Goal: Task Accomplishment & Management: Complete application form

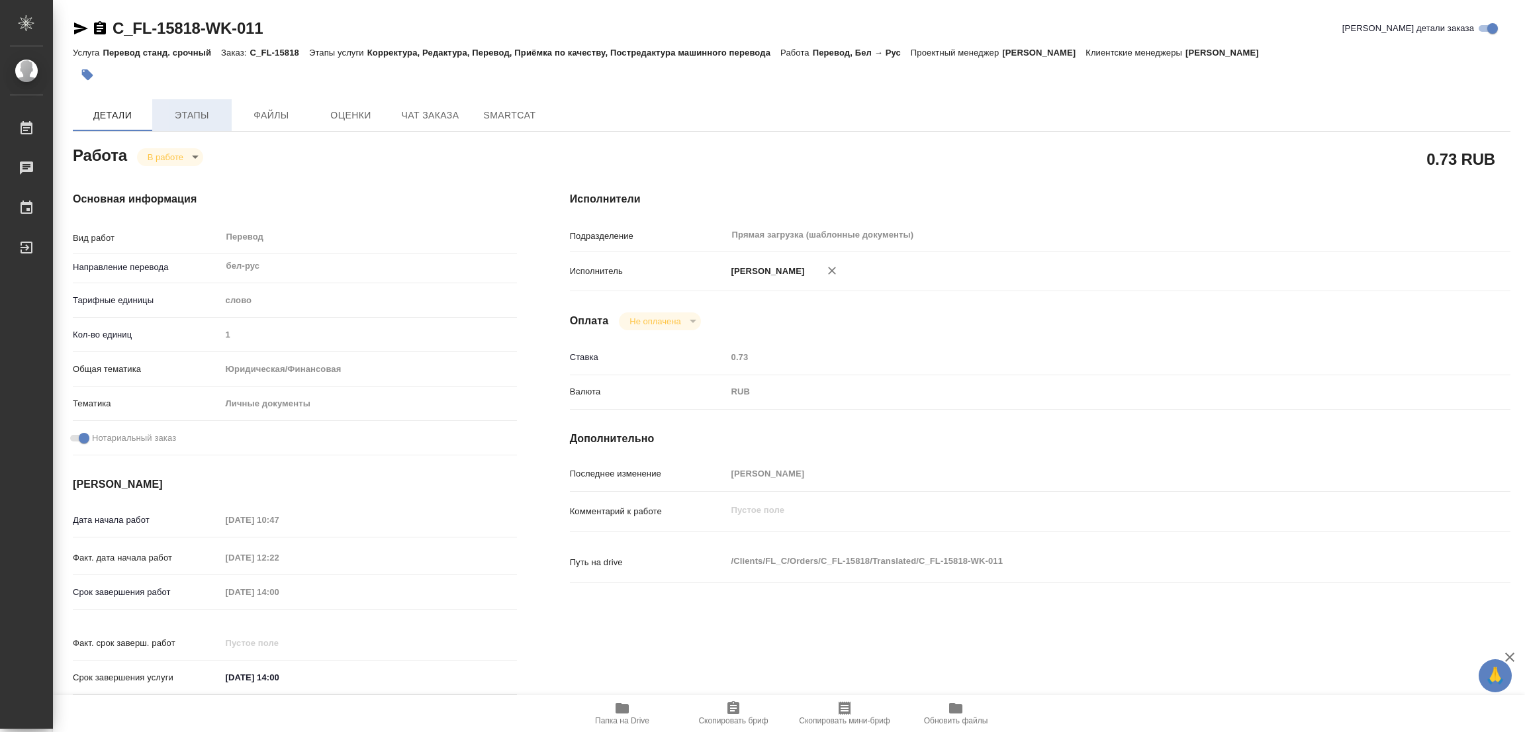
click at [197, 117] on span "Этапы" at bounding box center [192, 115] width 64 height 17
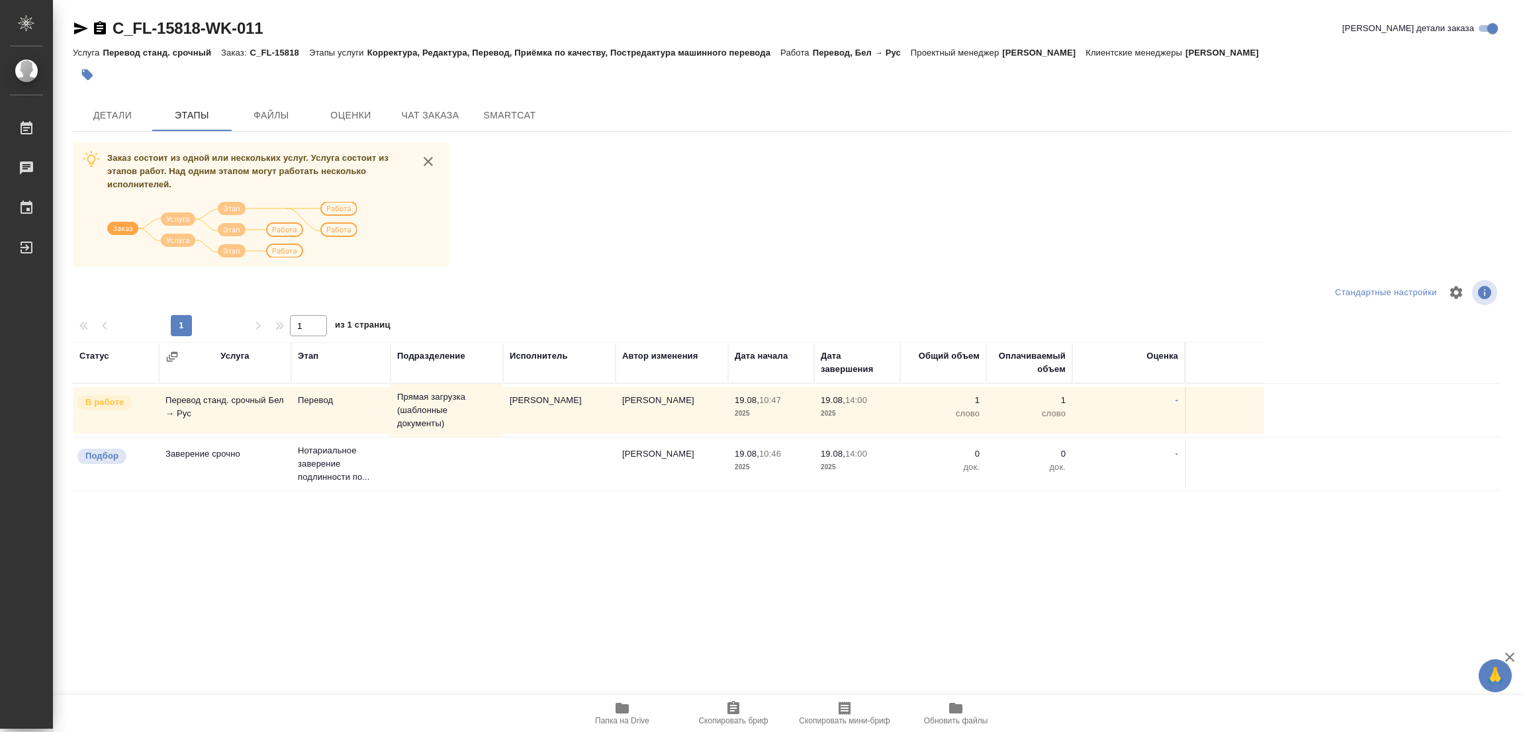
click at [209, 636] on div "Статус Услуга Этап Подразделение Исполнитель Автор изменения Дата начала Дата з…" at bounding box center [786, 491] width 1427 height 298
click at [109, 111] on span "Детали" at bounding box center [113, 115] width 64 height 17
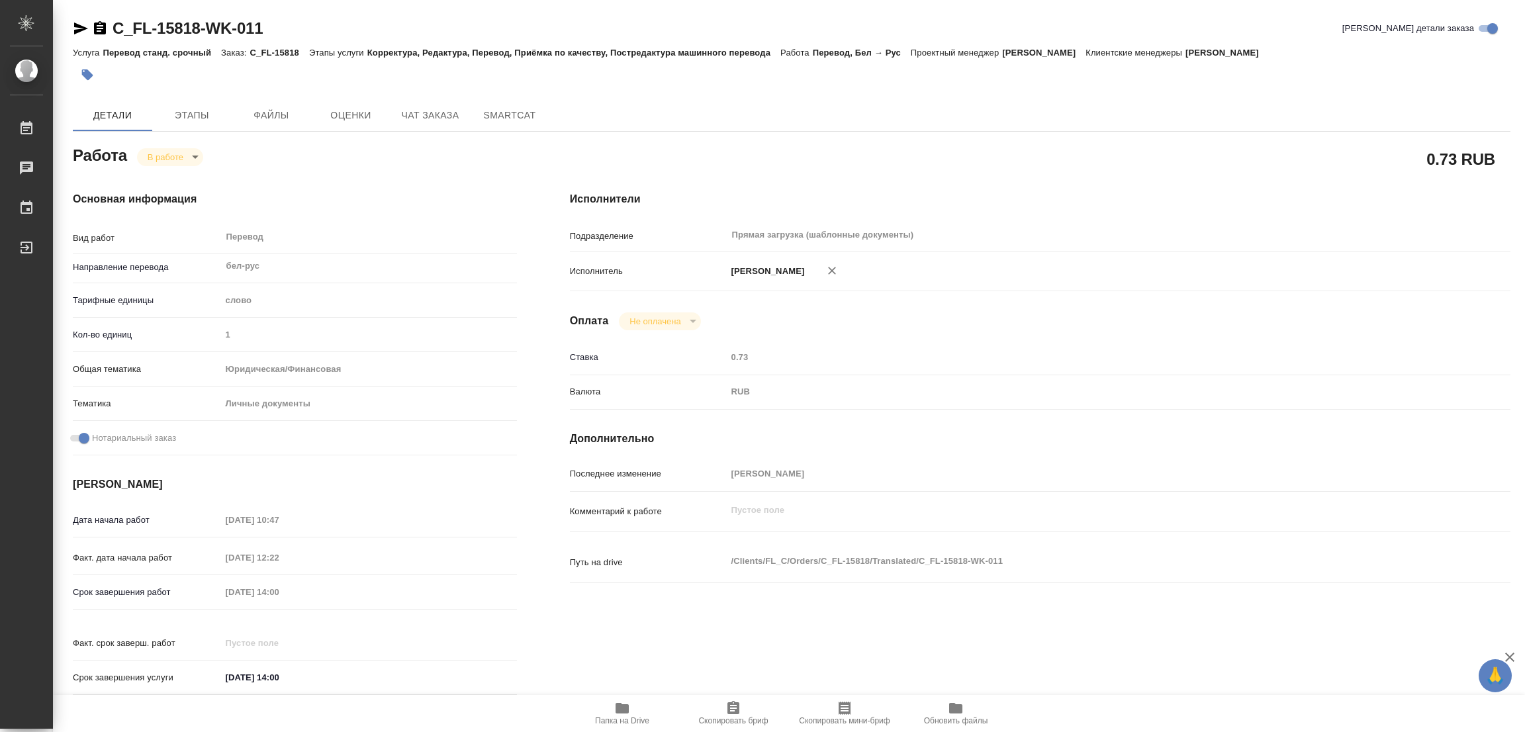
type textarea "x"
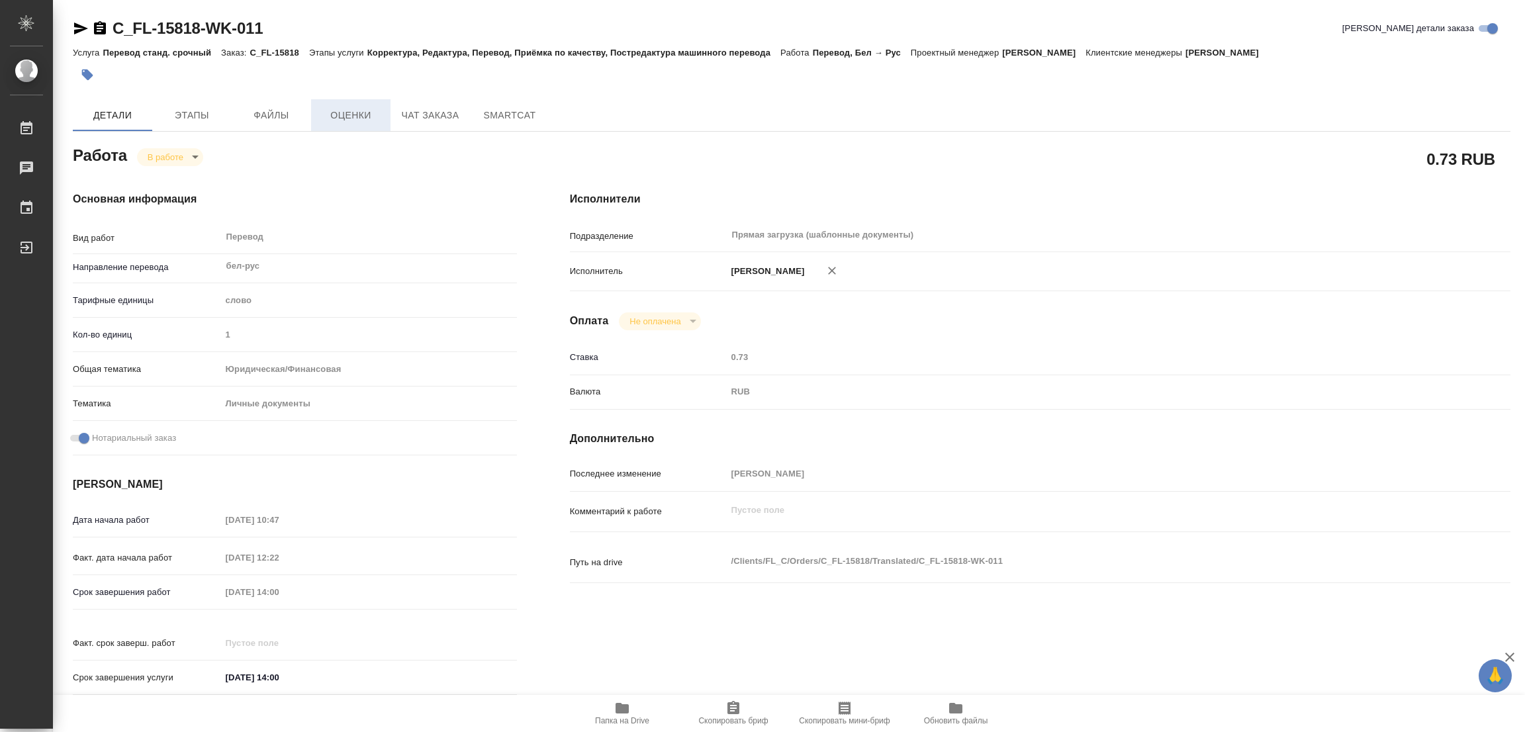
type textarea "x"
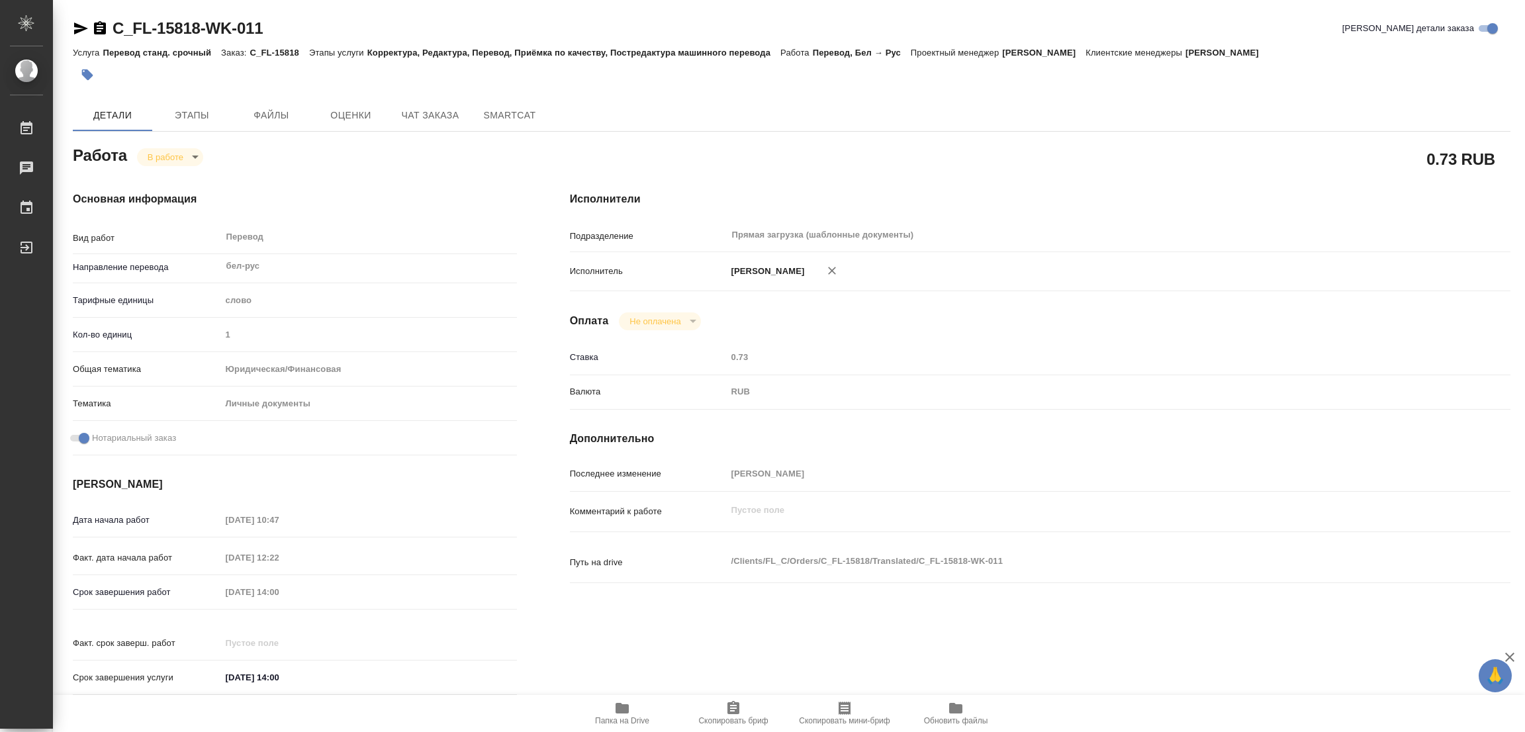
type textarea "x"
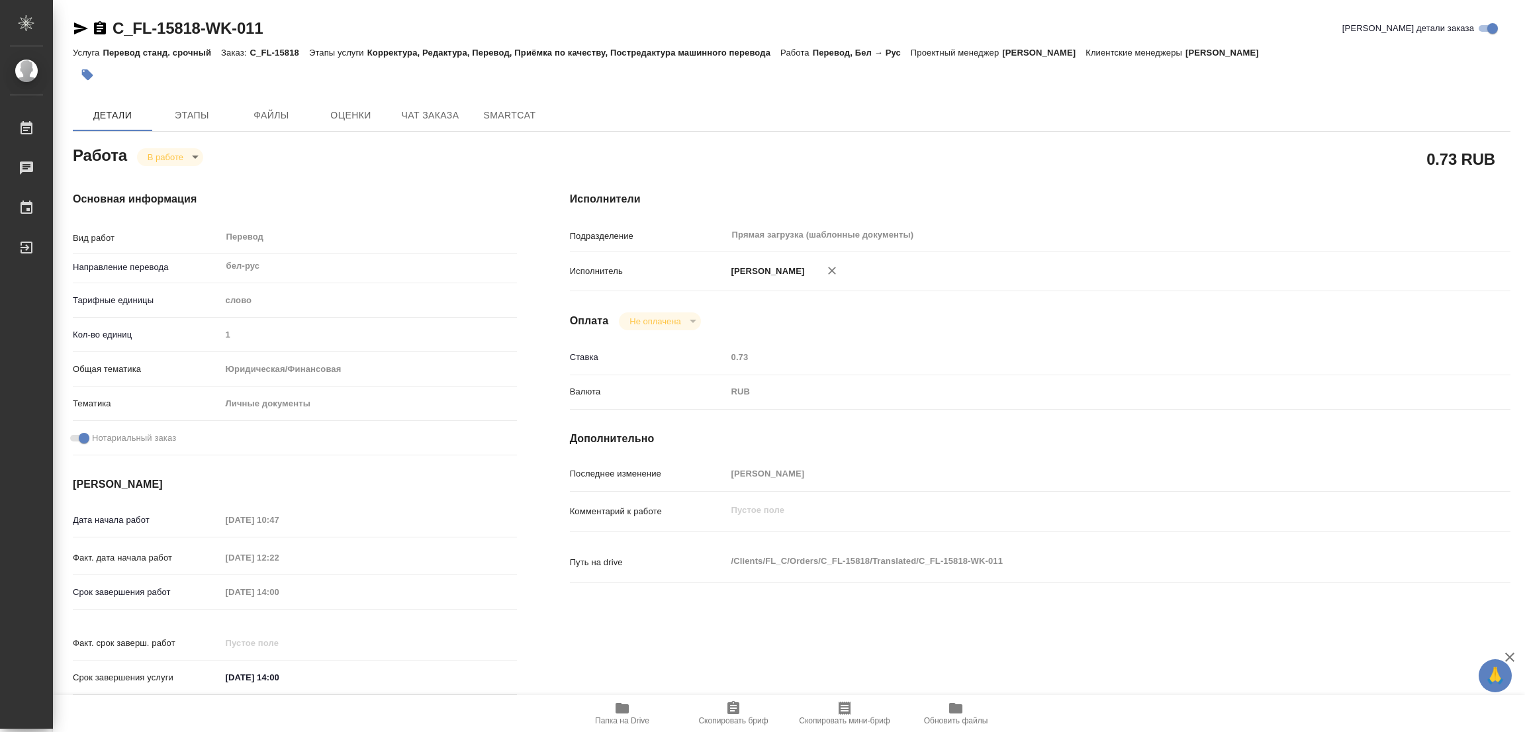
click at [163, 153] on body "🙏 .cls-1 fill:#fff; AWATERA Popova Galina Работы 0 Чаты График Выйти C_FL-15818…" at bounding box center [762, 366] width 1525 height 732
click at [169, 182] on button "Выполнен" at bounding box center [172, 179] width 48 height 15
type textarea "x"
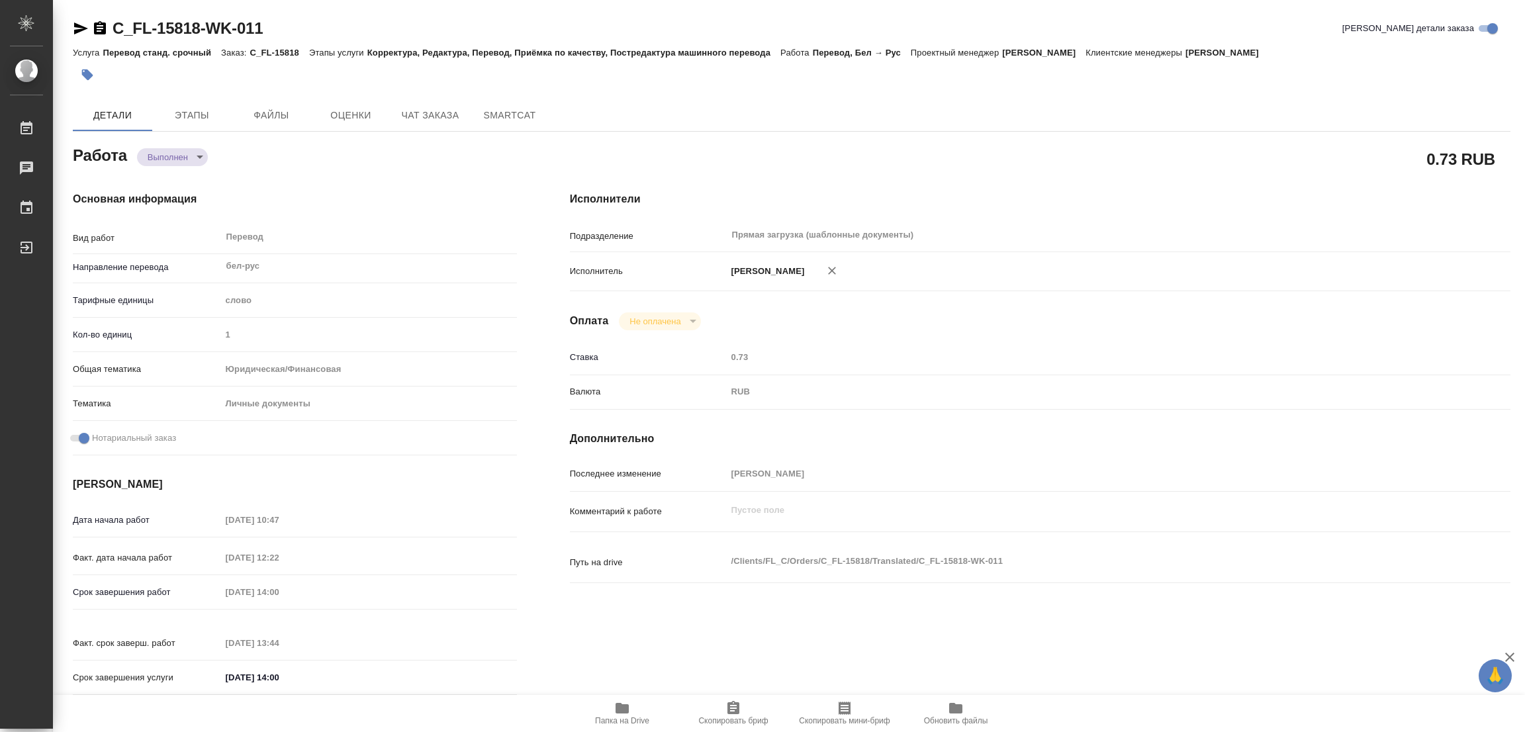
type textarea "x"
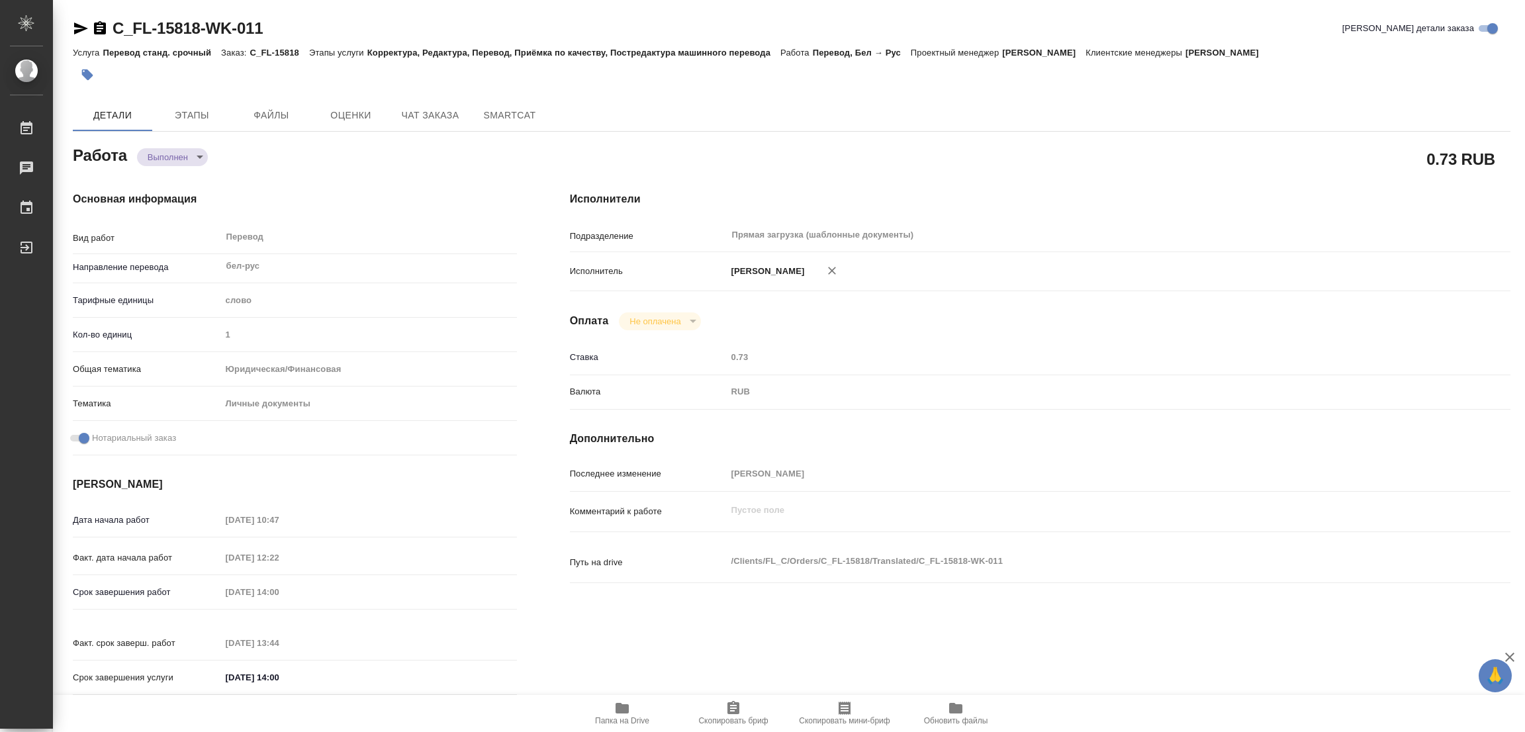
type textarea "x"
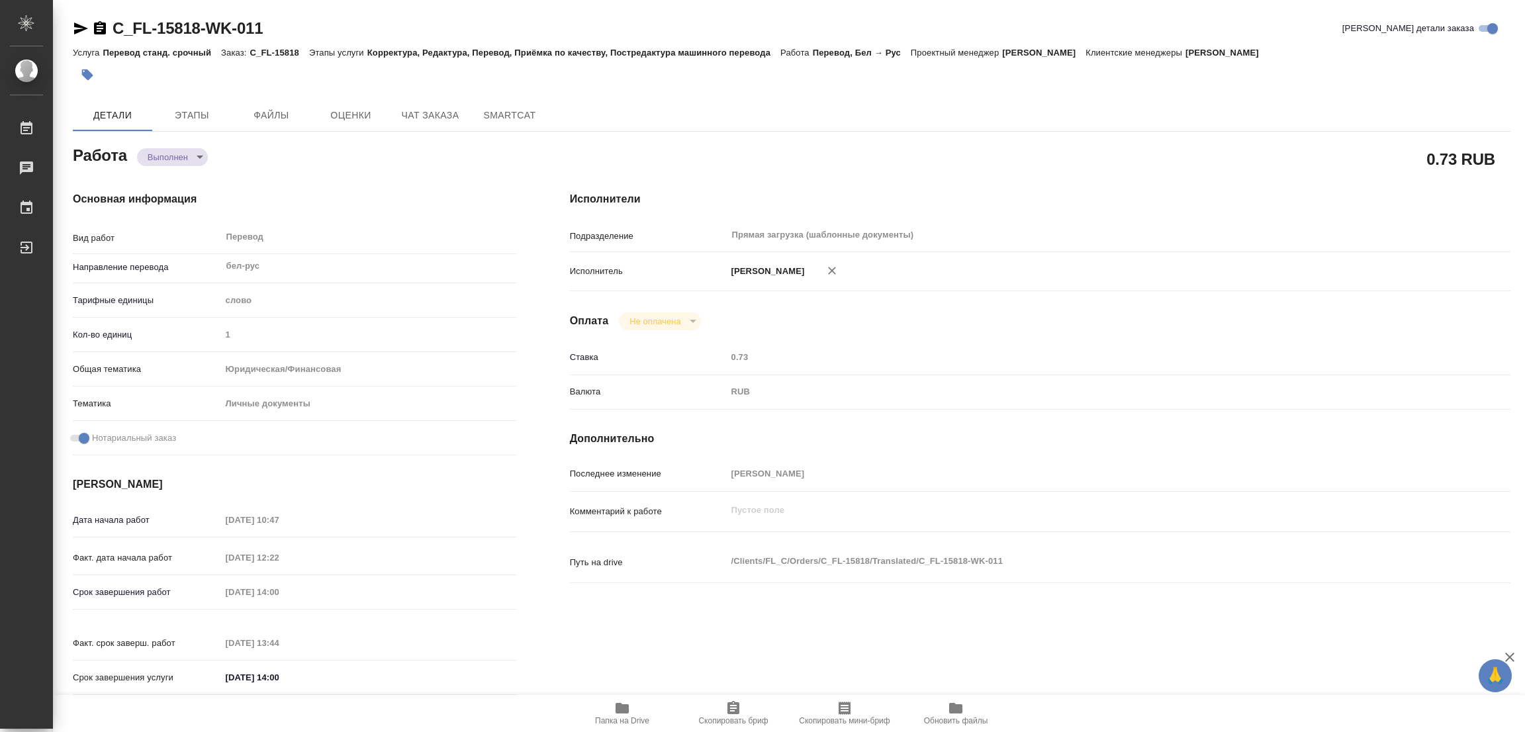
type textarea "x"
click at [86, 73] on icon "button" at bounding box center [87, 74] width 11 height 11
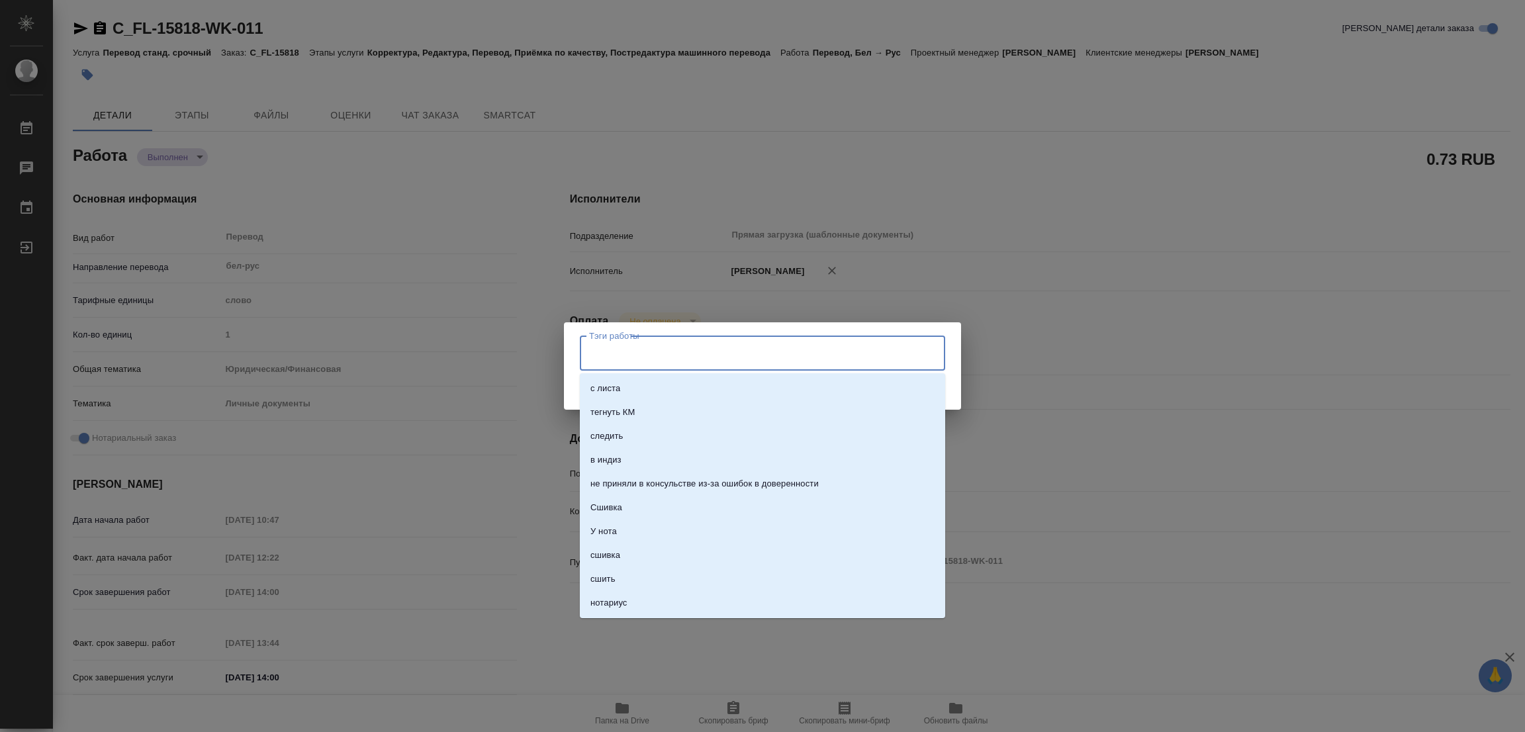
click at [610, 345] on input "Тэги работы" at bounding box center [750, 353] width 328 height 23
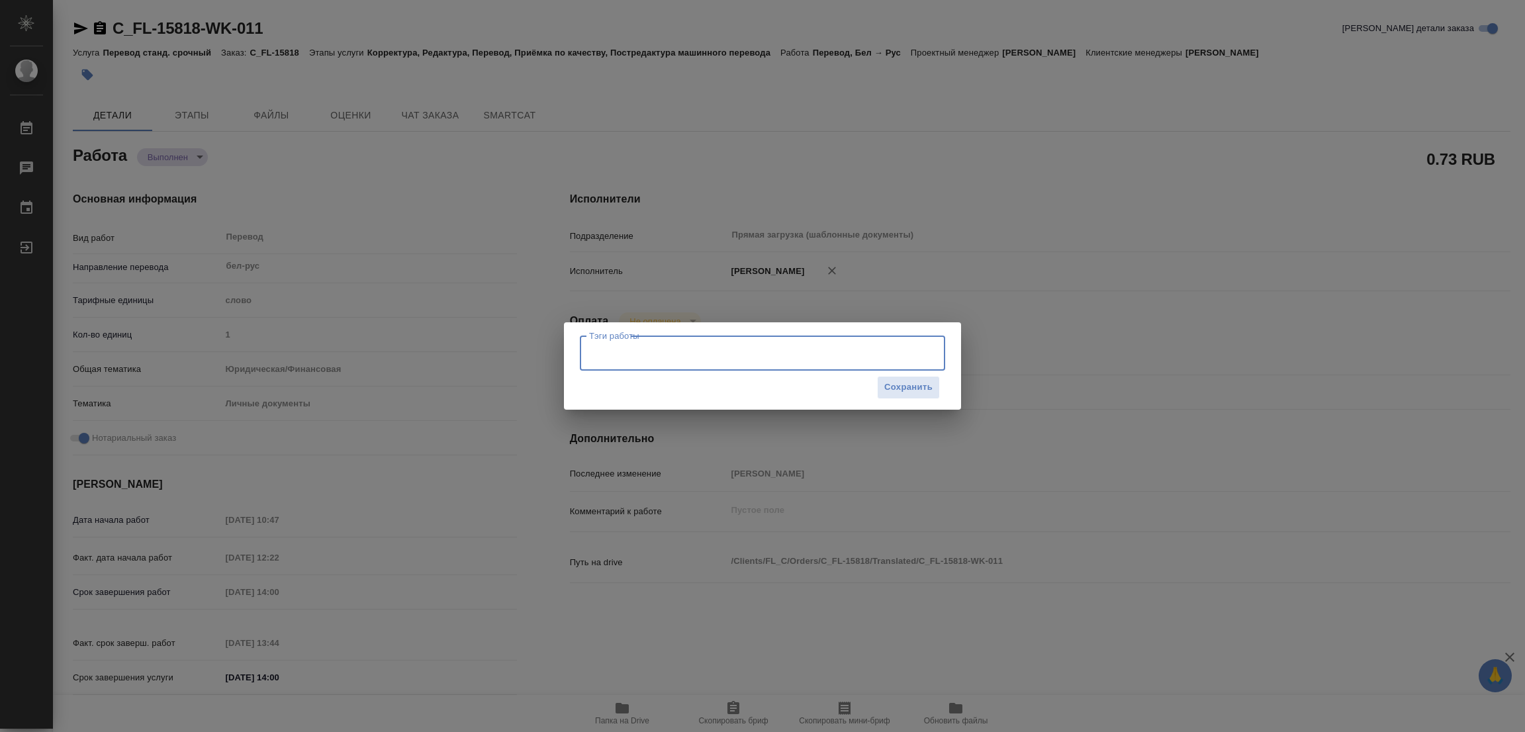
click at [610, 337] on div "Тэги работы" at bounding box center [762, 353] width 365 height 34
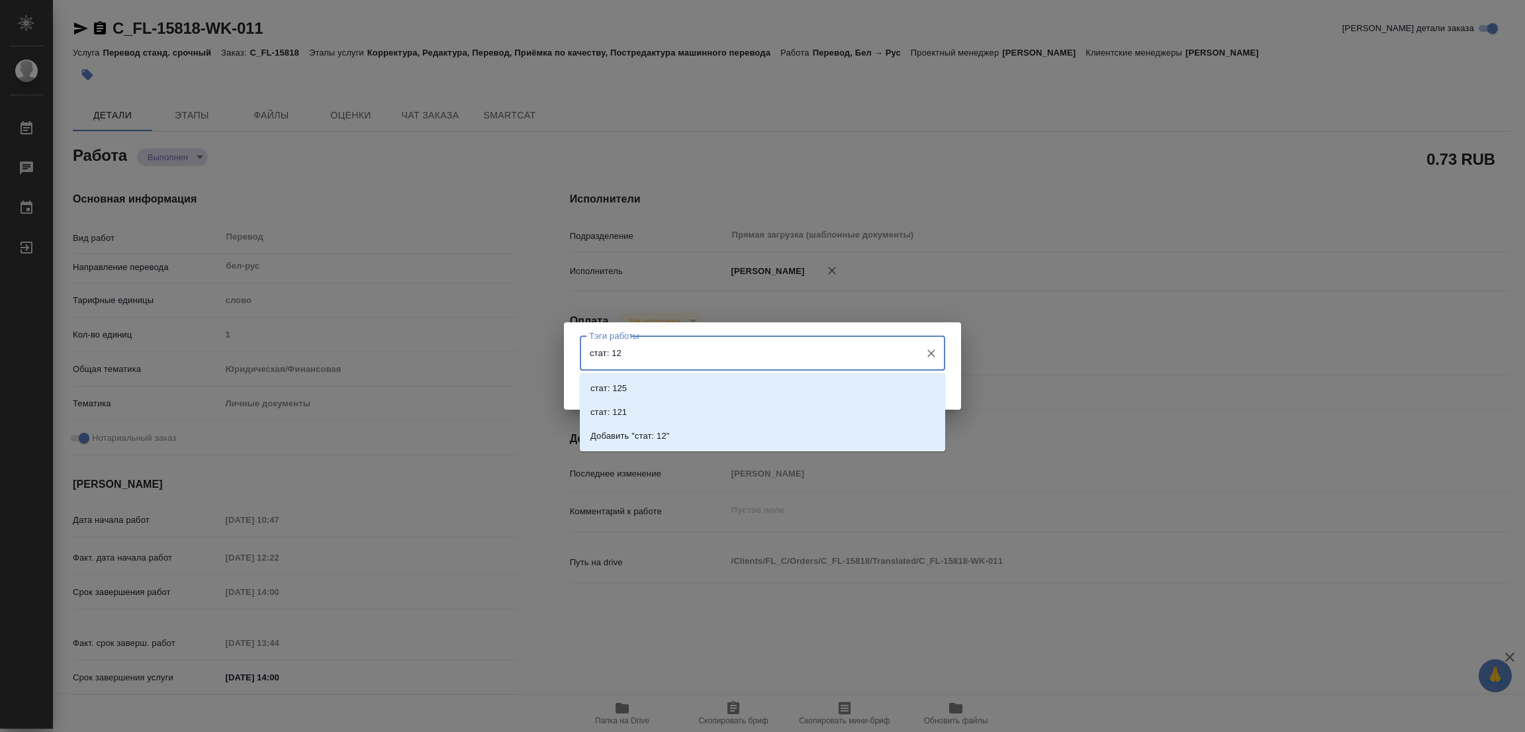
type input "стат: 125"
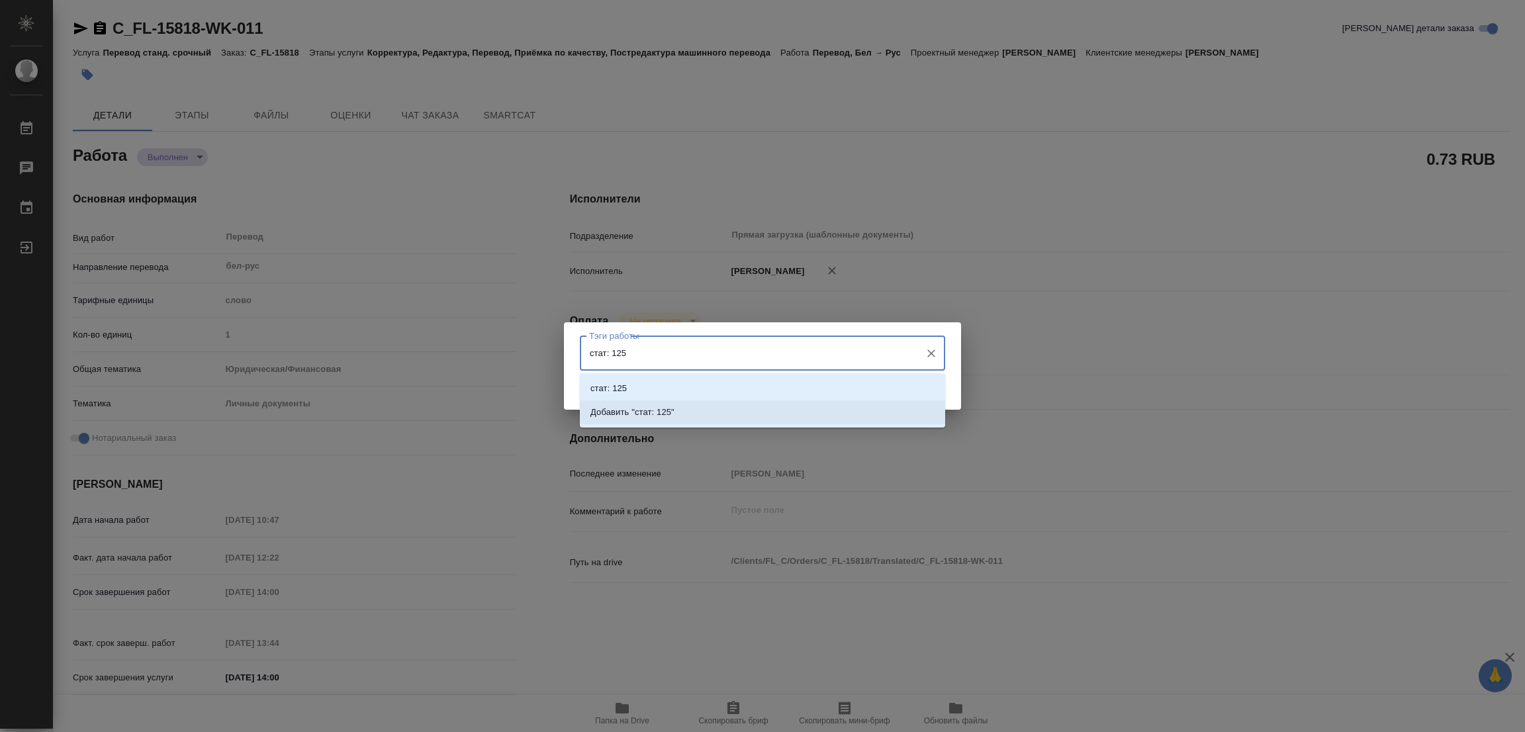
click at [656, 406] on p "Добавить "стат: 125"" at bounding box center [632, 412] width 84 height 13
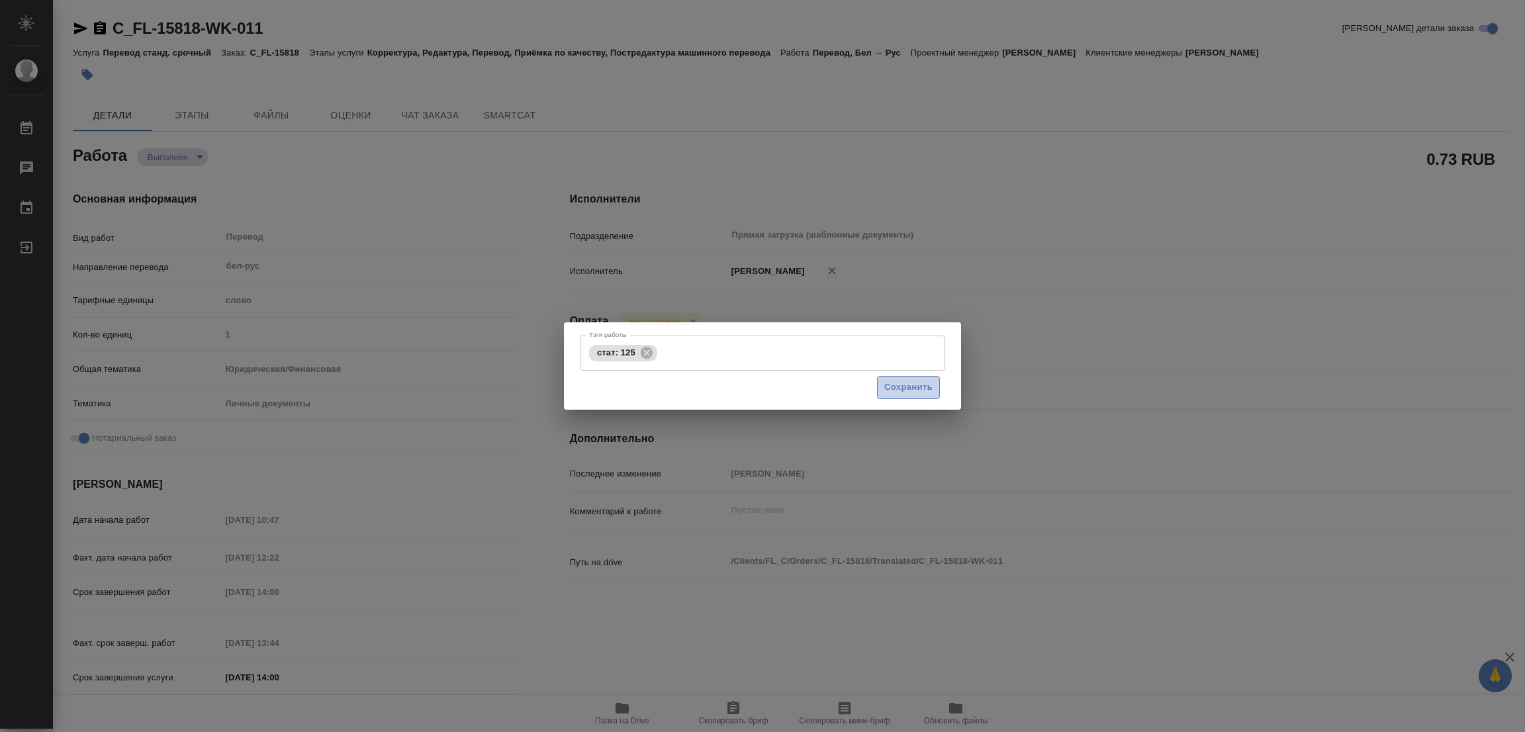
click at [928, 381] on span "Сохранить" at bounding box center [908, 387] width 48 height 15
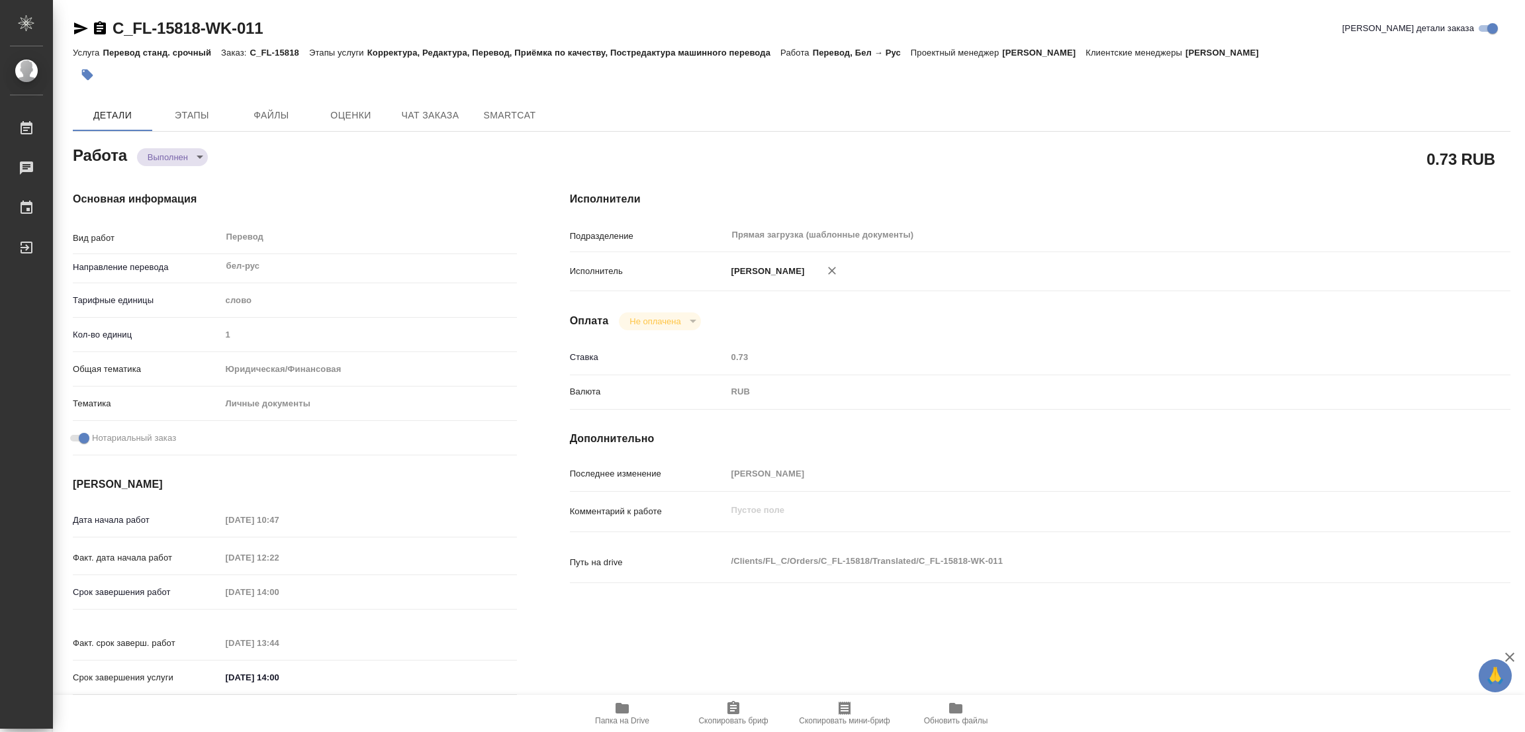
type input "completed"
type textarea "Перевод"
type textarea "x"
type input "бел-рус"
type input "5a8b1489cc6b4906c91bfd90"
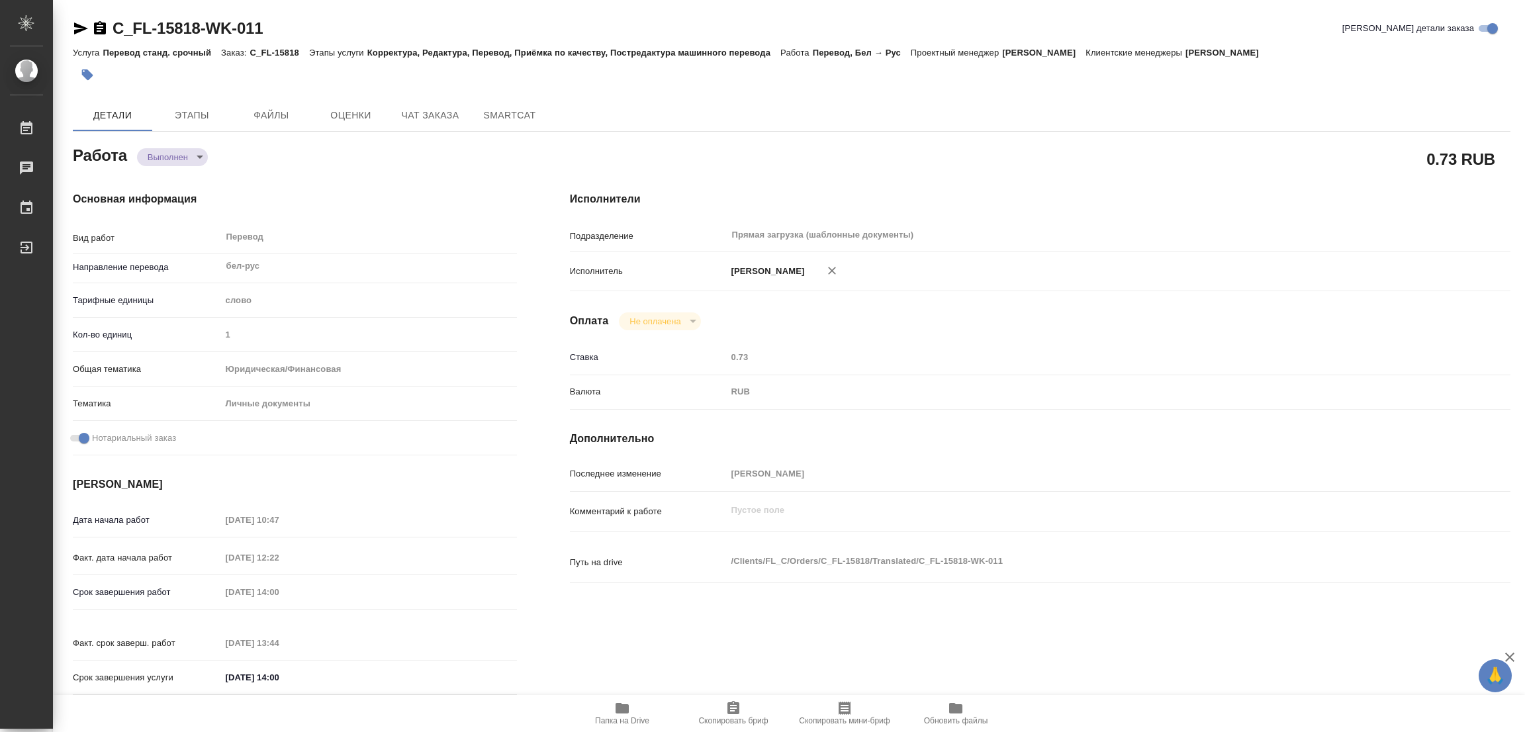
type input "1"
type input "yr-fn"
type input "5a8b8b956a9677013d343cfe"
checkbox input "true"
type input "19.08.2025 10:47"
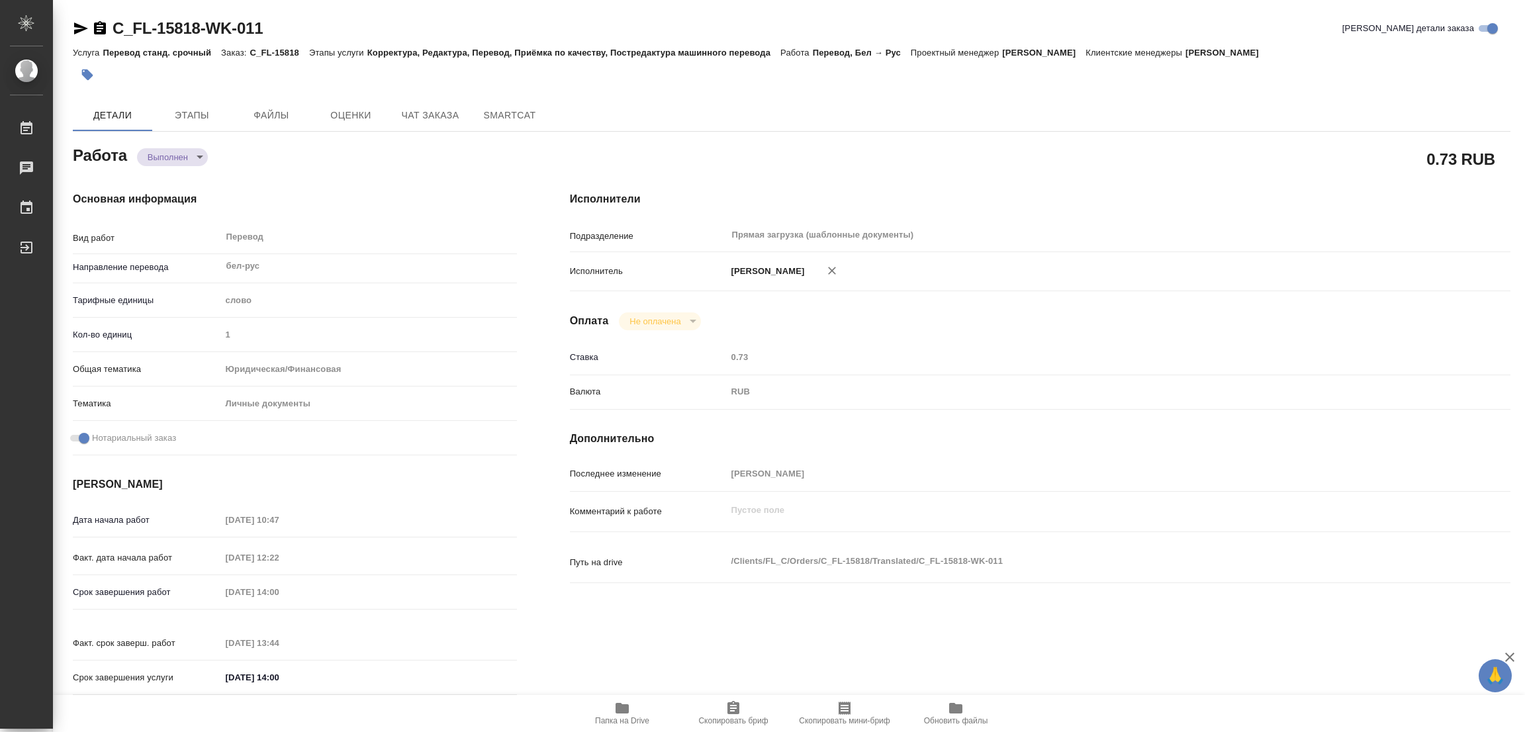
type input "19.08.2025 12:22"
type input "19.08.2025 14:00"
type input "19.08.2025 13:44"
type input "19.08.2025 14:00"
type input "Прямая загрузка (шаблонные документы)"
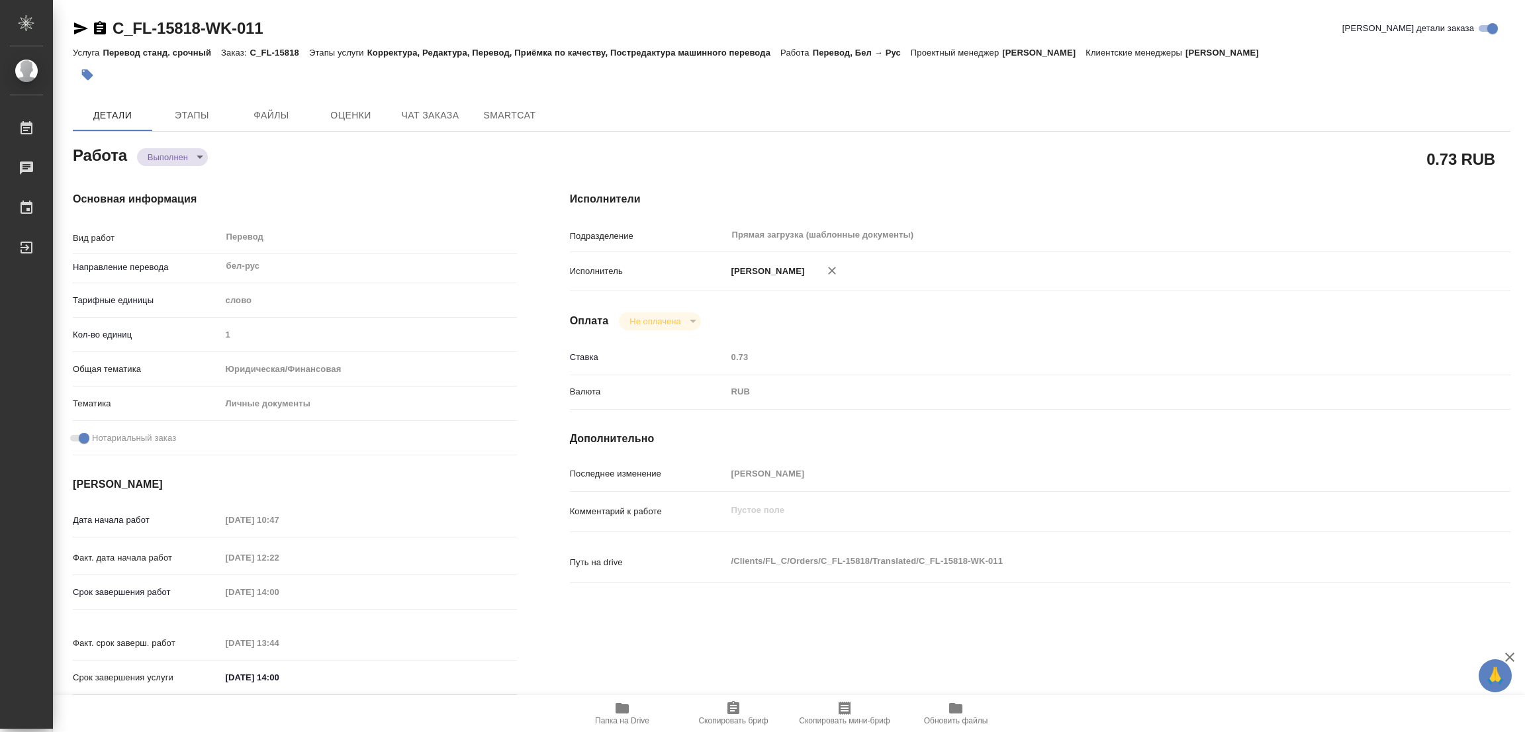
type input "notPayed"
type input "0.73"
type input "RUB"
type input "[PERSON_NAME]"
type textarea "x"
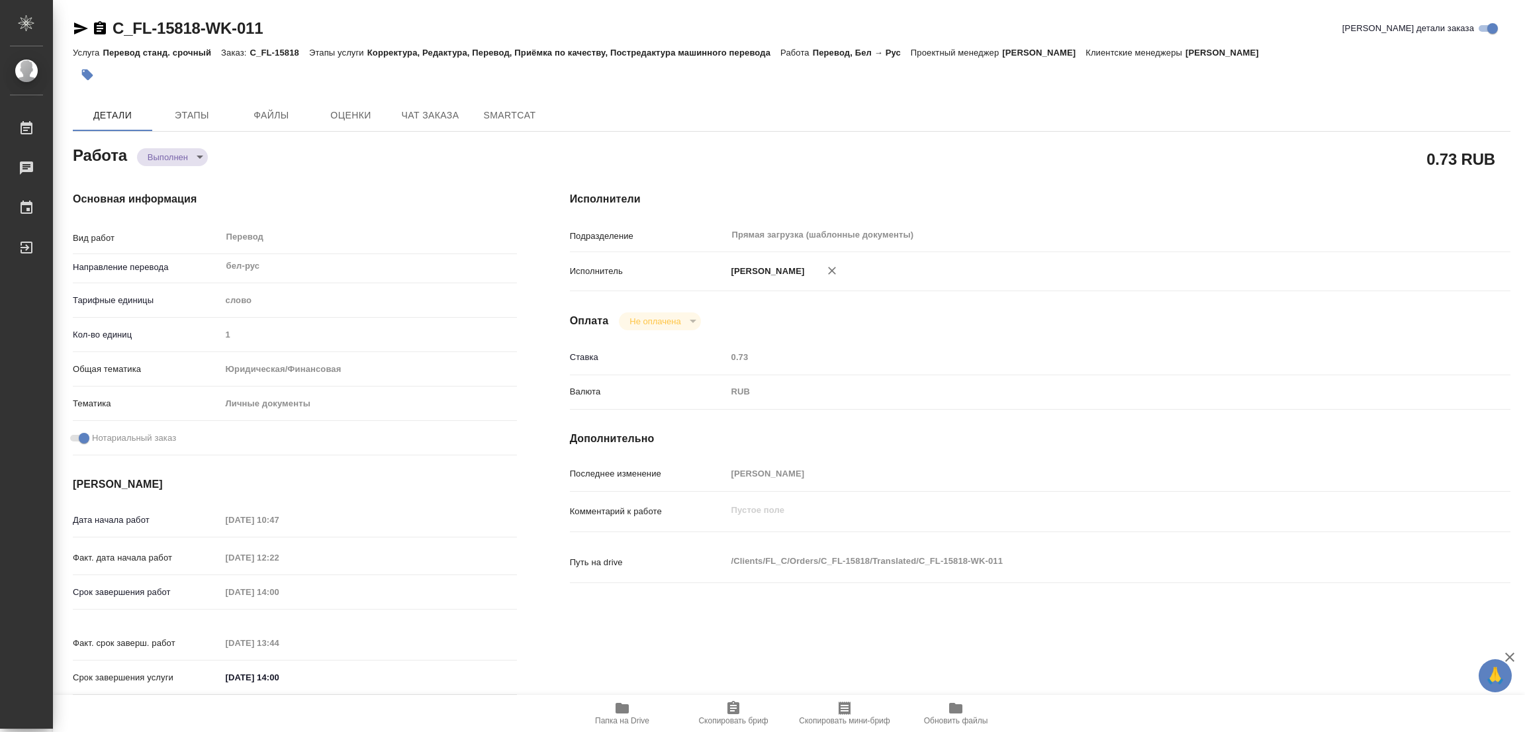
type textarea "/Clients/FL_C/Orders/C_FL-15818/Translated/C_FL-15818-WK-011"
type textarea "x"
type input "C_FL-15818"
type input "Перевод станд. срочный"
type input "Корректура, Редактура, Перевод, Приёмка по качеству, Постредактура машинного пе…"
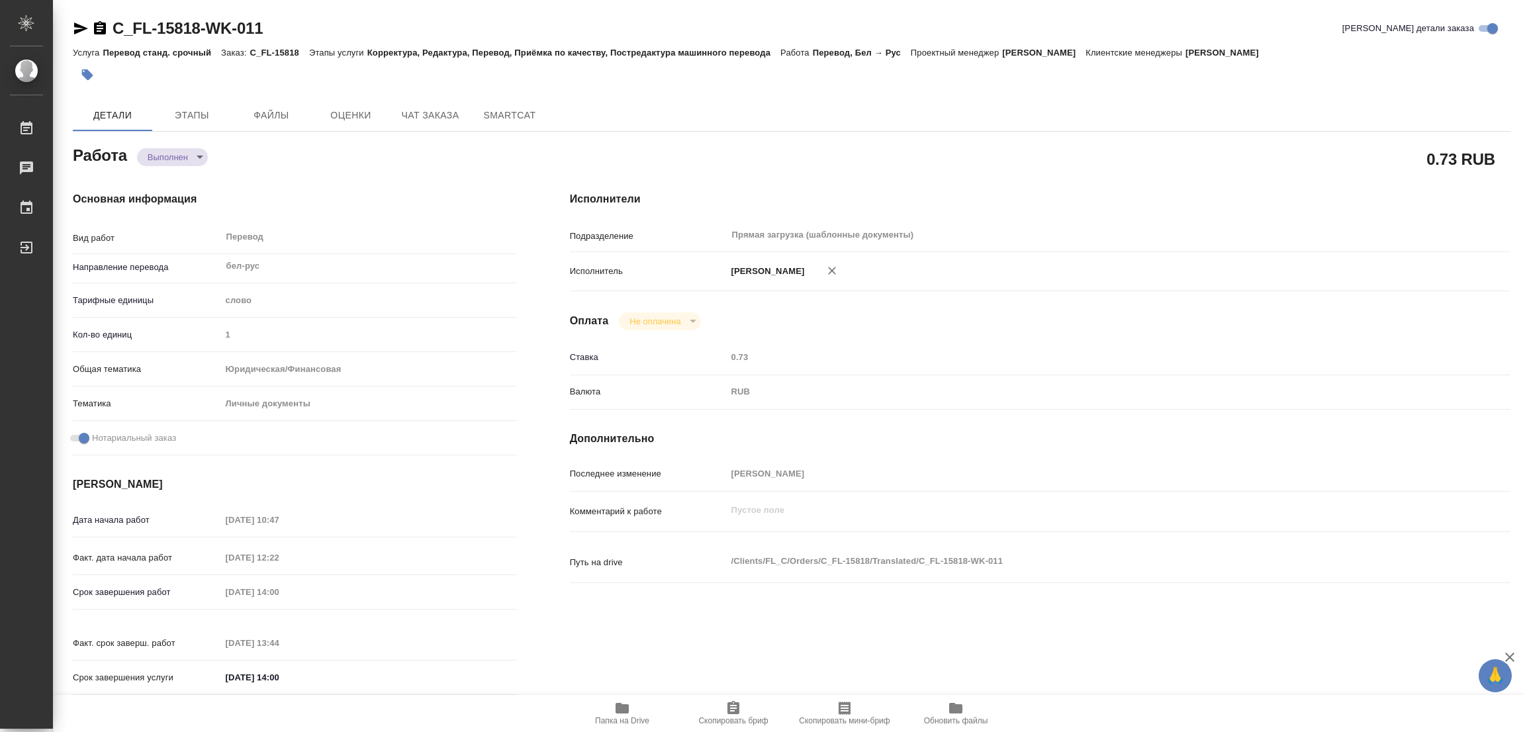
type input "Лямина Надежда"
type input "/Clients/FL_C/Orders/C_FL-15818"
type textarea "x"
type textarea "нот"
type textarea "x"
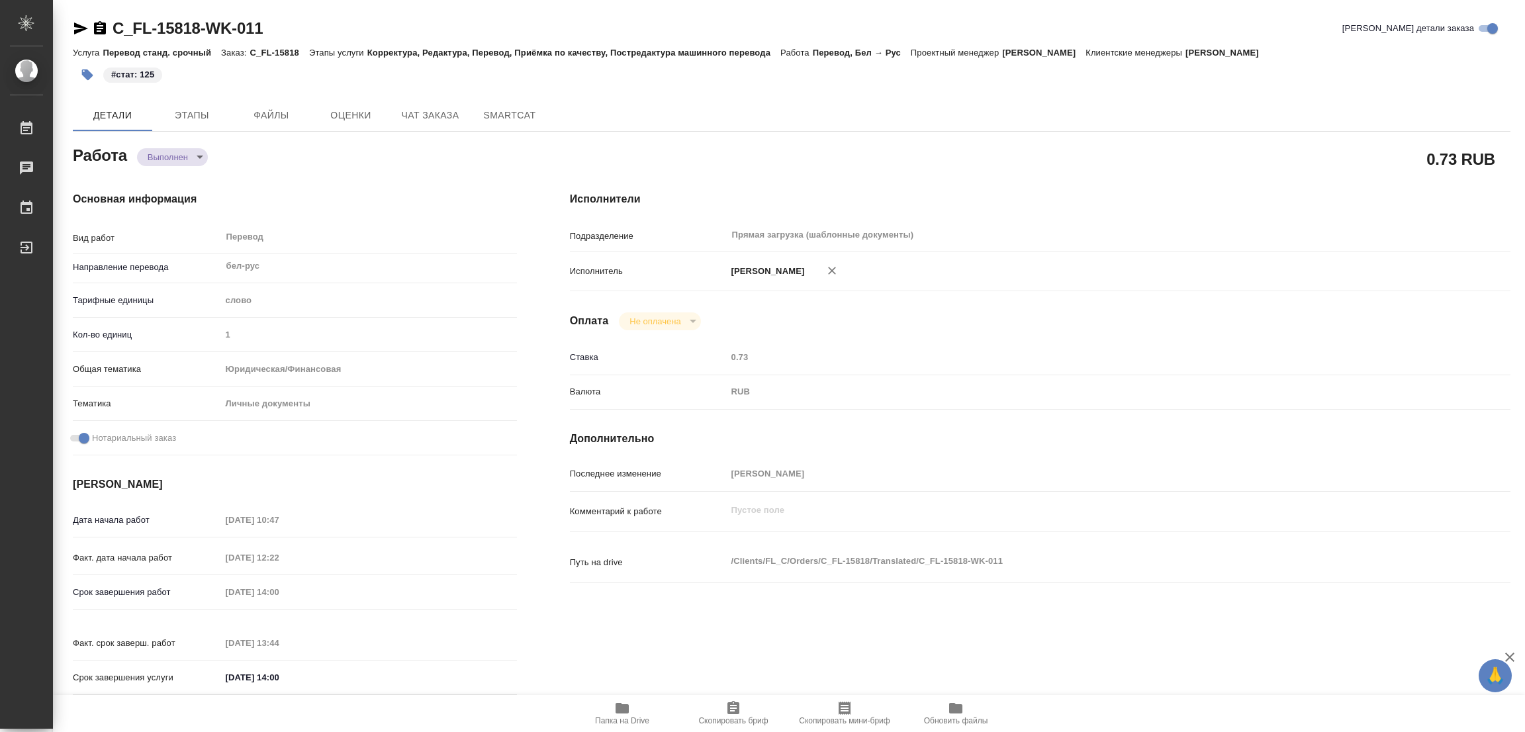
type textarea "x"
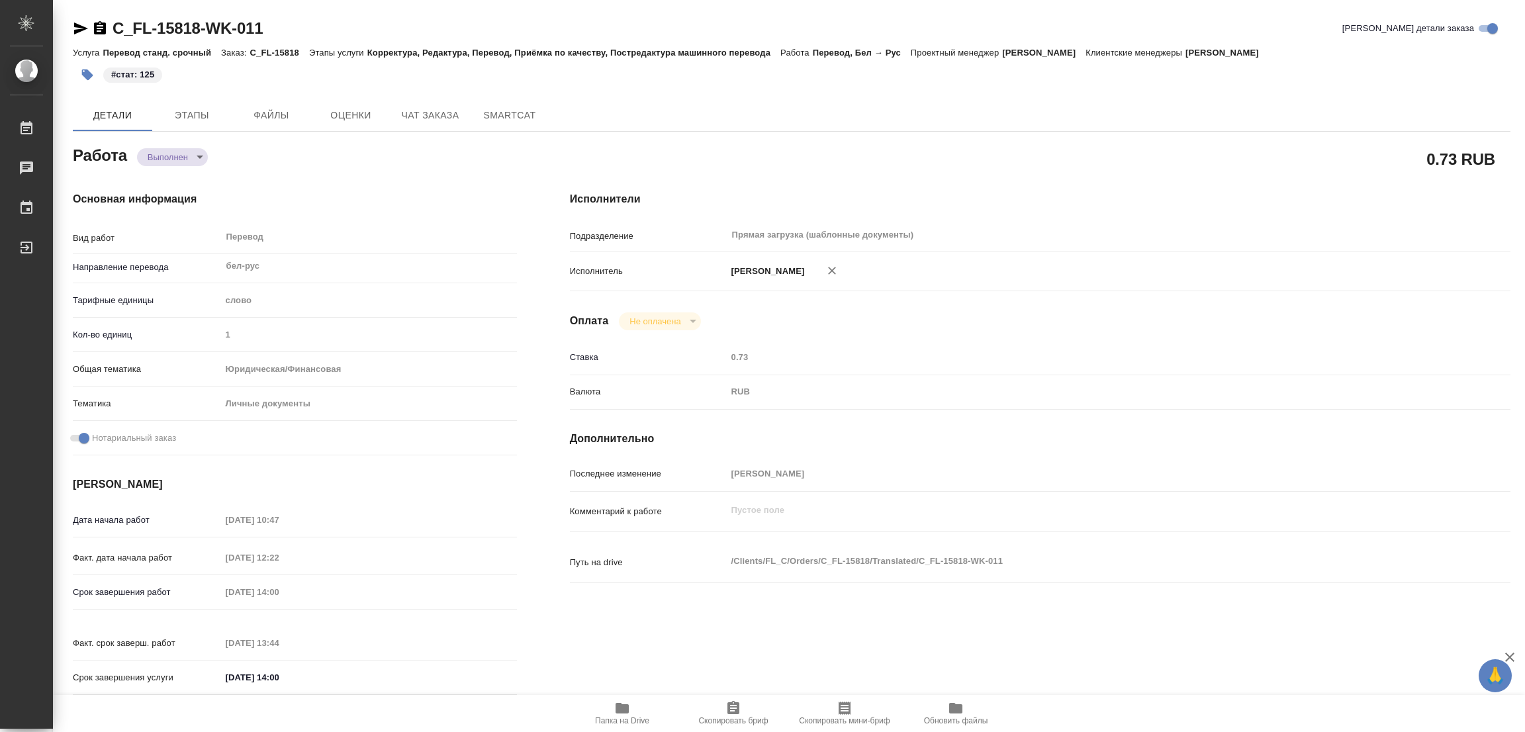
type textarea "x"
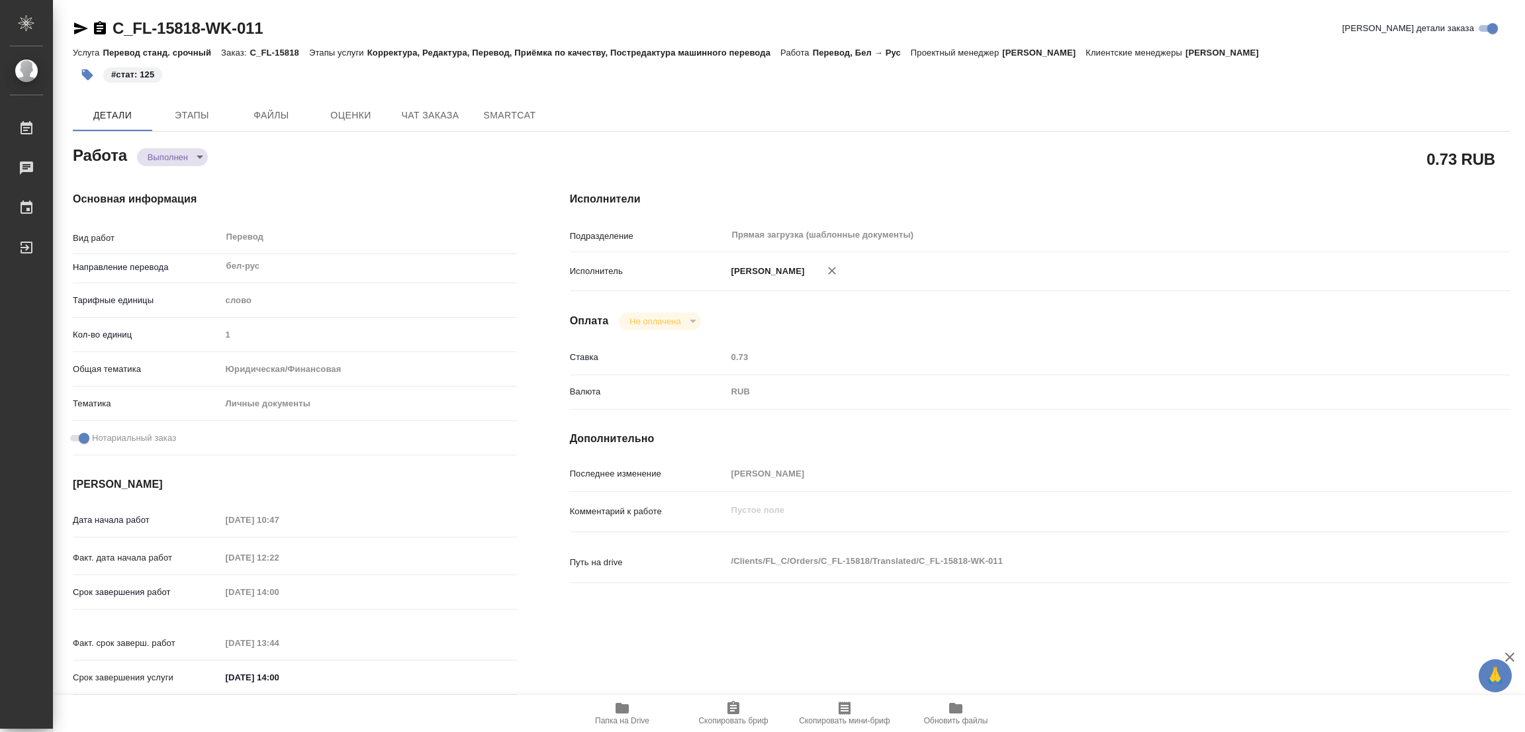
type textarea "x"
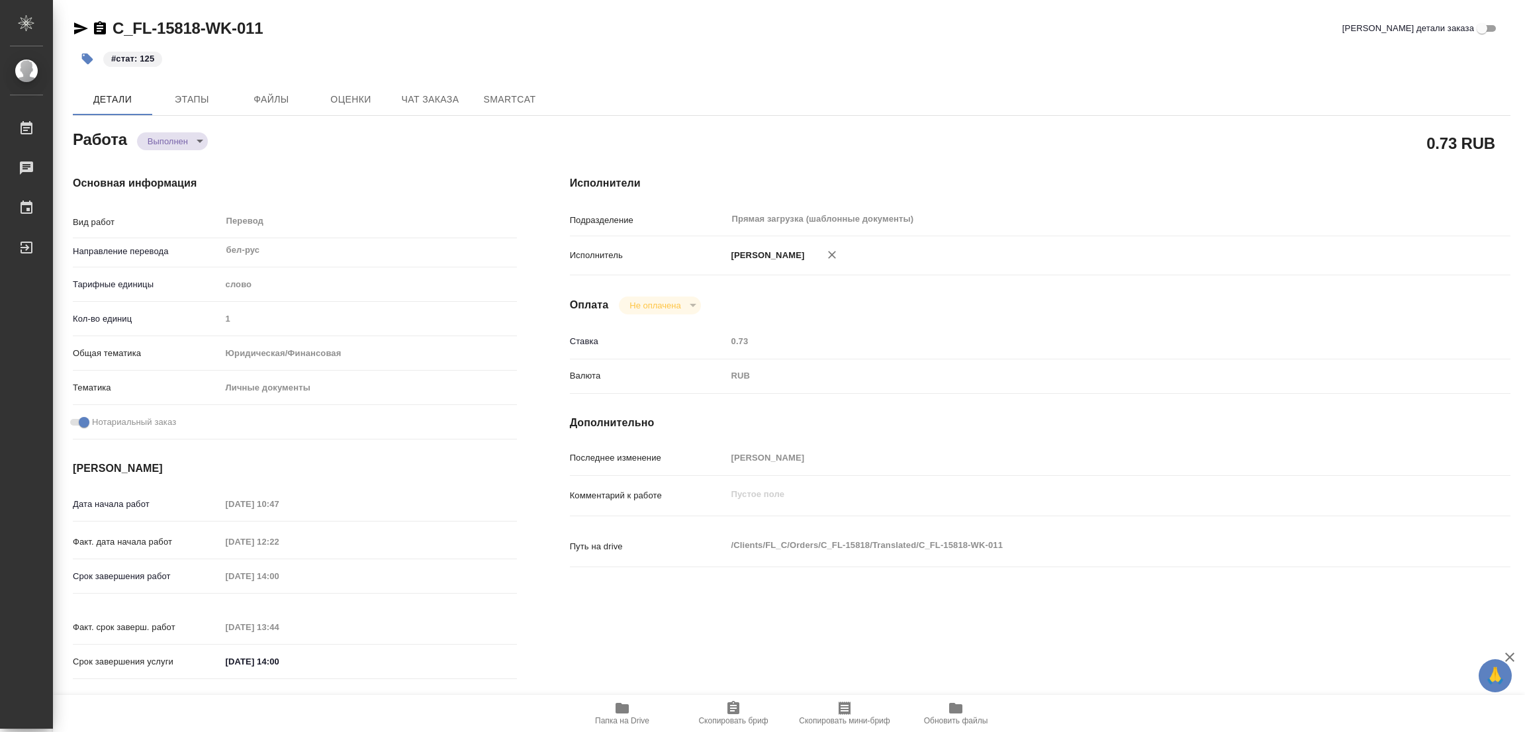
type textarea "x"
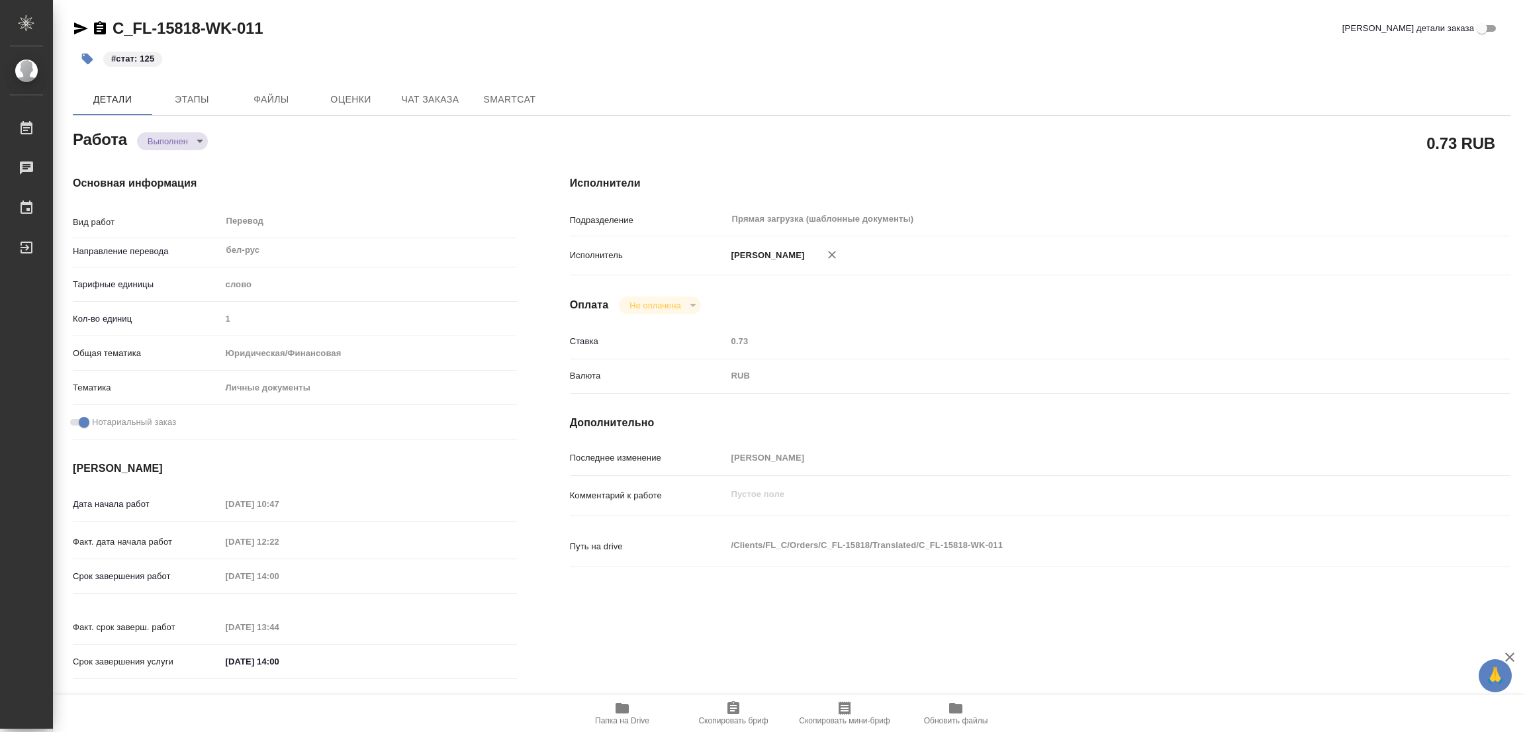
type textarea "x"
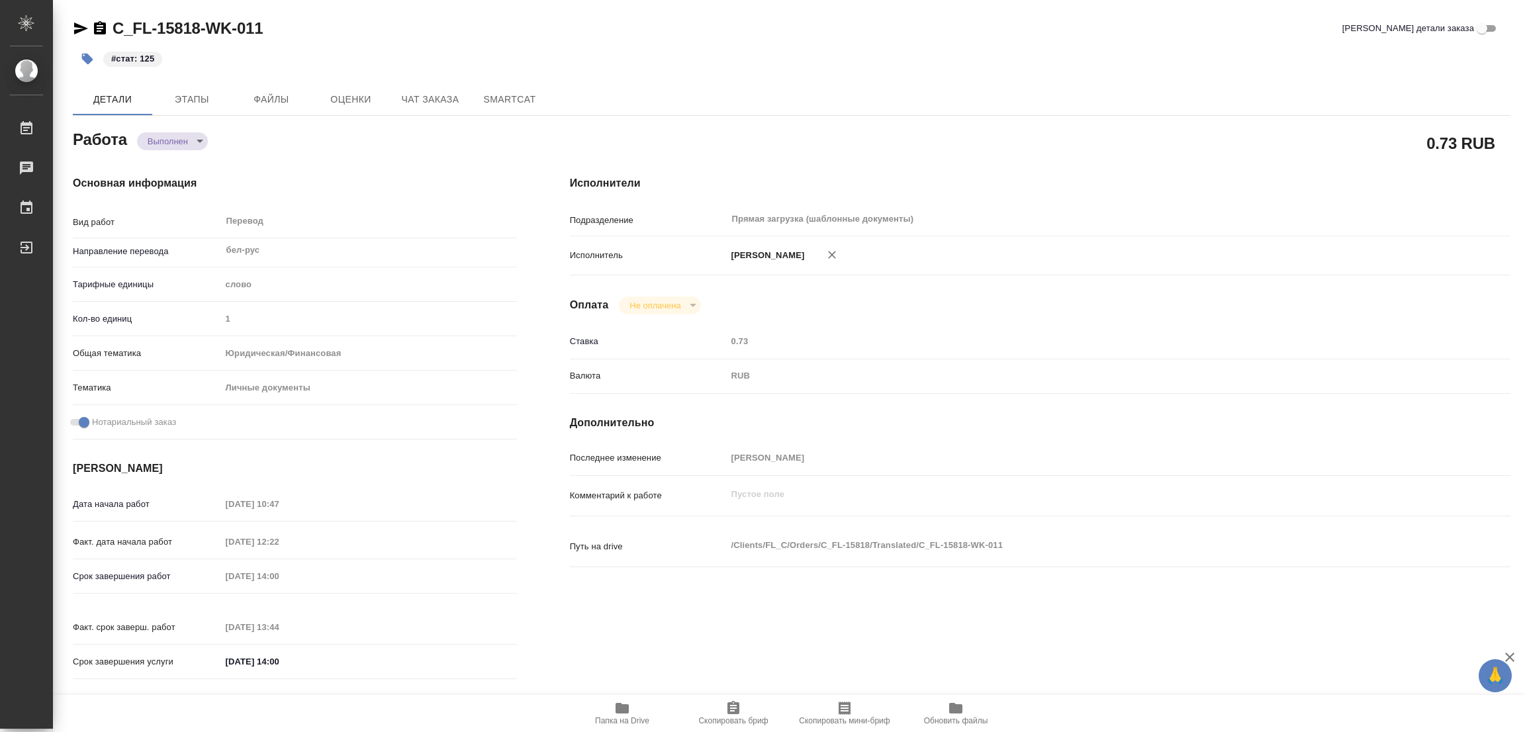
type textarea "x"
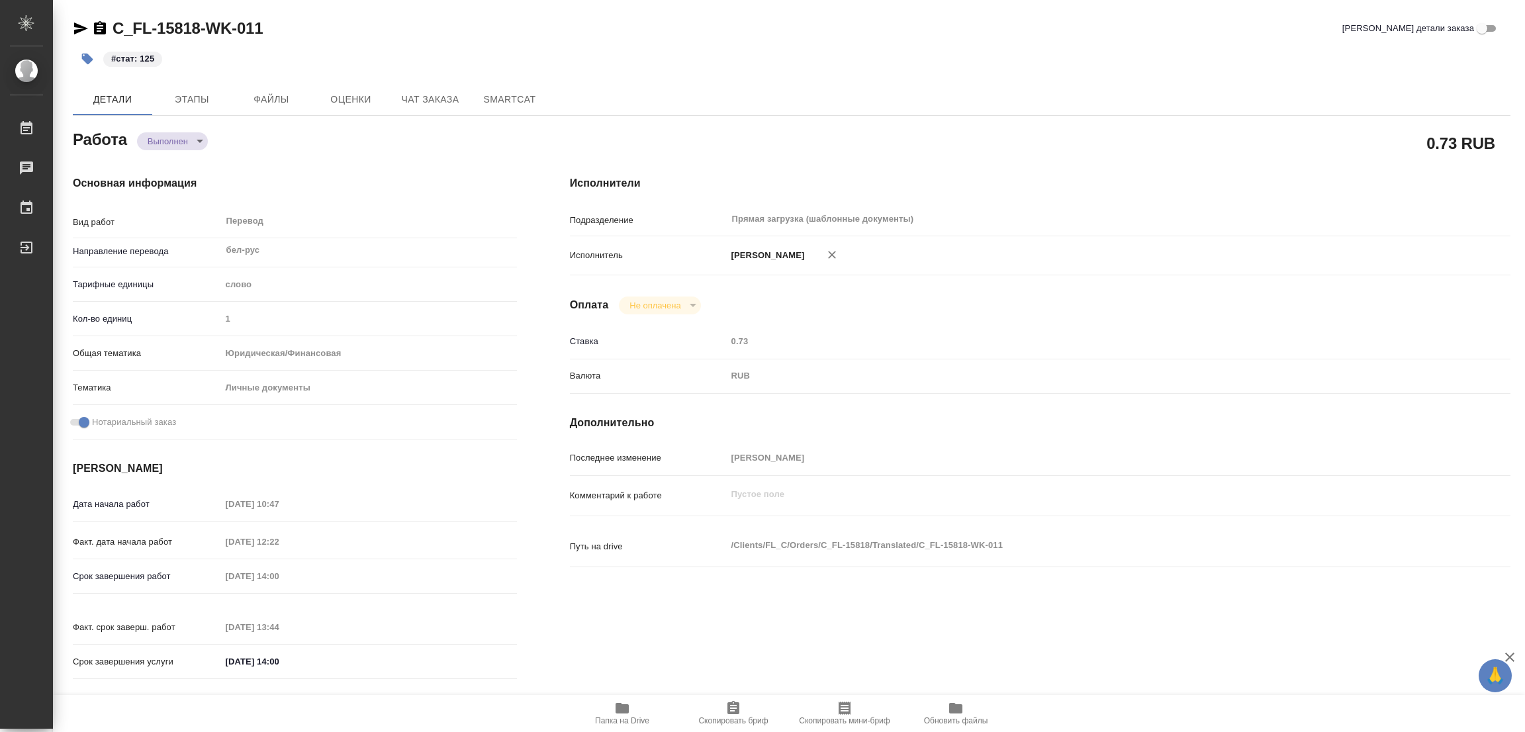
click at [833, 83] on div "Детали Этапы Файлы Оценки Чат заказа SmartCat" at bounding box center [792, 99] width 1438 height 32
drag, startPoint x: 589, startPoint y: 83, endPoint x: 320, endPoint y: 109, distance: 270.0
click at [372, 101] on div "Детали Этапы Файлы Оценки Чат заказа SmartCat" at bounding box center [792, 99] width 1438 height 32
click at [372, 101] on span "Оценки" at bounding box center [351, 99] width 64 height 17
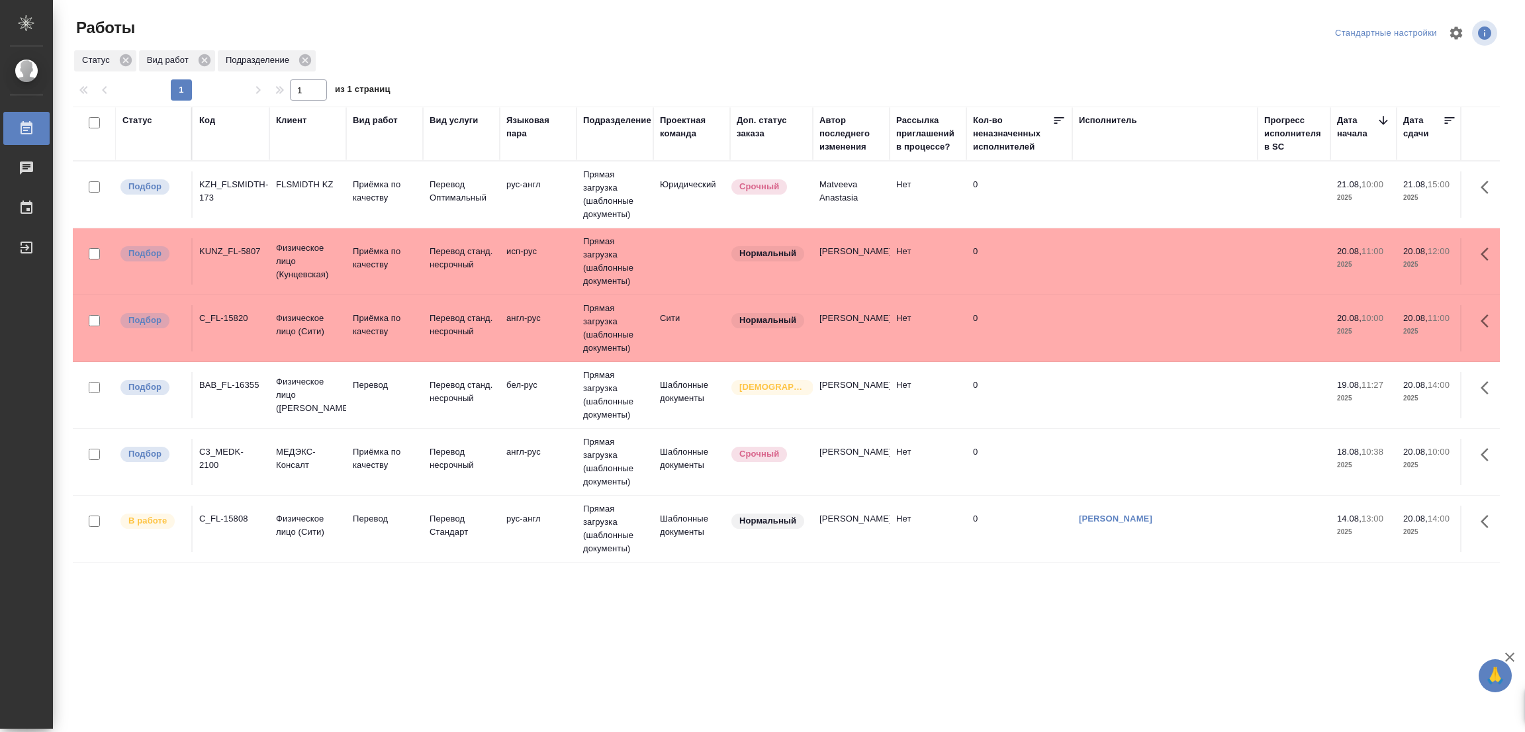
click at [1369, 220] on table "Статус Код Клиент Вид работ Вид услуги Языковая пара Подразделение Проектная ко…" at bounding box center [1391, 335] width 2637 height 456
click at [366, 385] on p "Перевод" at bounding box center [385, 385] width 64 height 13
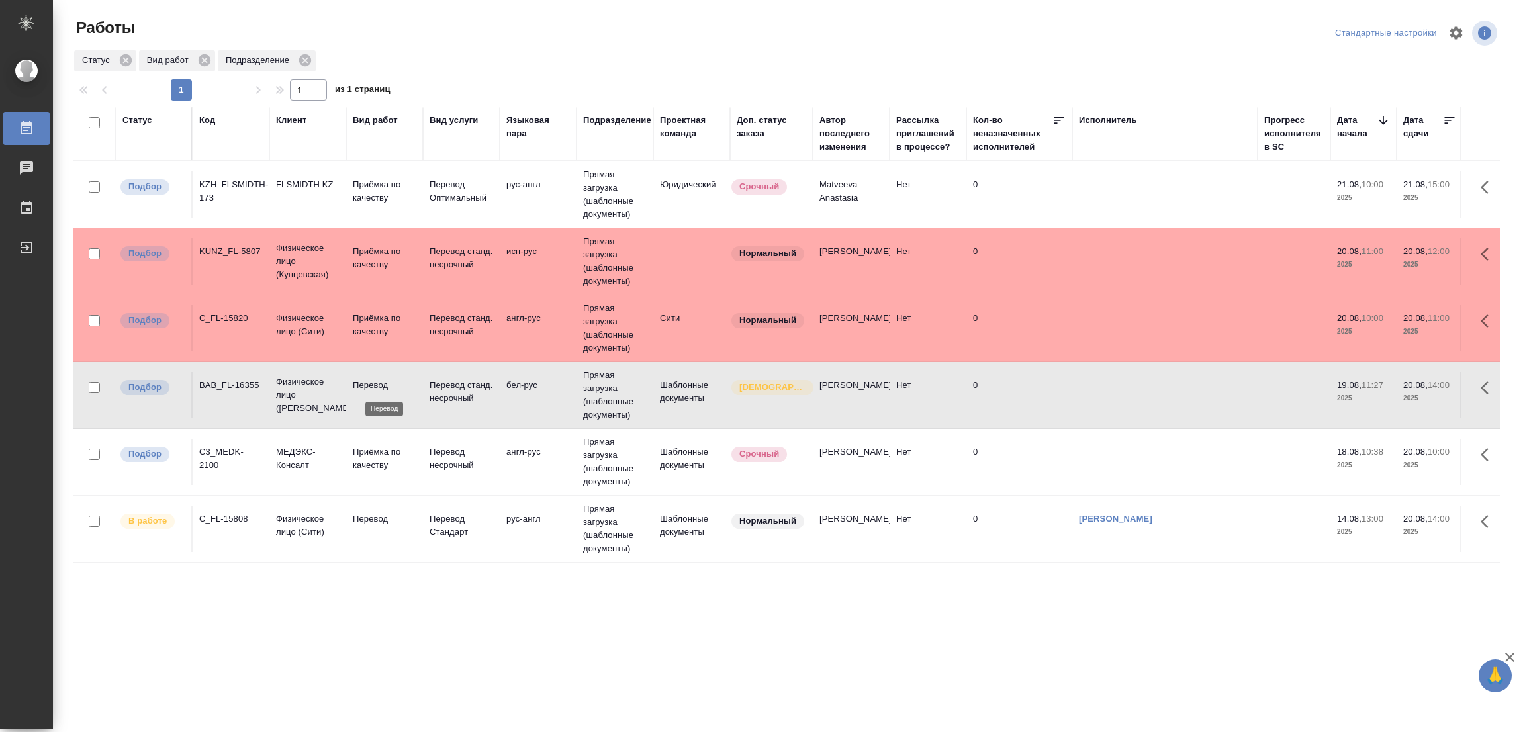
click at [366, 385] on p "Перевод" at bounding box center [385, 385] width 64 height 13
click at [686, 218] on td at bounding box center [691, 194] width 77 height 46
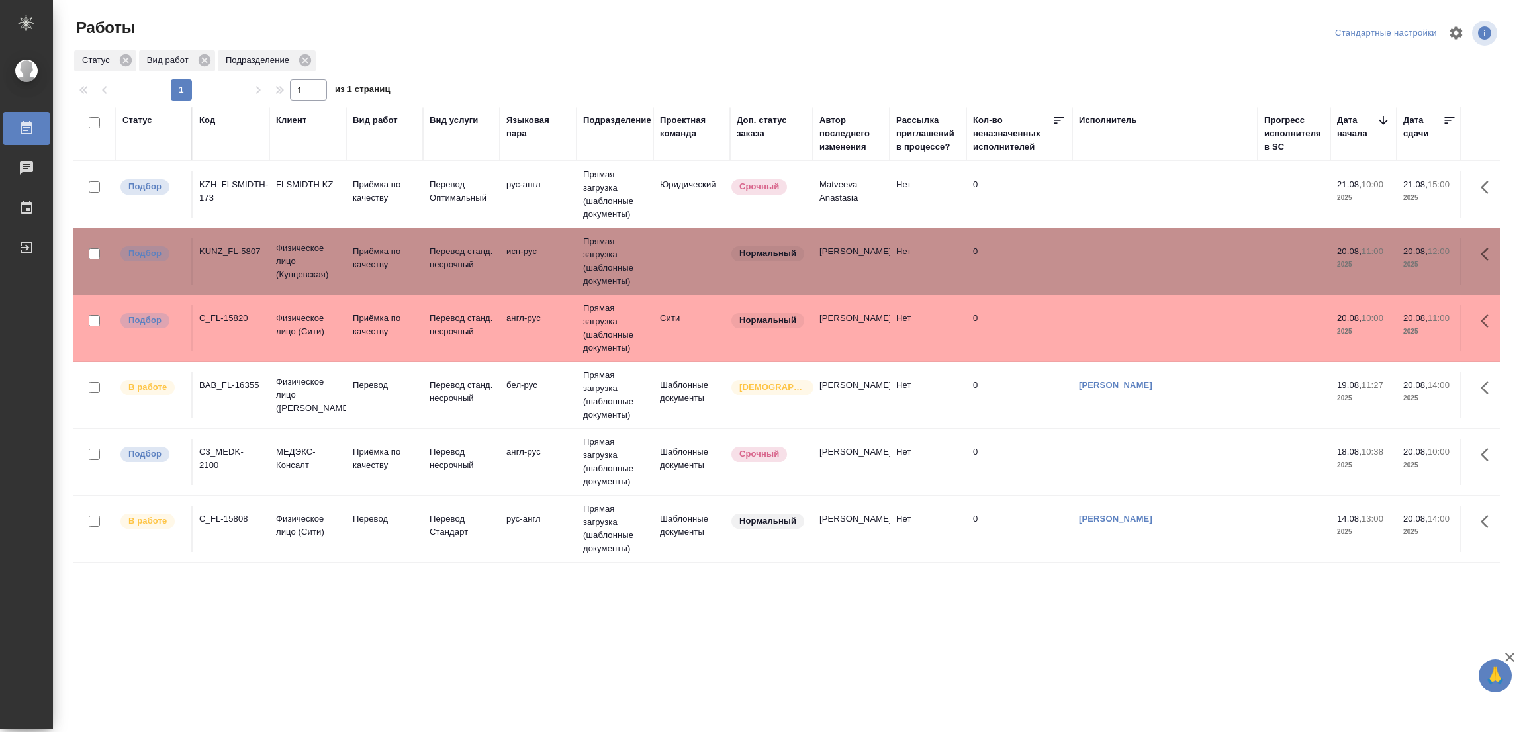
click at [1117, 218] on td at bounding box center [1164, 194] width 185 height 46
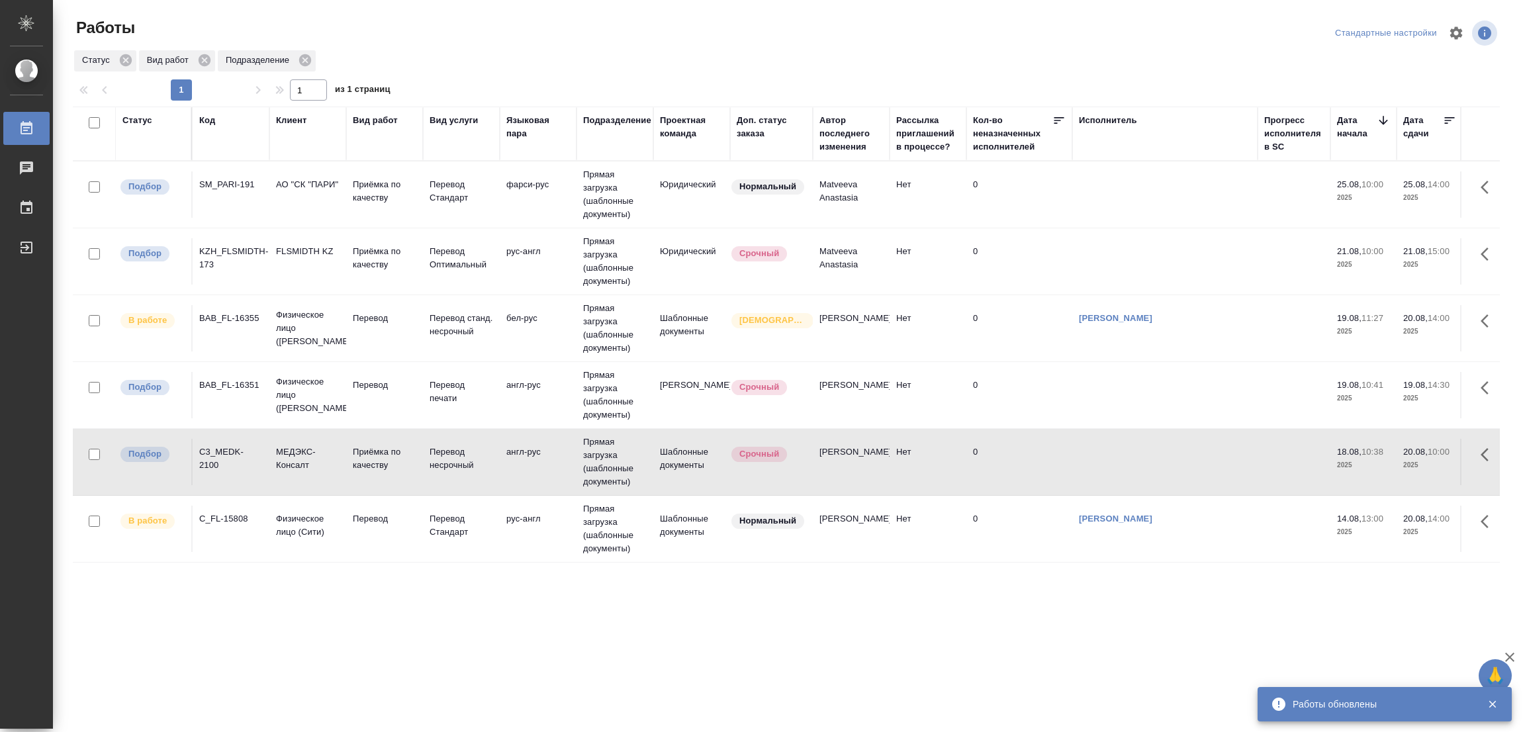
click at [253, 609] on div ".cls-1 fill:#fff; AWATERA Popova Galina Работы 0 Чаты График Выйти Работы Станд…" at bounding box center [762, 366] width 1525 height 732
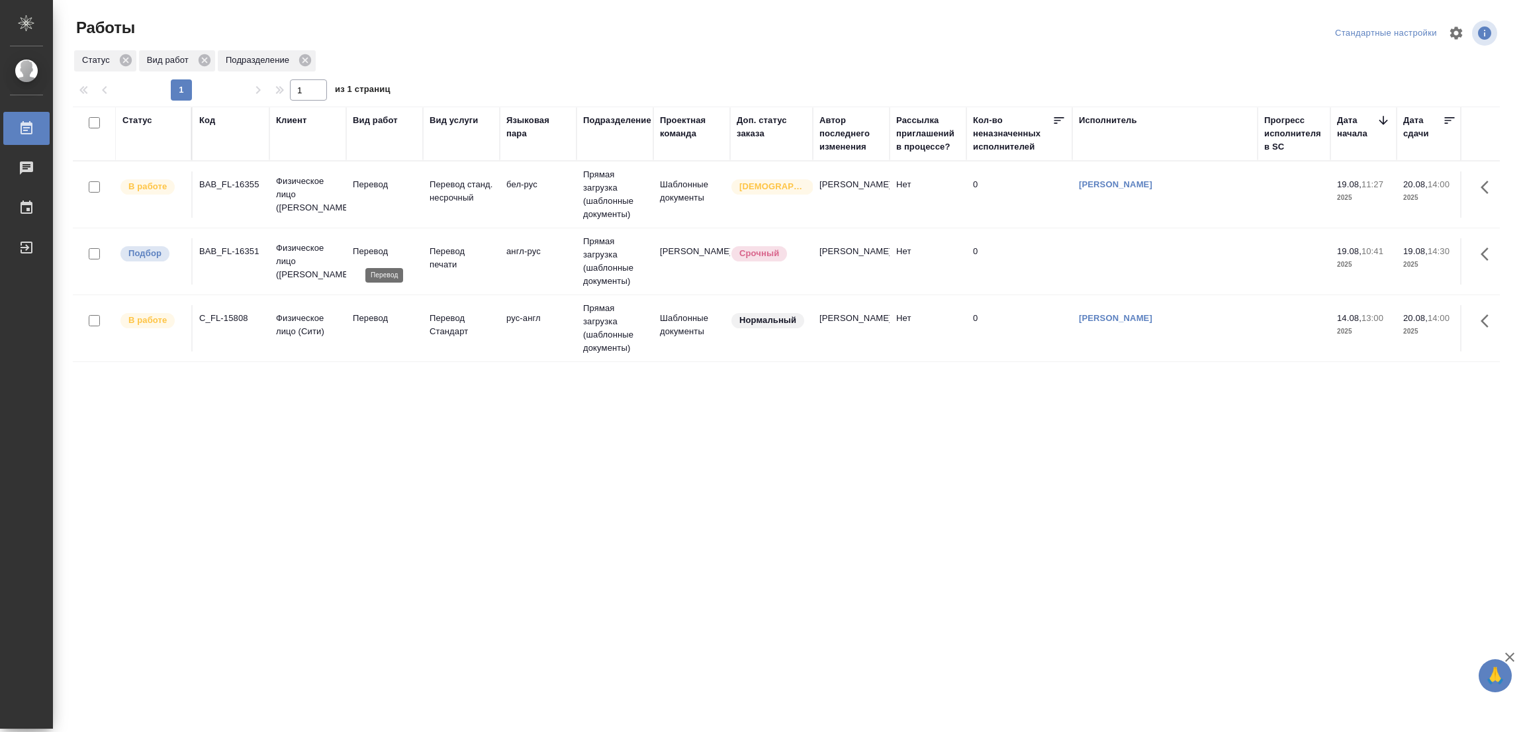
click at [359, 250] on p "Перевод" at bounding box center [385, 251] width 64 height 13
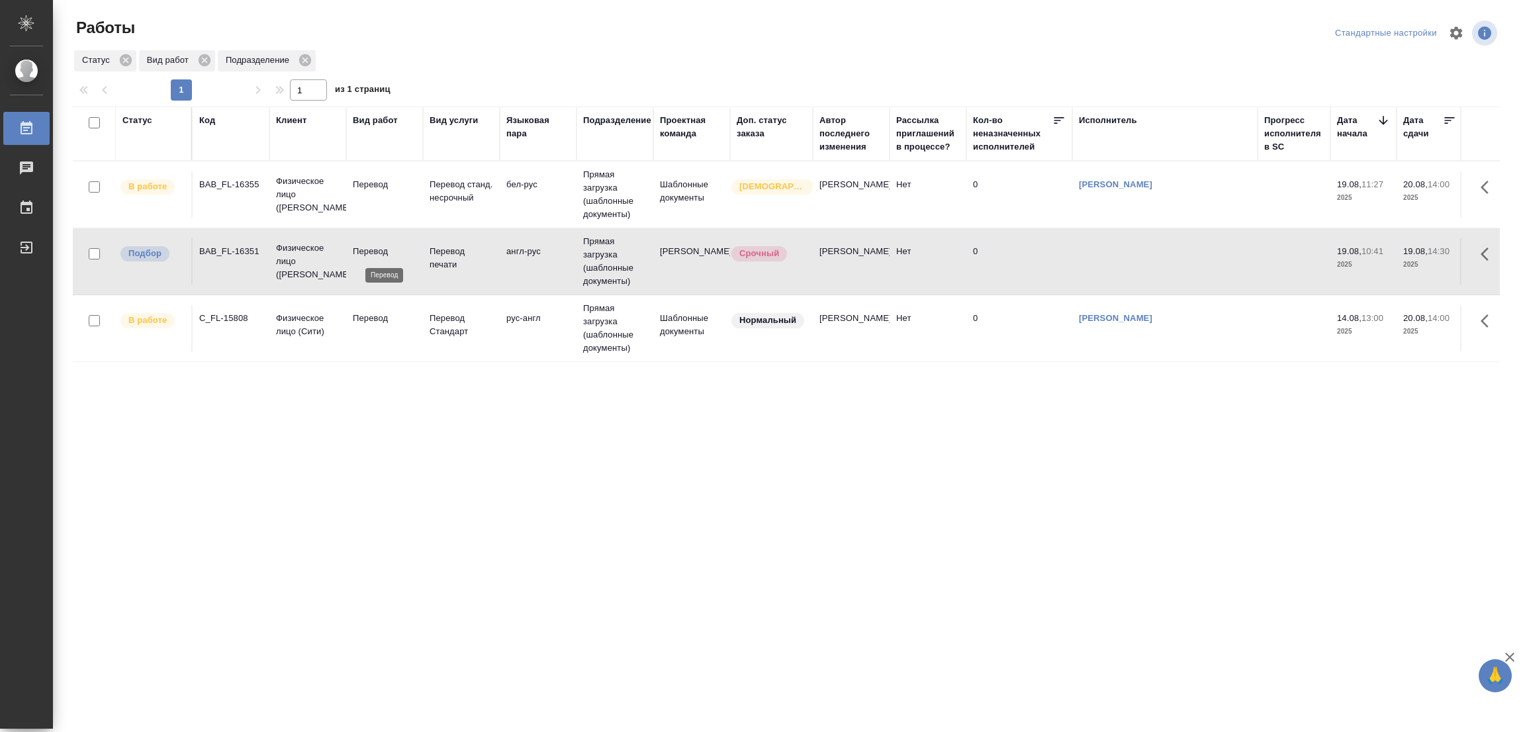
click at [359, 250] on p "Перевод" at bounding box center [385, 251] width 64 height 13
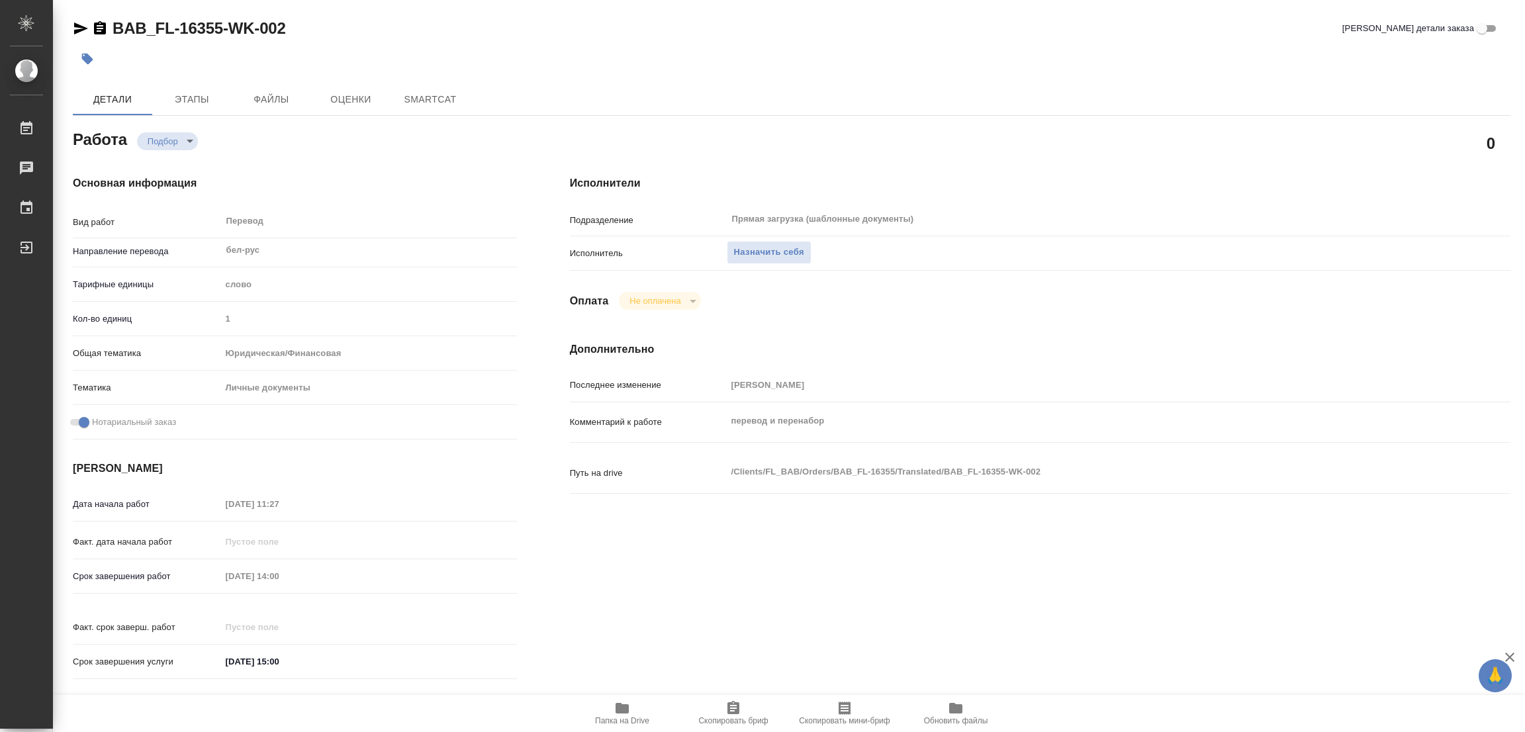
type textarea "x"
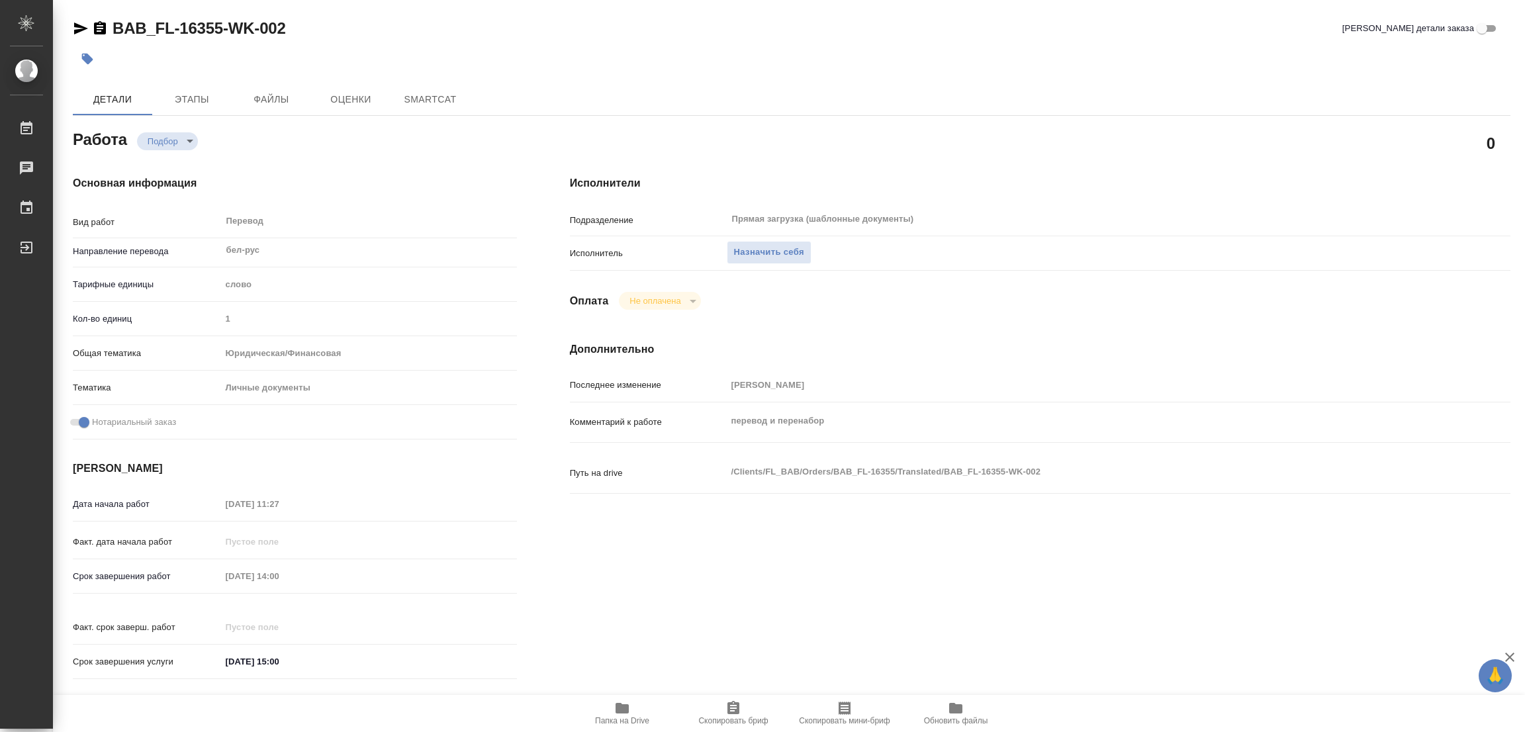
type textarea "x"
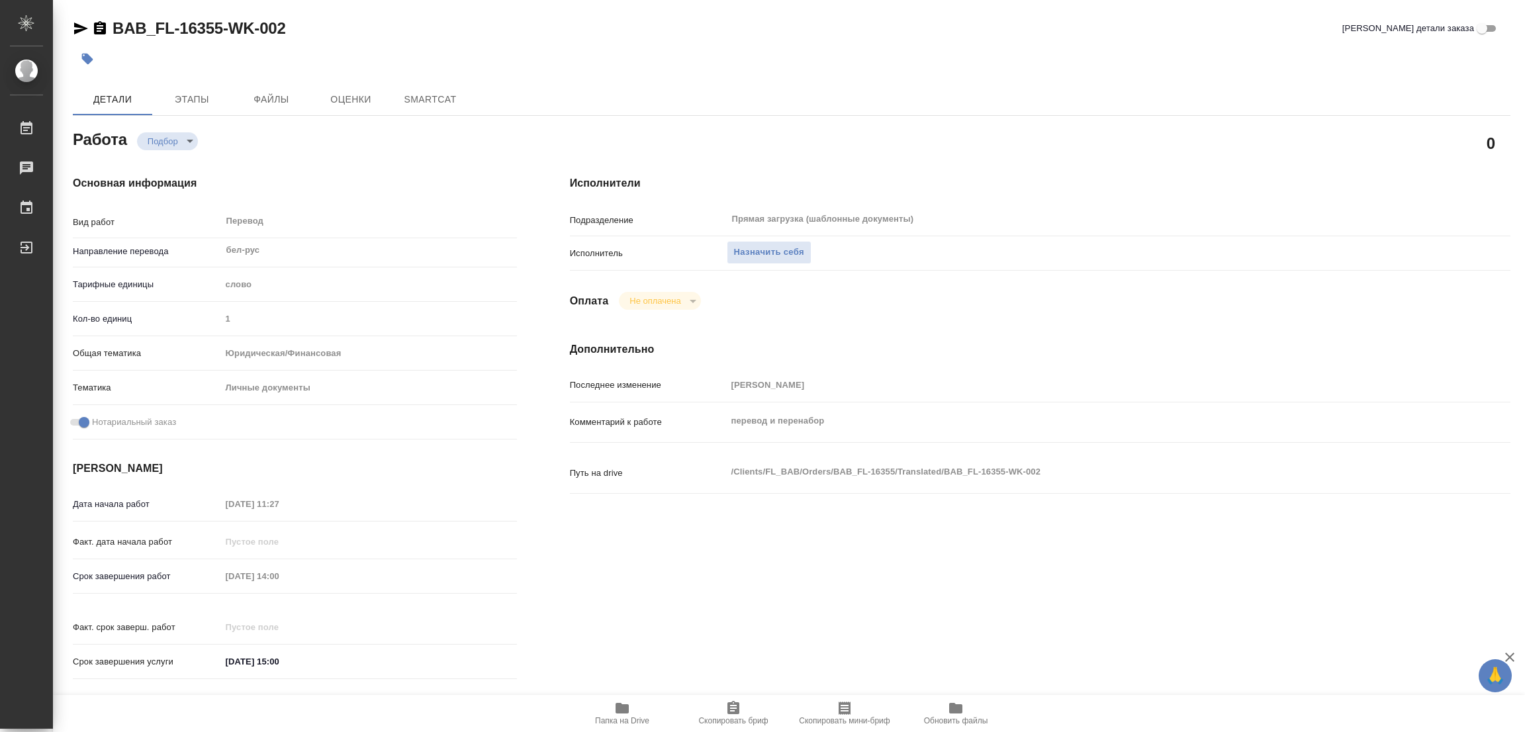
type textarea "x"
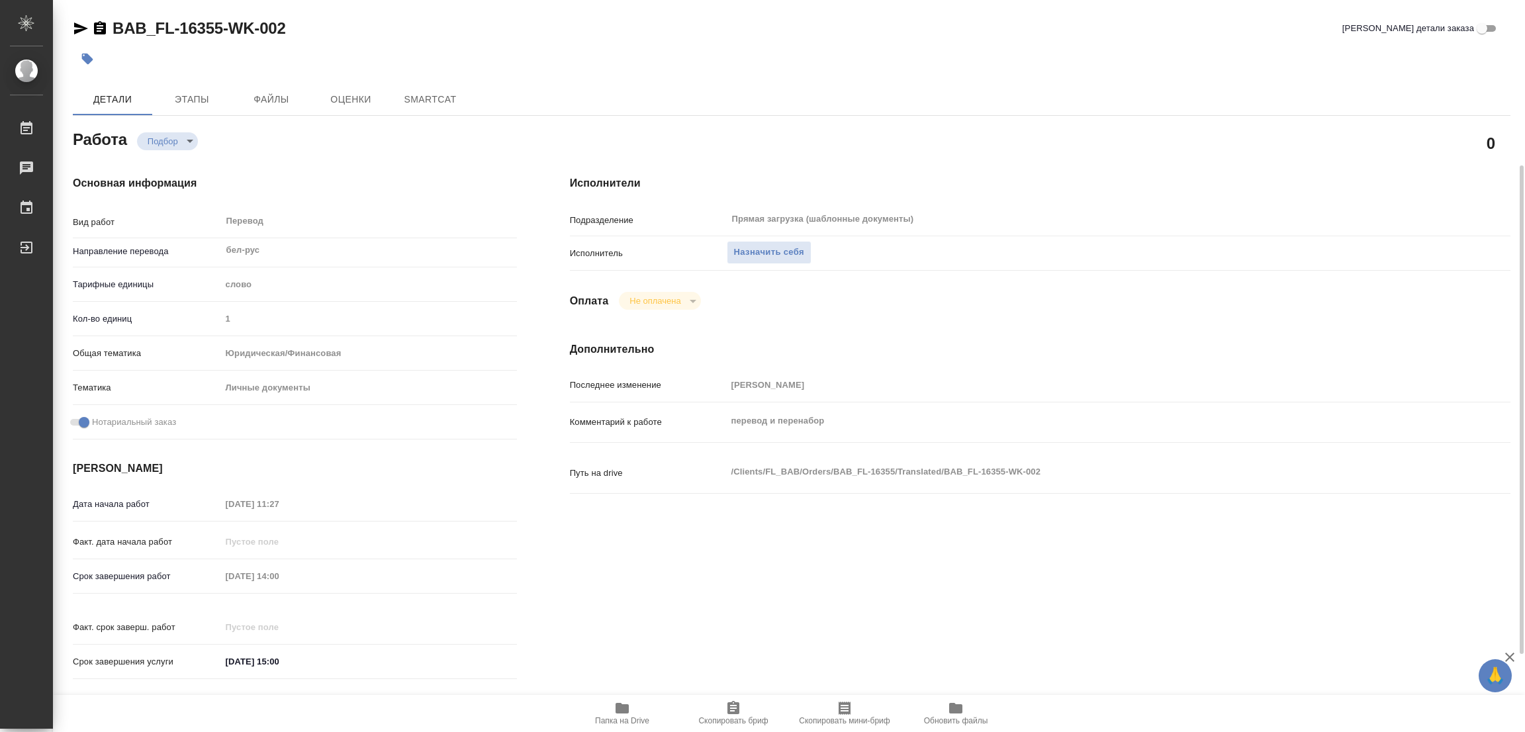
scroll to position [364, 0]
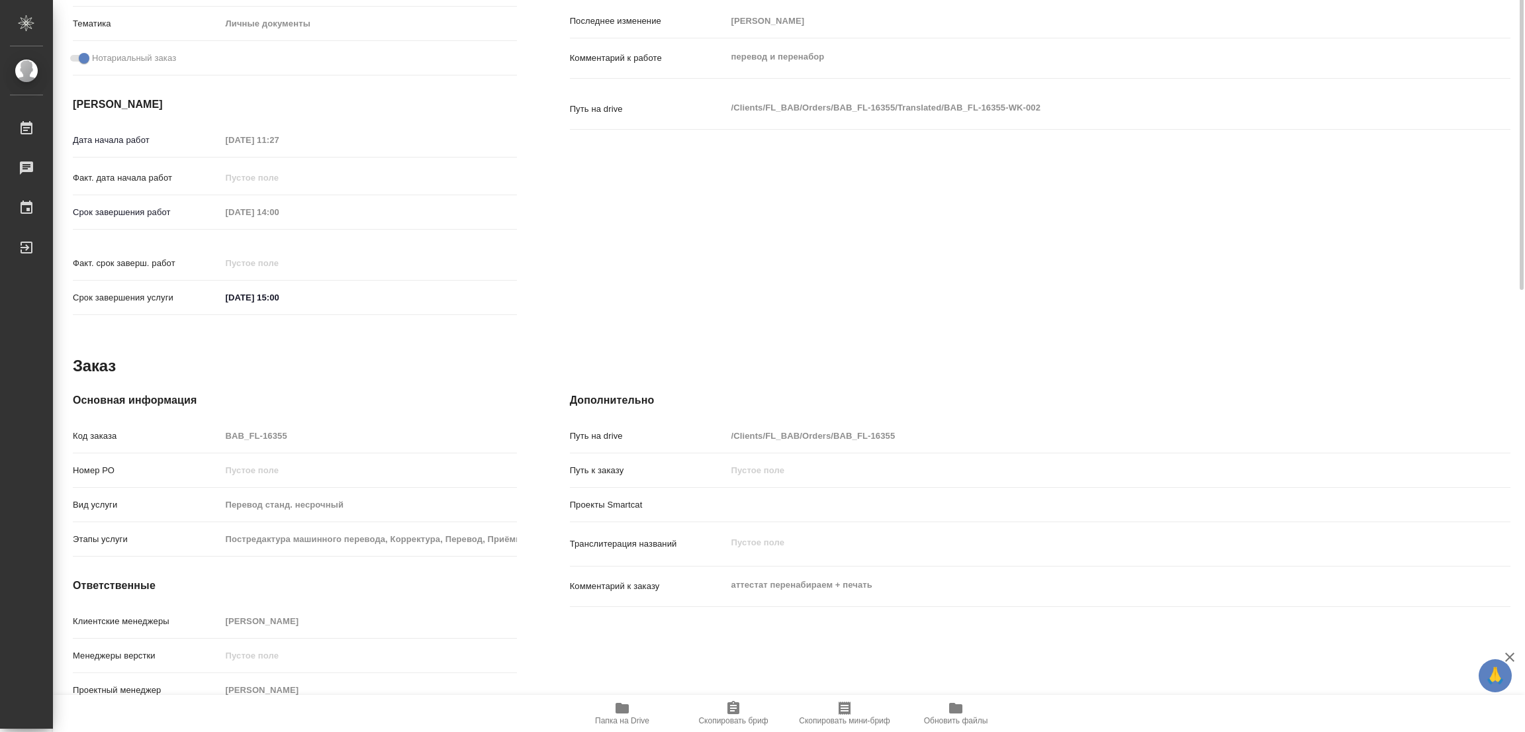
type textarea "x"
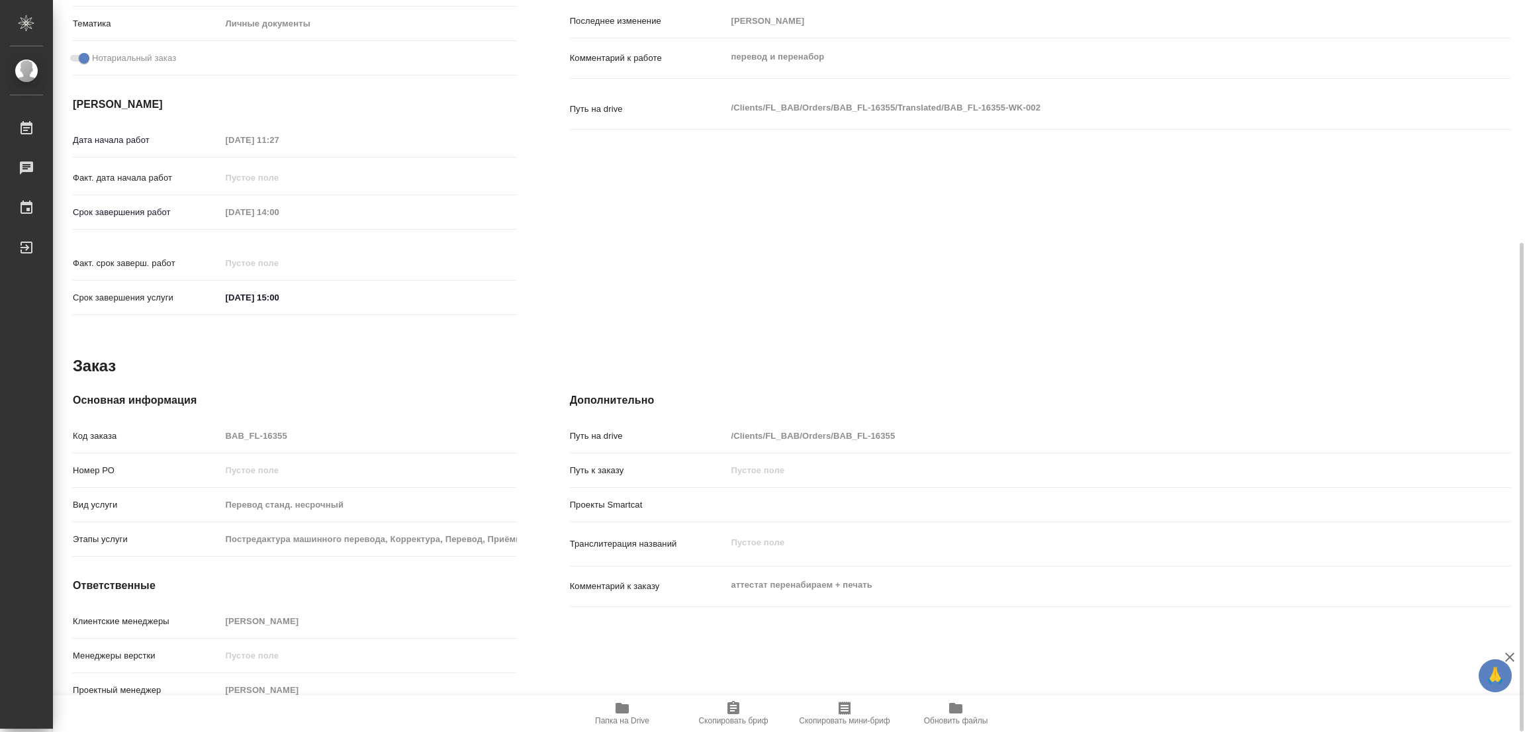
type textarea "x"
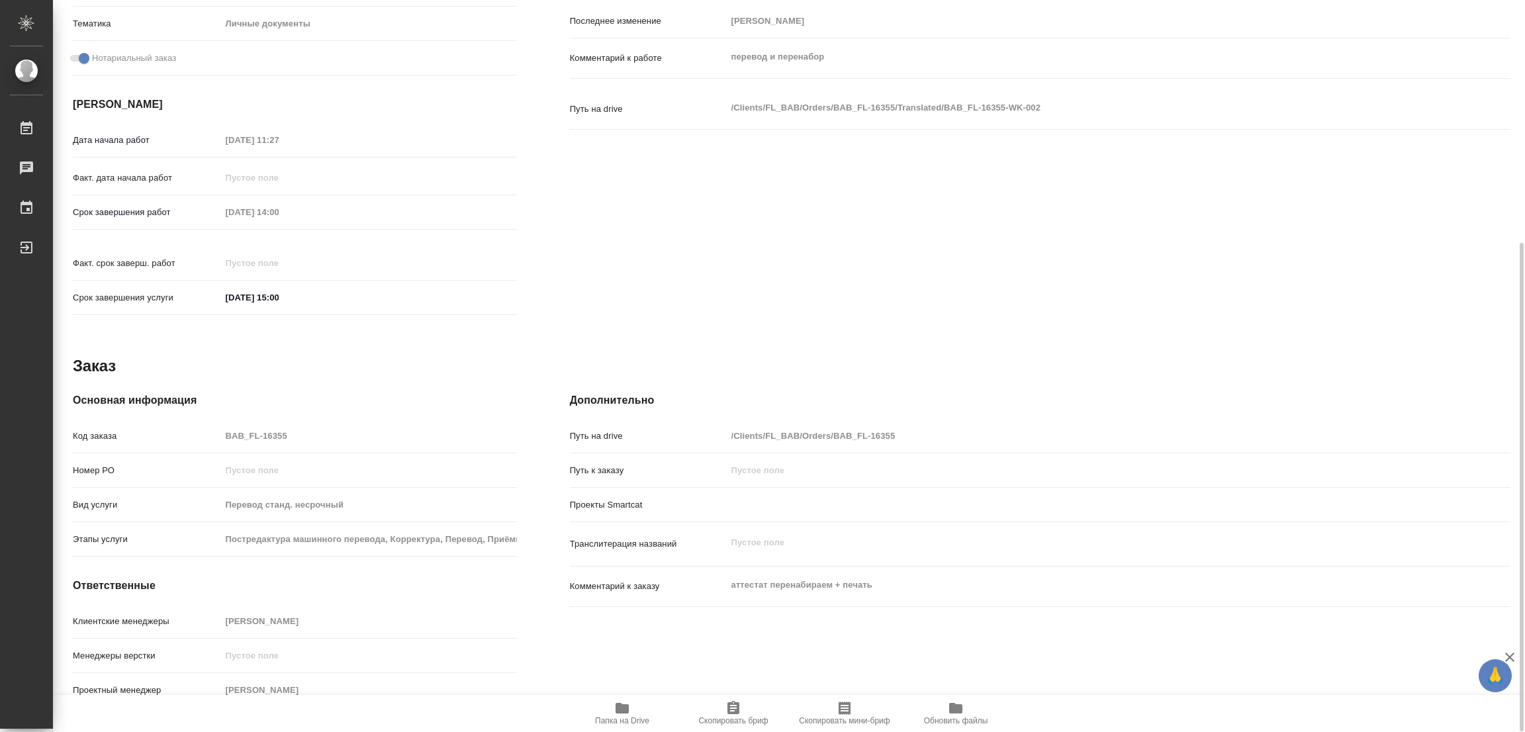
type textarea "x"
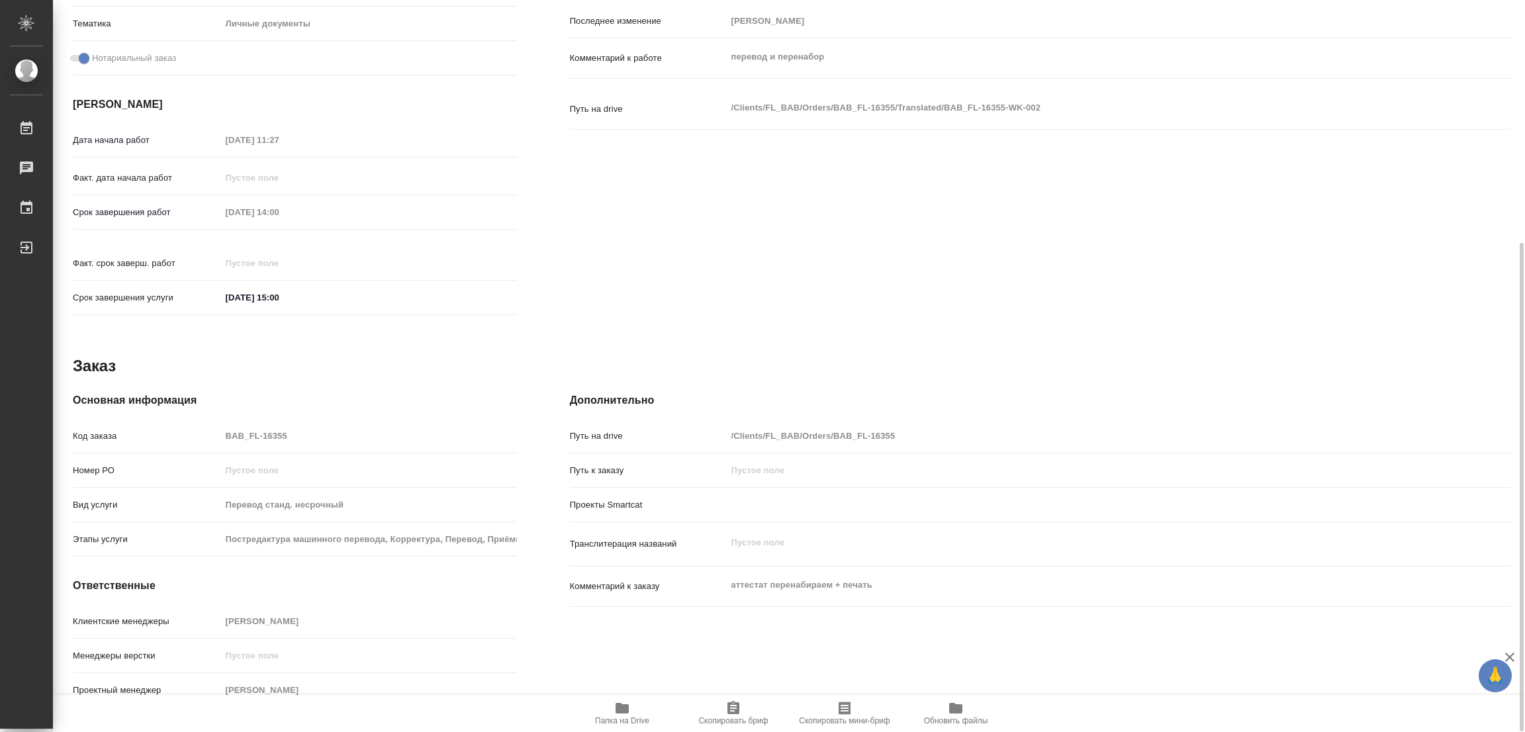
type textarea "x"
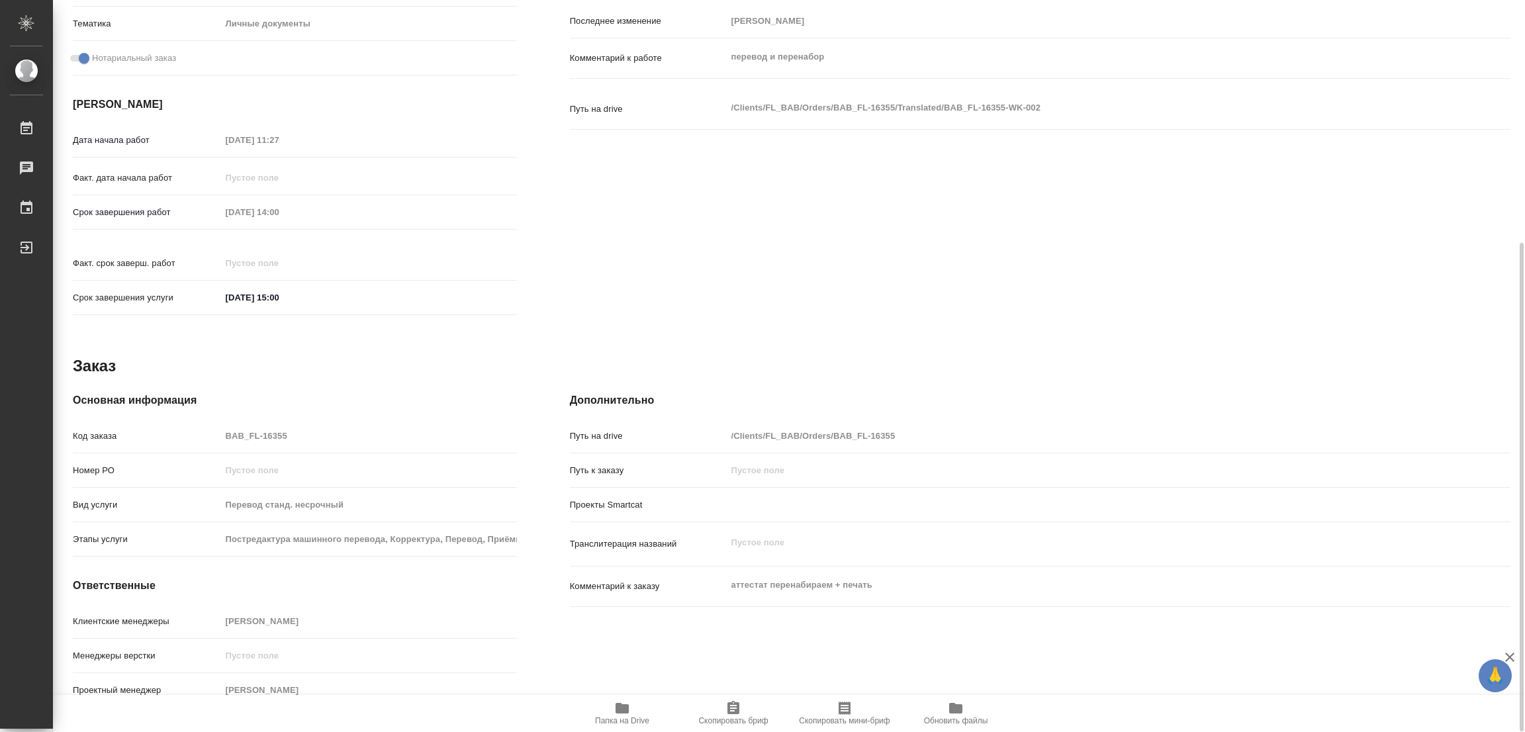
scroll to position [0, 0]
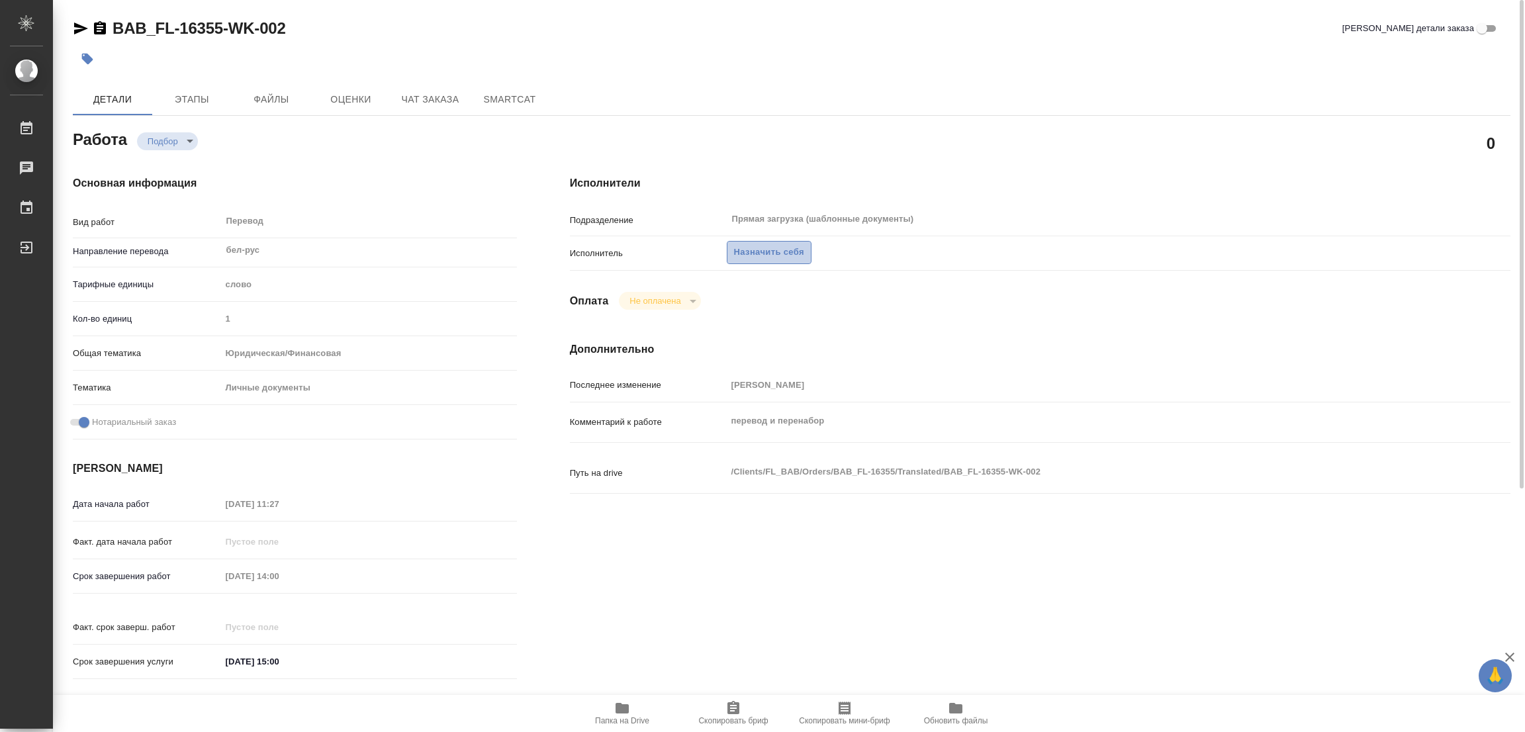
click at [784, 248] on span "Назначить себя" at bounding box center [769, 252] width 70 height 15
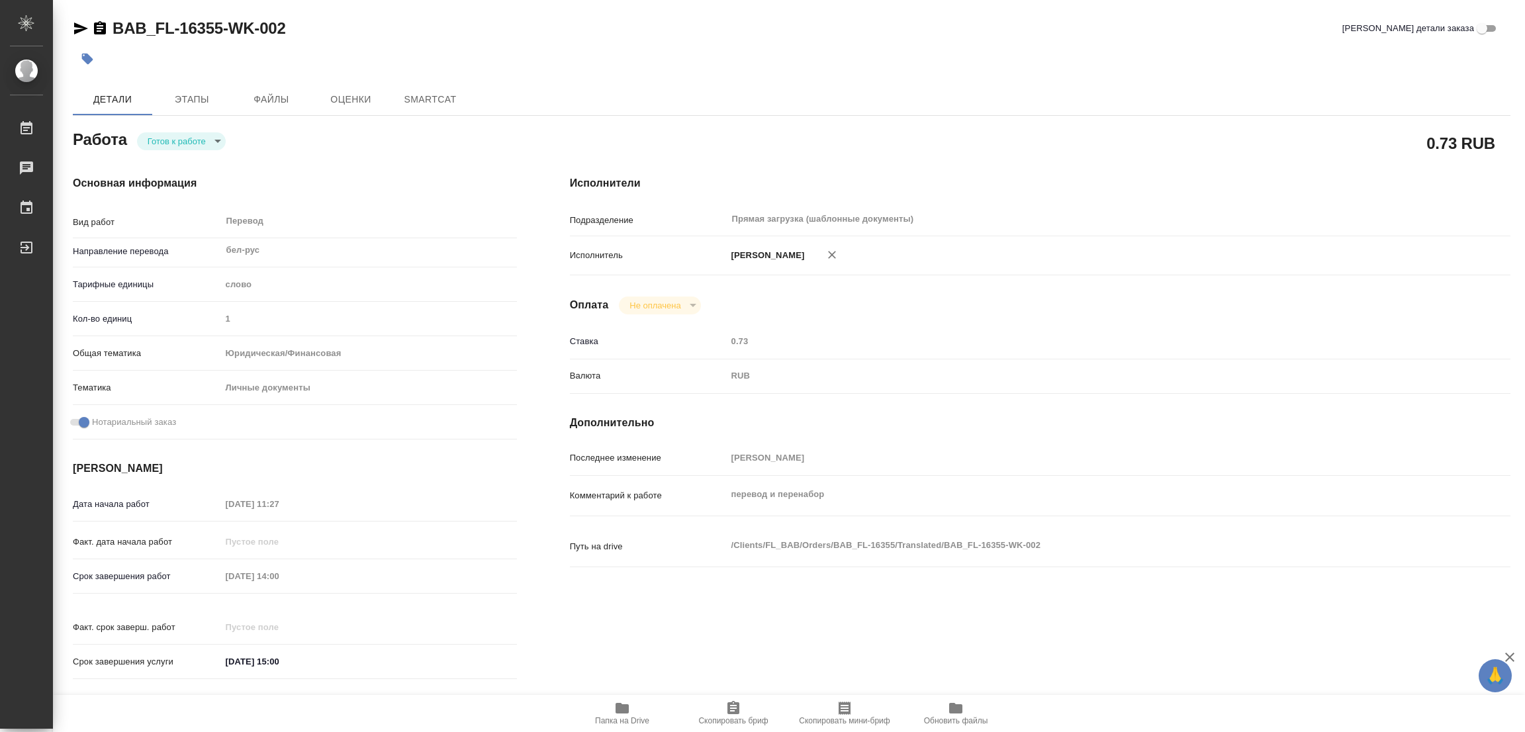
type textarea "x"
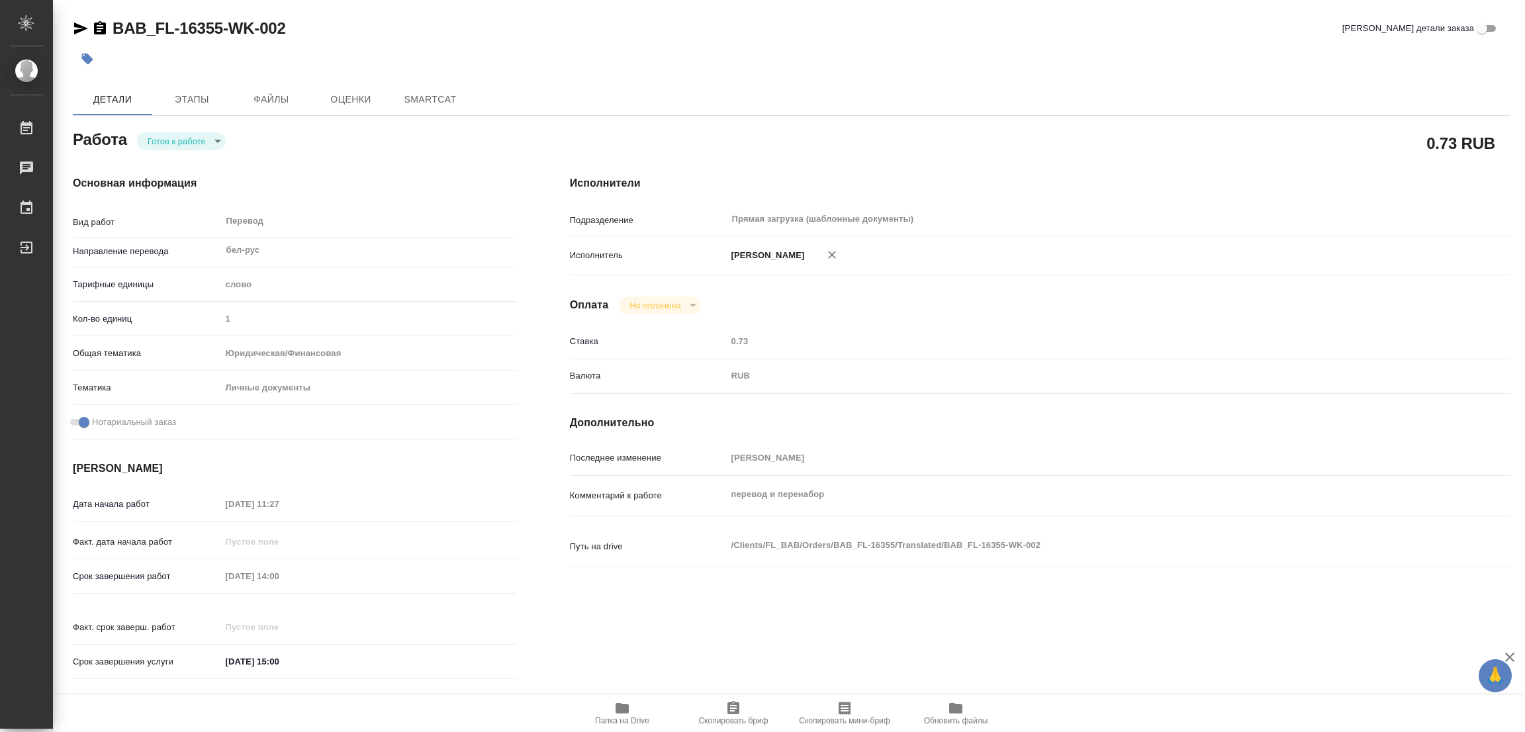
type textarea "x"
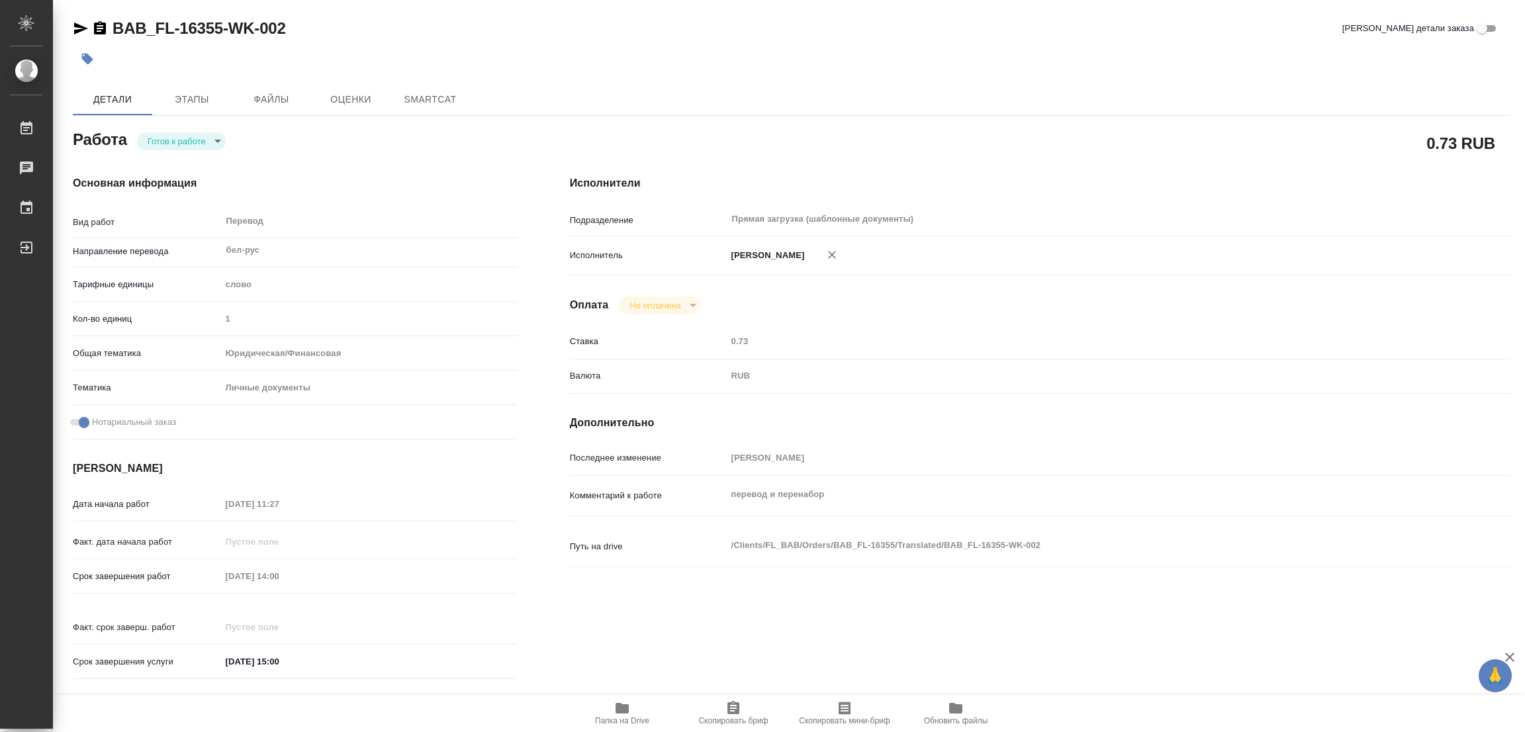
type textarea "x"
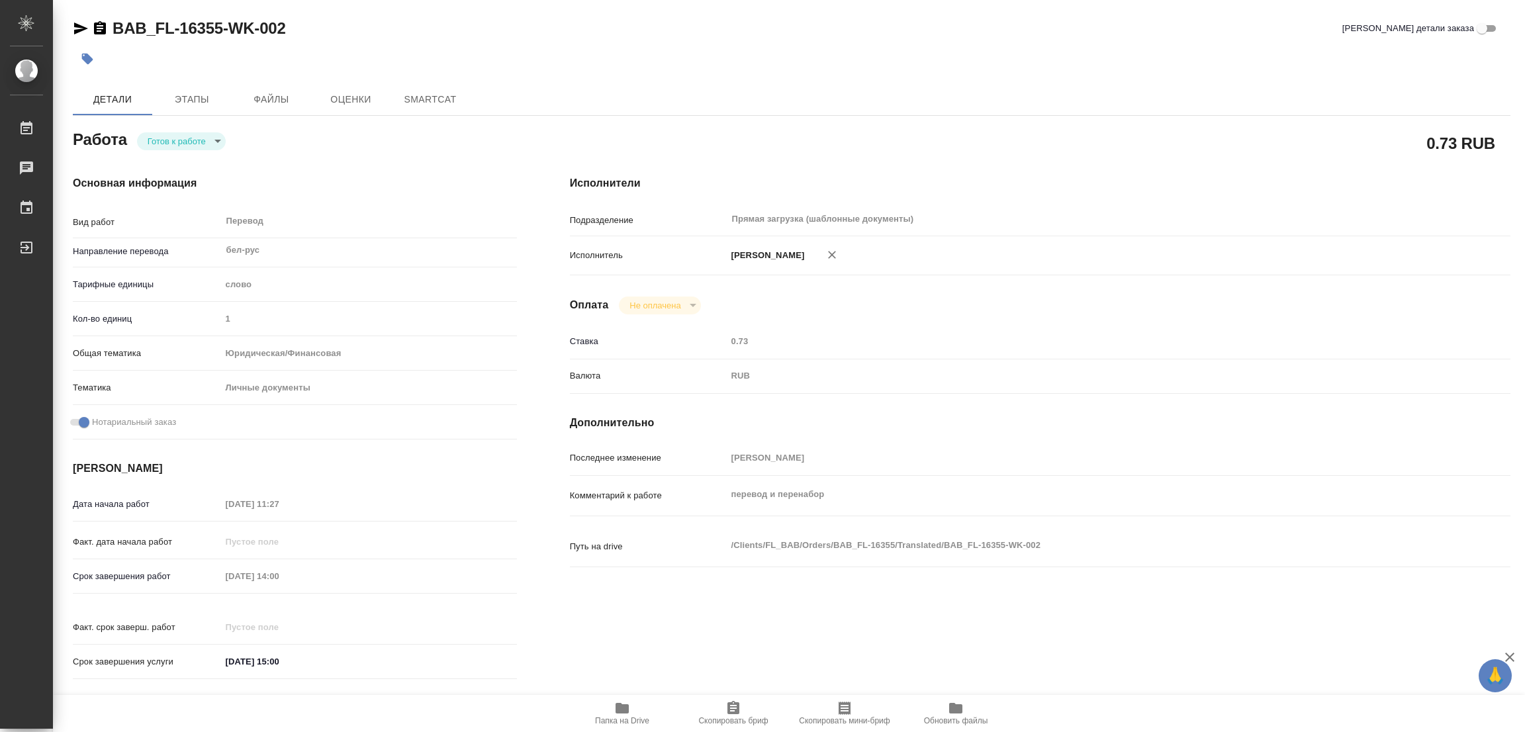
type textarea "x"
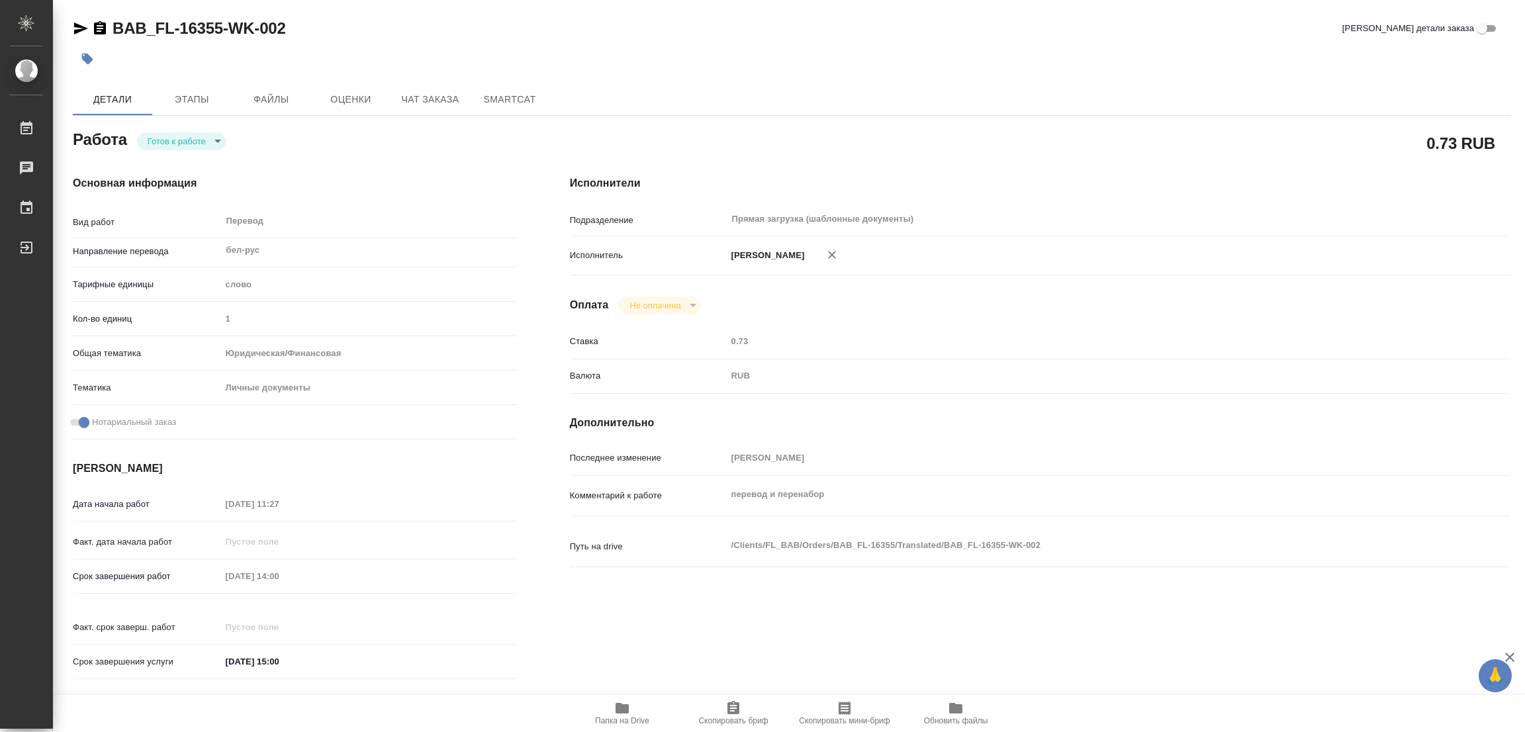
click at [171, 147] on body "🙏 .cls-1 fill:#fff; AWATERA [PERSON_NAME] Работы Чаты График Выйти BAB_FL-16355…" at bounding box center [762, 366] width 1525 height 732
type textarea "x"
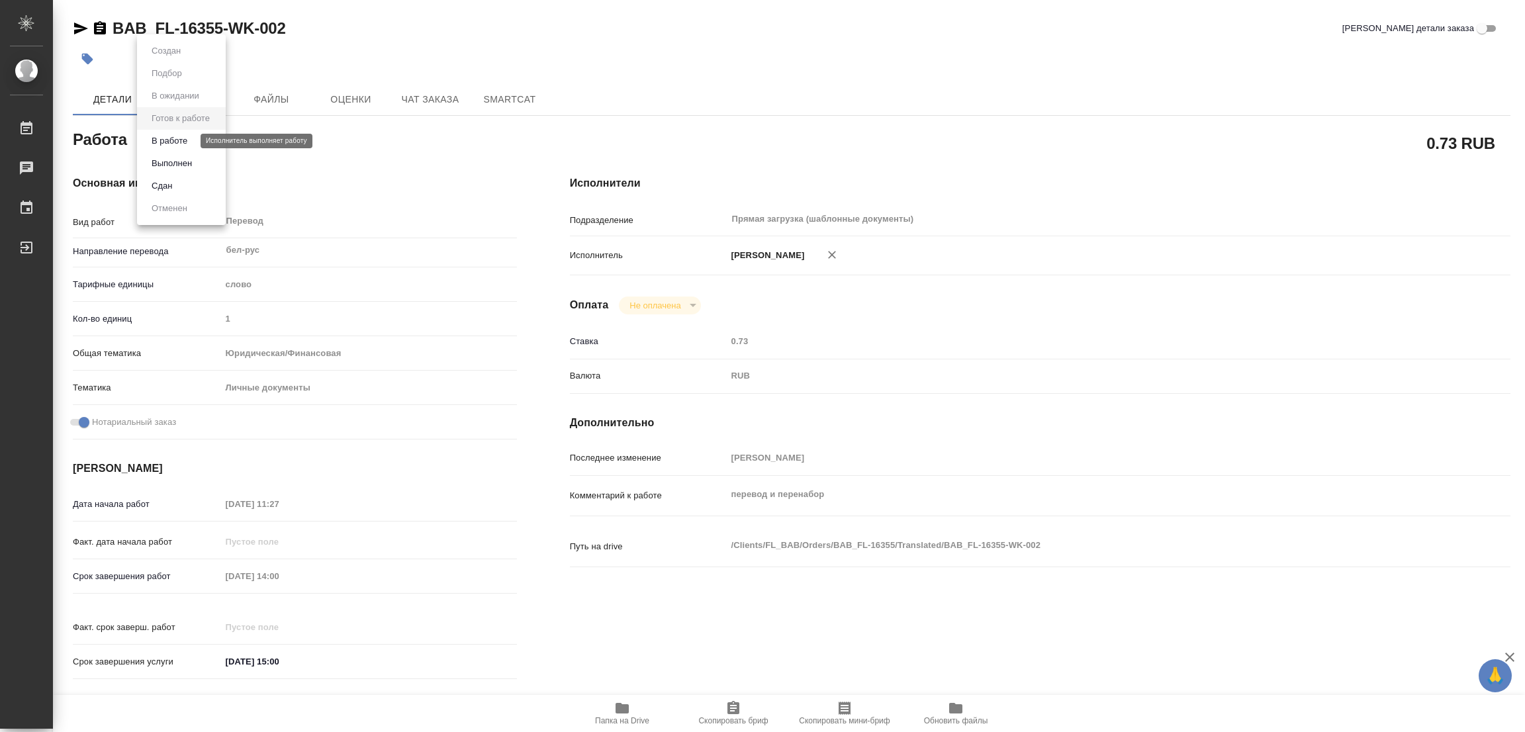
type textarea "x"
click at [174, 134] on button "В работе" at bounding box center [170, 141] width 44 height 15
type textarea "x"
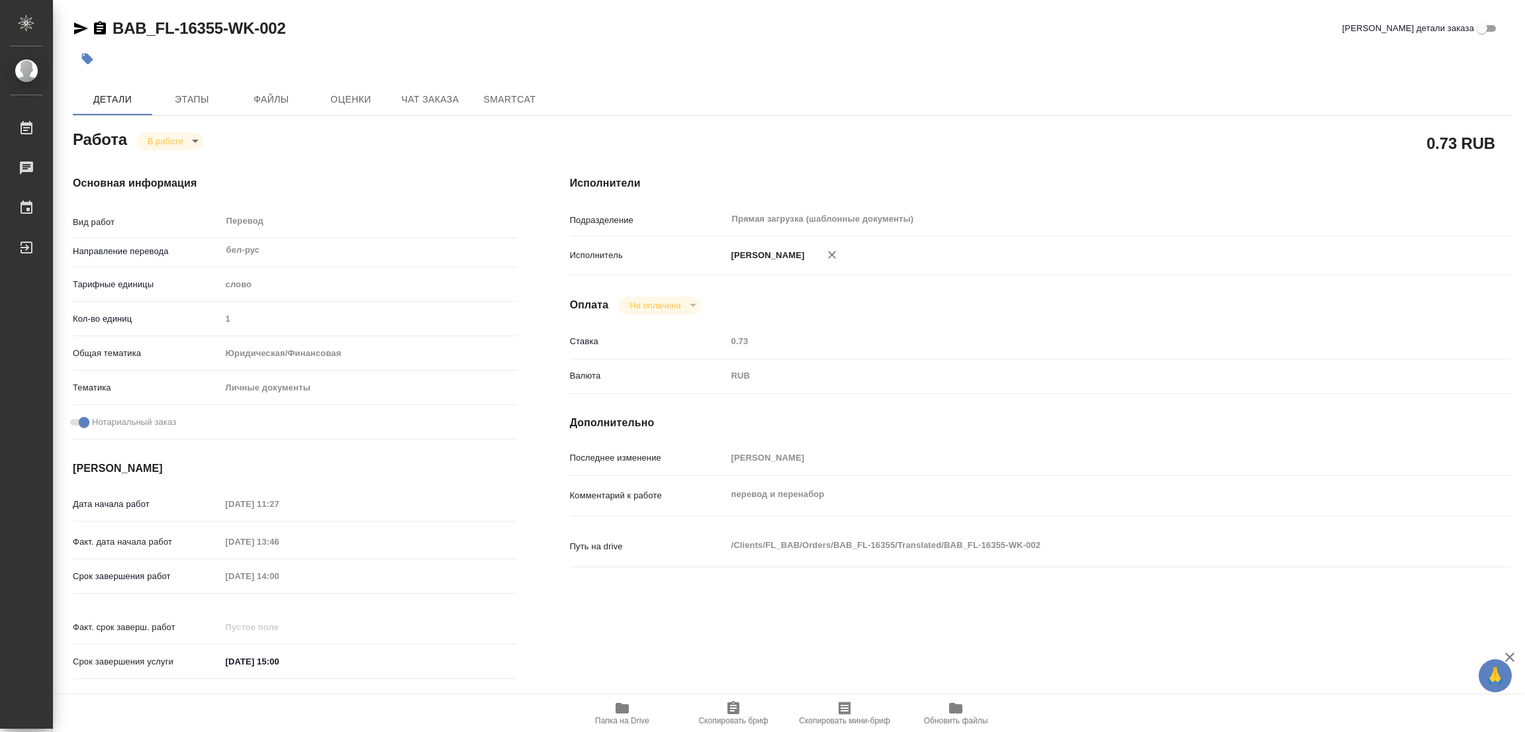
type textarea "x"
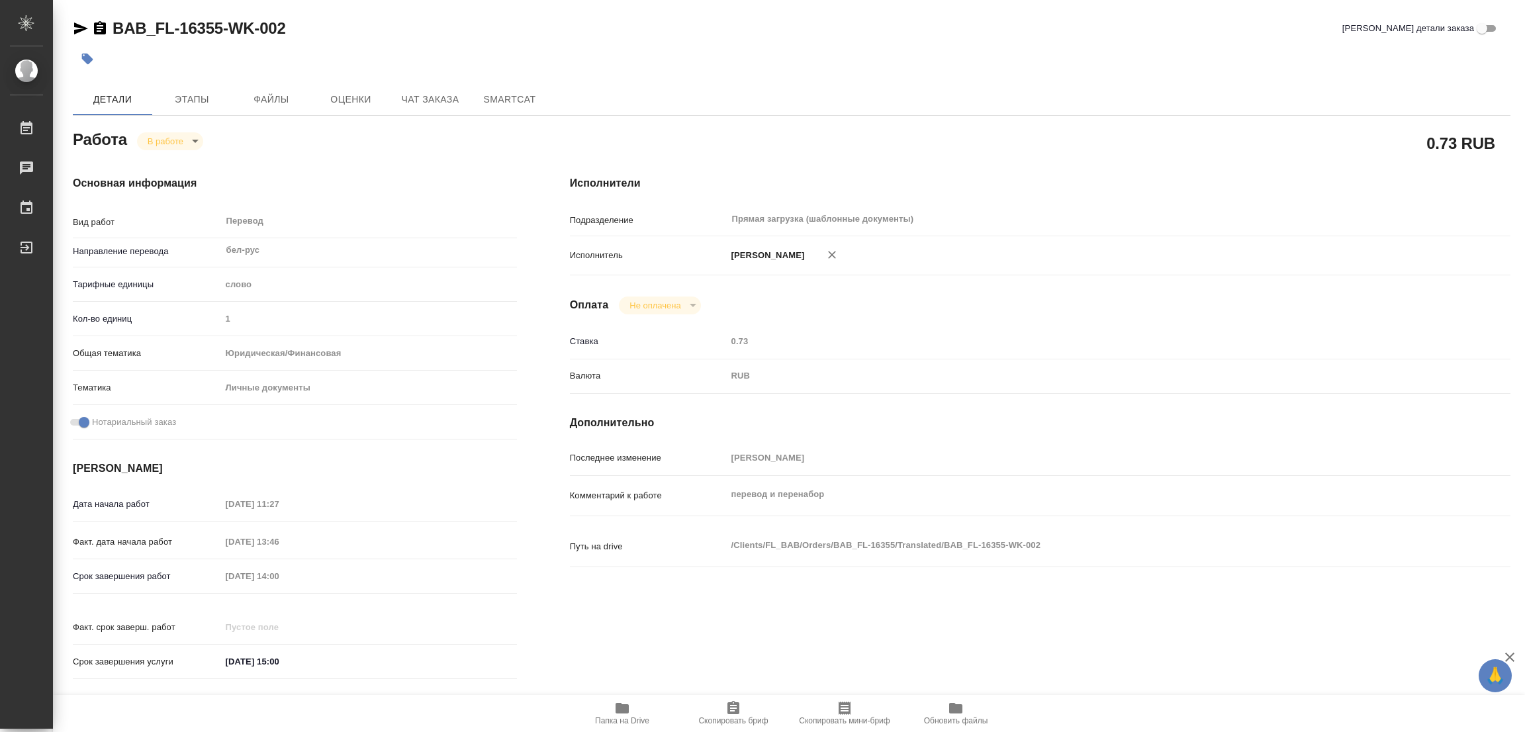
type textarea "x"
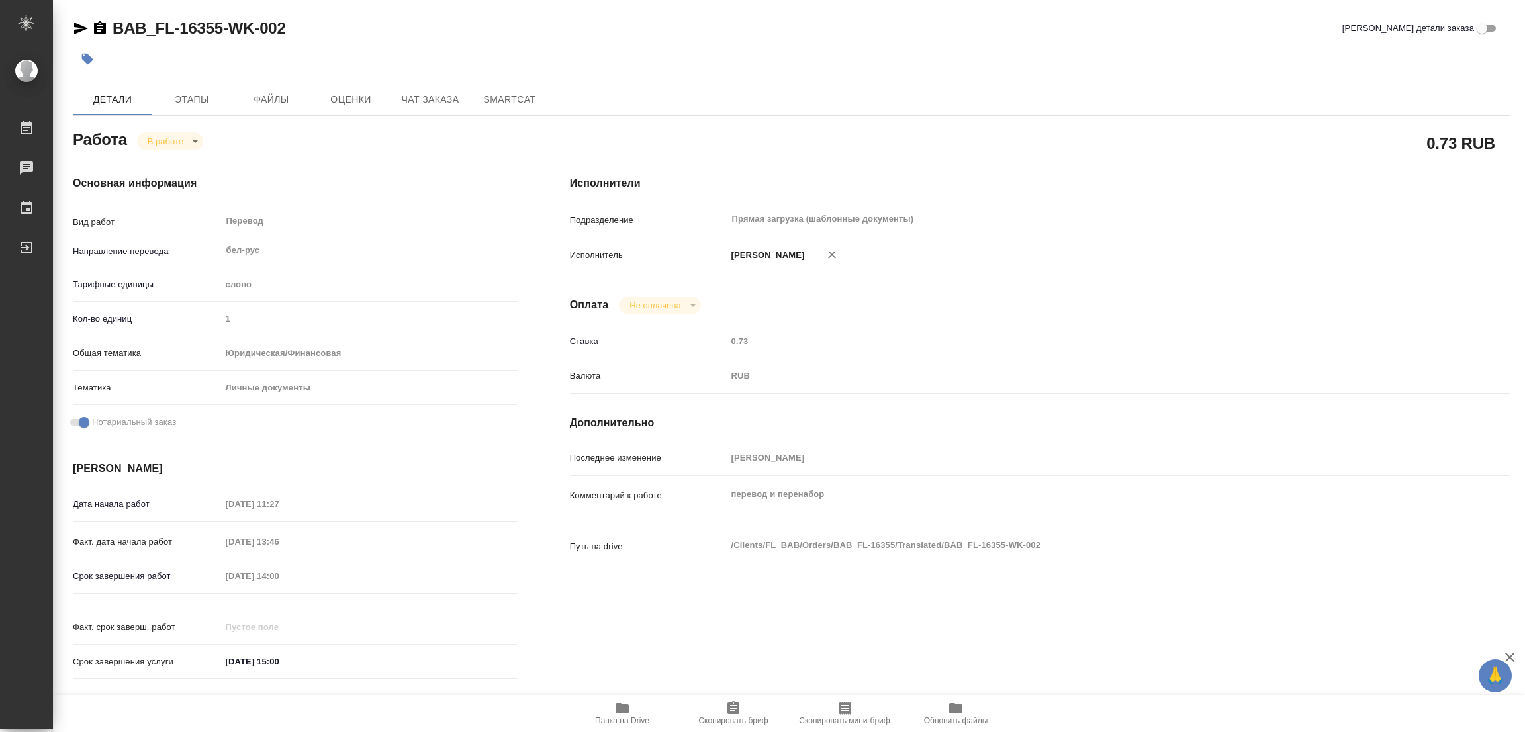
type textarea "x"
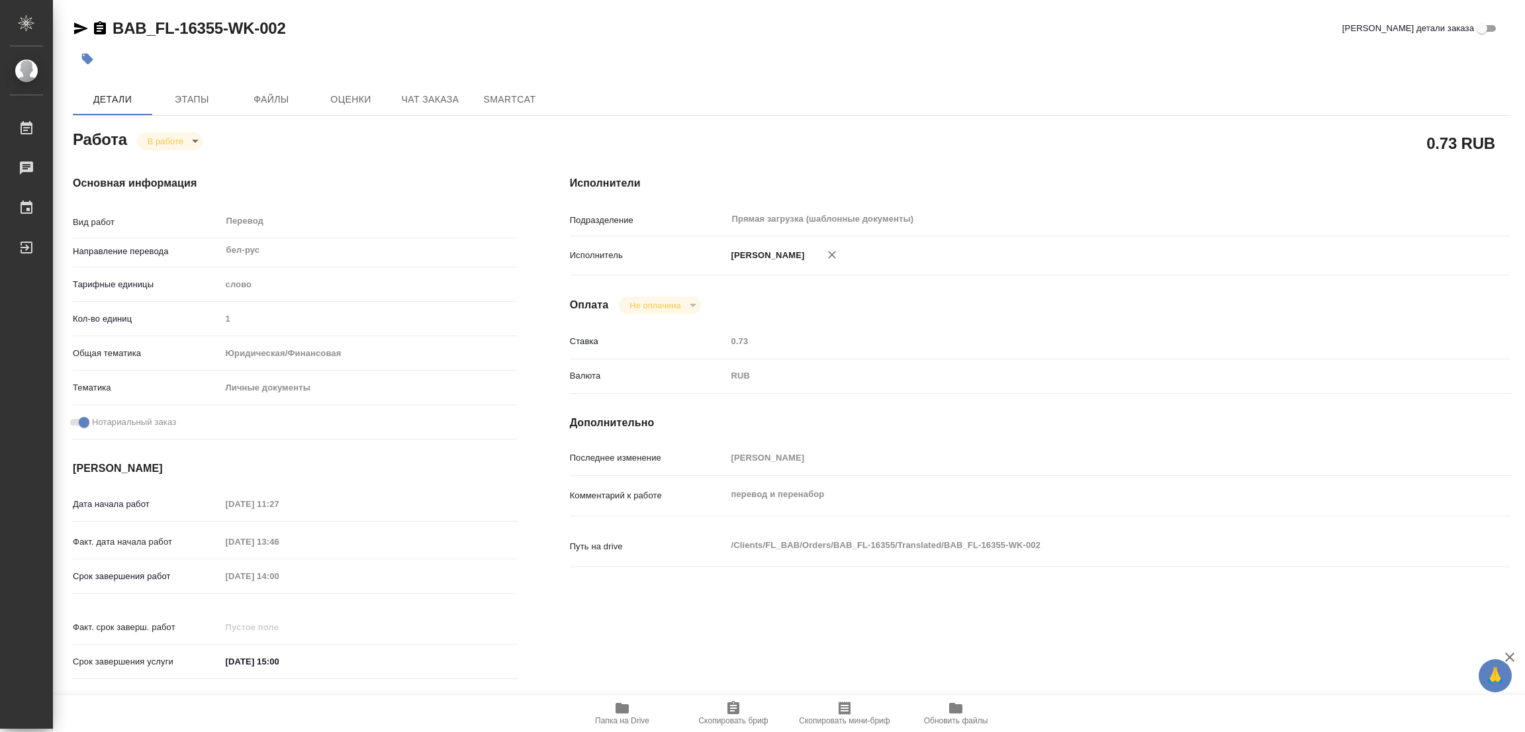
type textarea "x"
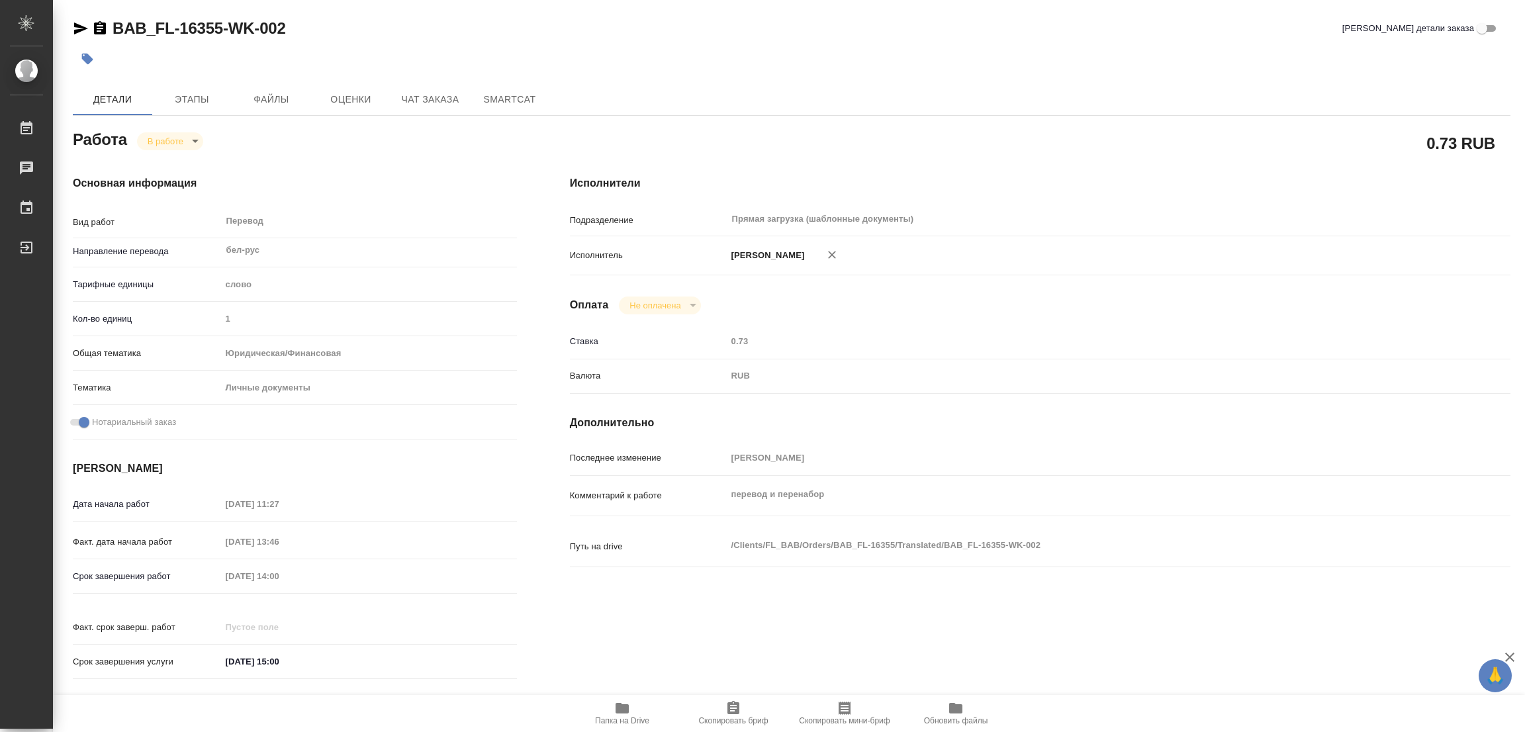
type textarea "x"
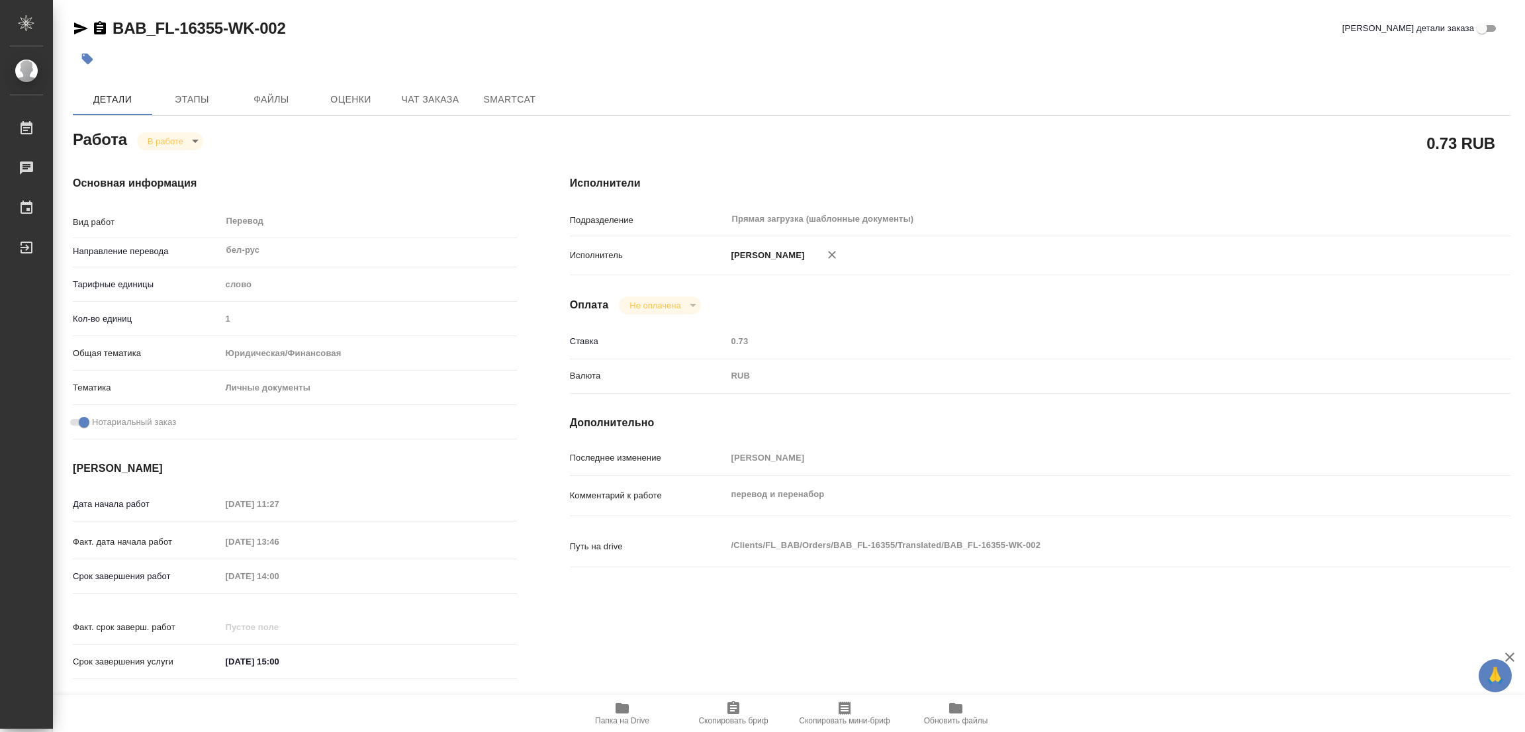
type textarea "x"
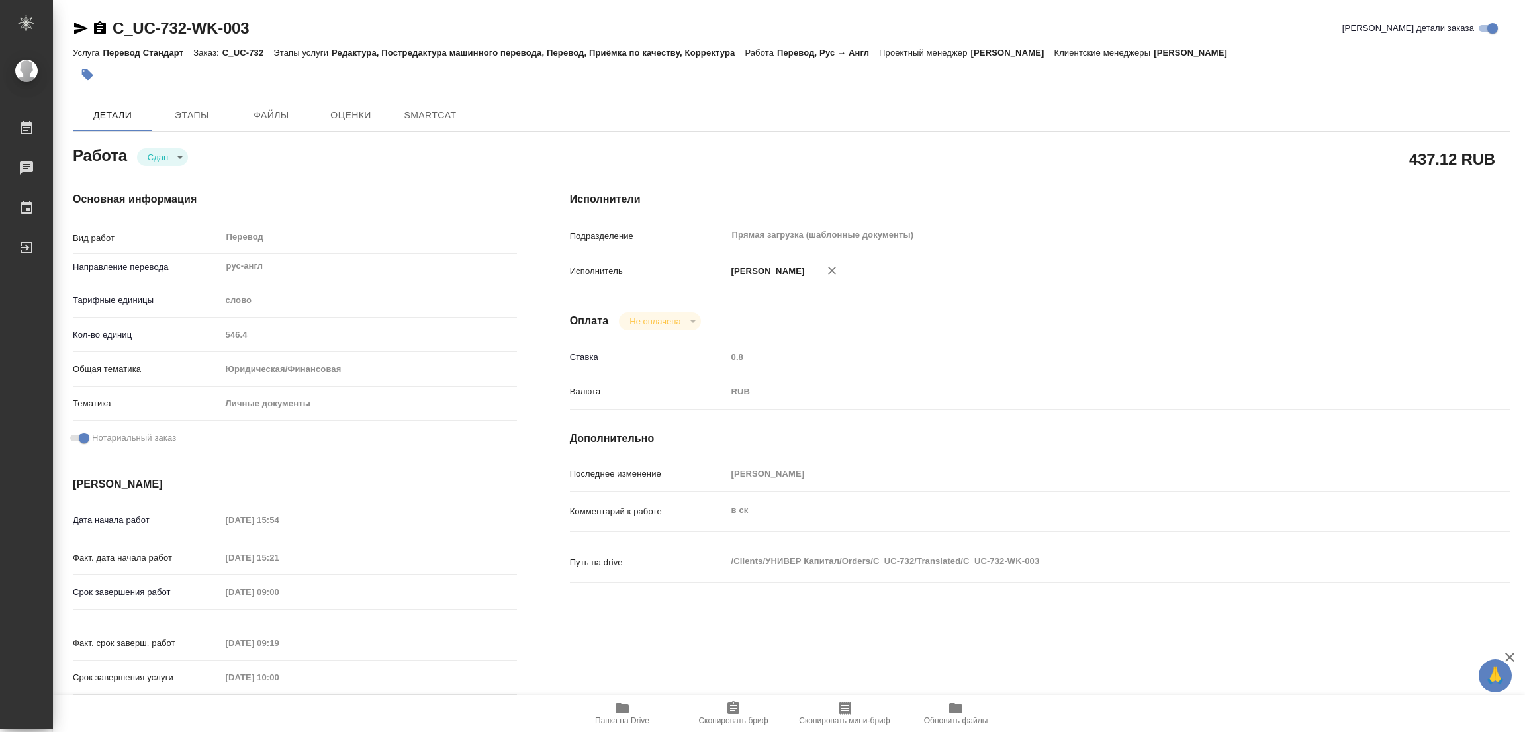
type textarea "x"
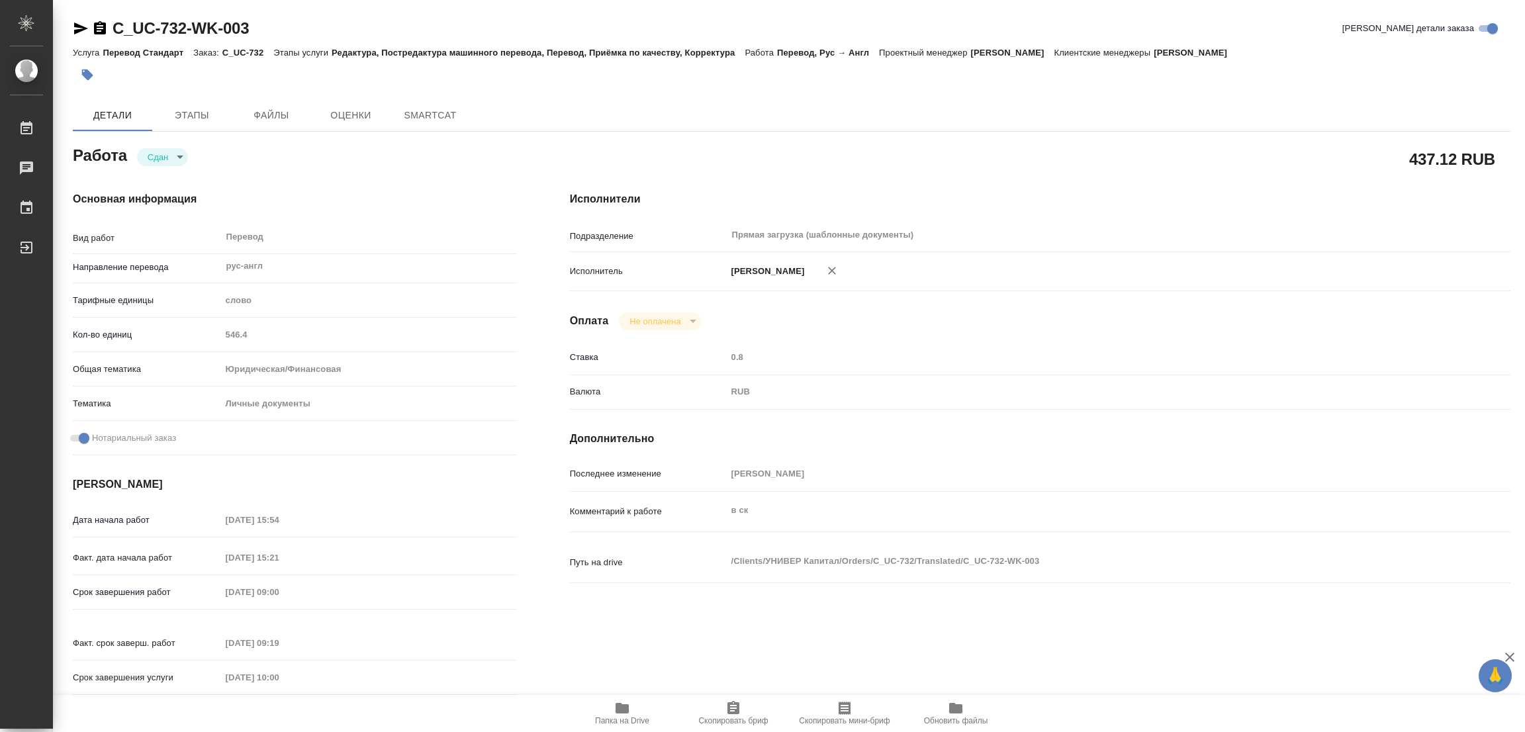
type textarea "x"
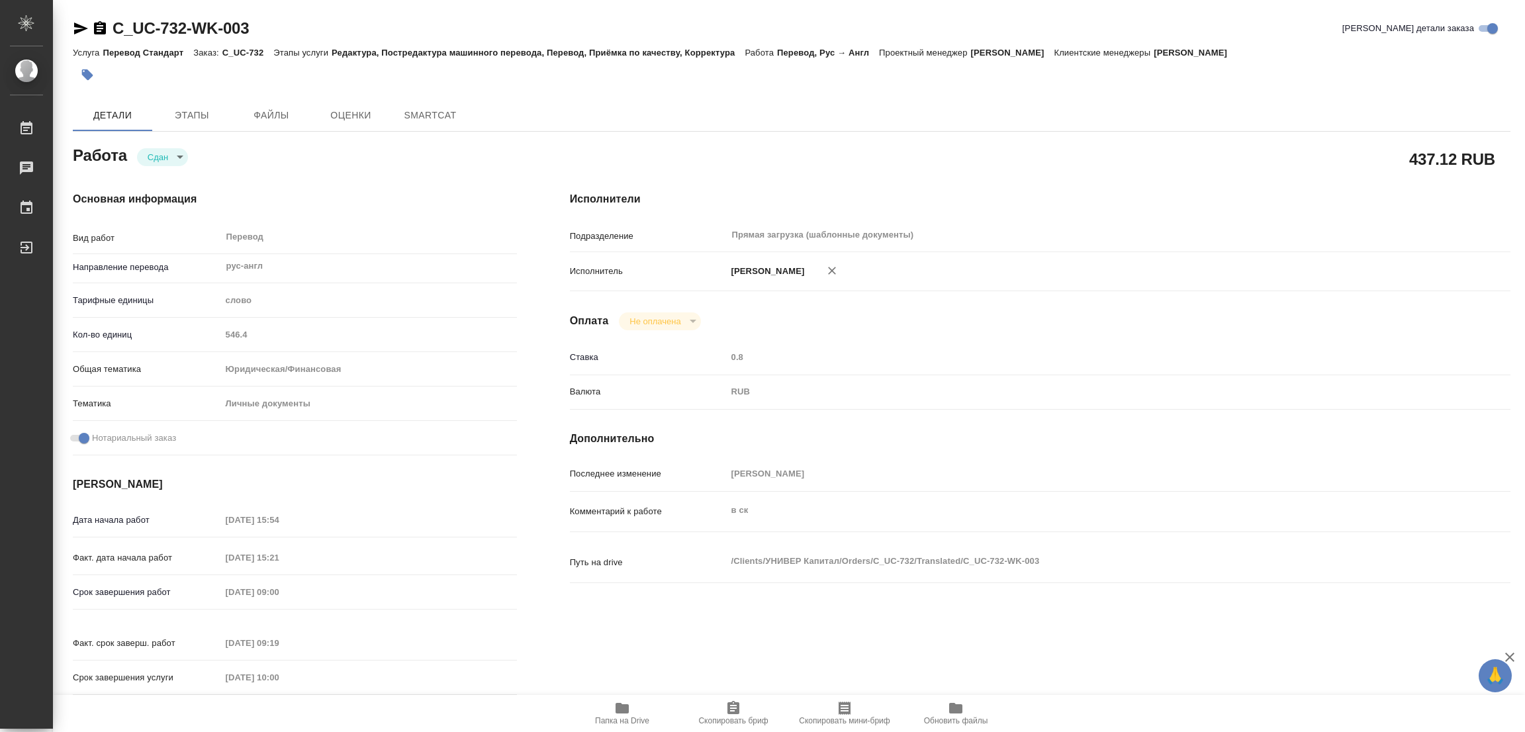
type textarea "x"
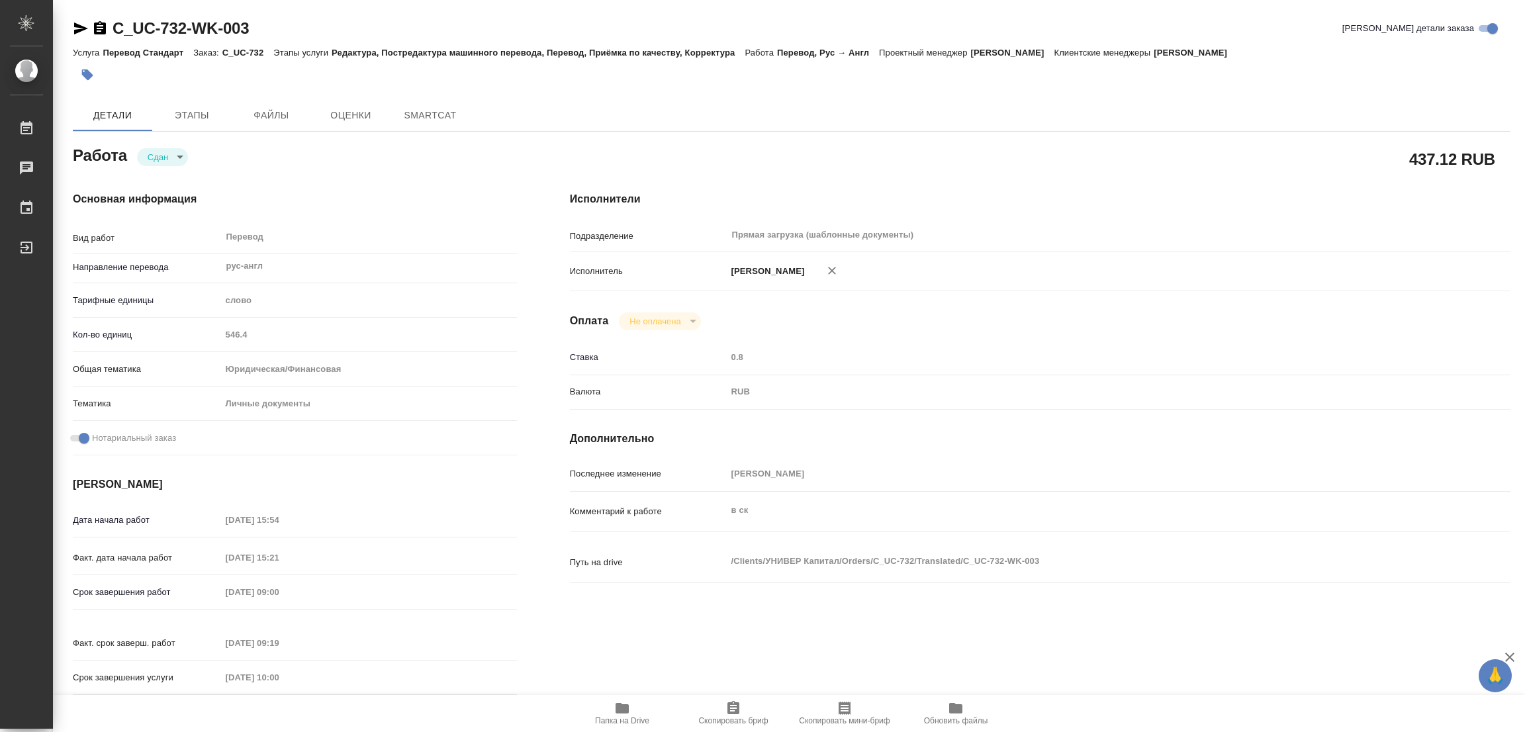
type textarea "x"
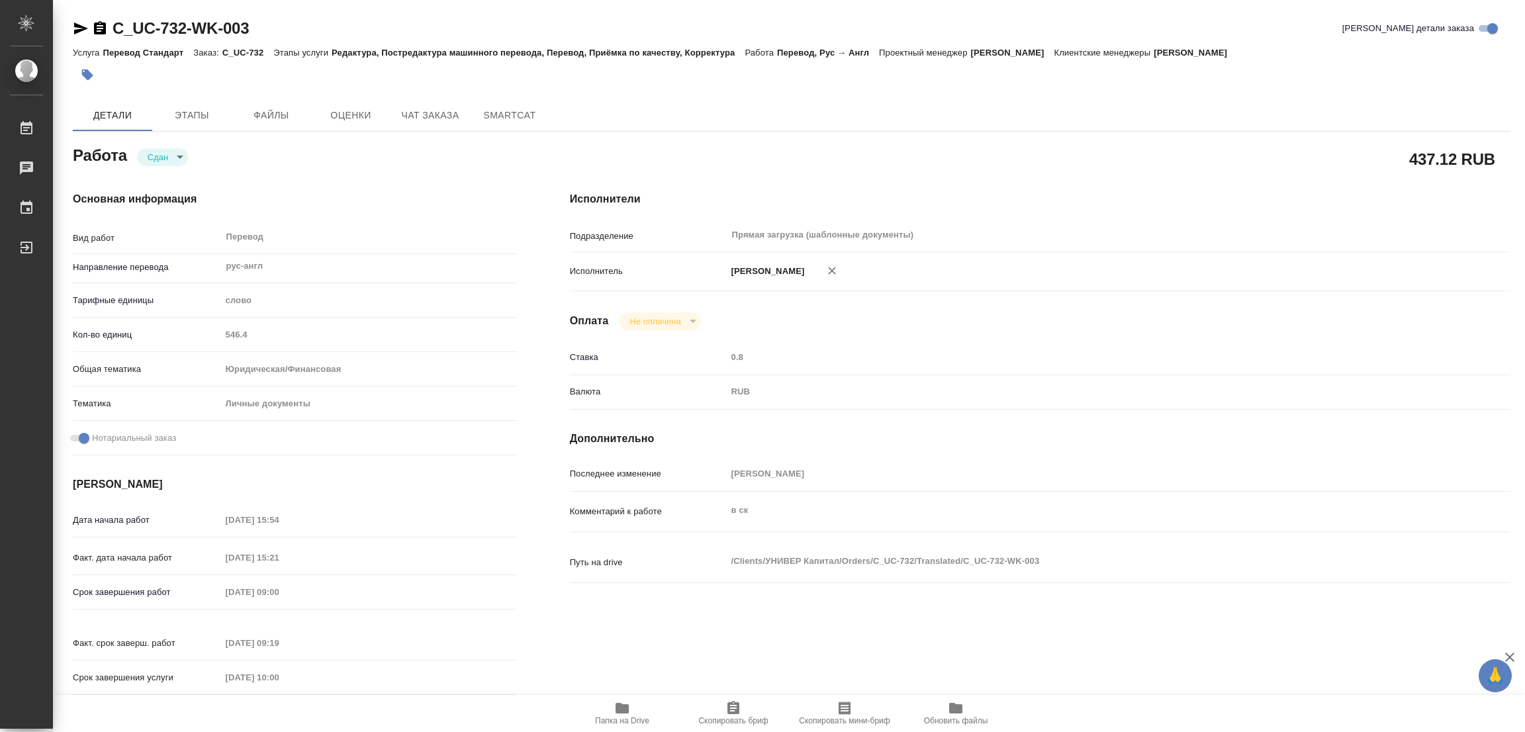
type textarea "x"
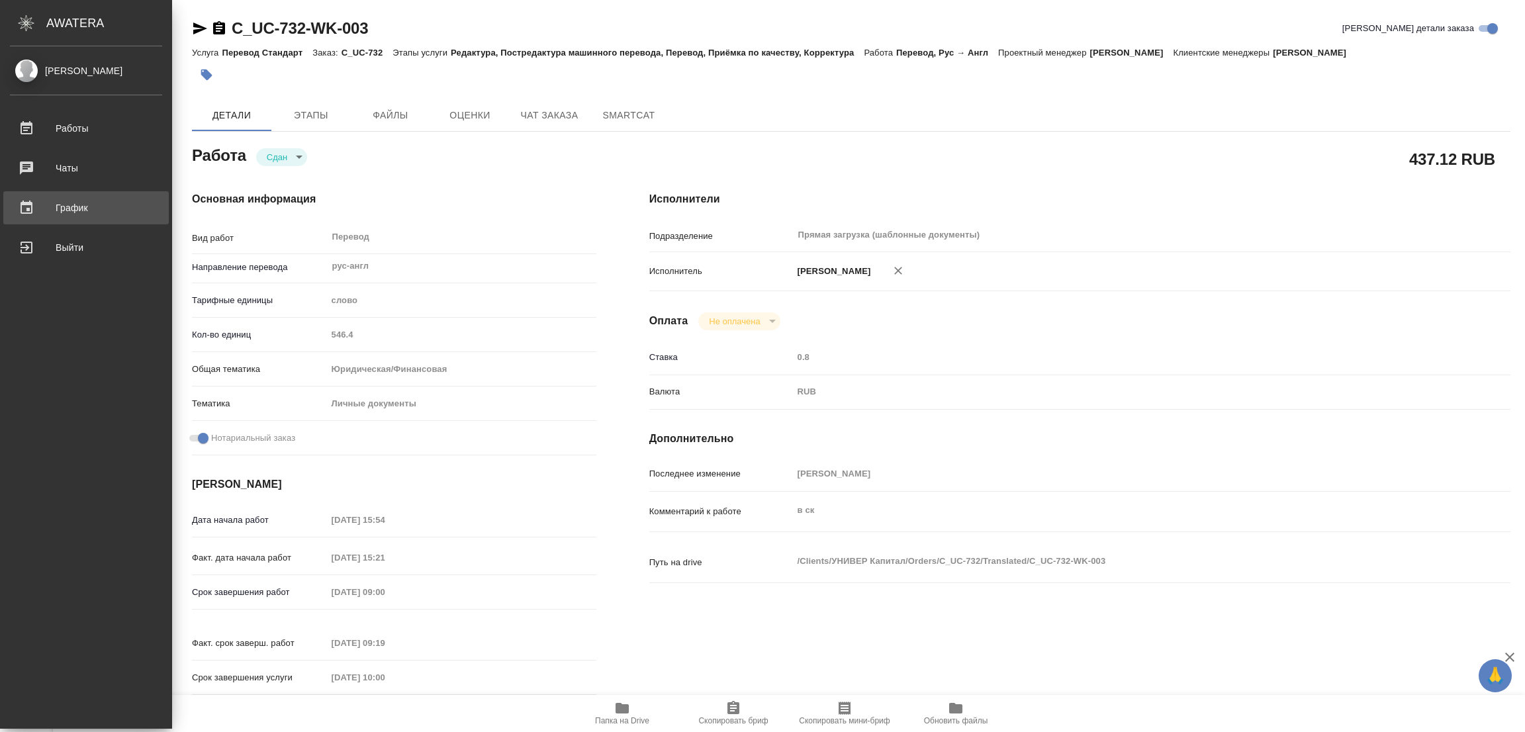
type textarea "x"
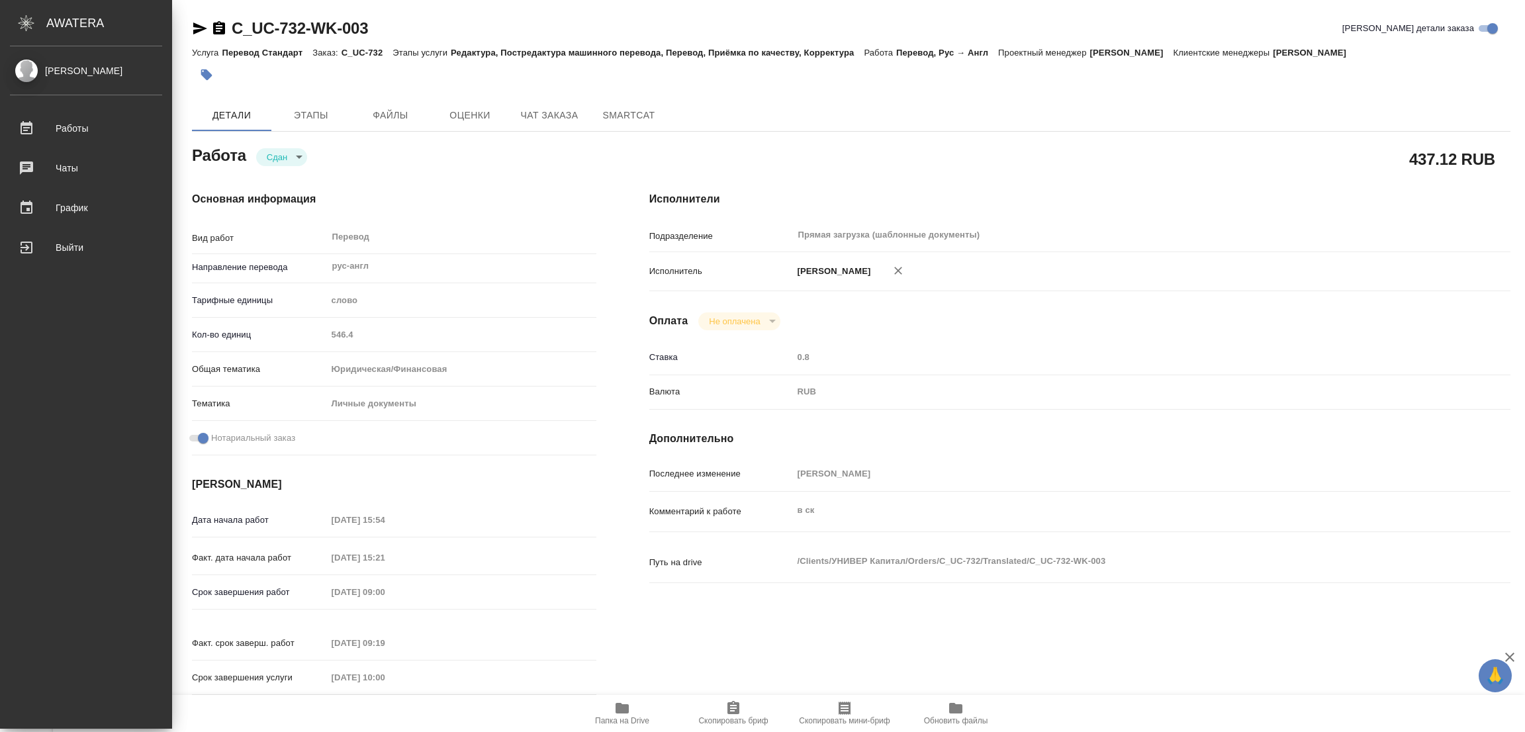
type textarea "x"
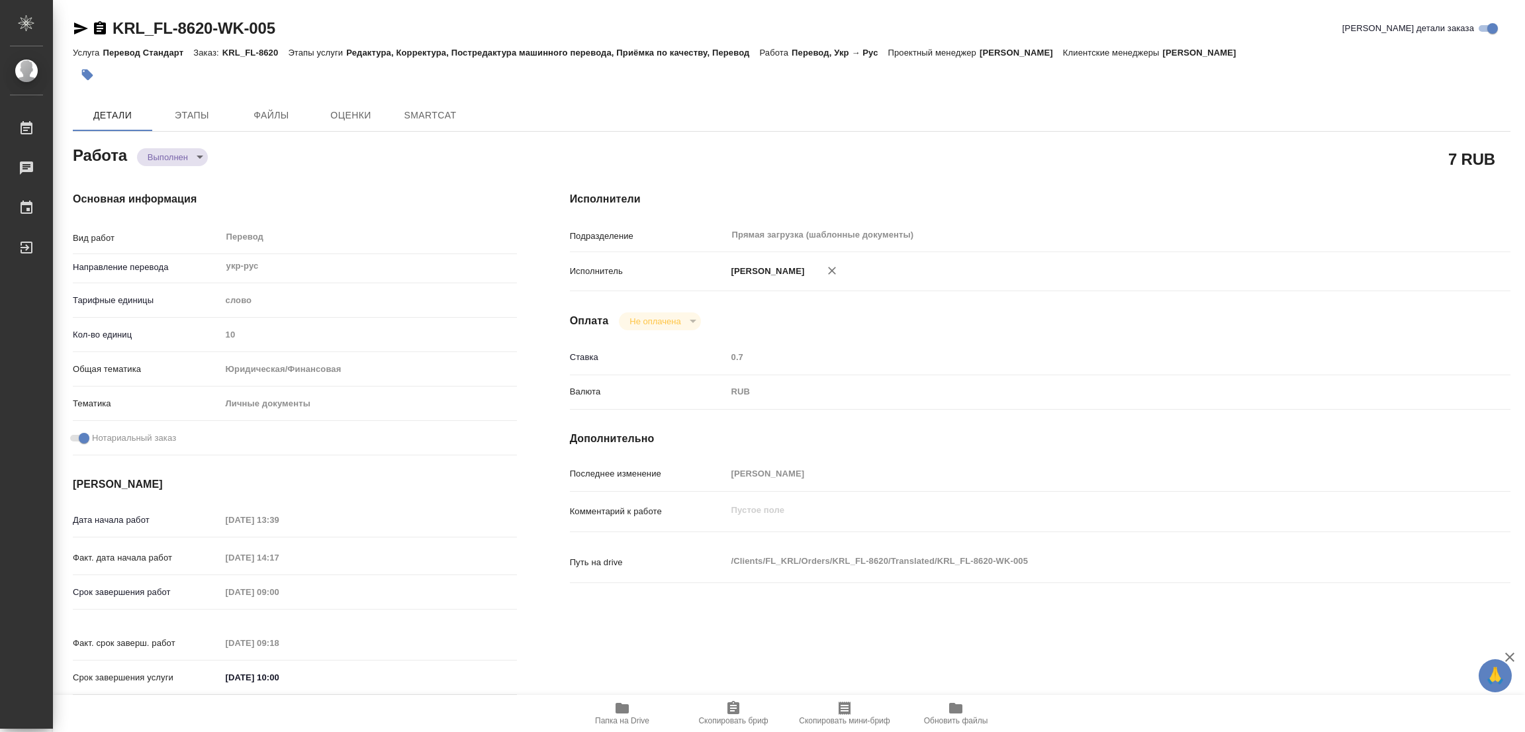
type textarea "x"
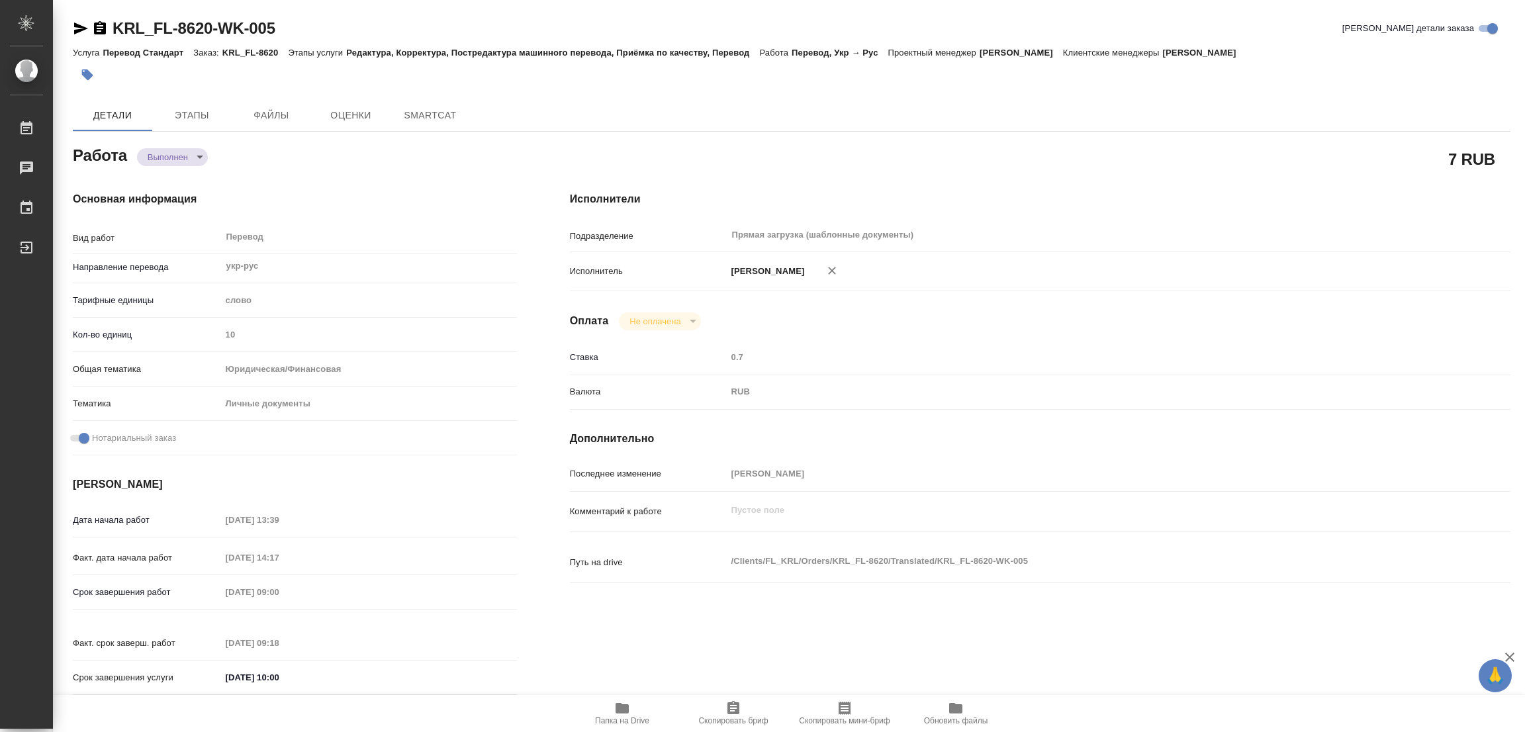
type textarea "x"
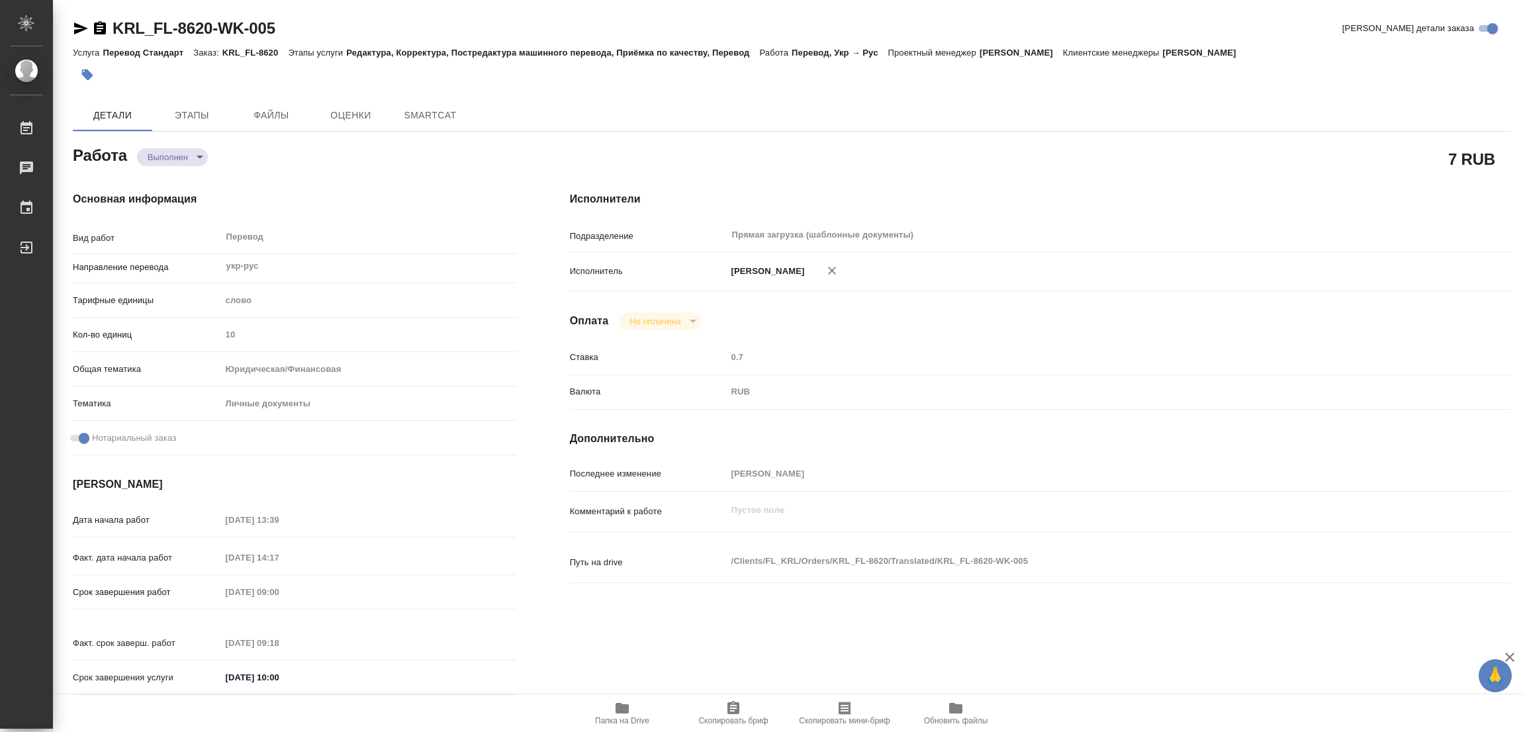
type textarea "x"
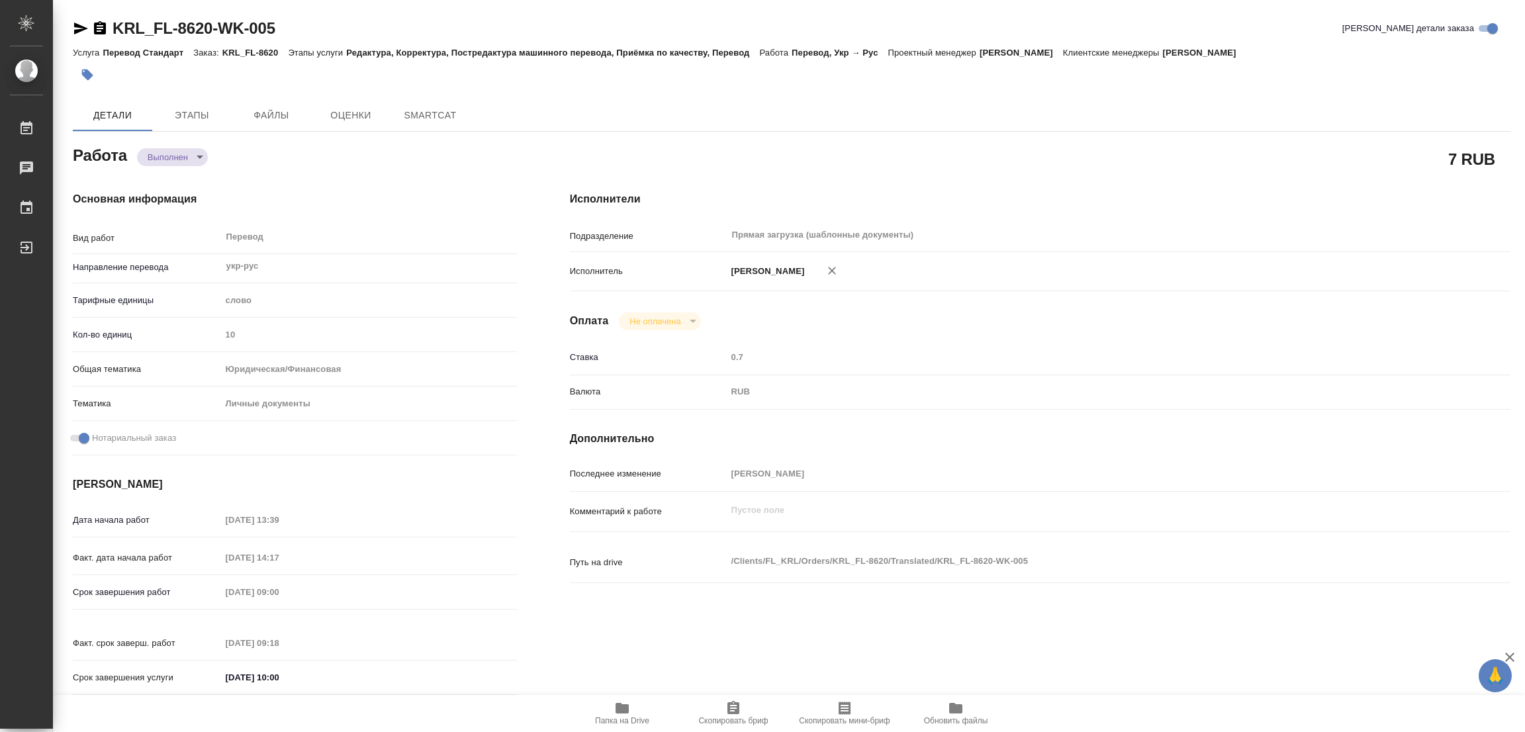
type textarea "x"
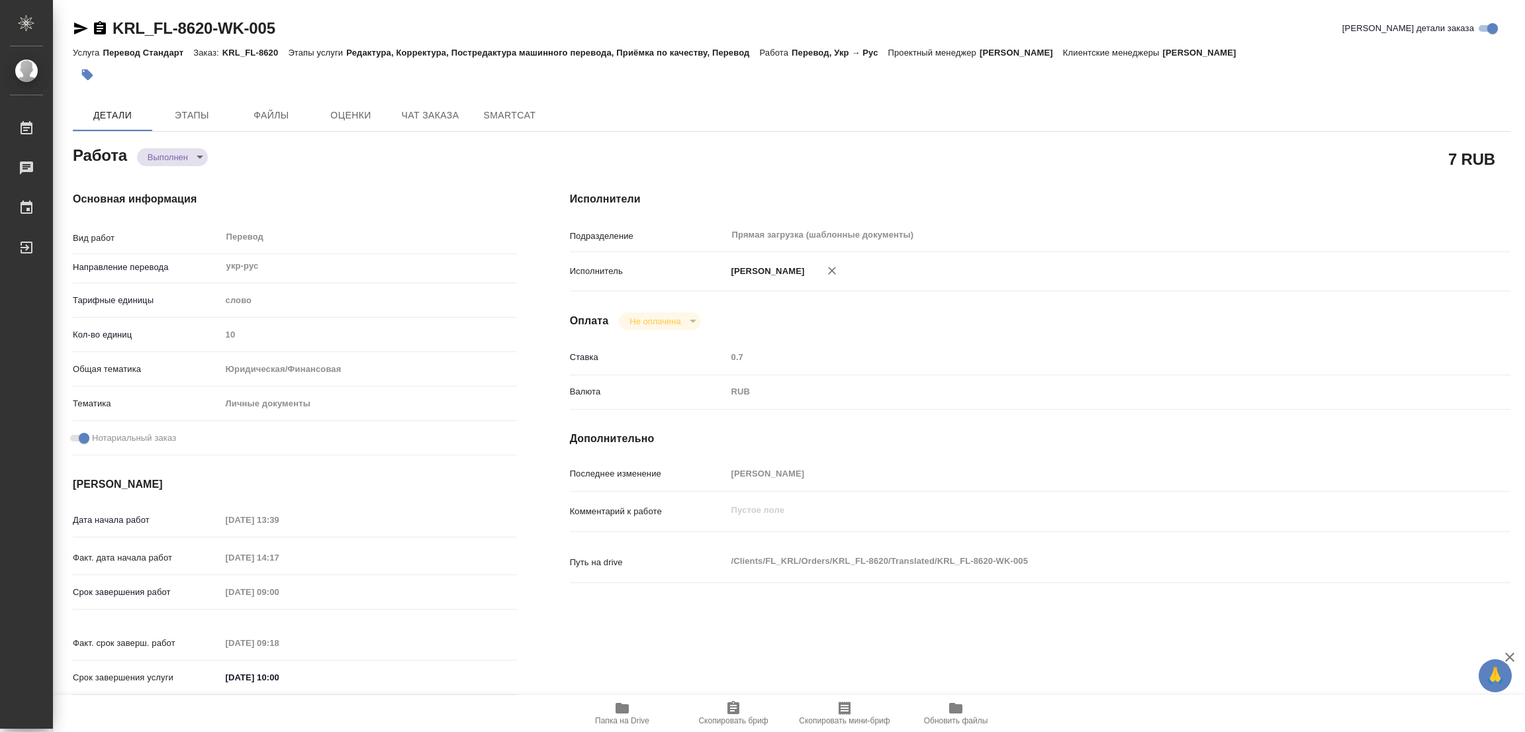
click at [91, 72] on icon "button" at bounding box center [87, 74] width 13 height 13
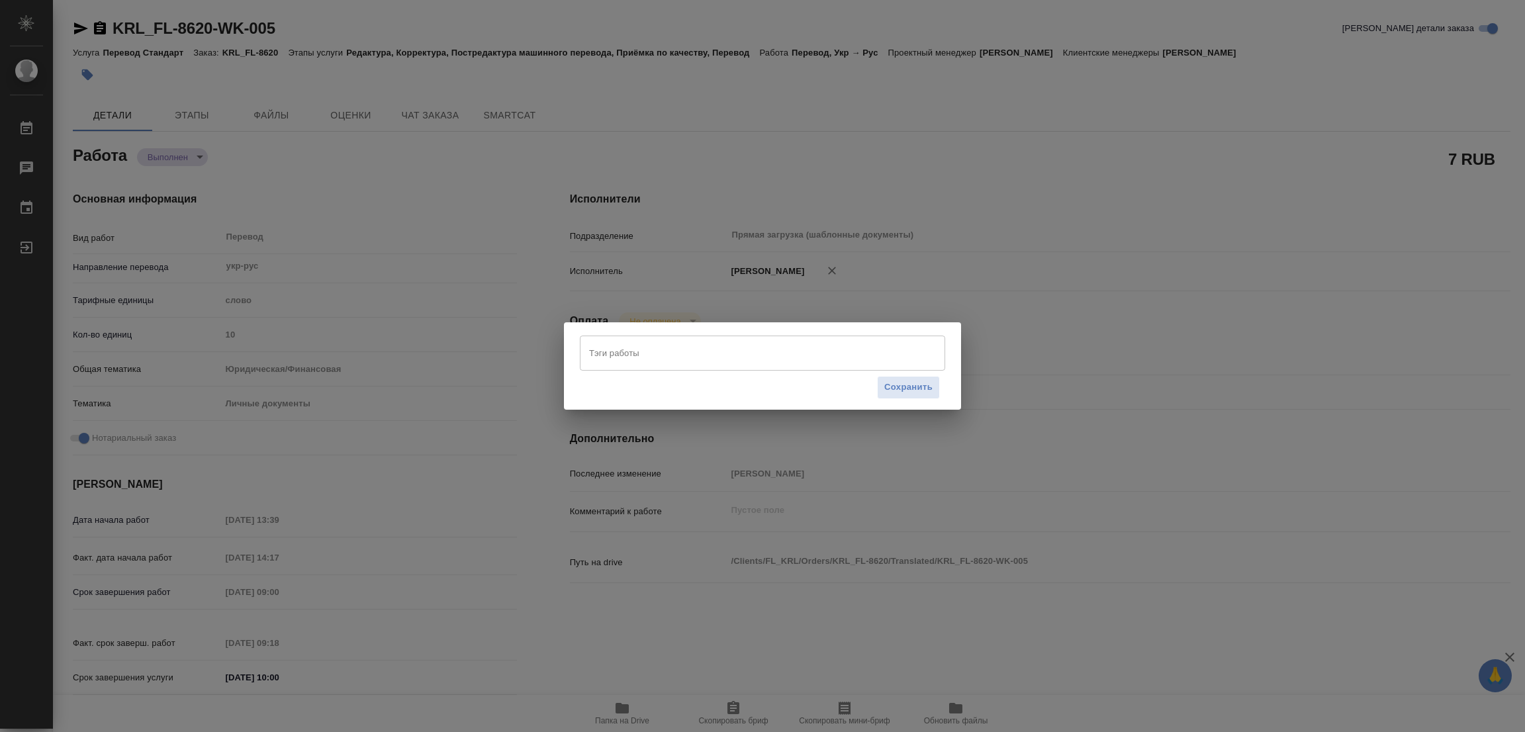
type textarea "x"
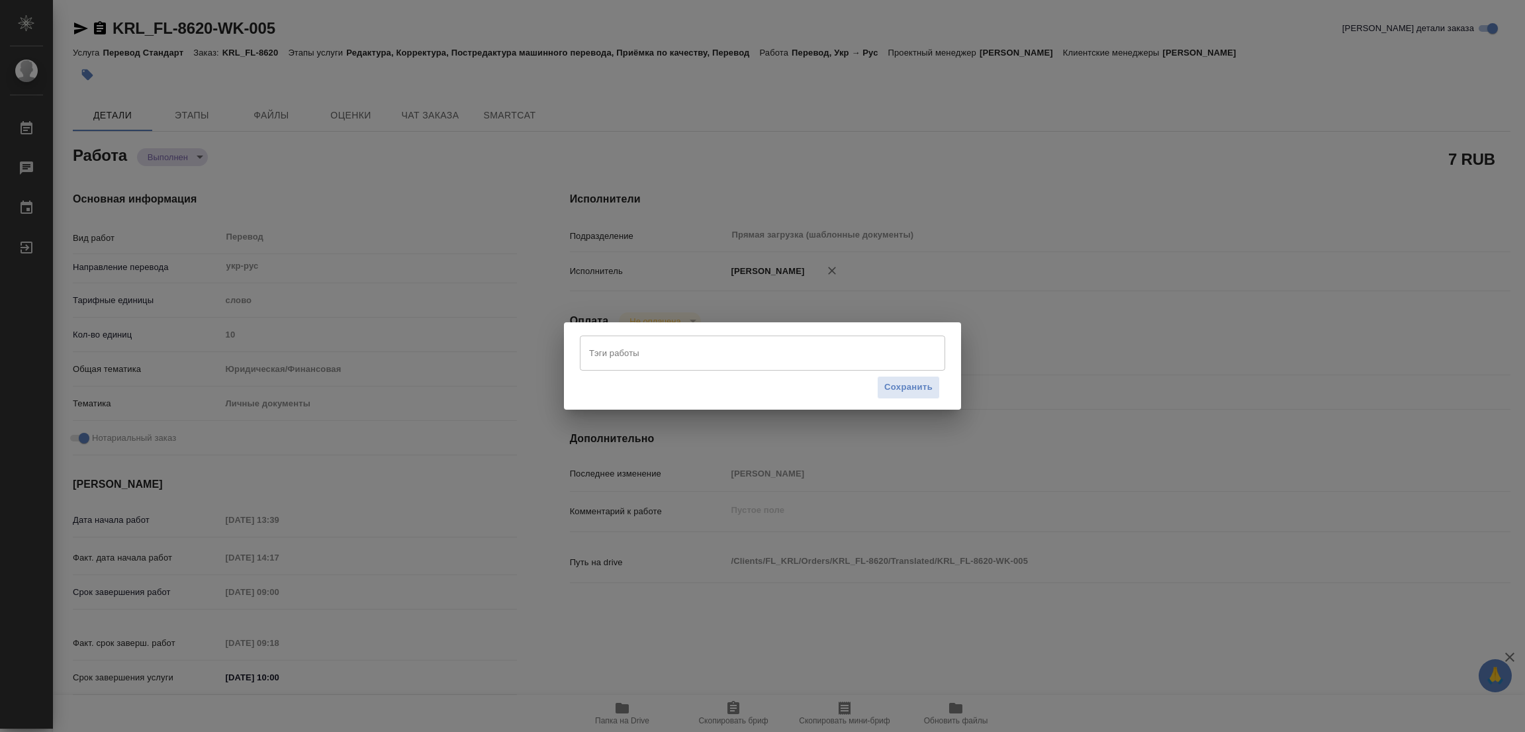
click at [594, 353] on input "Тэги работы" at bounding box center [750, 353] width 328 height 23
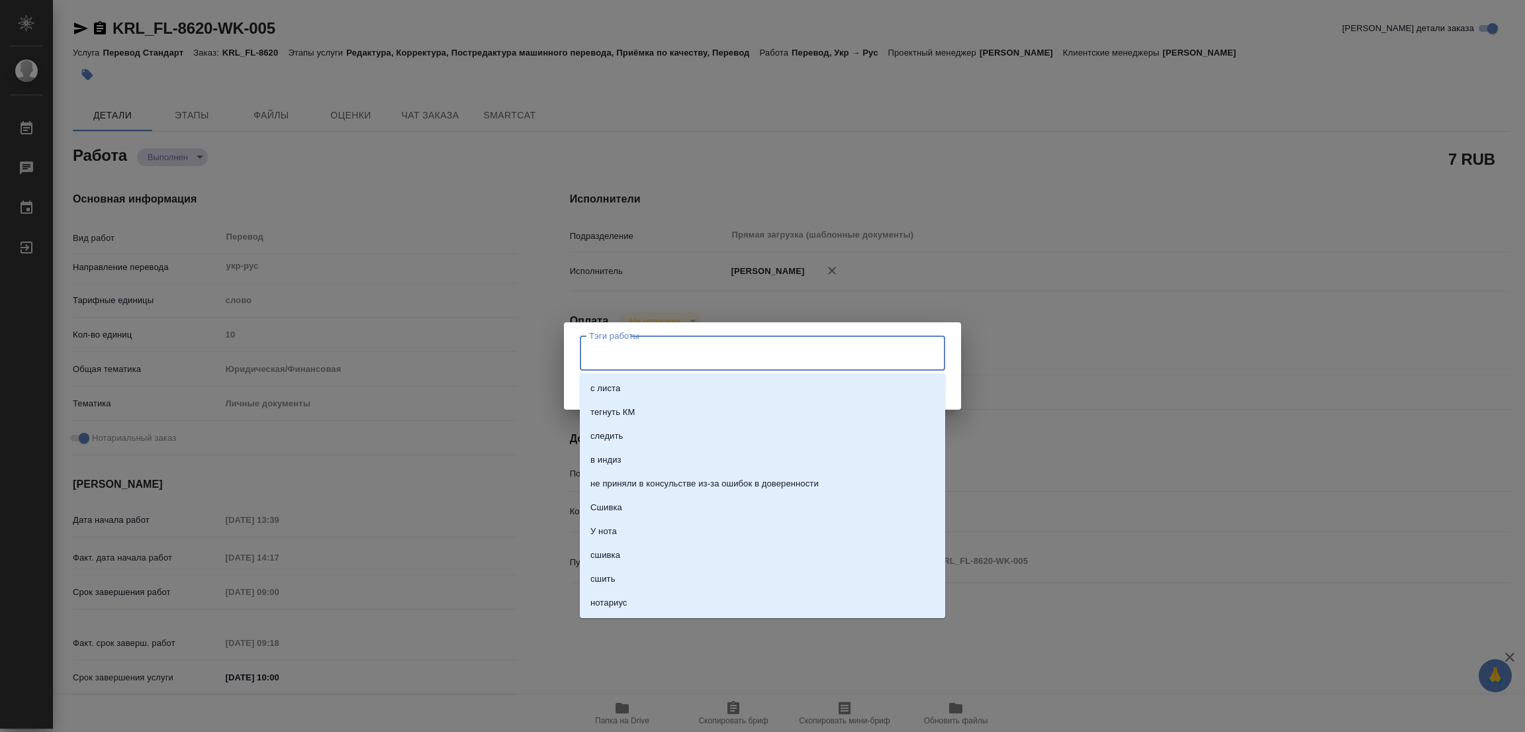
type textarea "x"
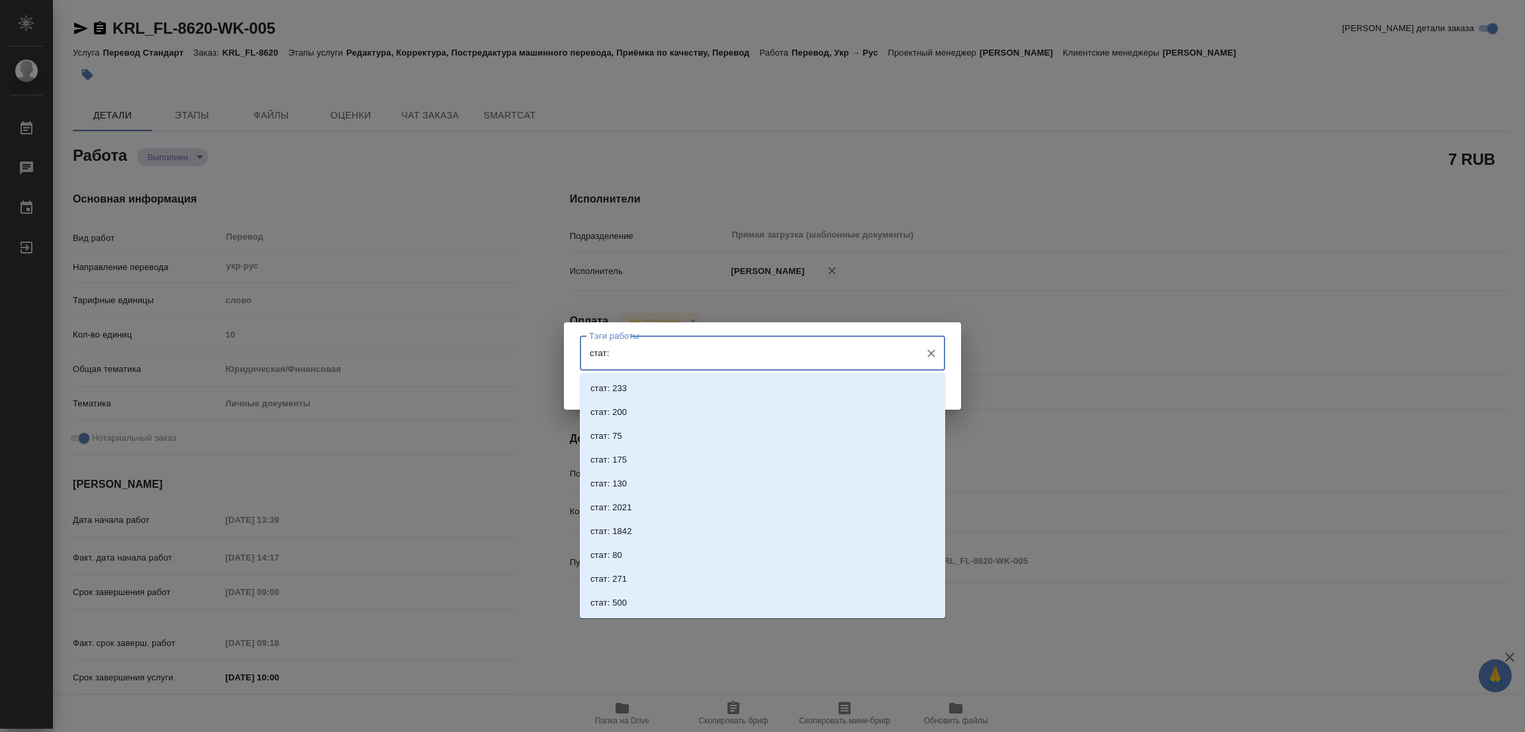
type input "стат:"
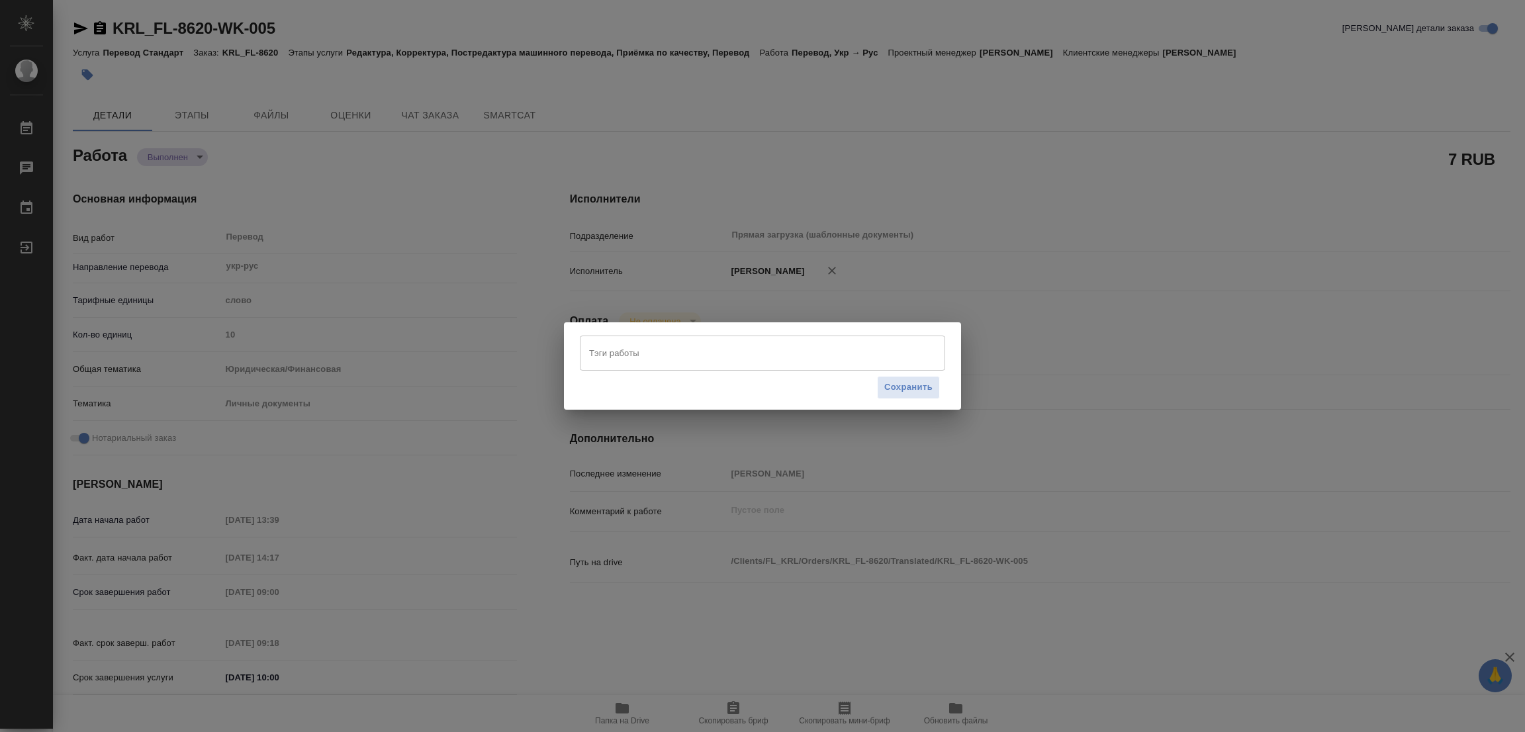
click at [251, 342] on div "Тэги работы Тэги работы Сохранить" at bounding box center [762, 366] width 1525 height 732
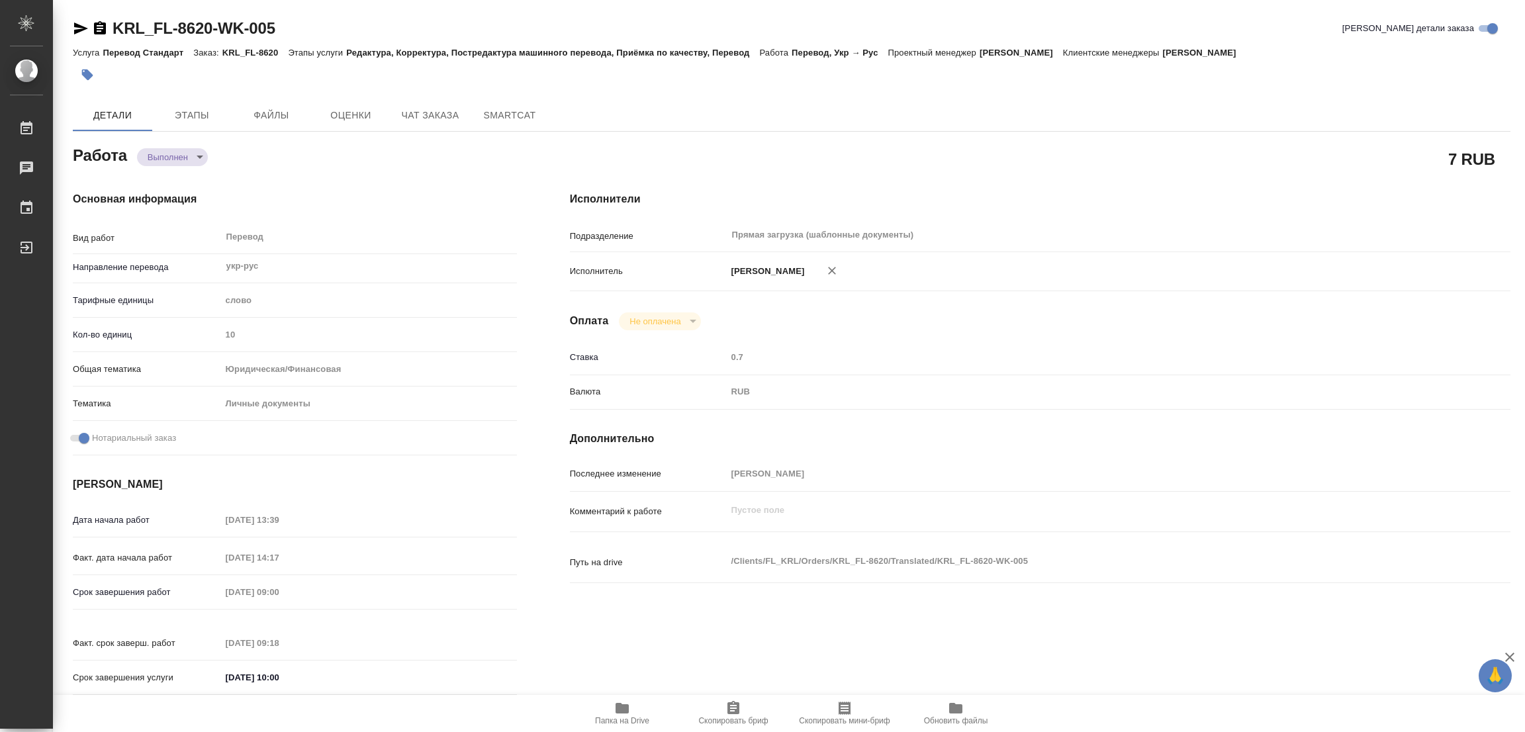
click at [77, 73] on button "button" at bounding box center [87, 74] width 29 height 29
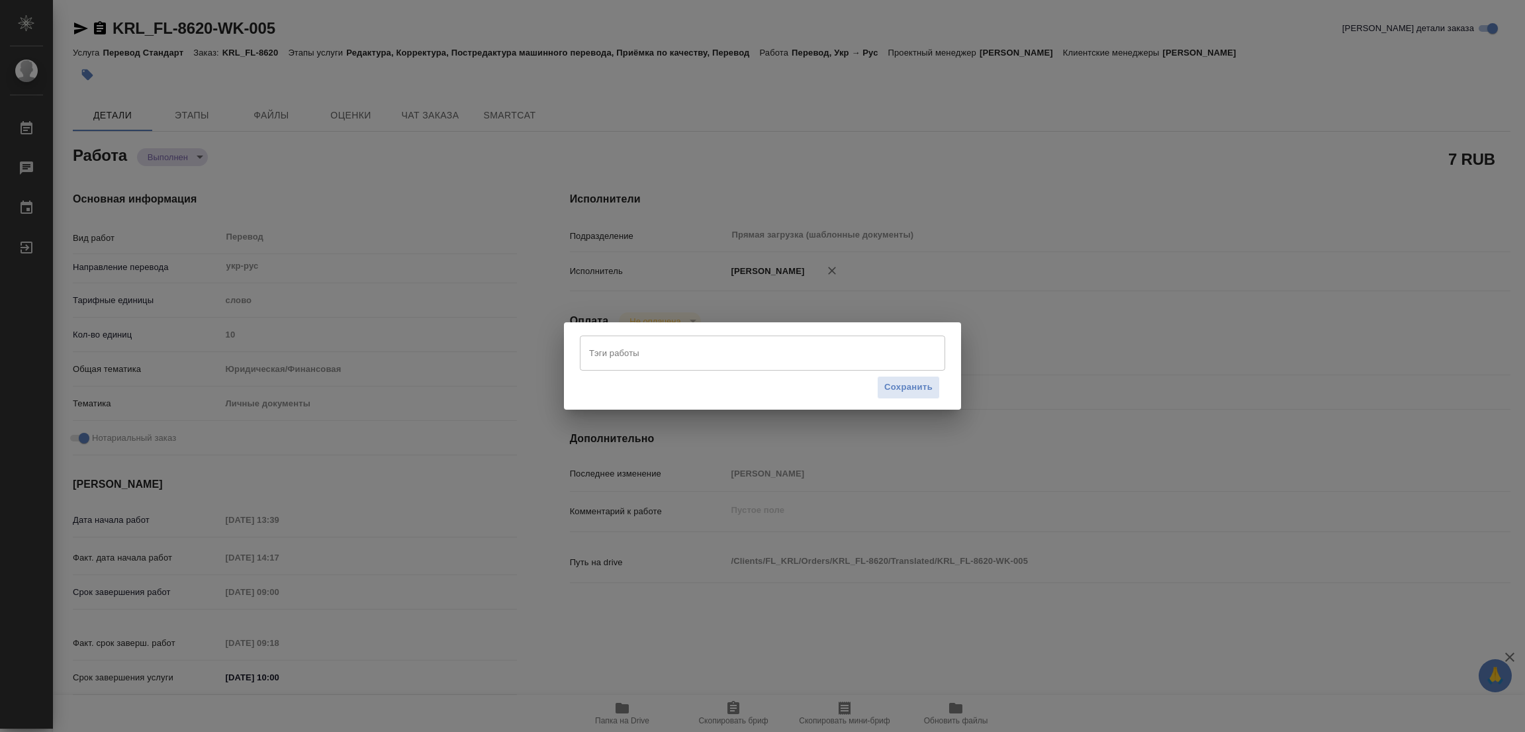
click at [668, 363] on input "Тэги работы" at bounding box center [750, 353] width 328 height 23
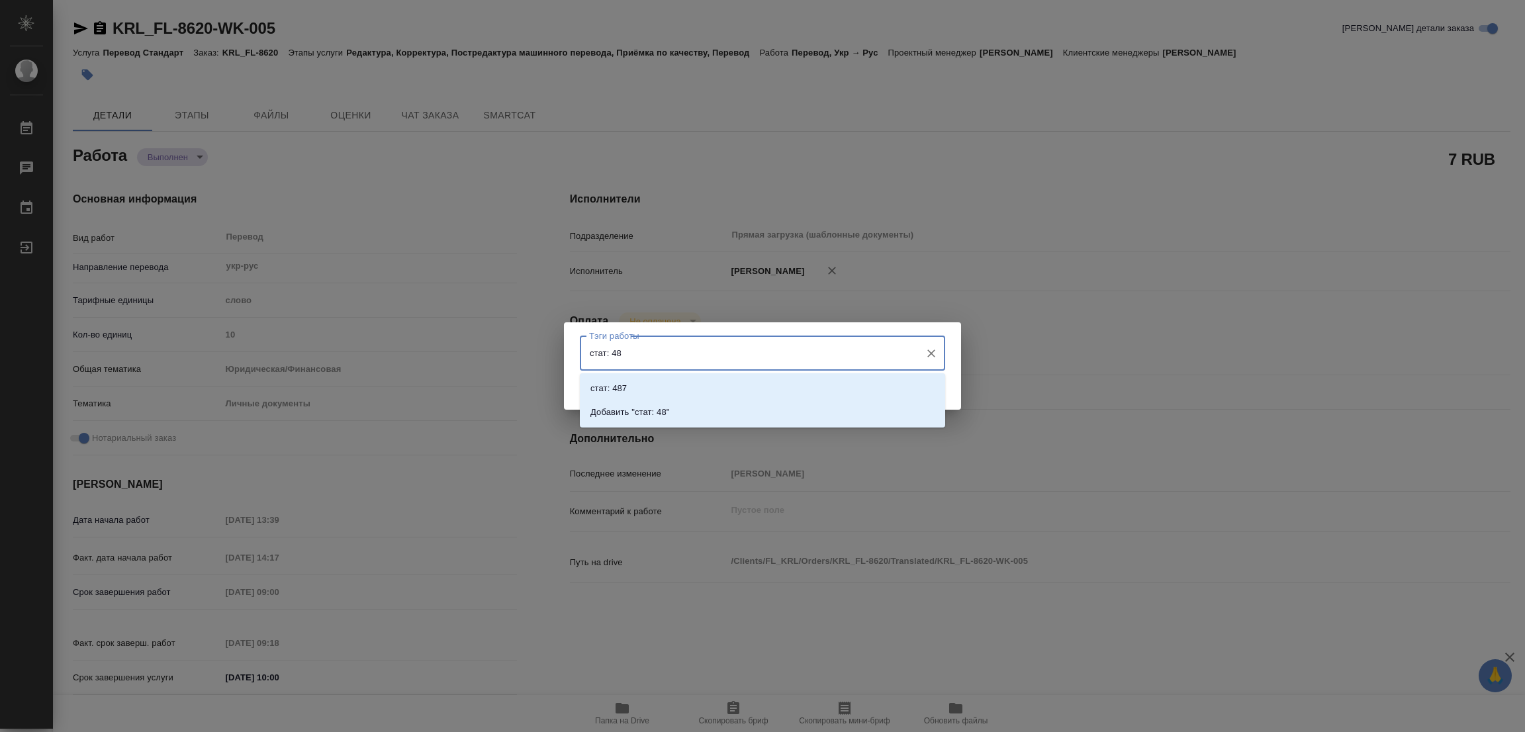
type input "стат: 481"
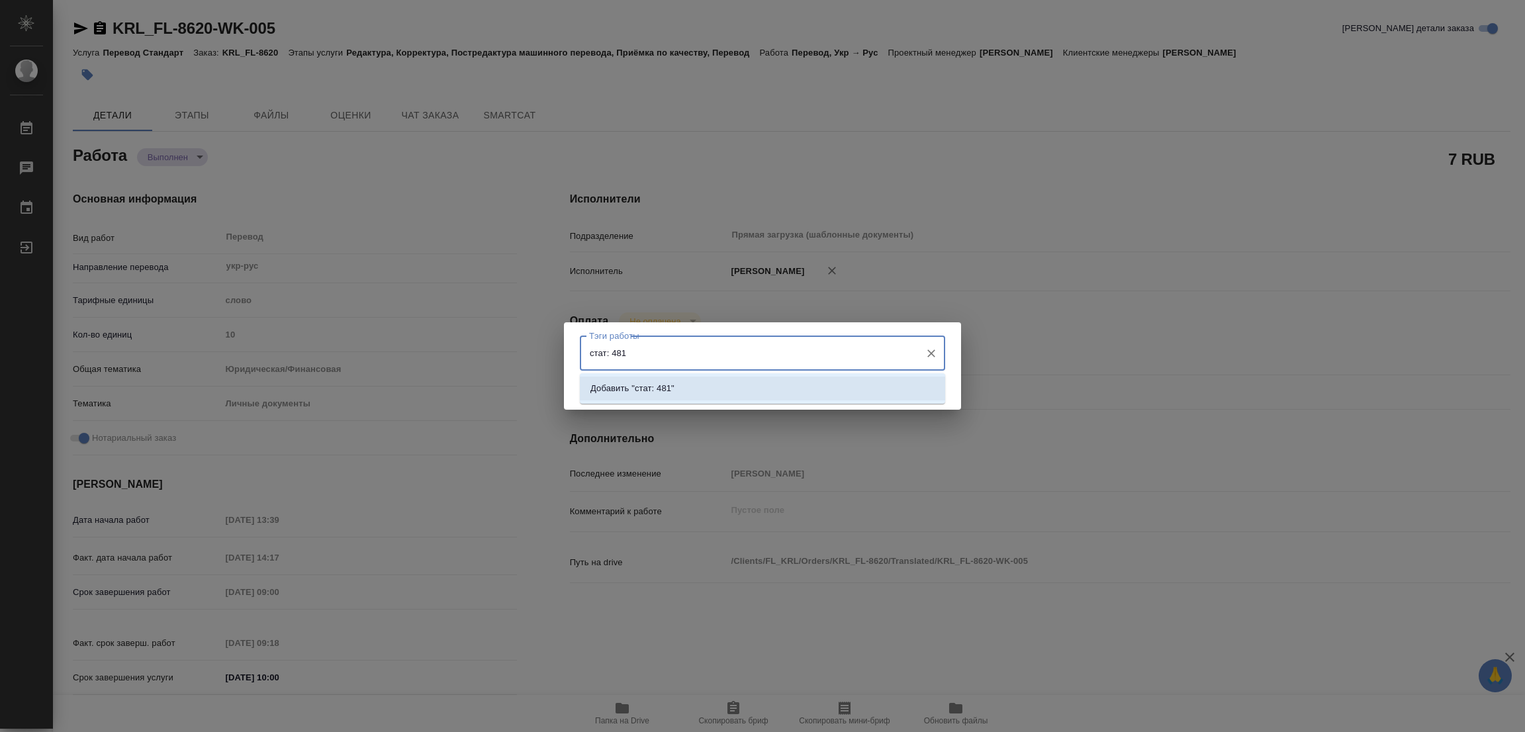
click at [645, 385] on p "Добавить "стат: 481"" at bounding box center [632, 388] width 84 height 13
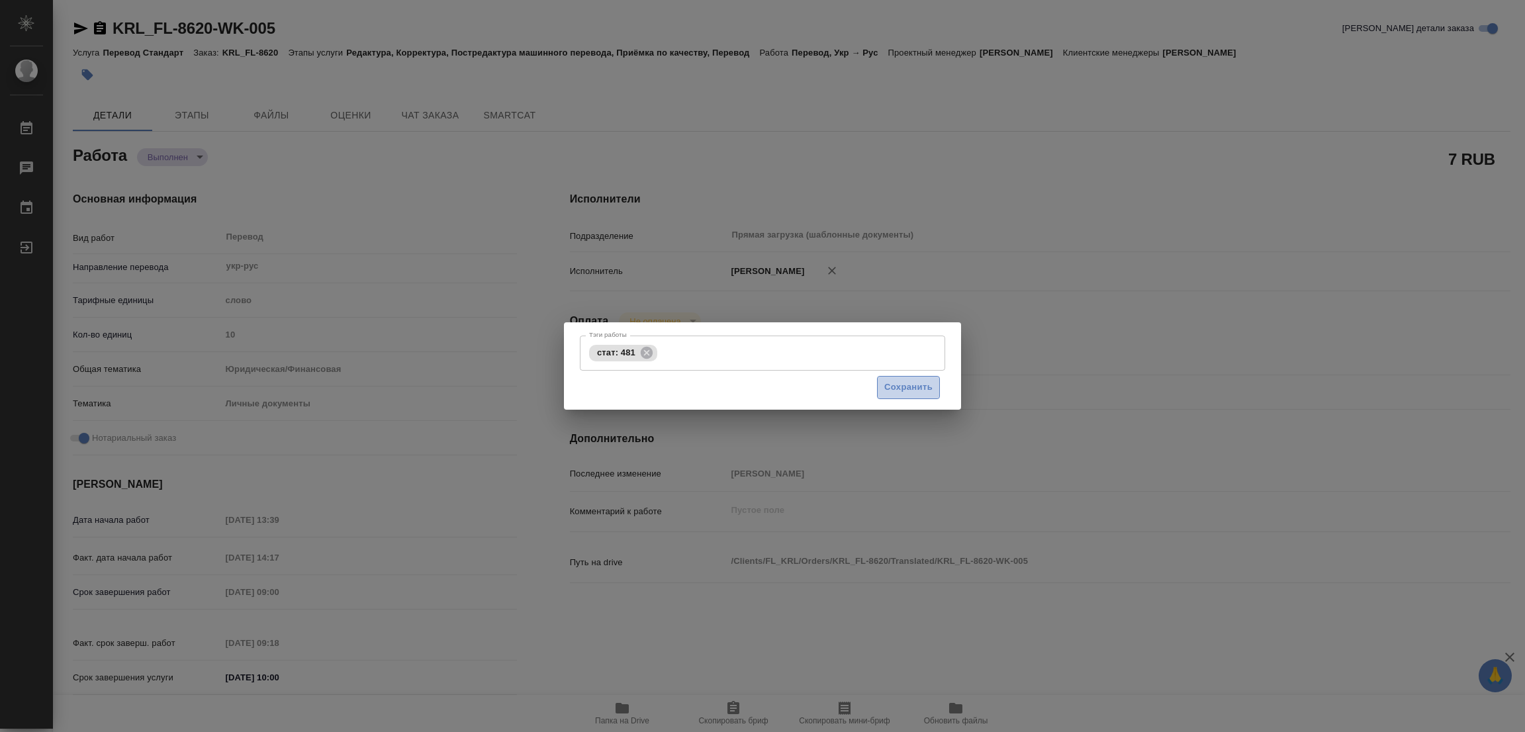
click at [910, 385] on span "Сохранить" at bounding box center [908, 387] width 48 height 15
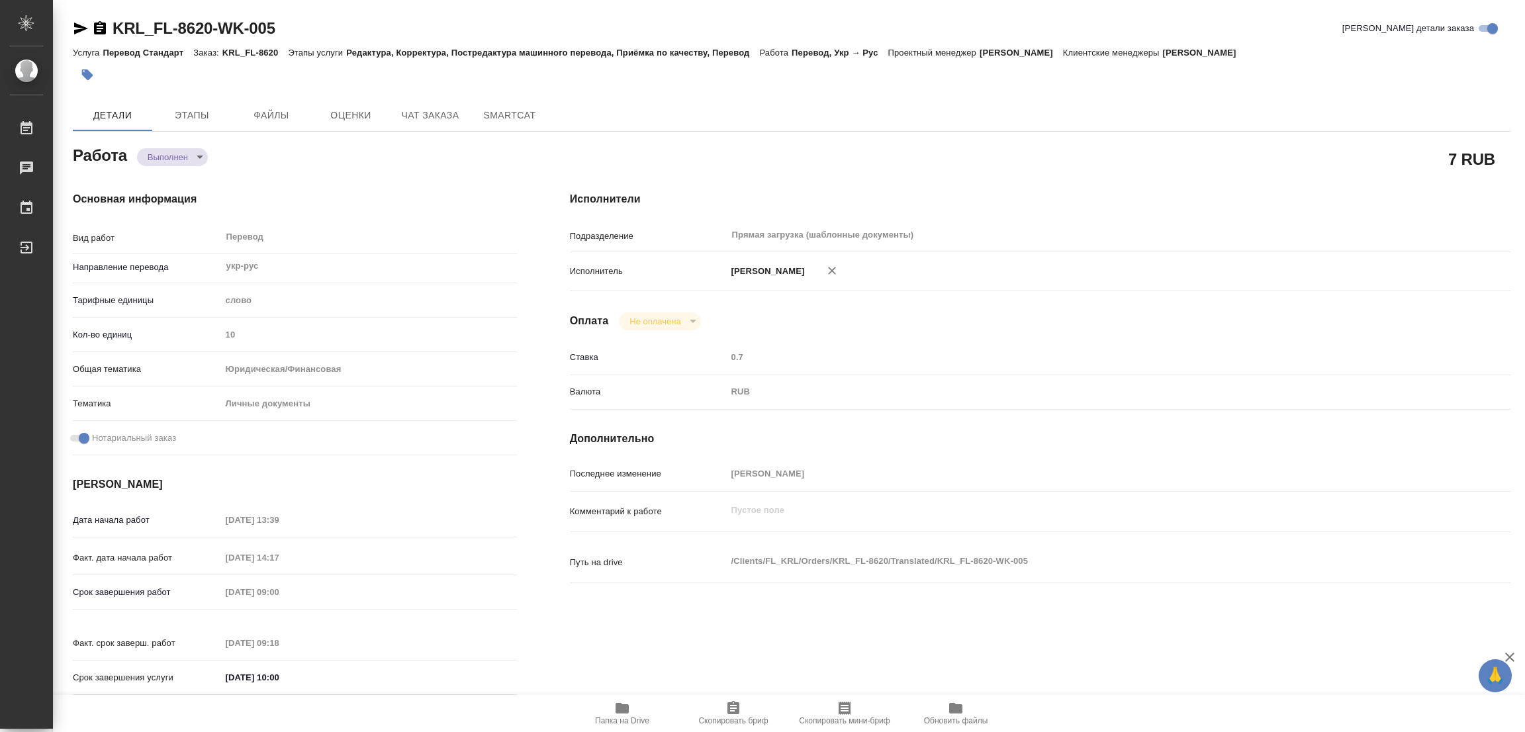
type input "completed"
type textarea "Перевод"
type textarea "x"
type input "укр-рус"
type input "5a8b1489cc6b4906c91bfd90"
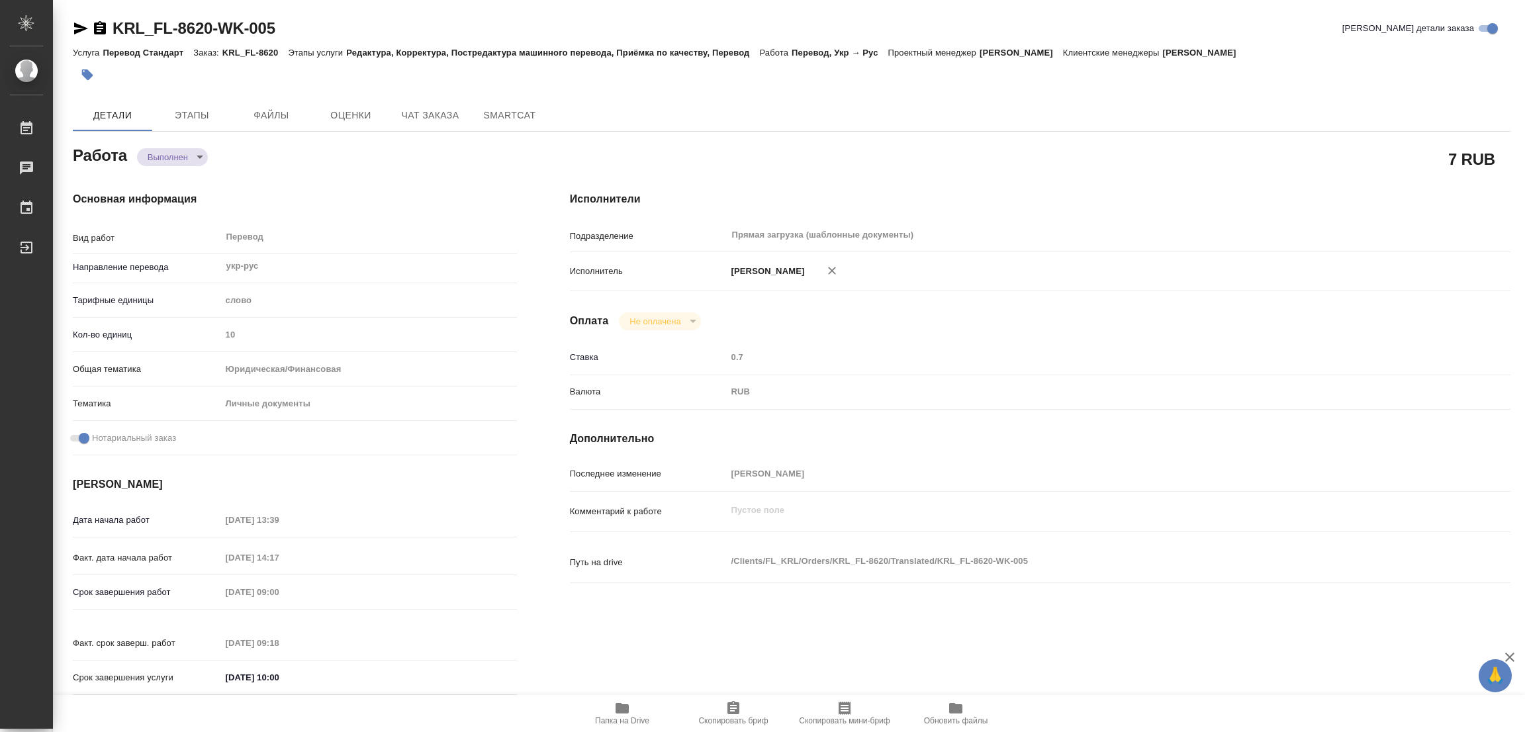
type input "10"
type input "yr-fn"
type input "5a8b8b956a9677013d343cfe"
checkbox input "true"
type input "18.08.2025 13:39"
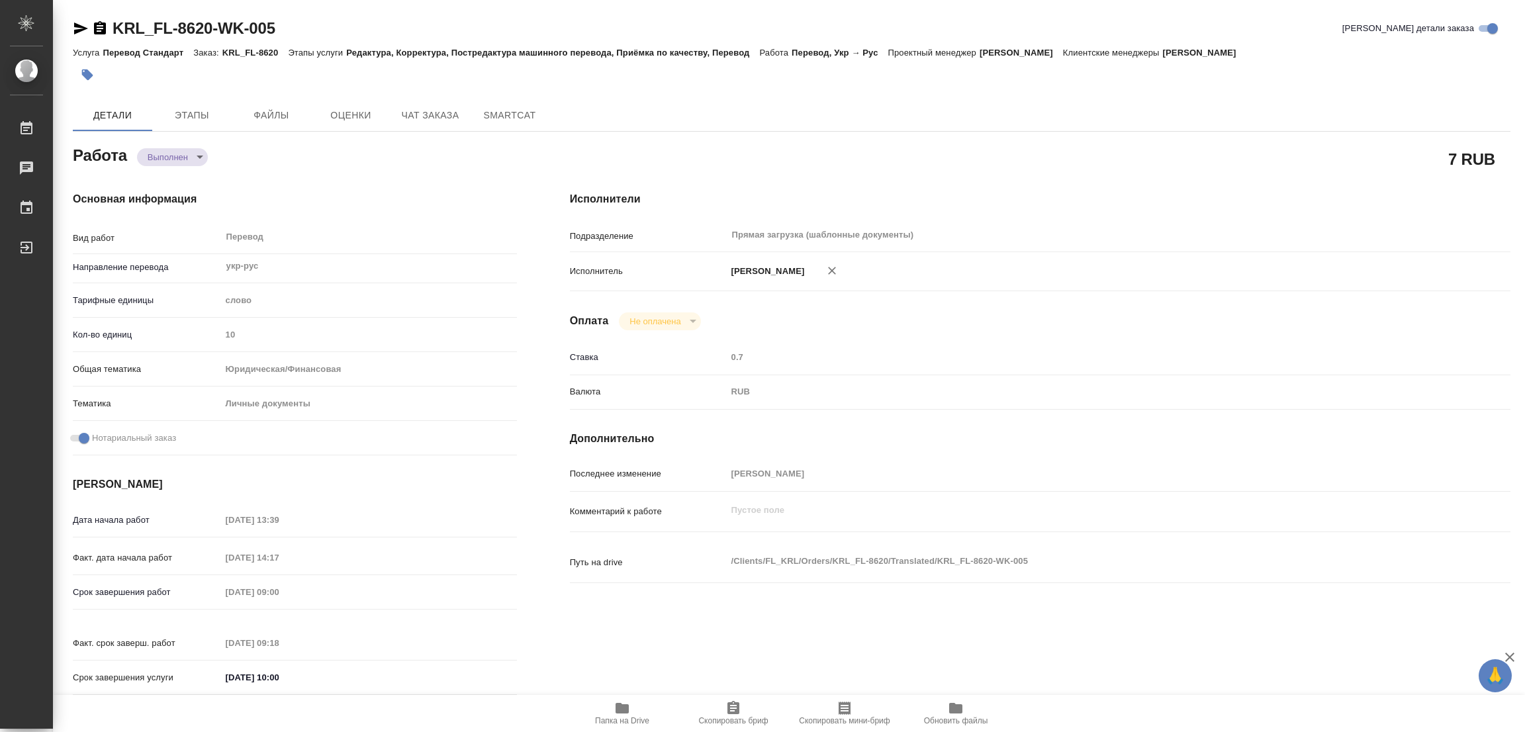
type input "18.08.2025 14:17"
type input "19.08.2025 09:00"
type input "19.08.2025 09:18"
type input "19.08.2025 10:00"
type input "Прямая загрузка (шаблонные документы)"
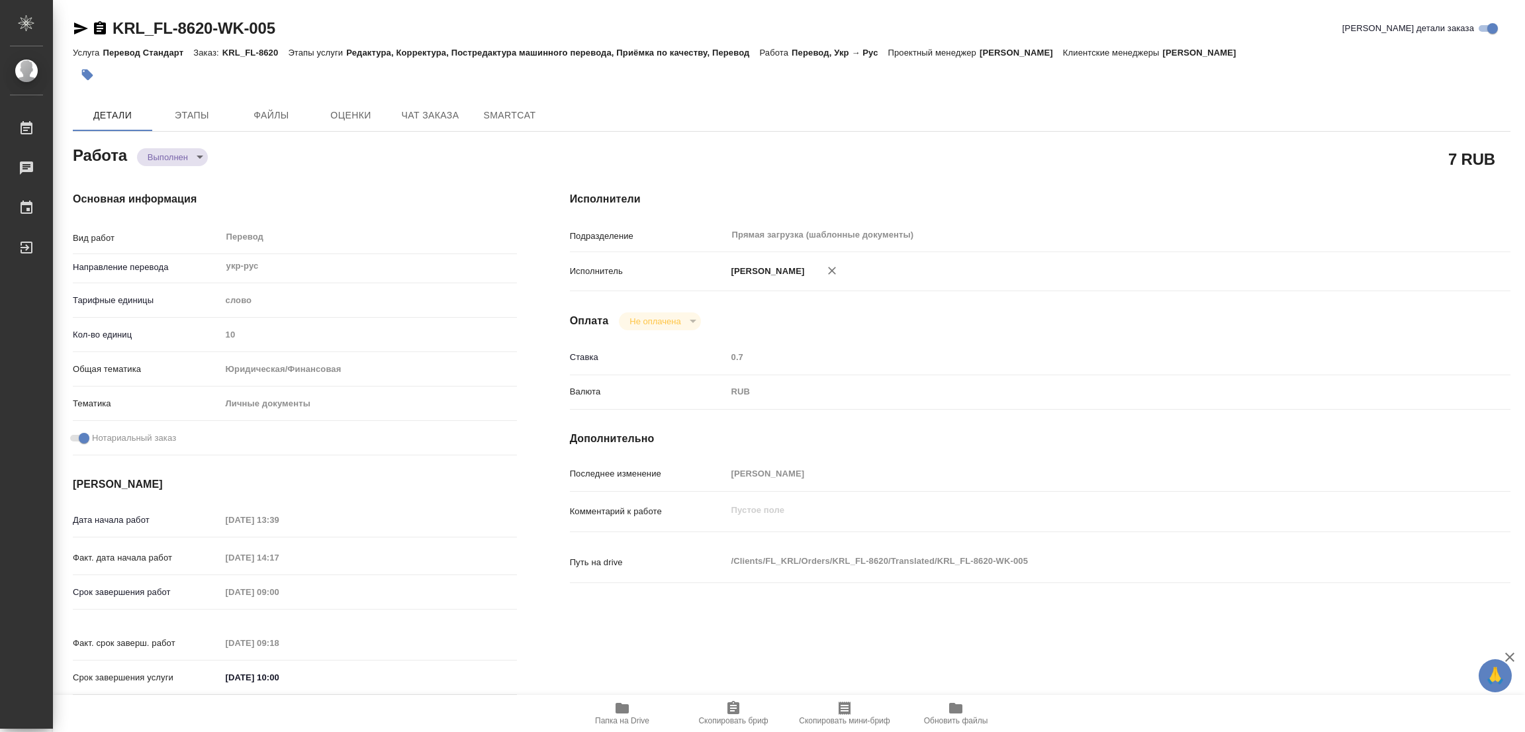
type input "notPayed"
type input "0.7"
type input "RUB"
type input "[PERSON_NAME]"
type textarea "x"
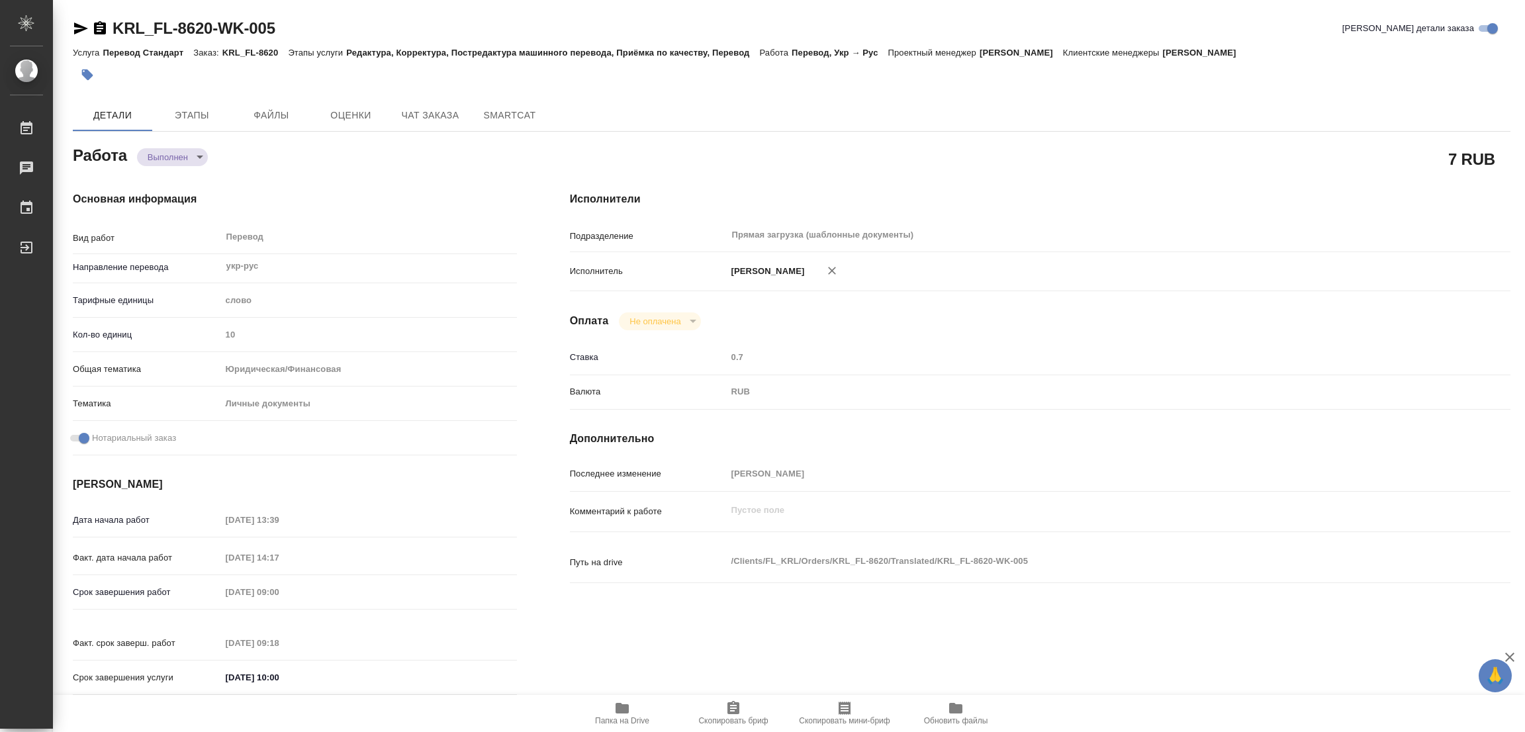
type textarea "/Clients/FL_KRL/Orders/KRL_FL-8620/Translated/KRL_FL-8620-WK-005"
type textarea "x"
type input "KRL_FL-8620"
type input "Перевод Стандарт"
type input "Редактура, Корректура, Постредактура машинного перевода, Приёмка по качеству, П…"
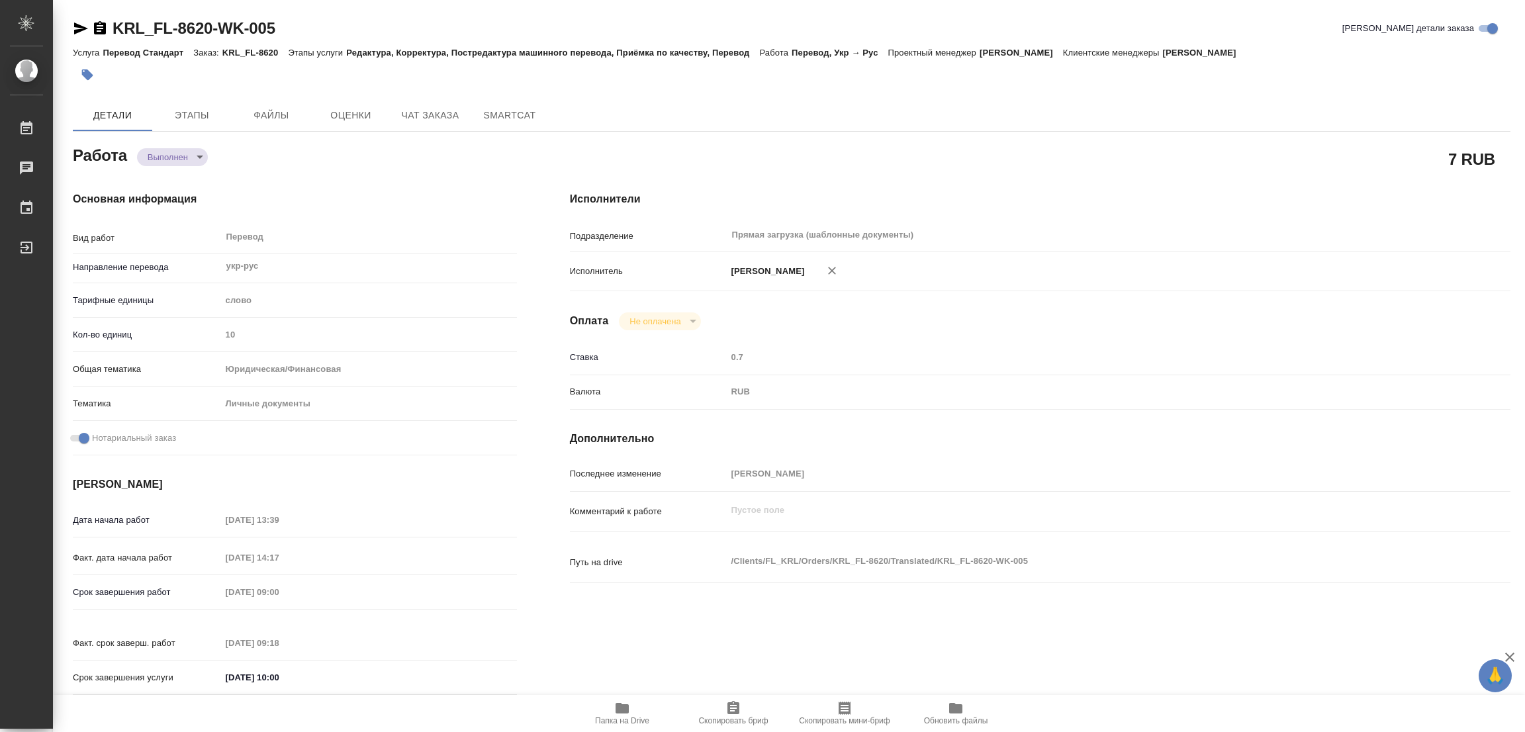
type input "Касымов Тимур"
type input "/Clients/FL_KRL/Orders/KRL_FL-8620"
type textarea "x"
click at [314, 171] on div "Основная информация Вид работ Перевод x ​ Направление перевода укр-рус ​ Тарифн…" at bounding box center [294, 447] width 497 height 565
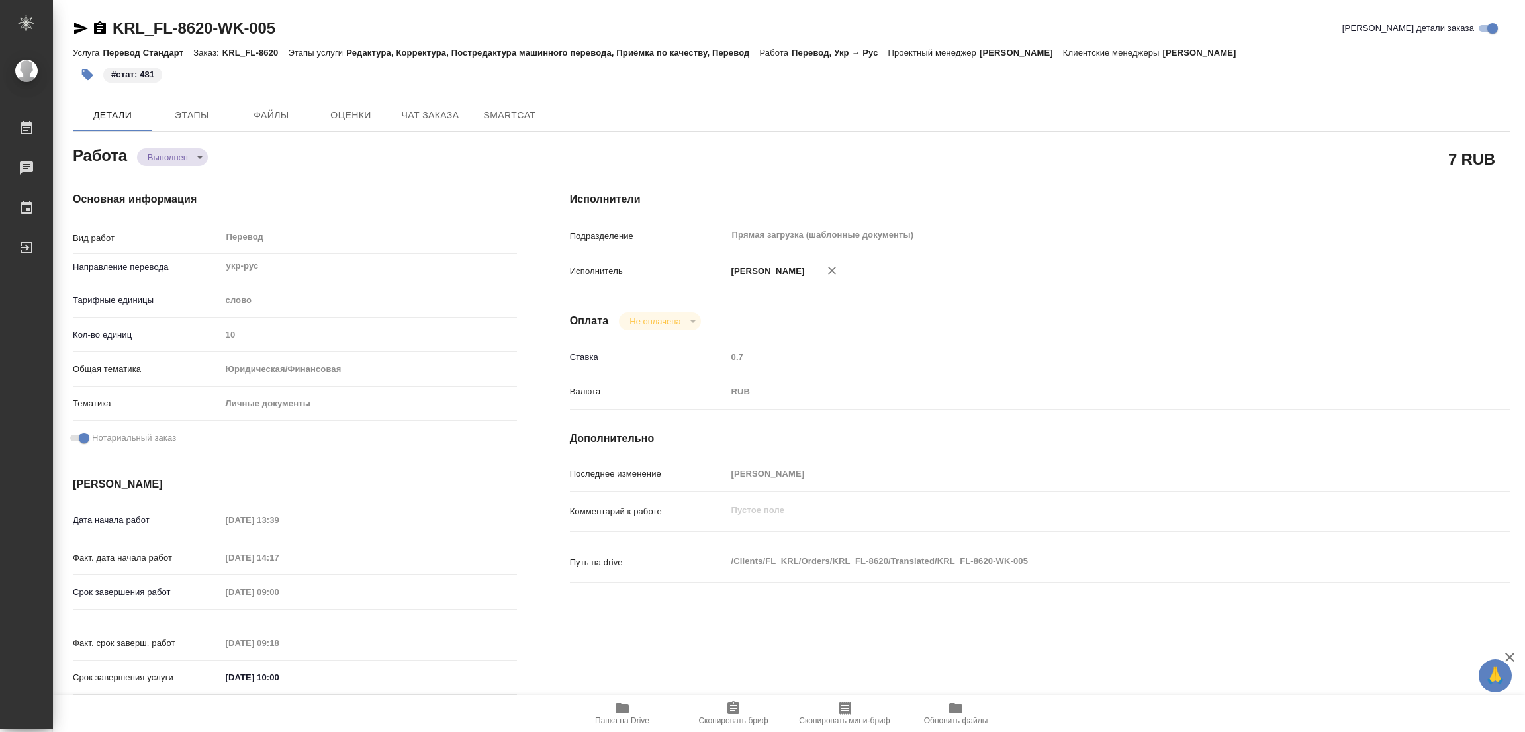
type textarea "x"
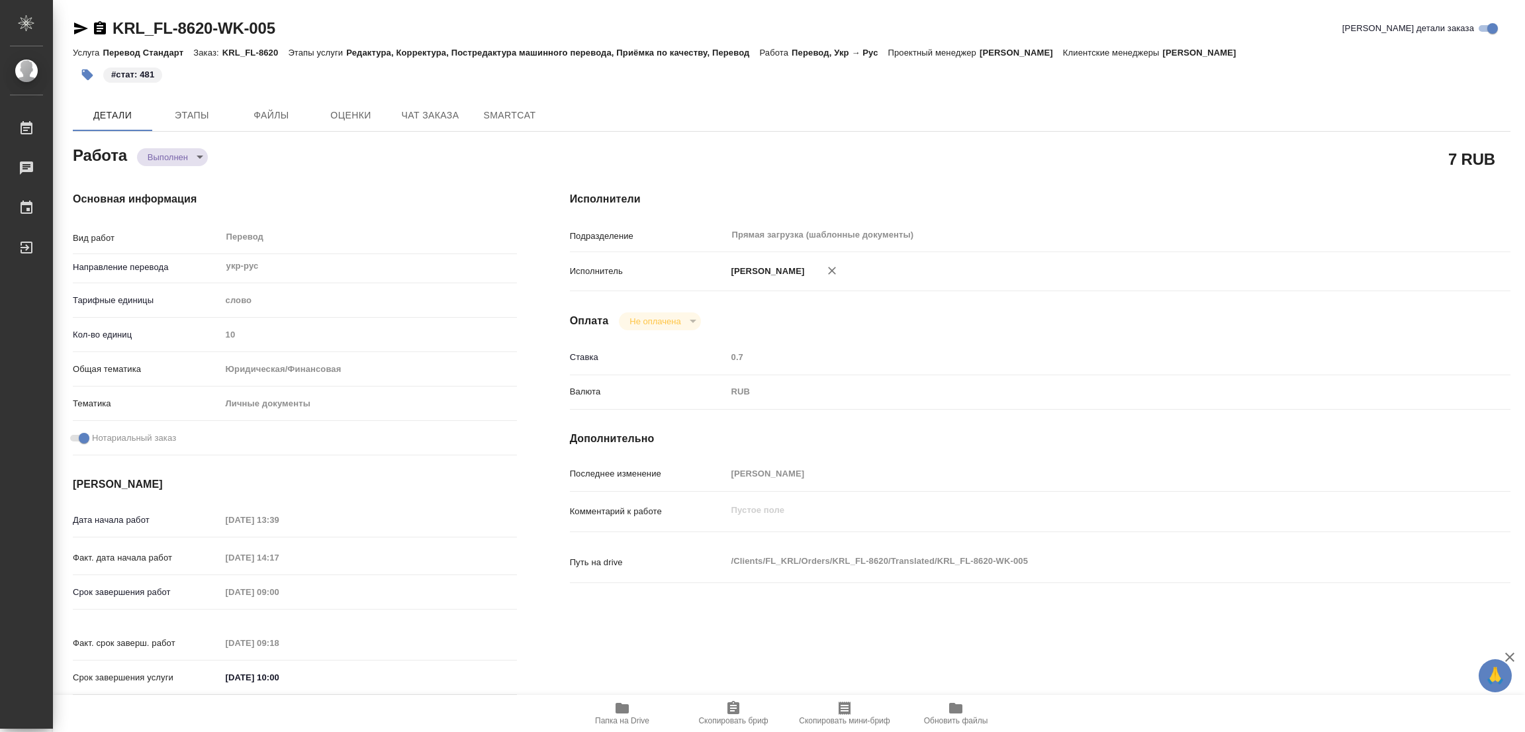
type textarea "x"
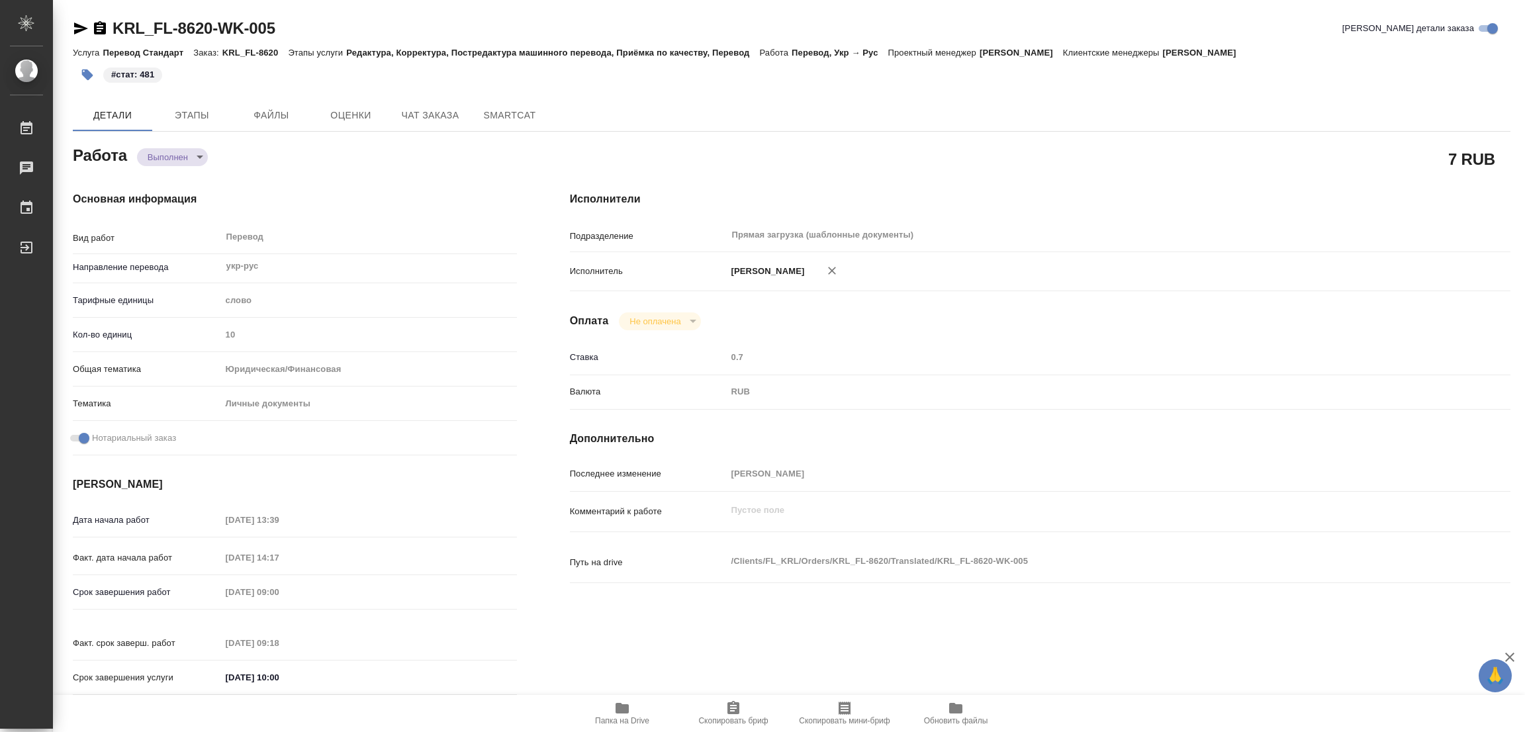
type textarea "x"
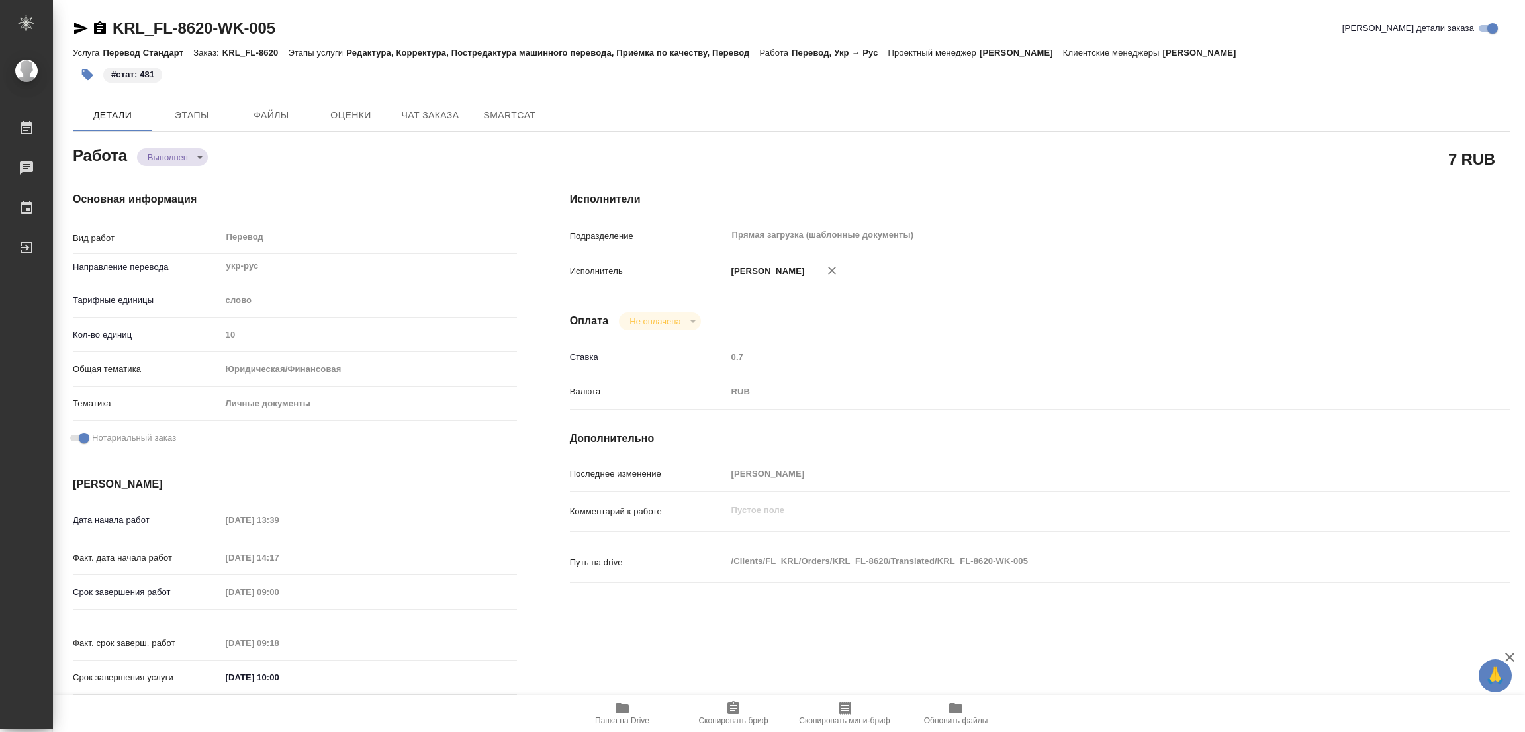
type textarea "x"
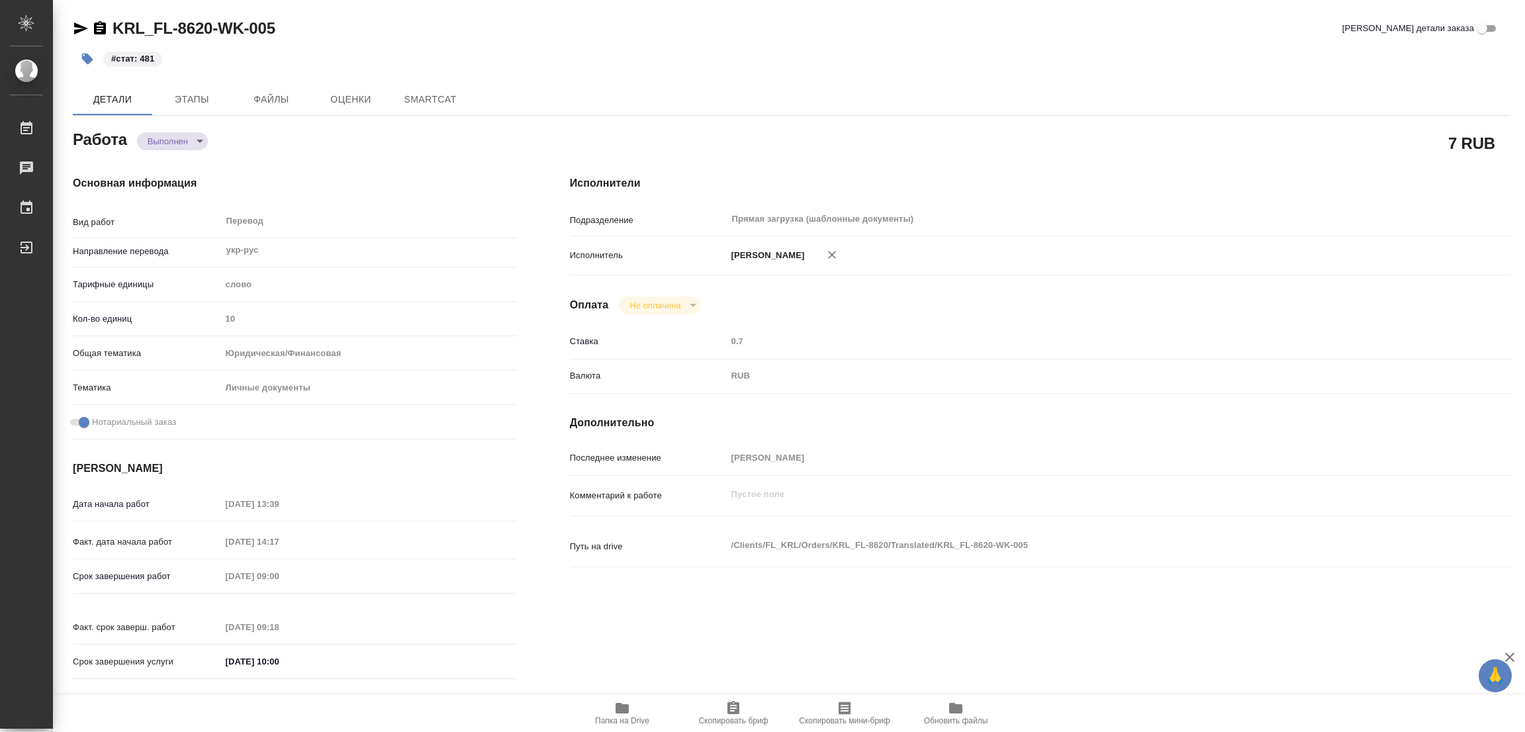
type textarea "x"
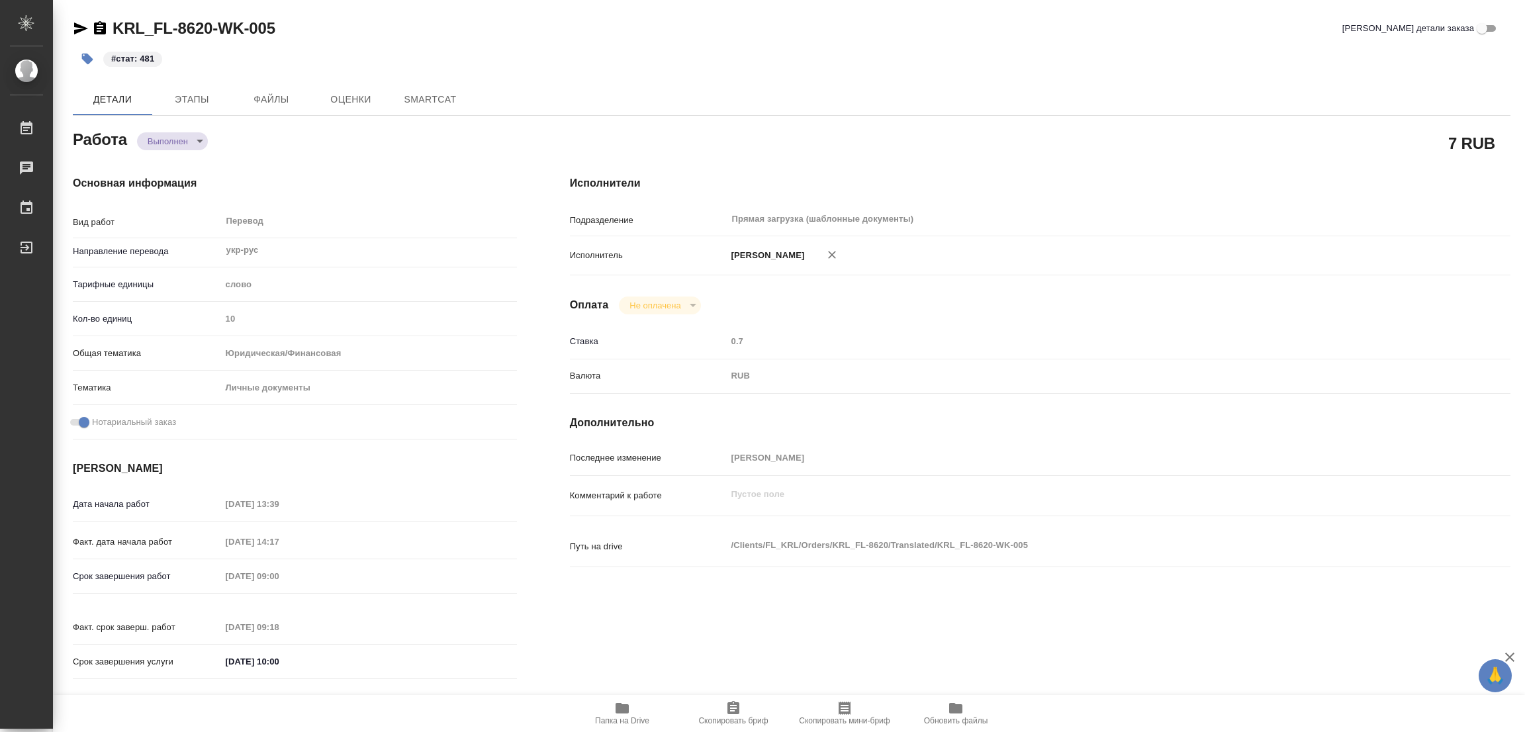
type textarea "x"
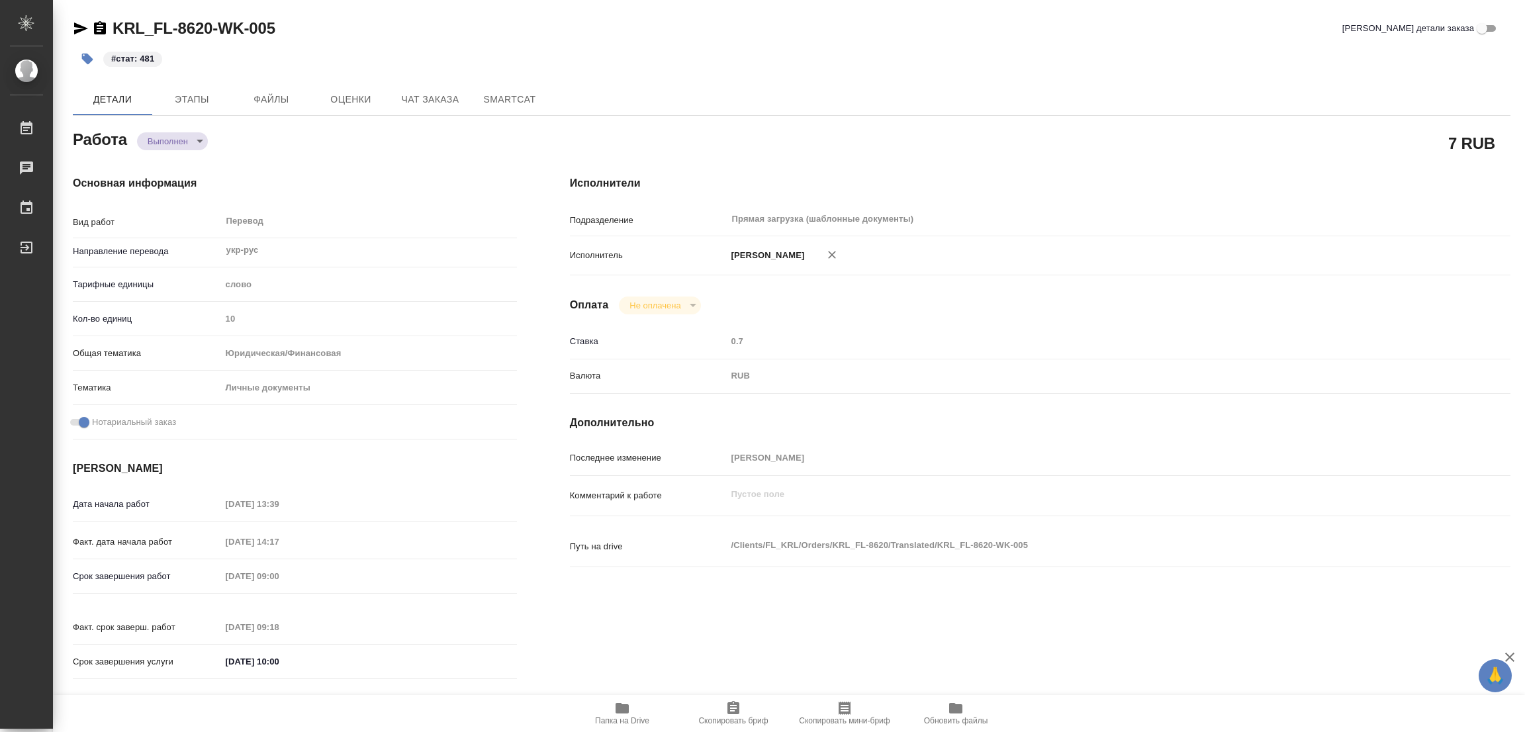
type textarea "x"
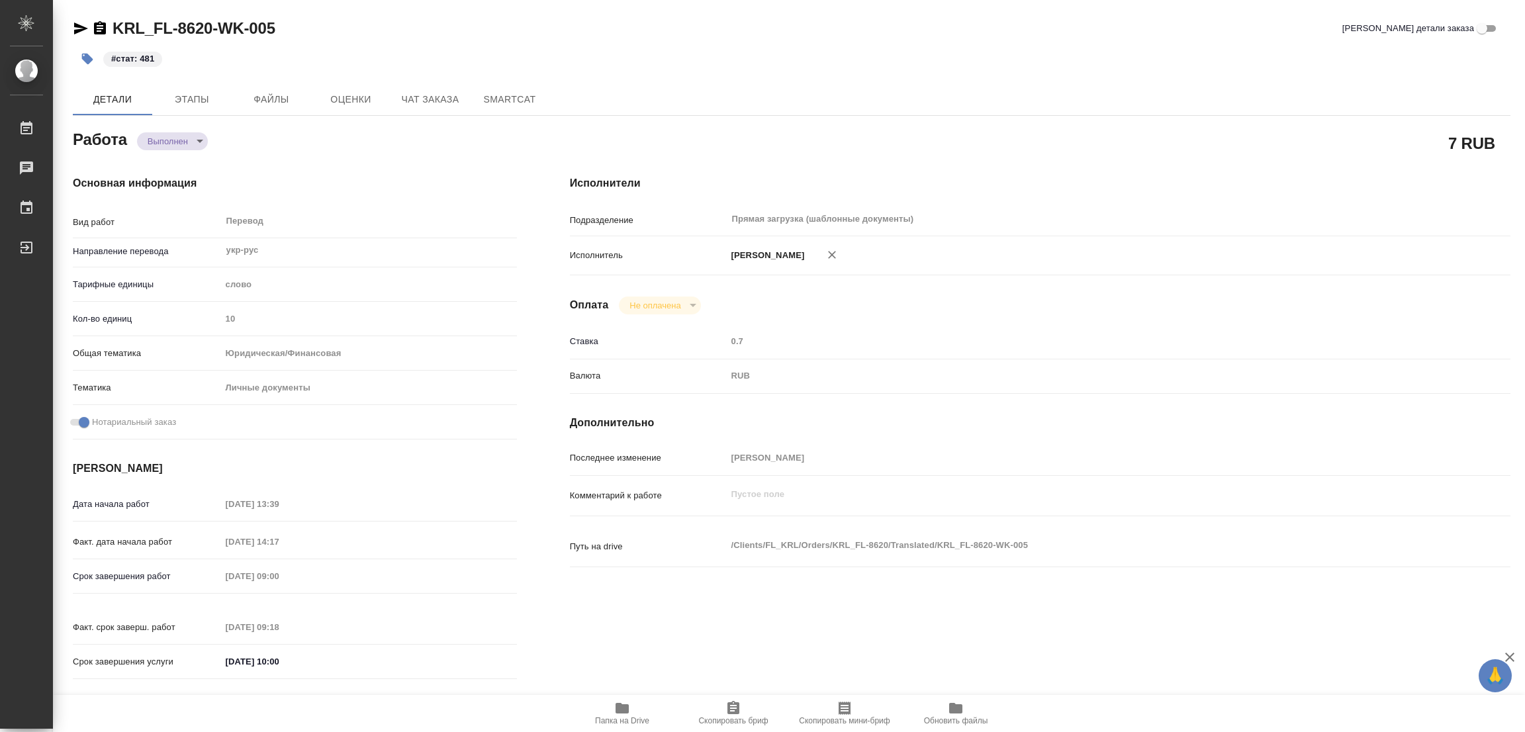
type textarea "x"
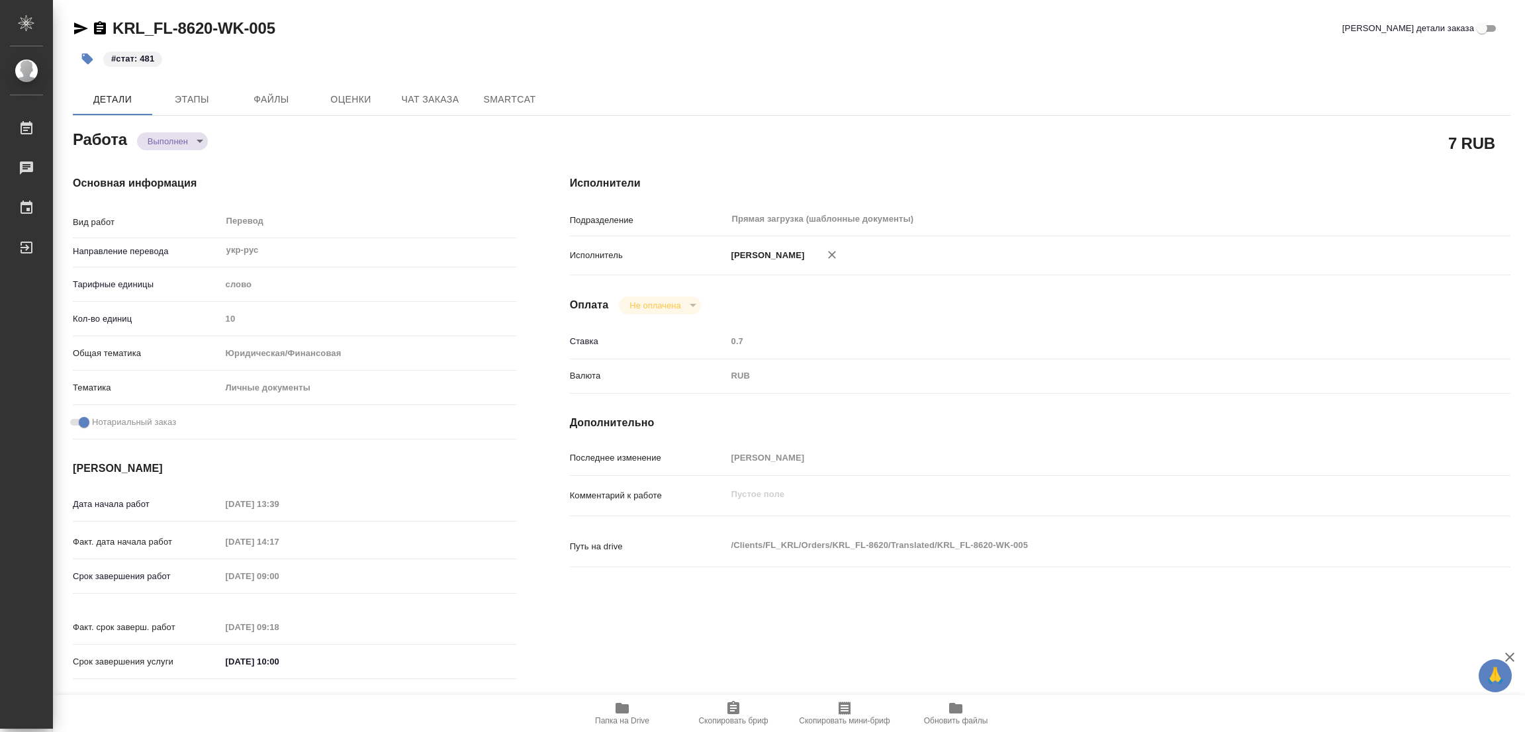
type textarea "x"
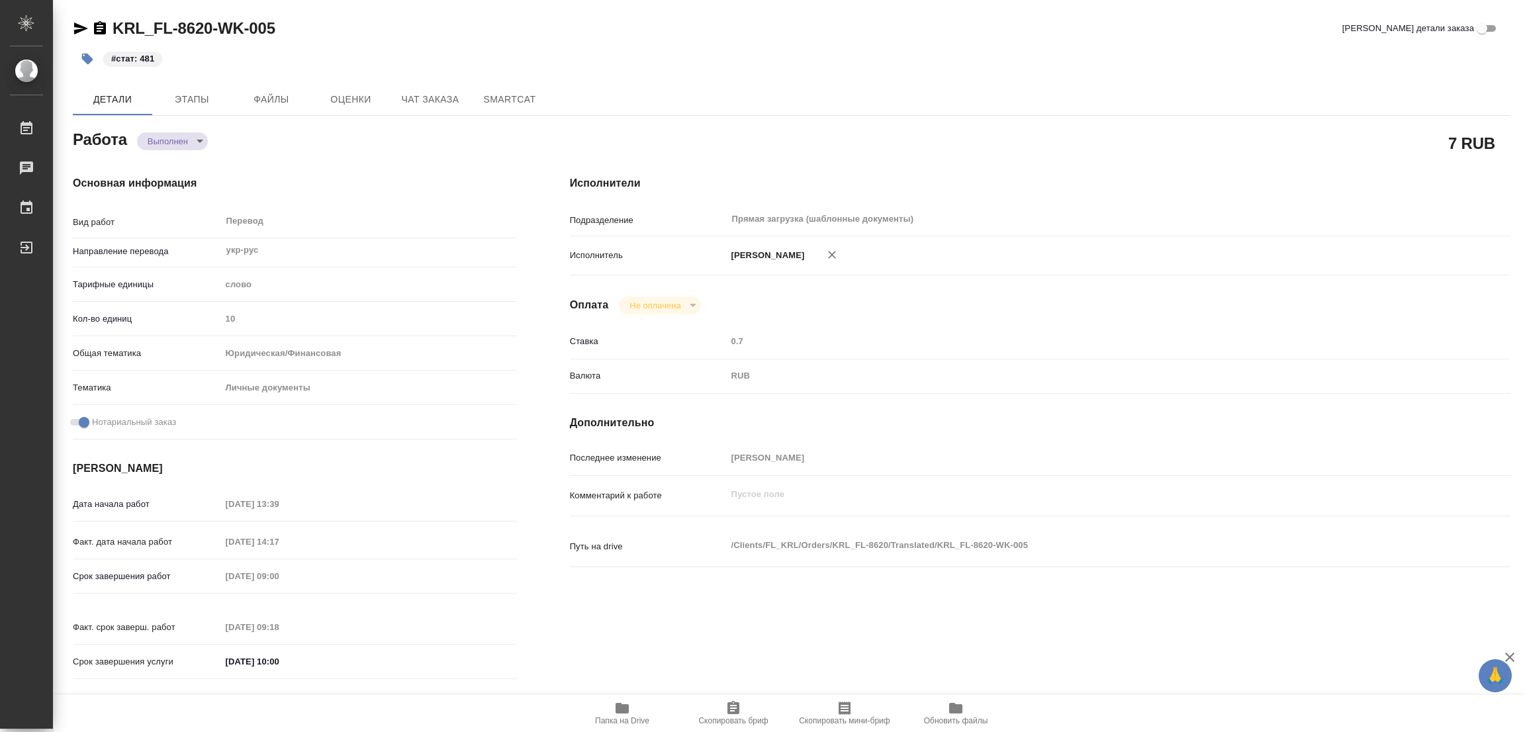
click at [862, 77] on div "KRL_FL-8620-WK-005 Кратко детали заказа #стат: 481 Детали Этапы Файлы Оценки Ча…" at bounding box center [792, 555] width 1452 height 1111
type textarea "x"
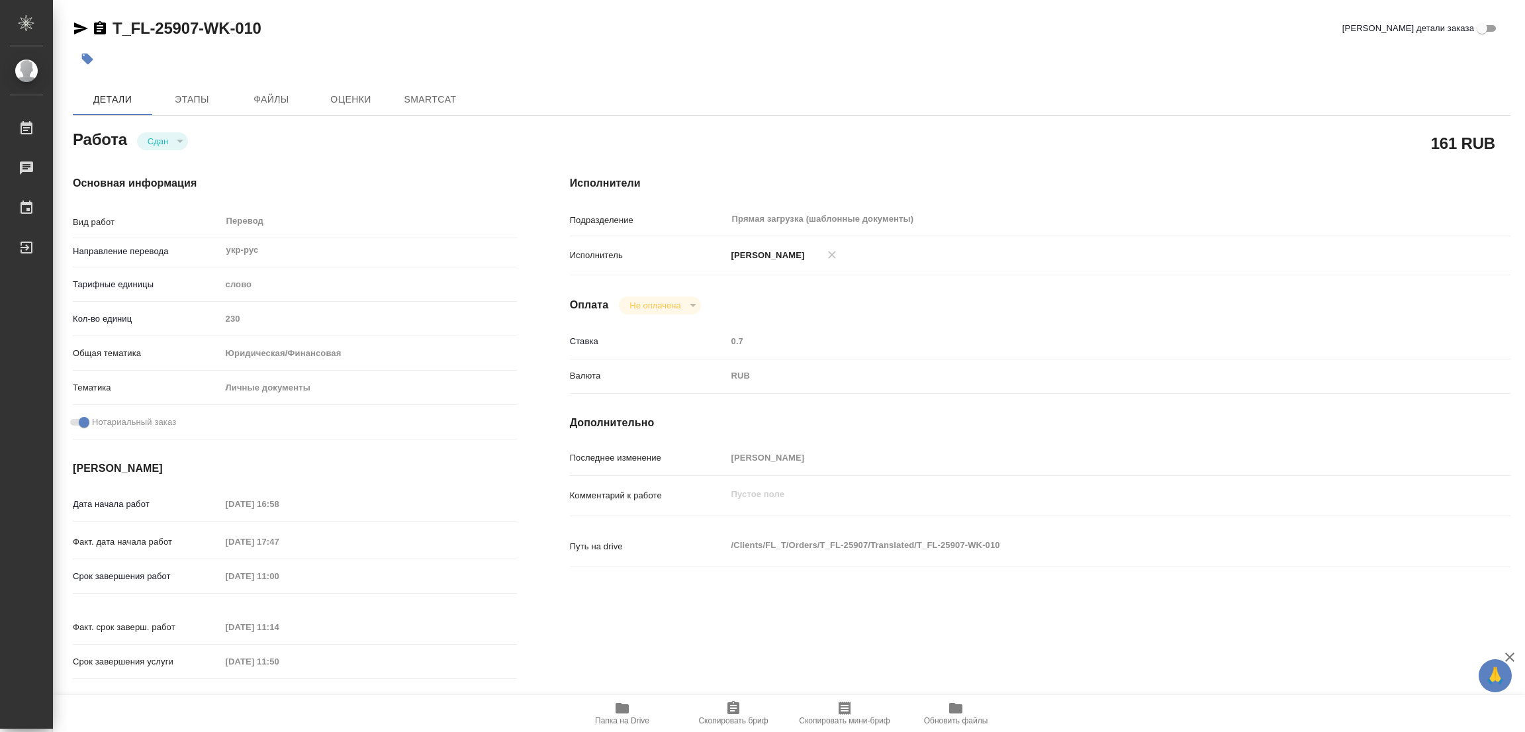
type textarea "x"
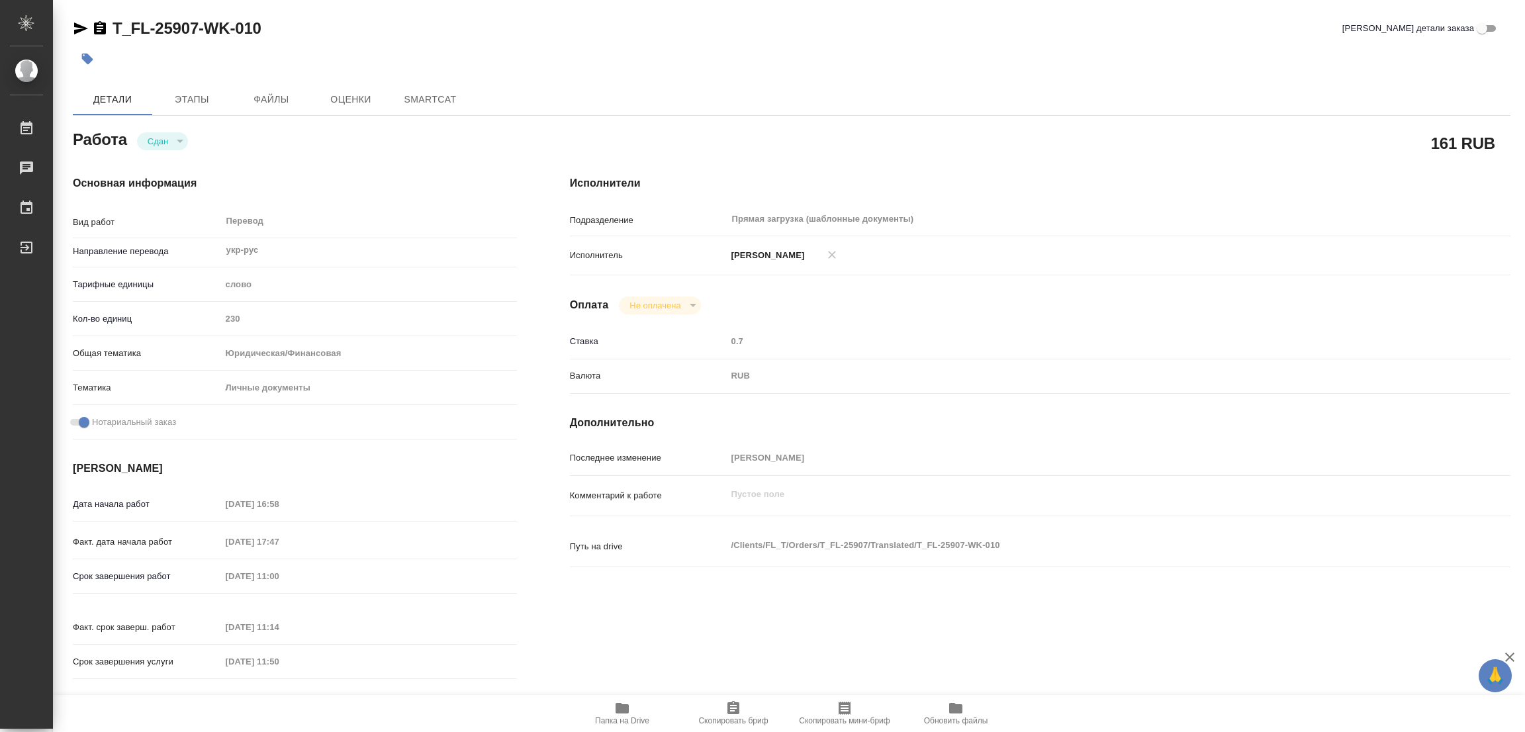
type textarea "x"
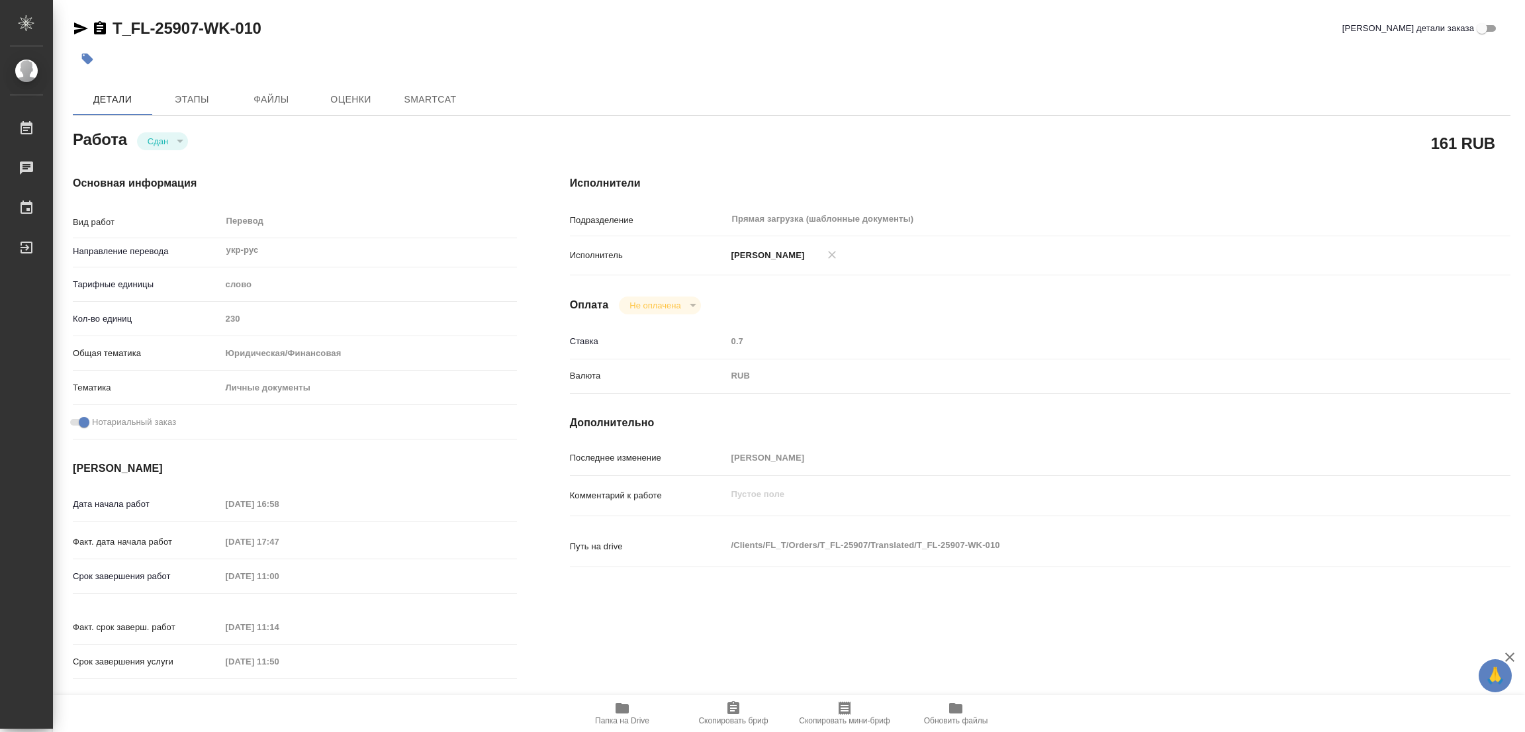
type textarea "x"
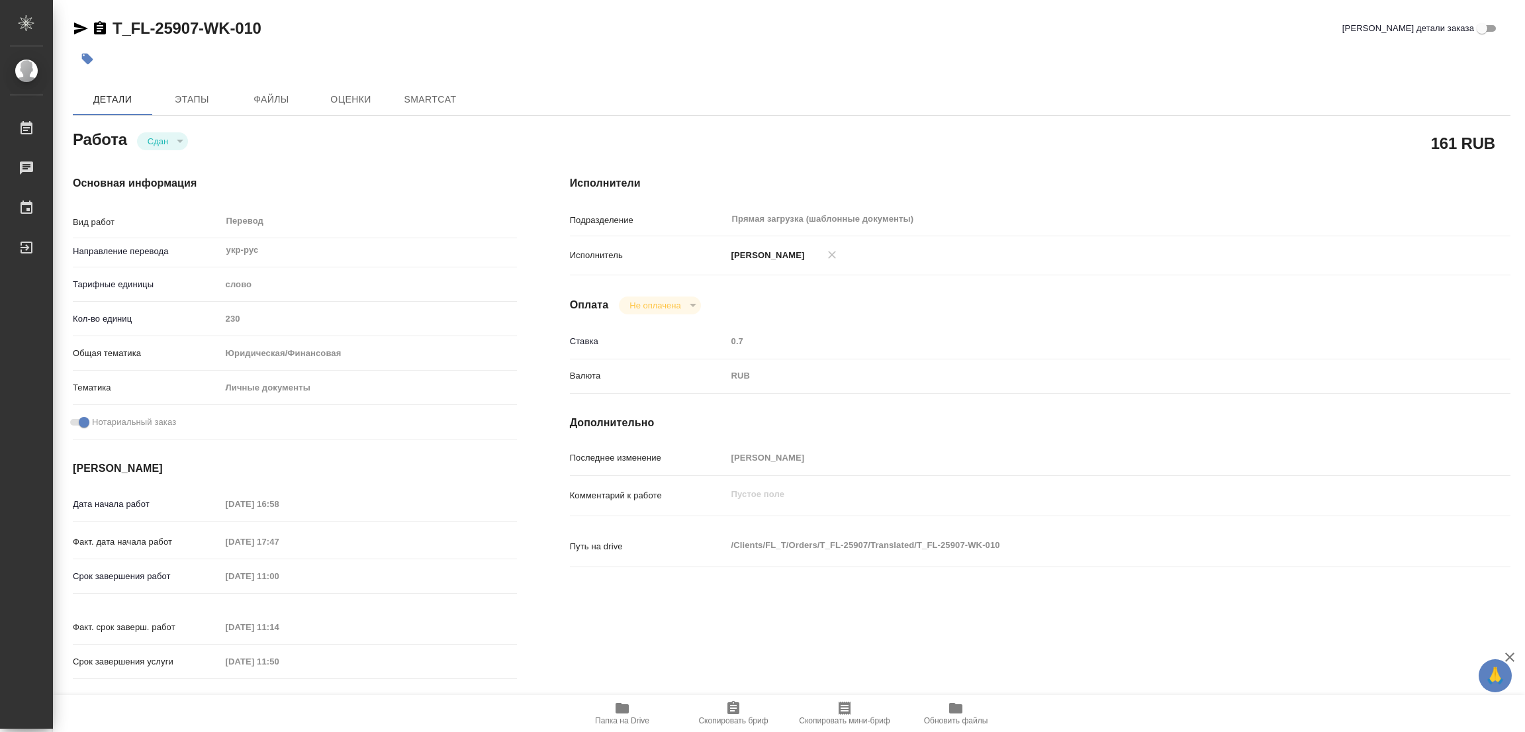
type textarea "x"
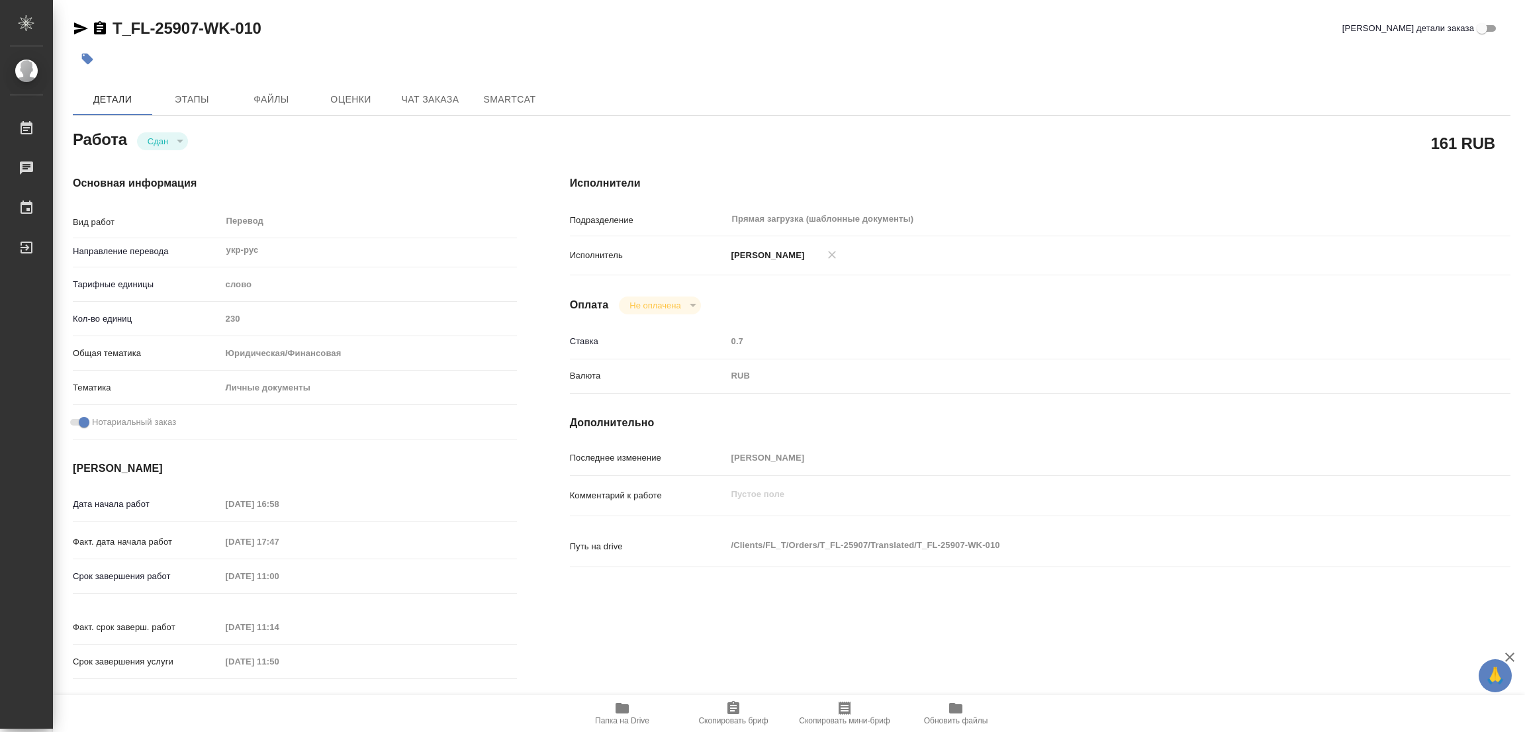
type textarea "x"
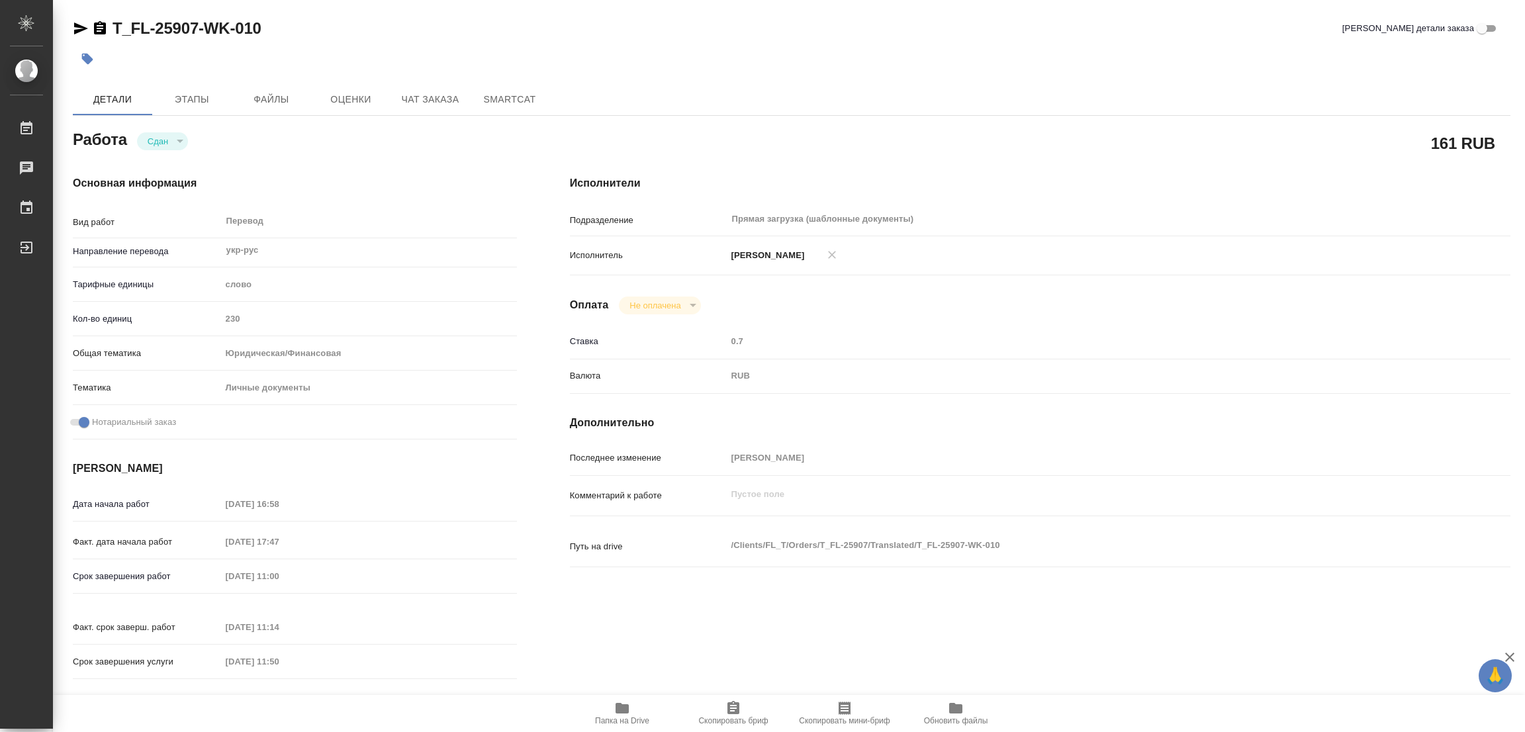
type textarea "x"
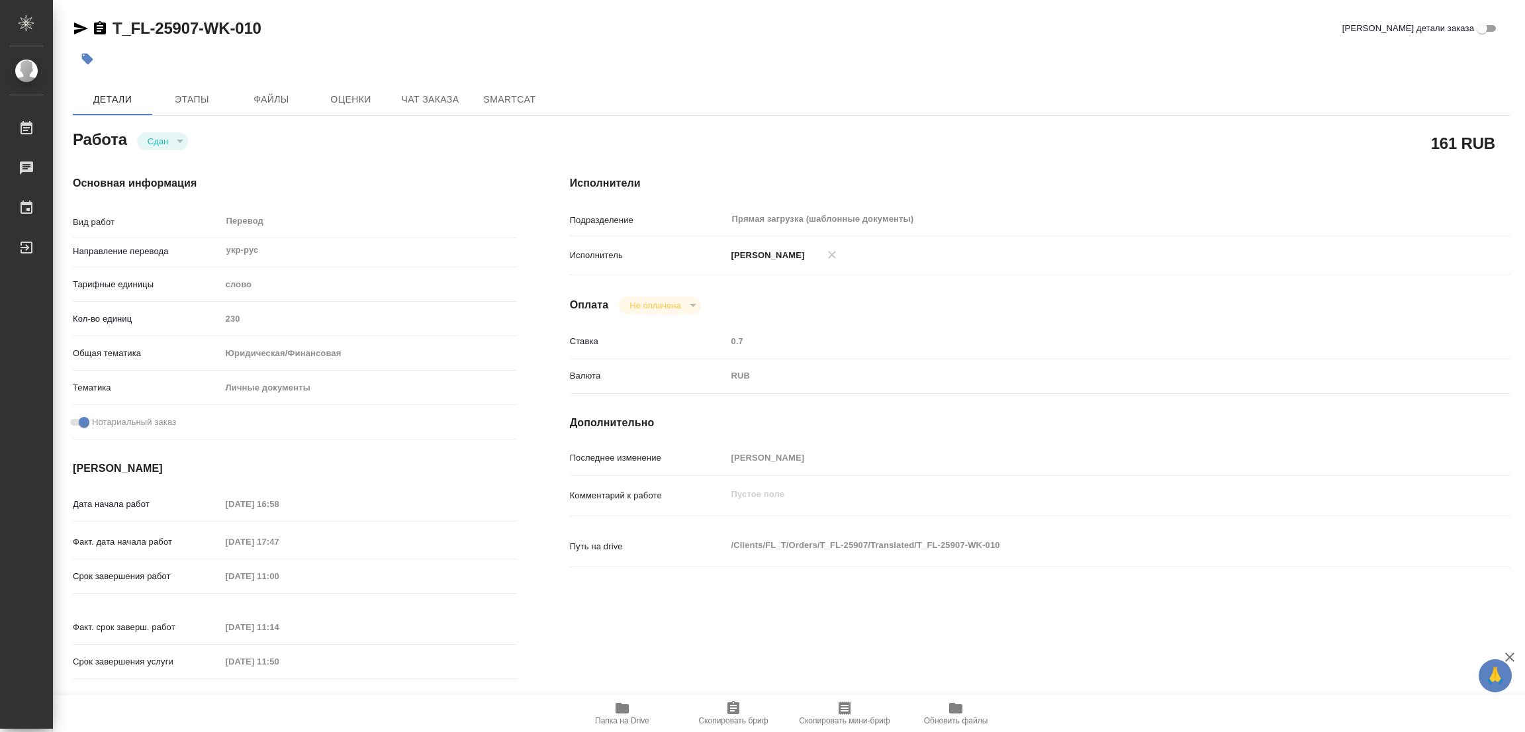
type textarea "x"
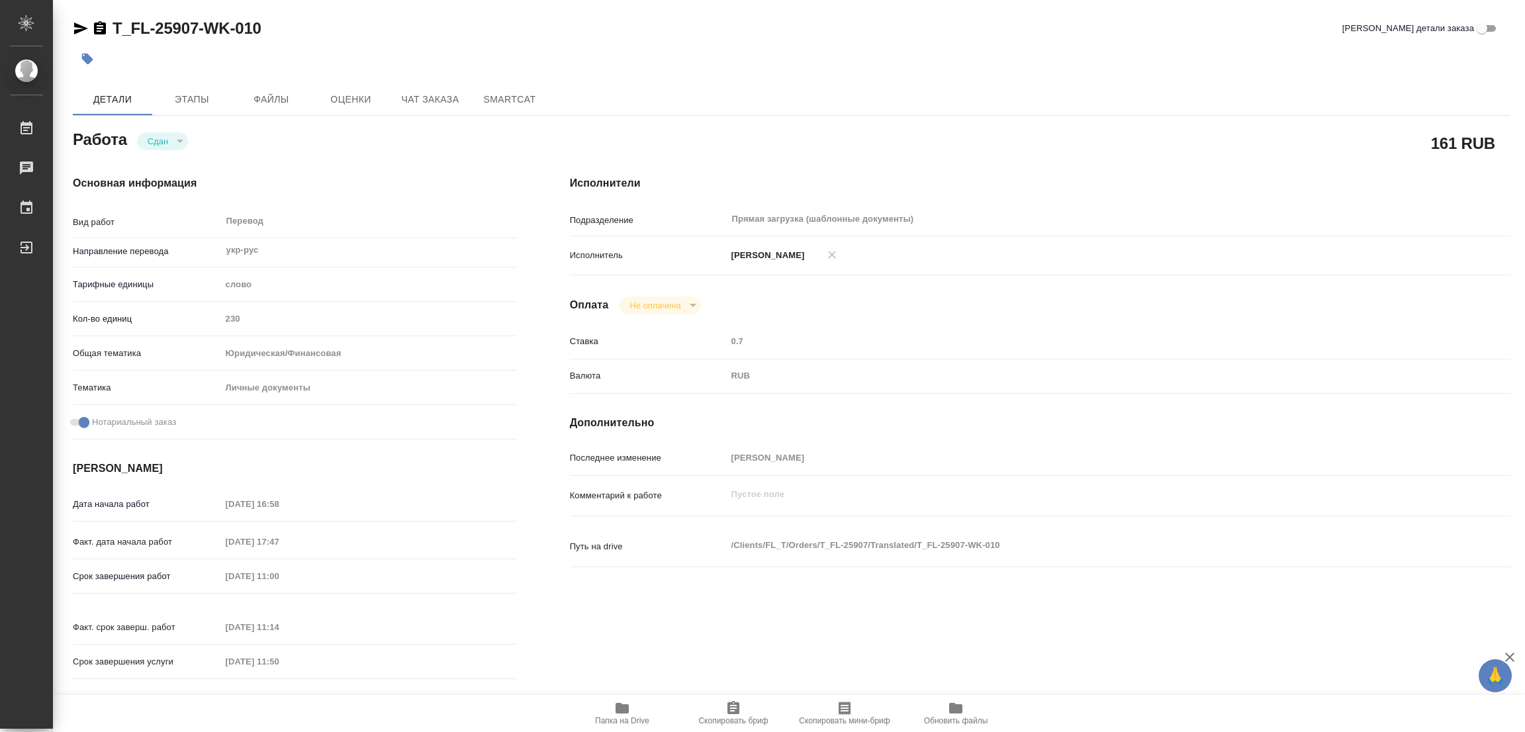
type textarea "x"
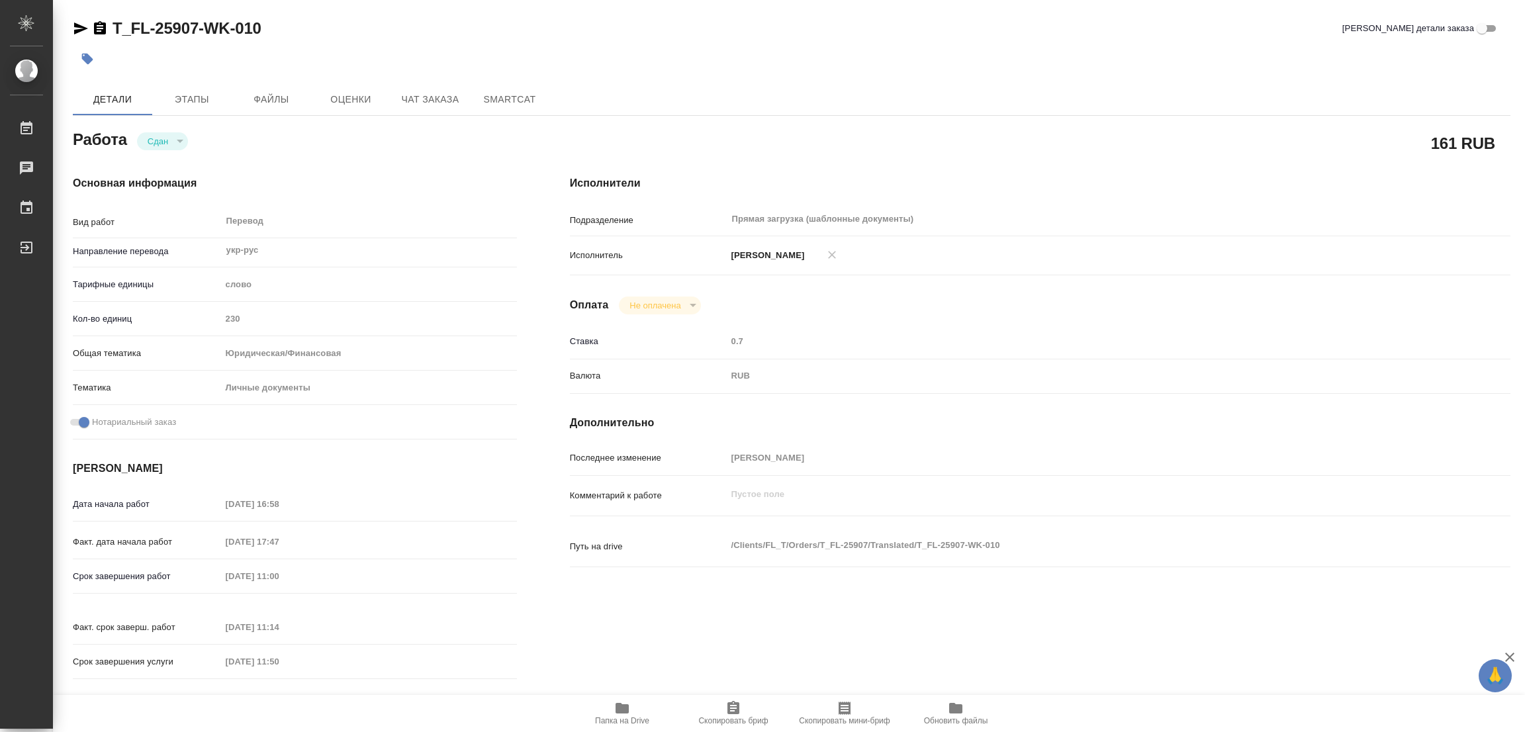
type textarea "x"
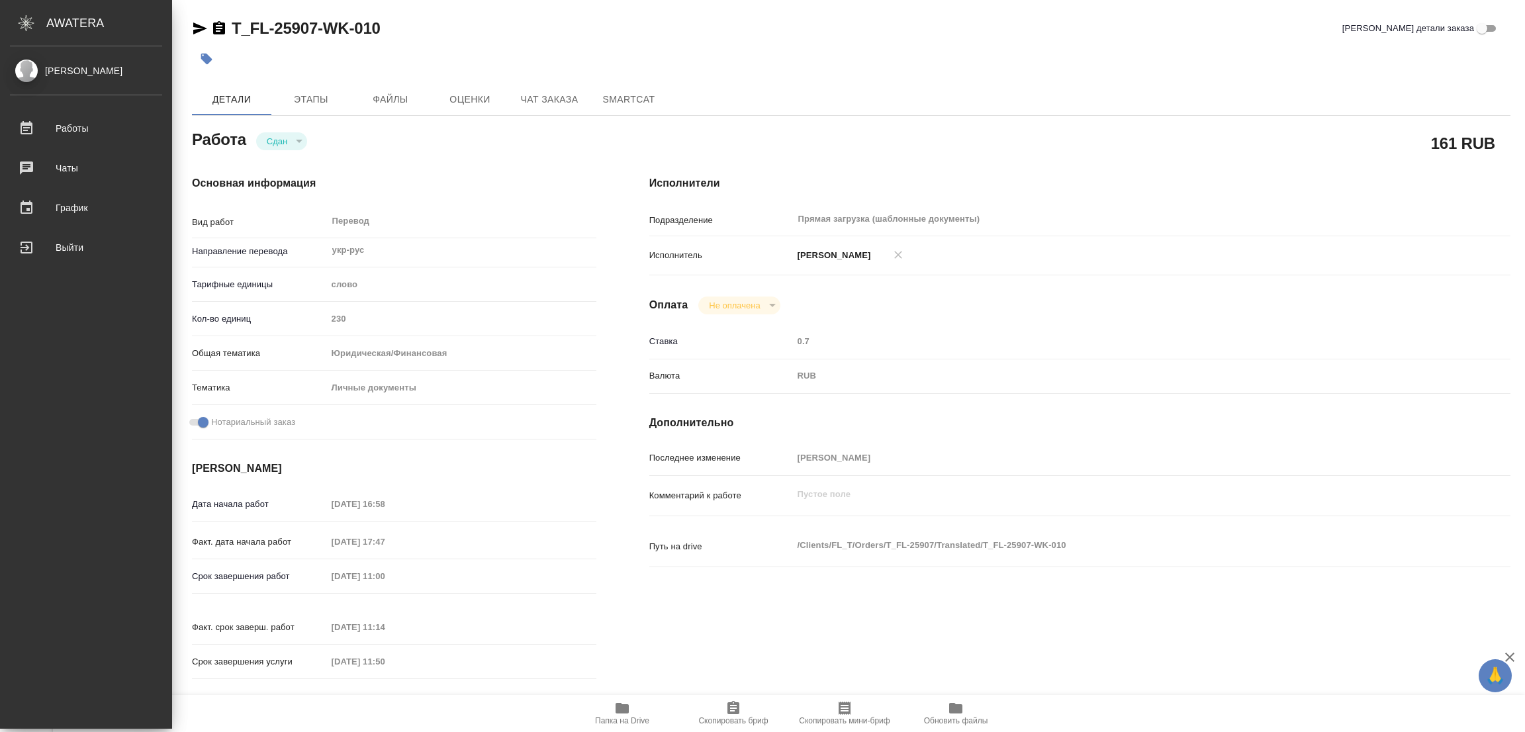
type textarea "x"
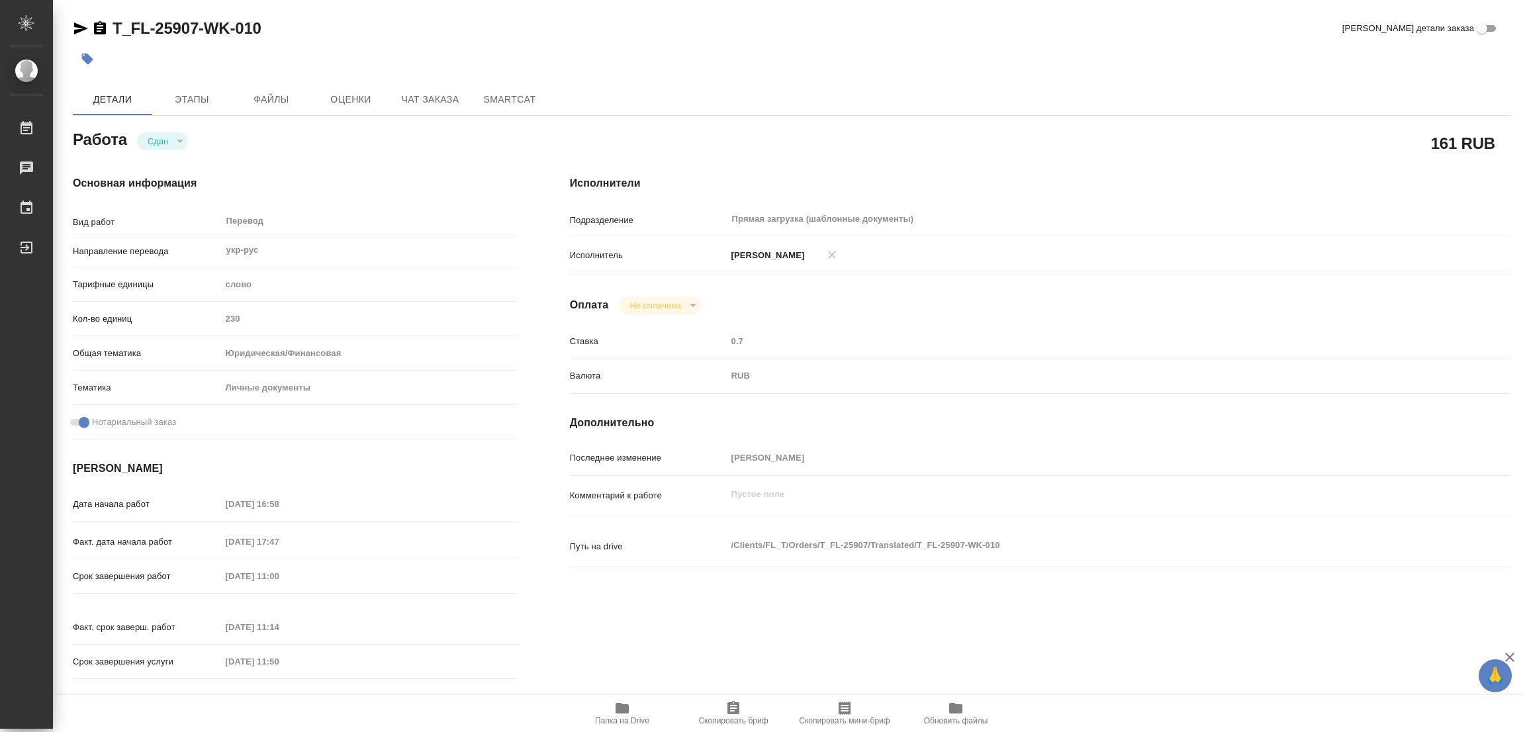
click at [867, 52] on div at bounding box center [552, 58] width 958 height 29
type textarea "x"
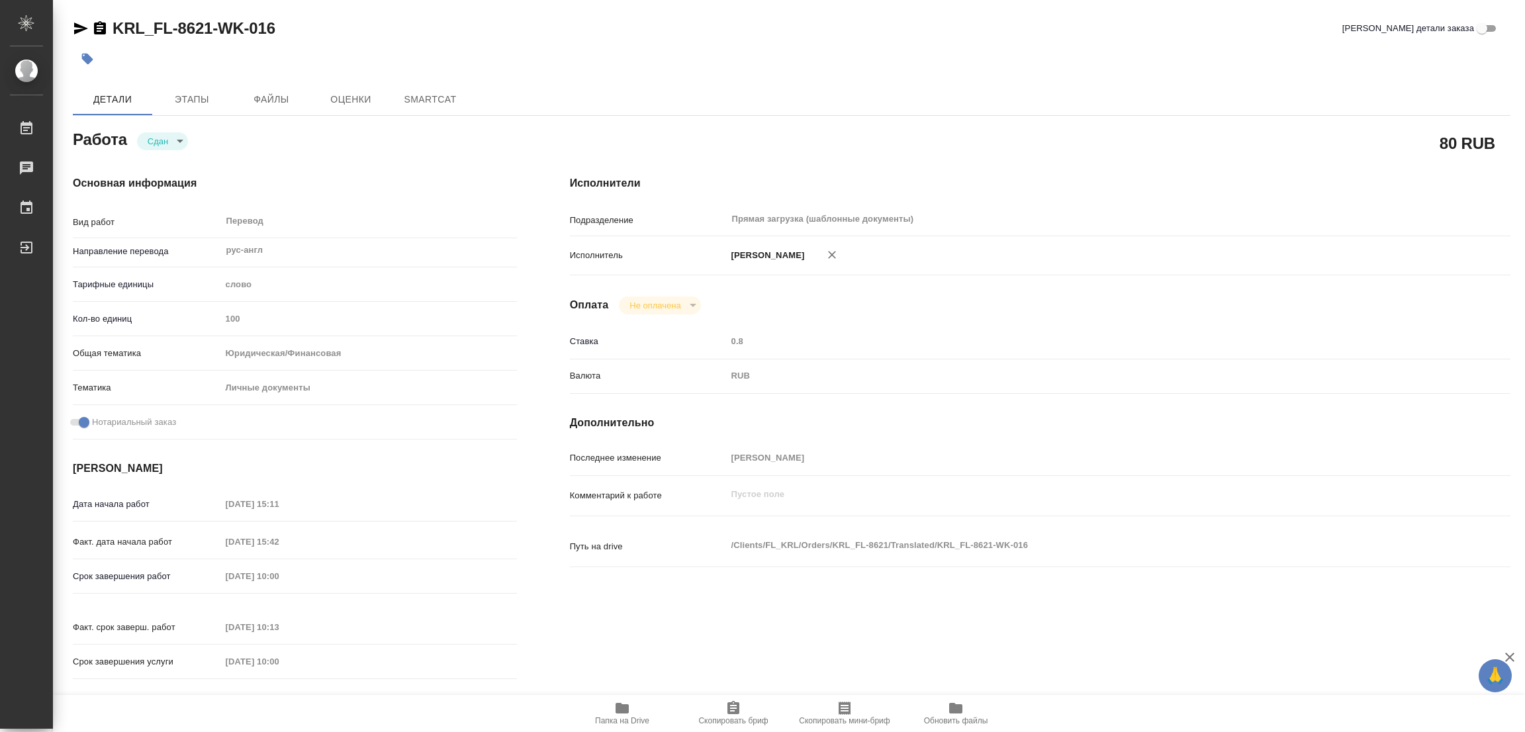
type textarea "x"
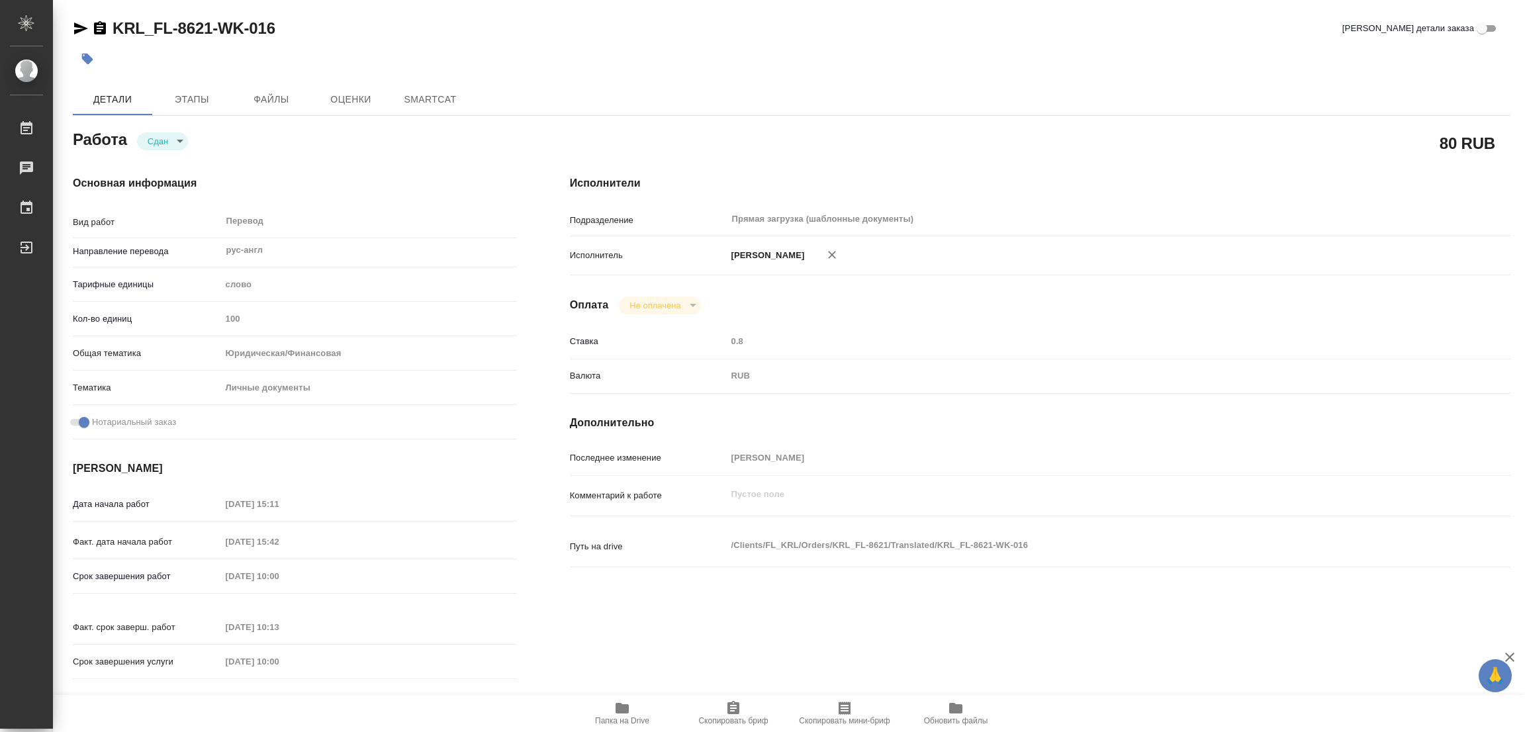
type textarea "x"
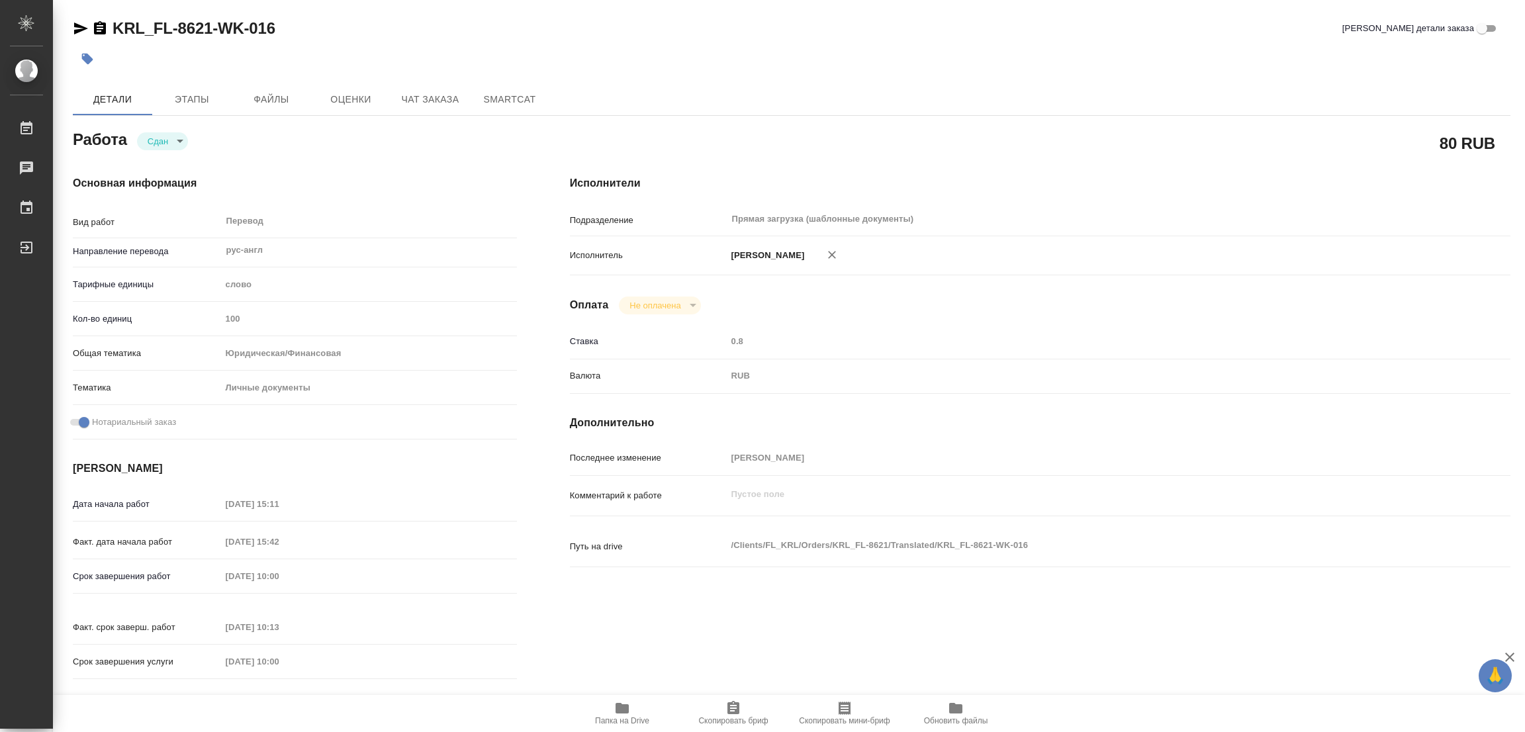
type textarea "x"
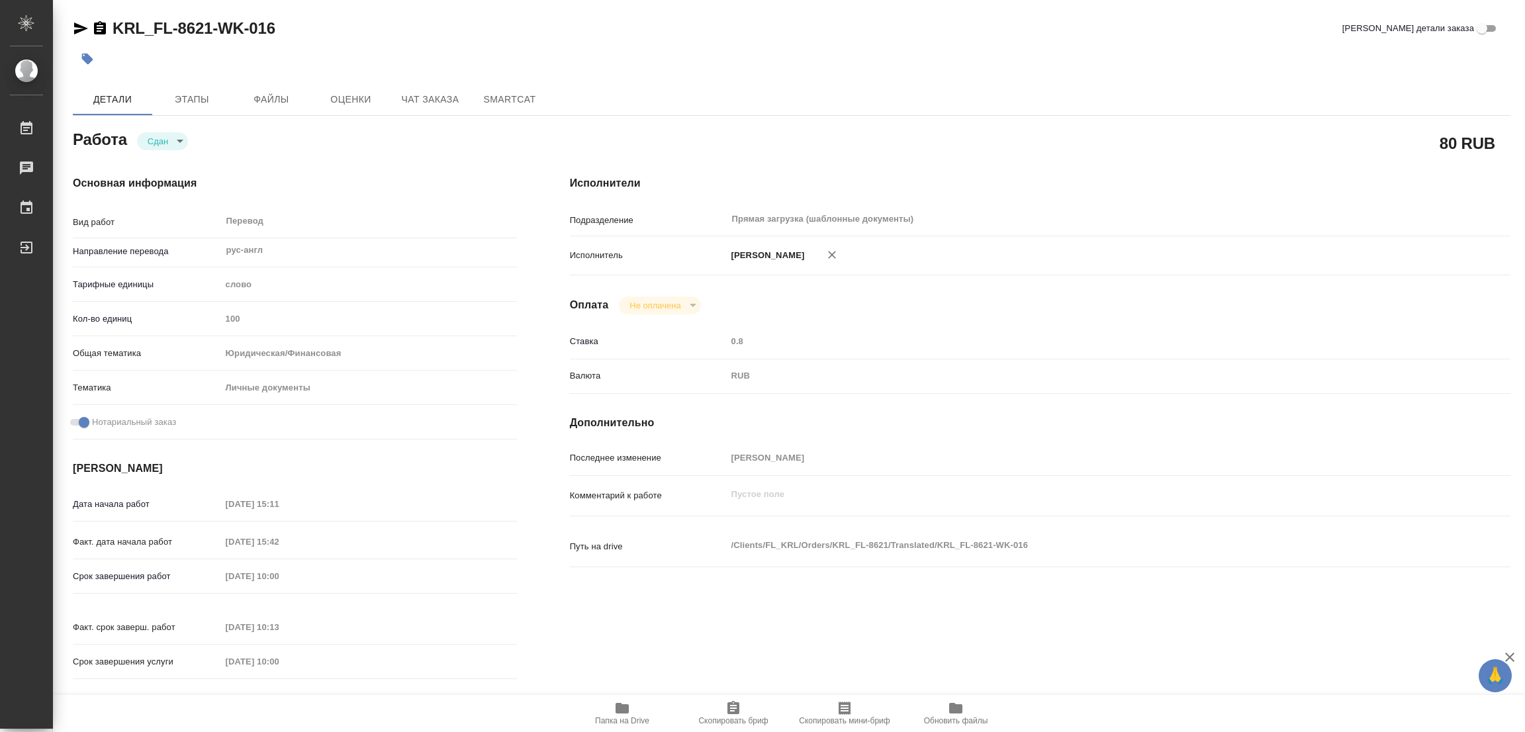
type textarea "x"
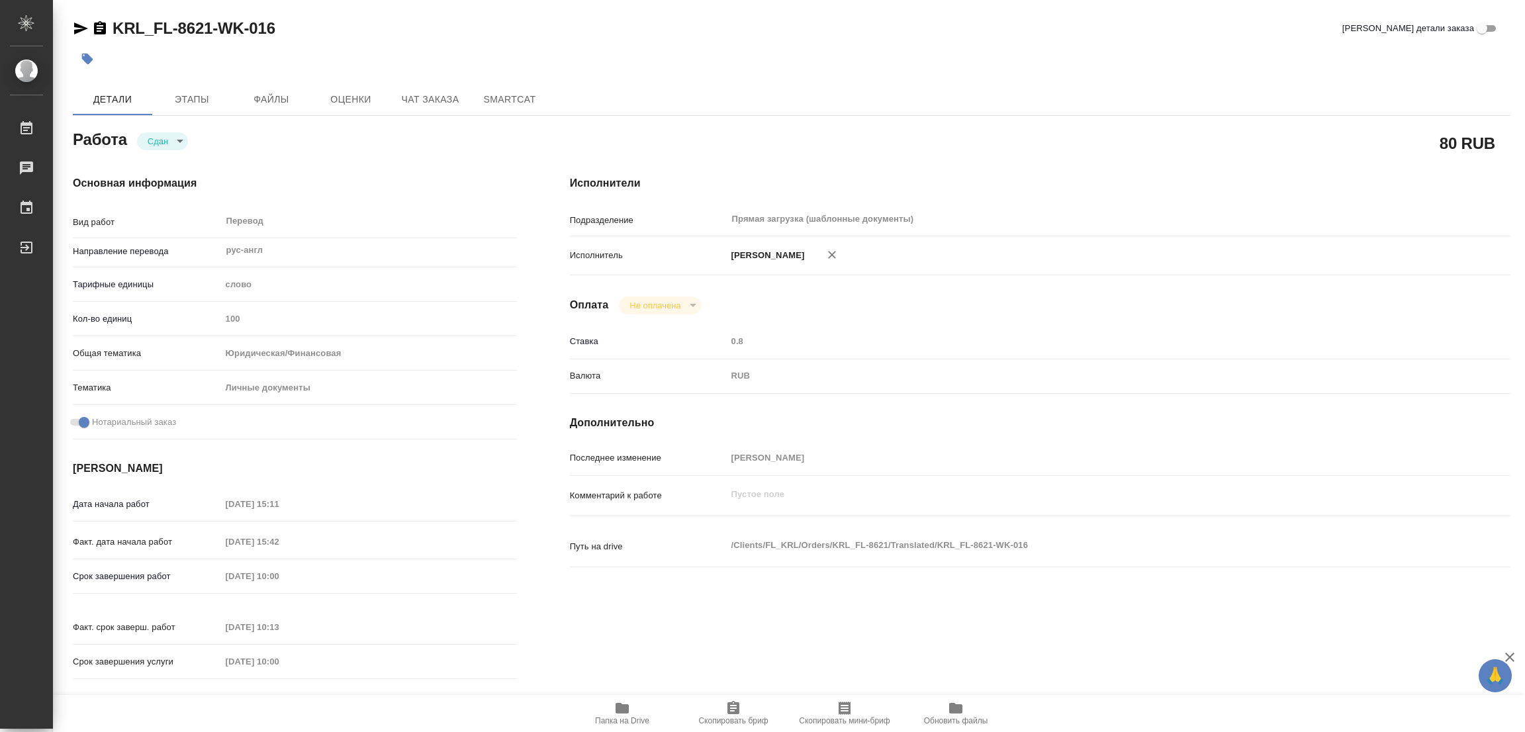
type textarea "x"
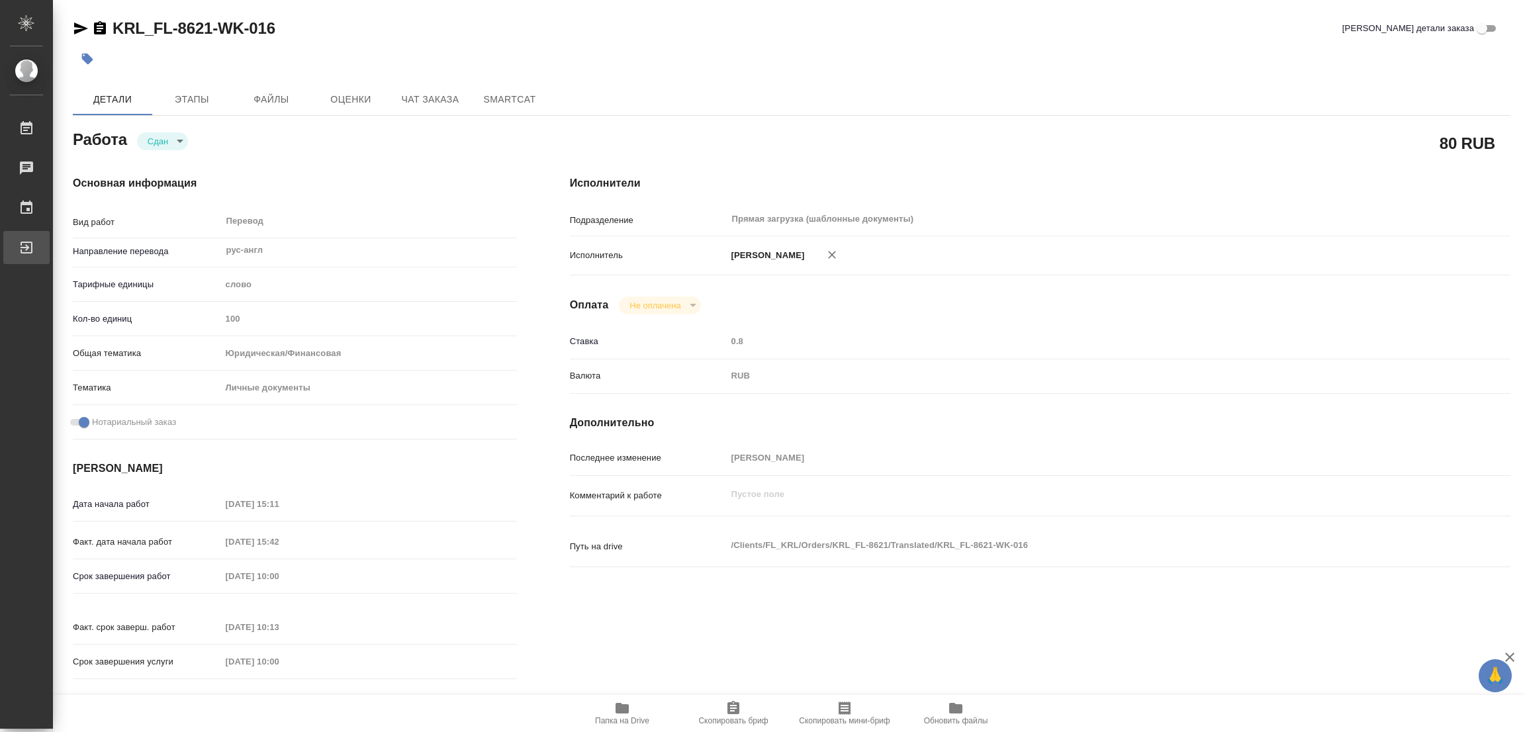
type textarea "x"
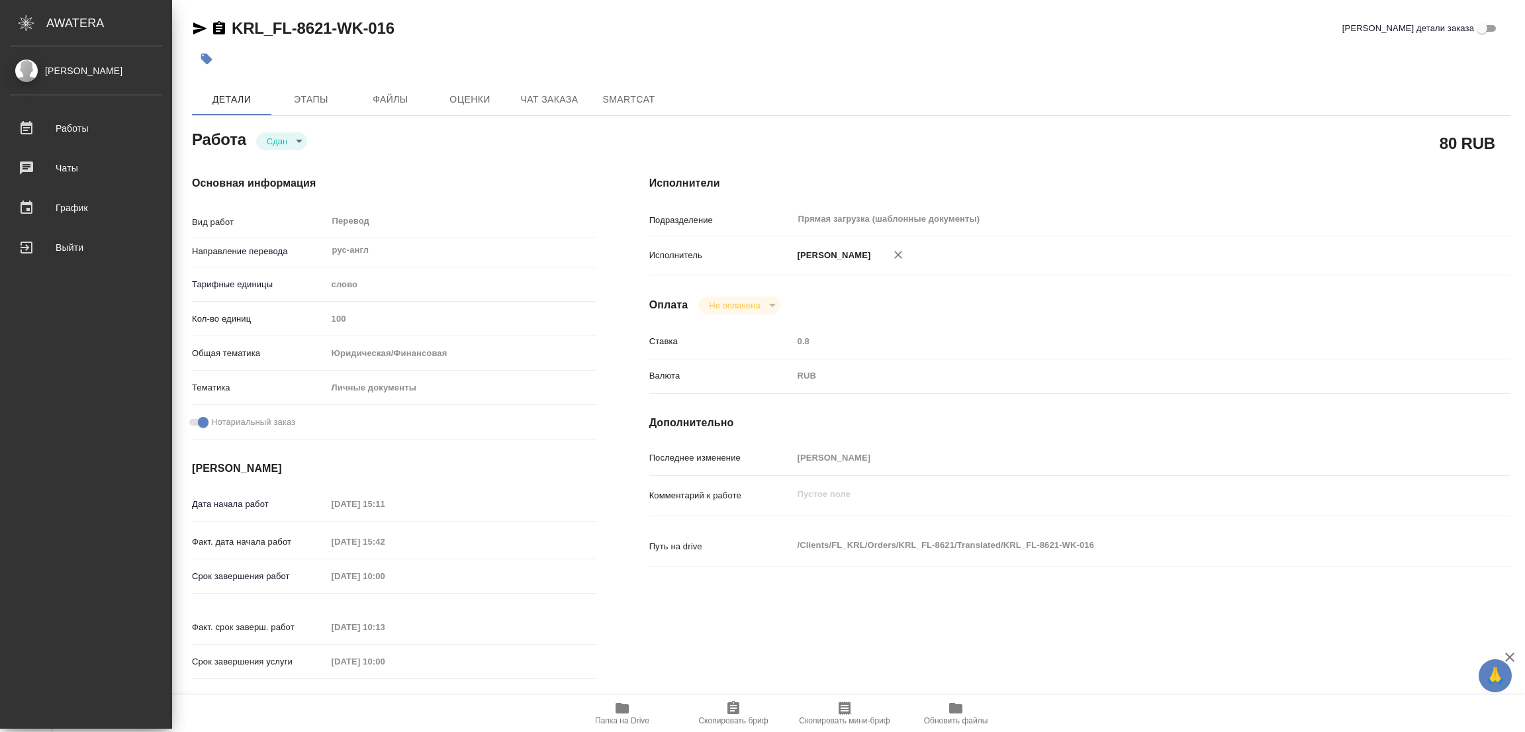
type textarea "x"
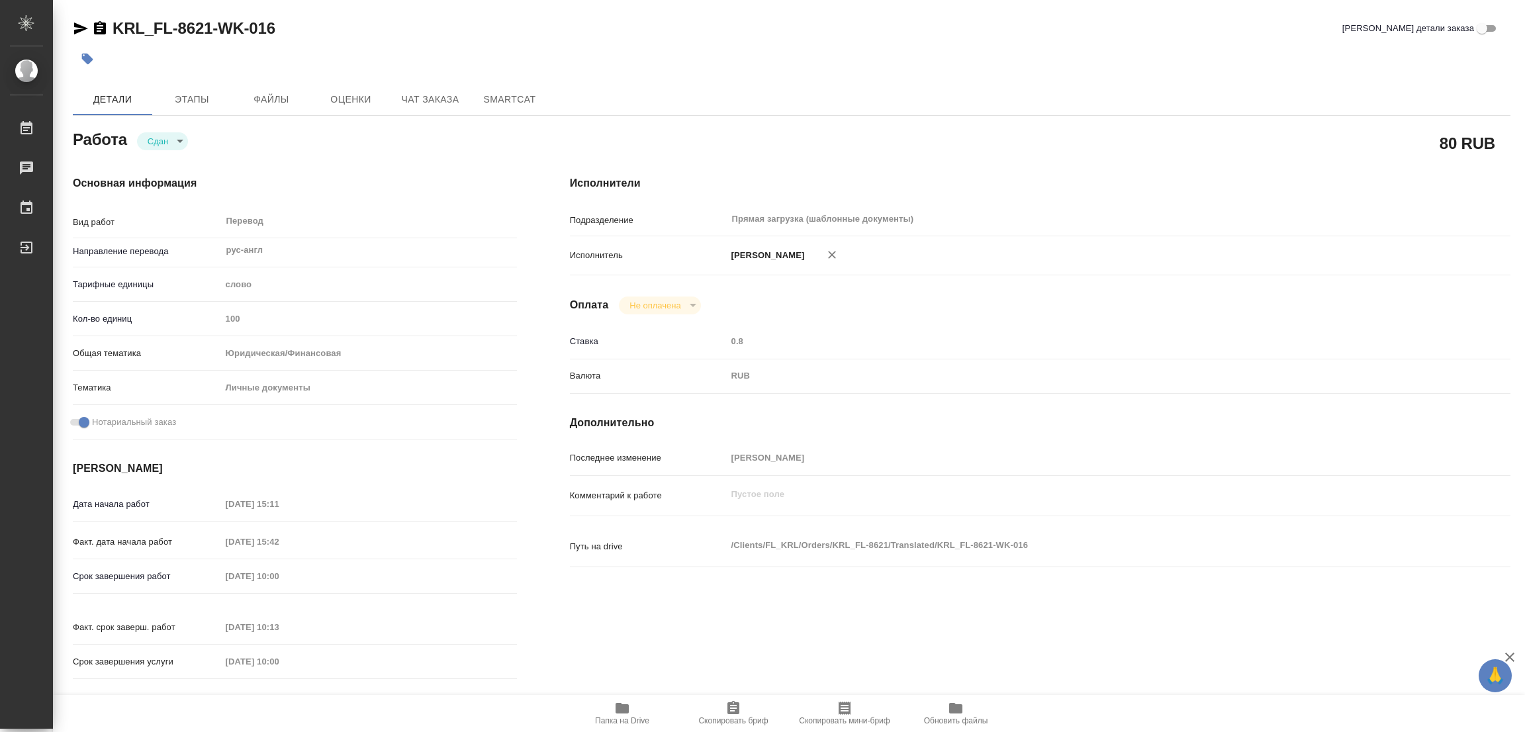
click at [349, 154] on div "Основная информация Вид работ Перевод x ​ Направление перевода рус-англ ​ Тариф…" at bounding box center [294, 431] width 497 height 565
type textarea "x"
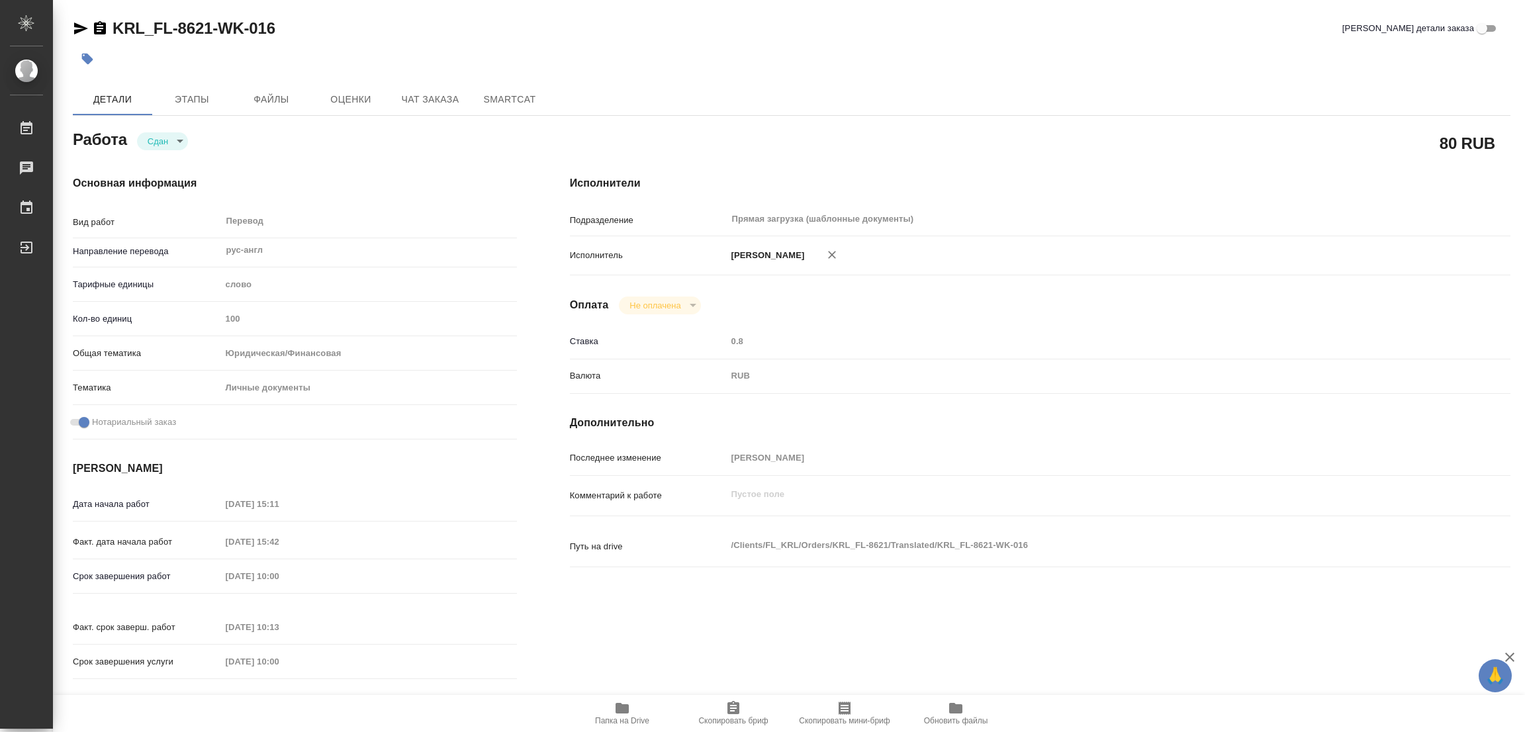
type textarea "x"
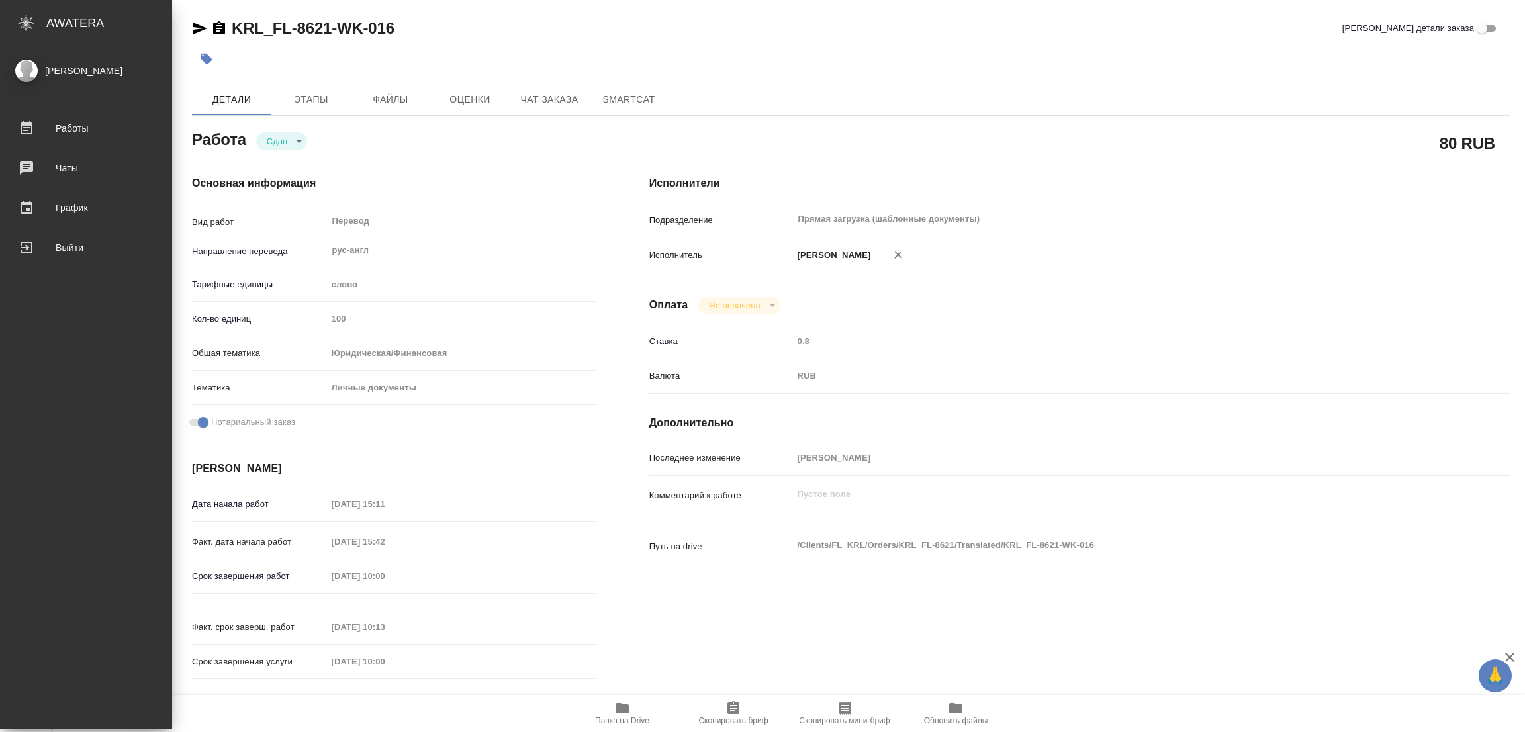
type textarea "x"
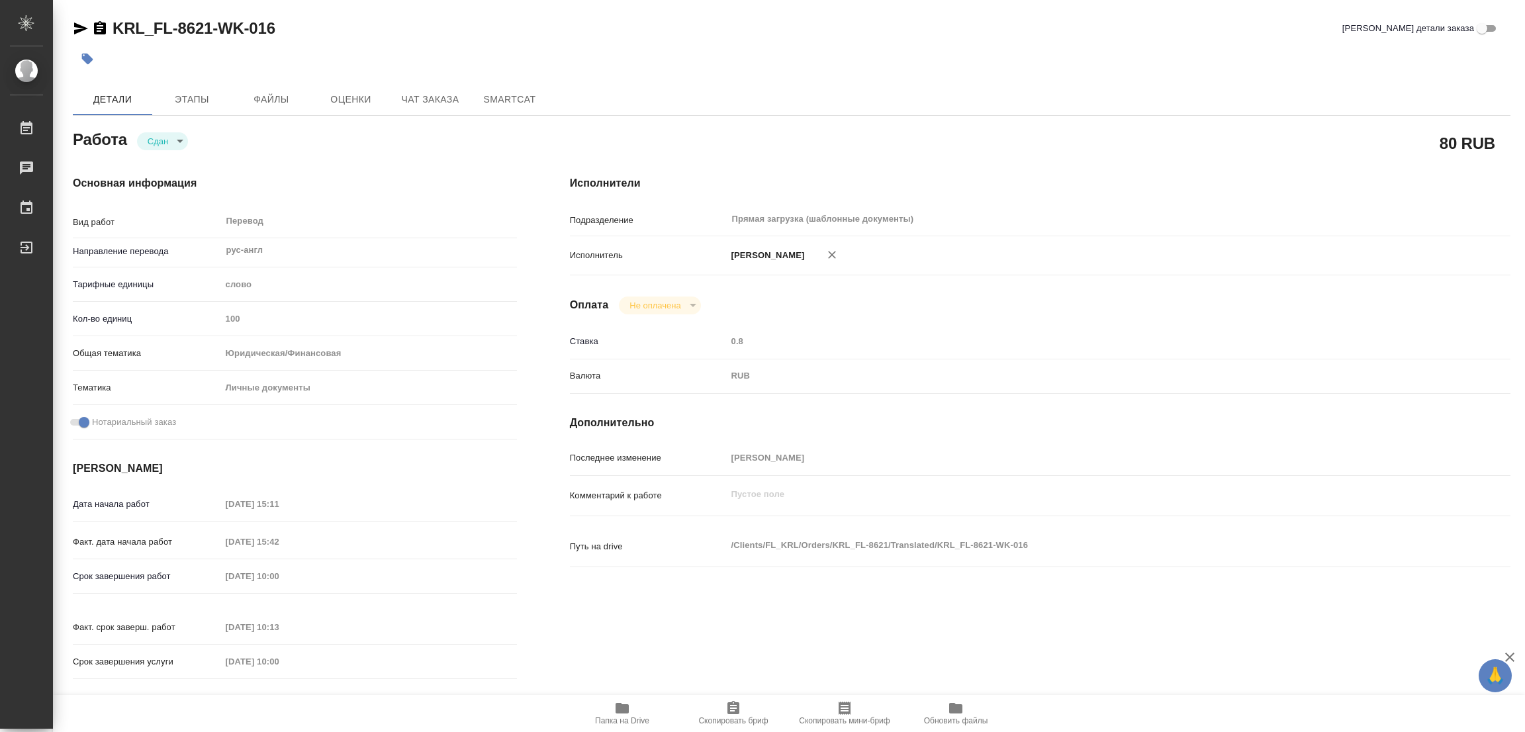
click at [792, 77] on div "KRL_FL-8621-WK-016 Кратко детали заказа Детали Этапы Файлы Оценки Чат заказа Sm…" at bounding box center [792, 555] width 1452 height 1111
click at [389, 4] on div "KRL_FL-8621-WK-016 Кратко детали заказа Детали Этапы Файлы Оценки Чат заказа Sm…" at bounding box center [792, 555] width 1452 height 1111
click at [118, 101] on span "Детали" at bounding box center [113, 99] width 64 height 17
click at [185, 93] on span "Этапы" at bounding box center [192, 99] width 64 height 17
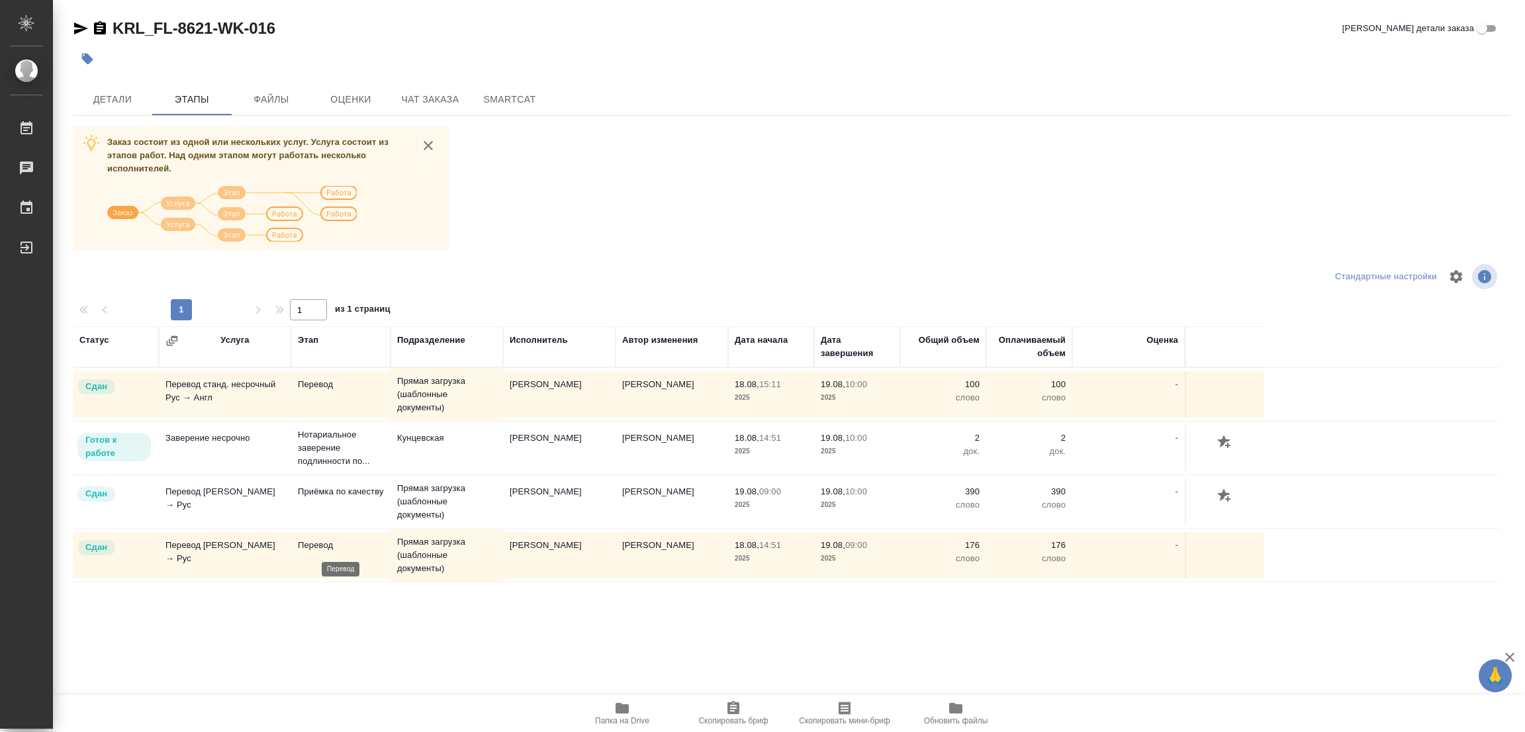
click at [305, 542] on p "Перевод" at bounding box center [341, 545] width 86 height 13
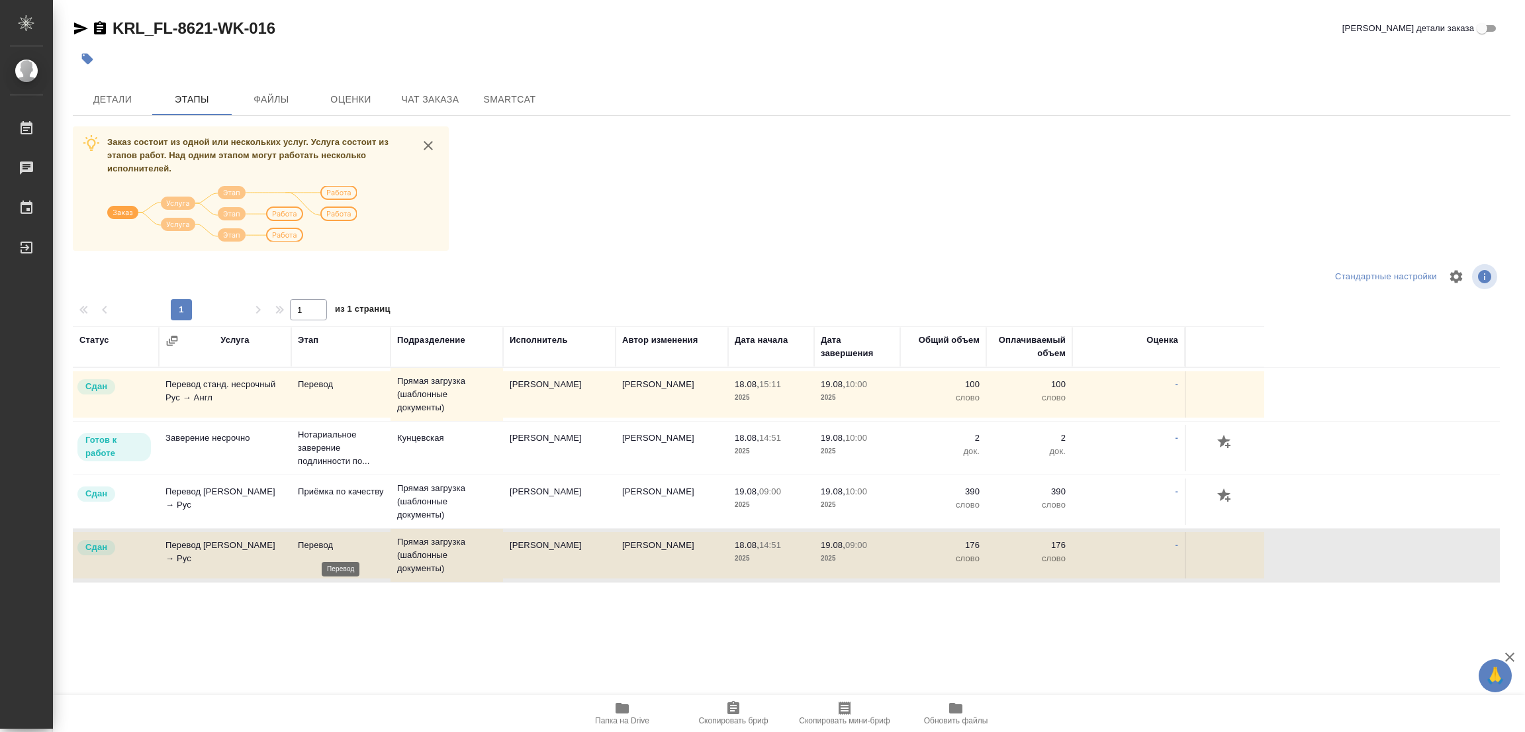
click at [305, 542] on p "Перевод" at bounding box center [341, 545] width 86 height 13
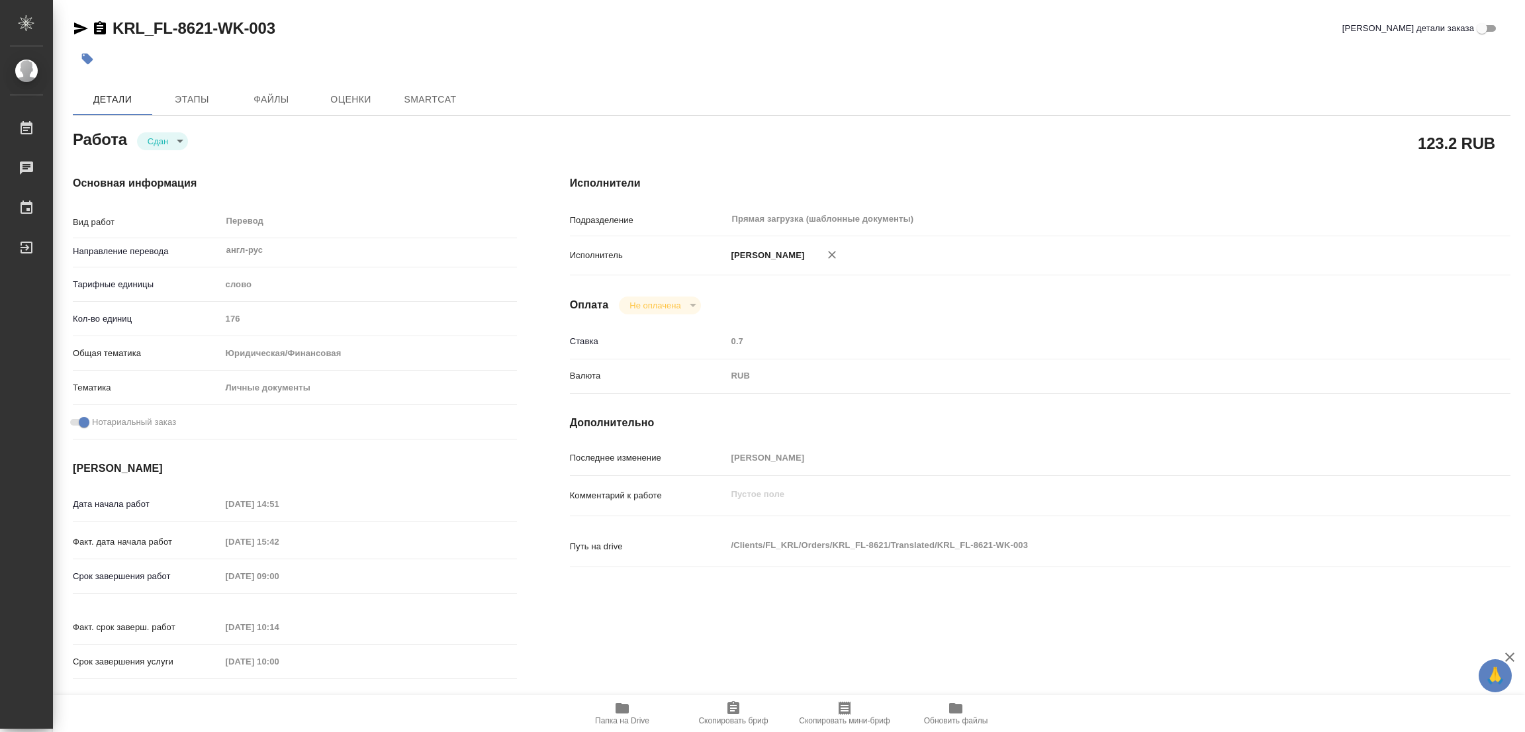
type textarea "x"
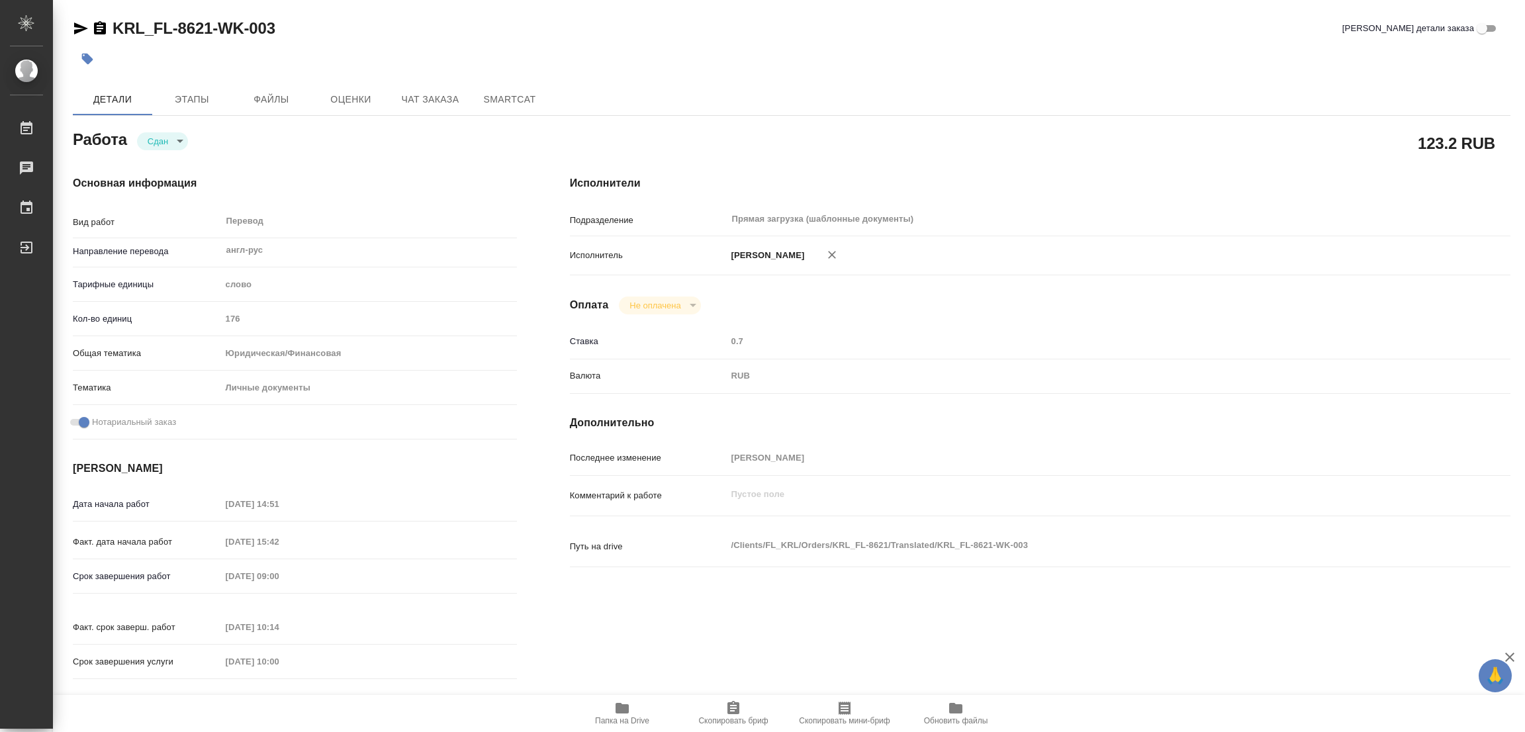
type textarea "x"
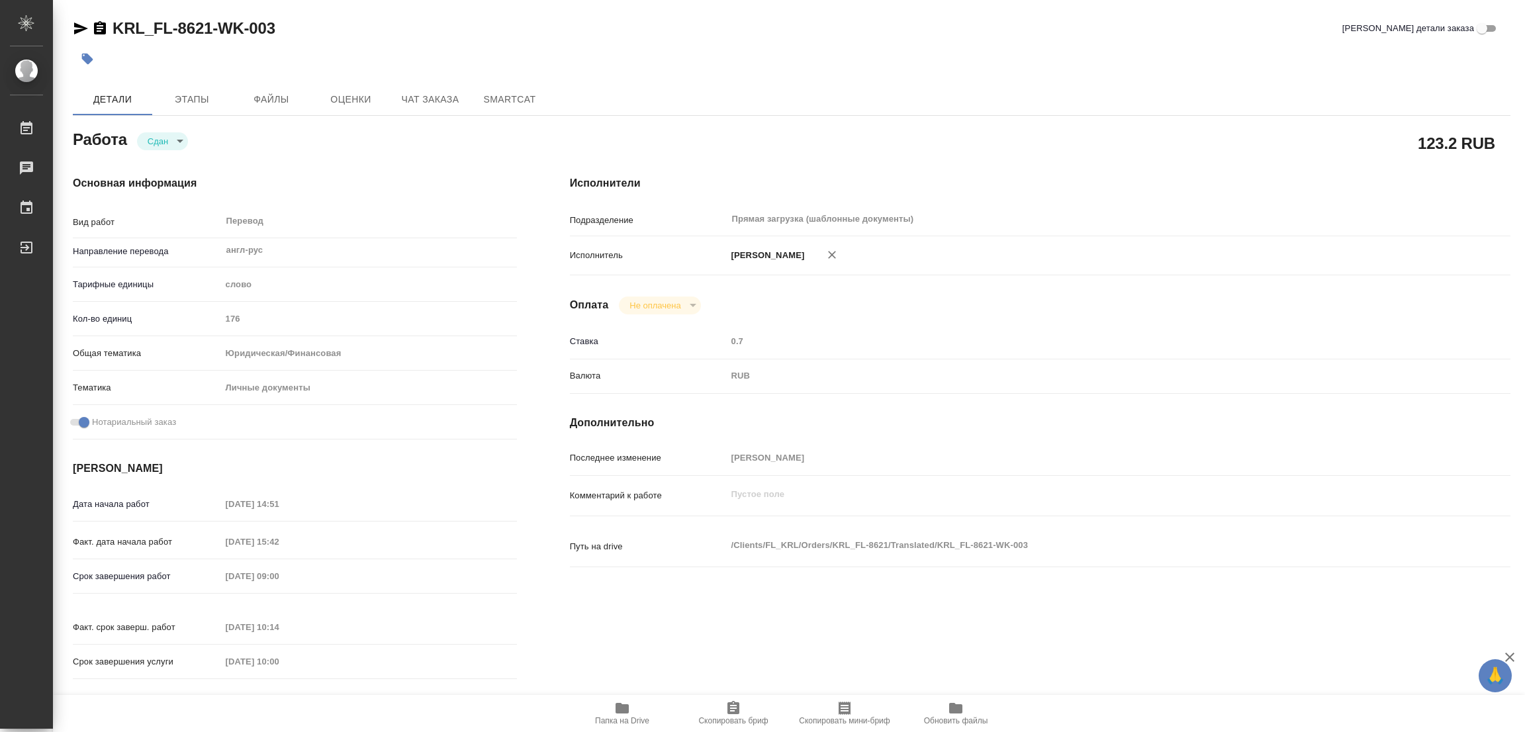
type textarea "x"
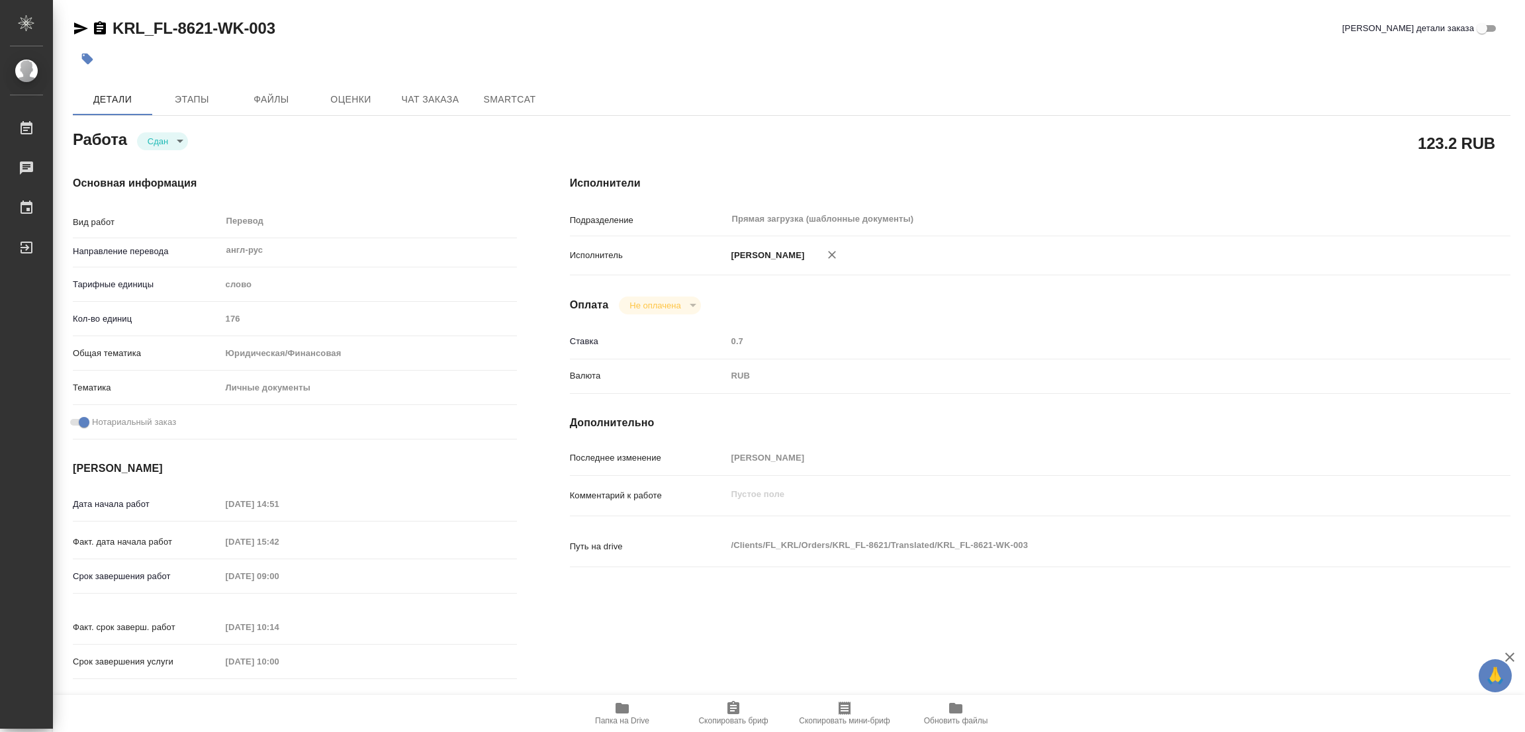
type textarea "x"
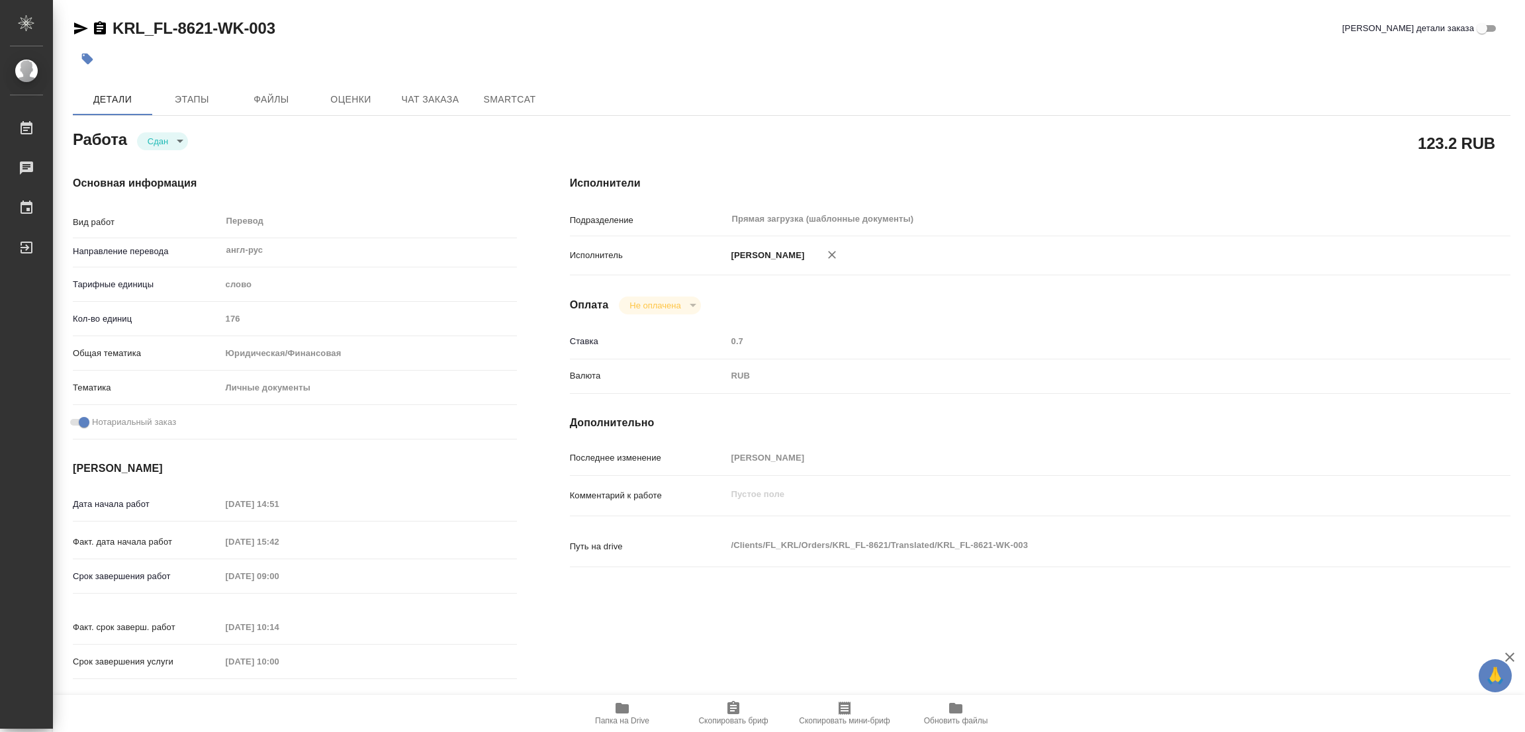
type textarea "x"
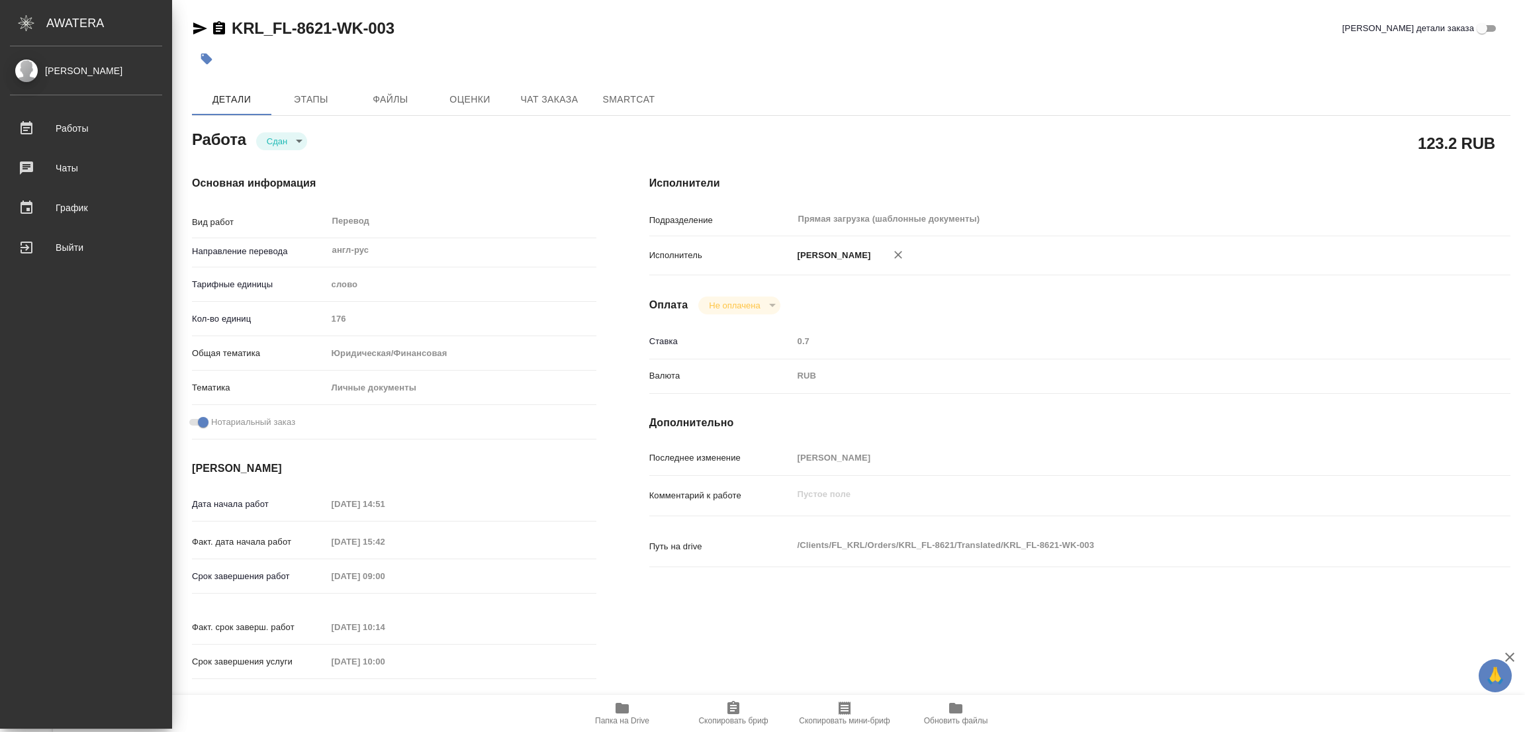
type textarea "x"
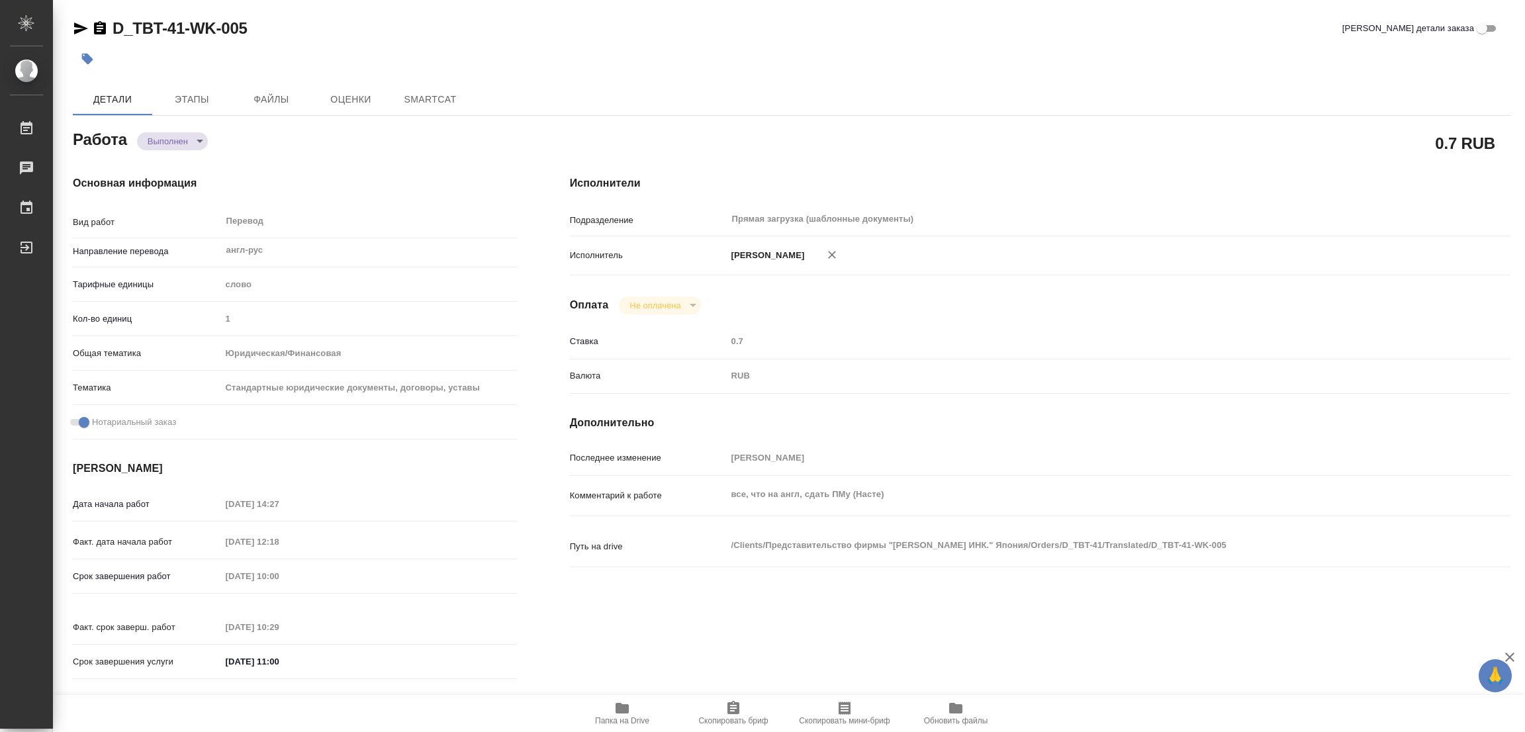
type textarea "x"
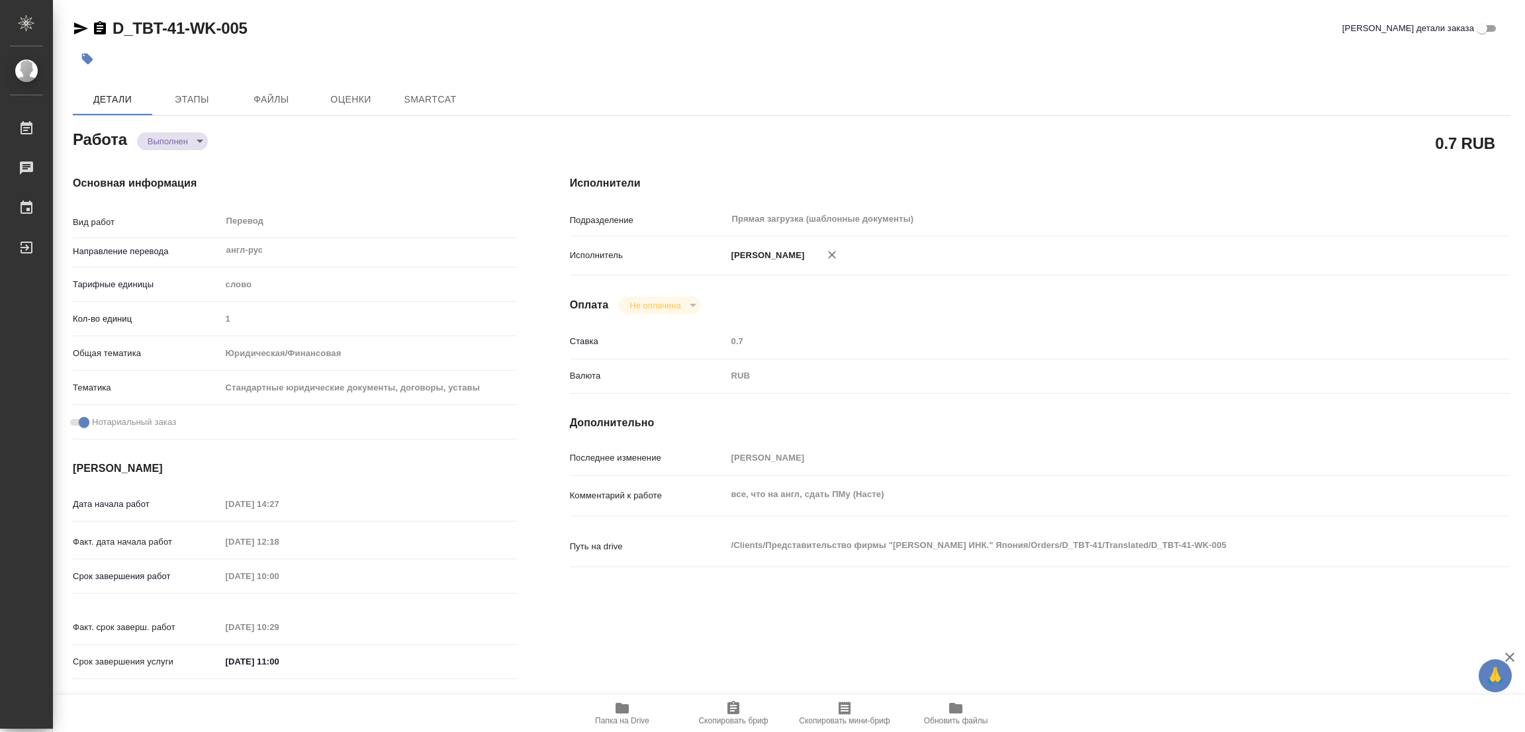
type textarea "x"
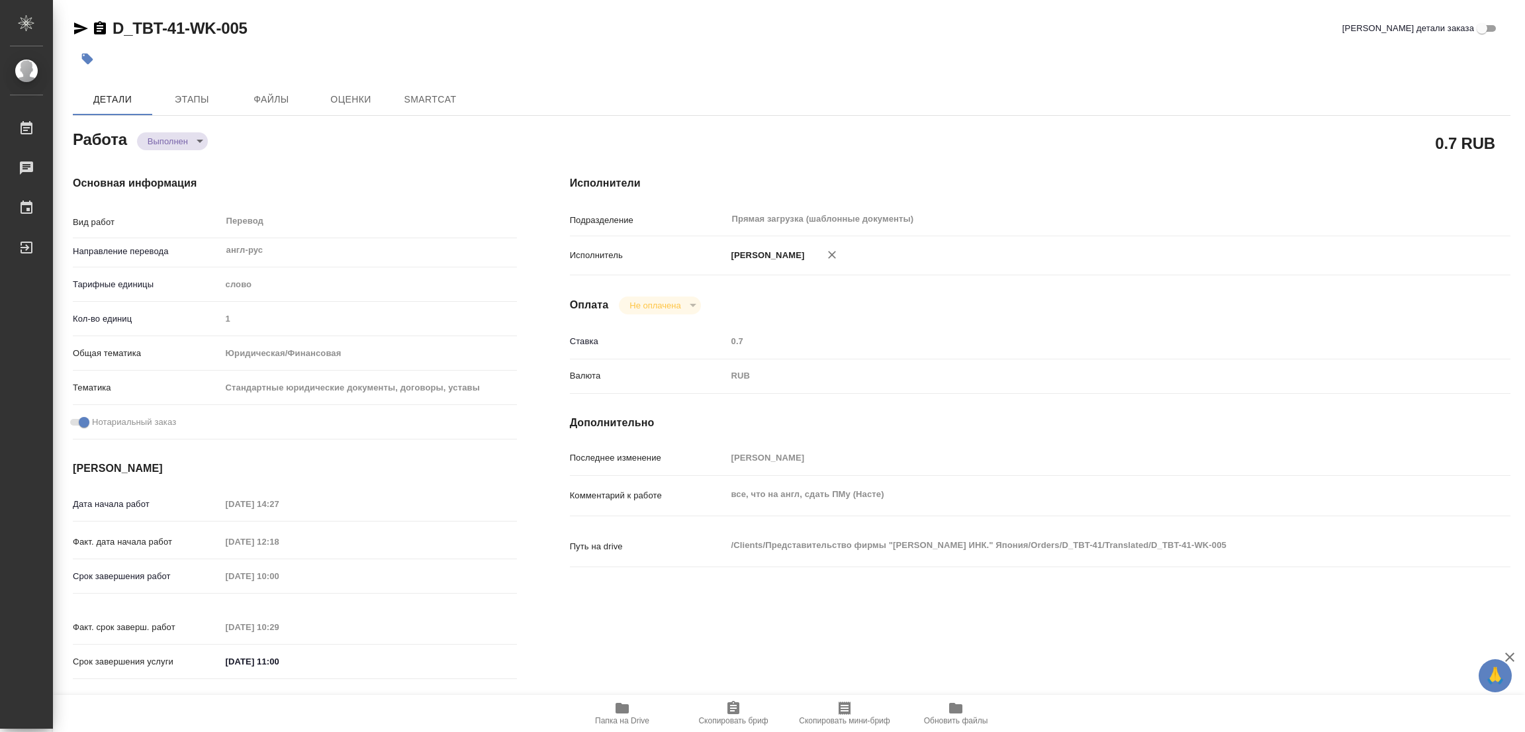
type textarea "x"
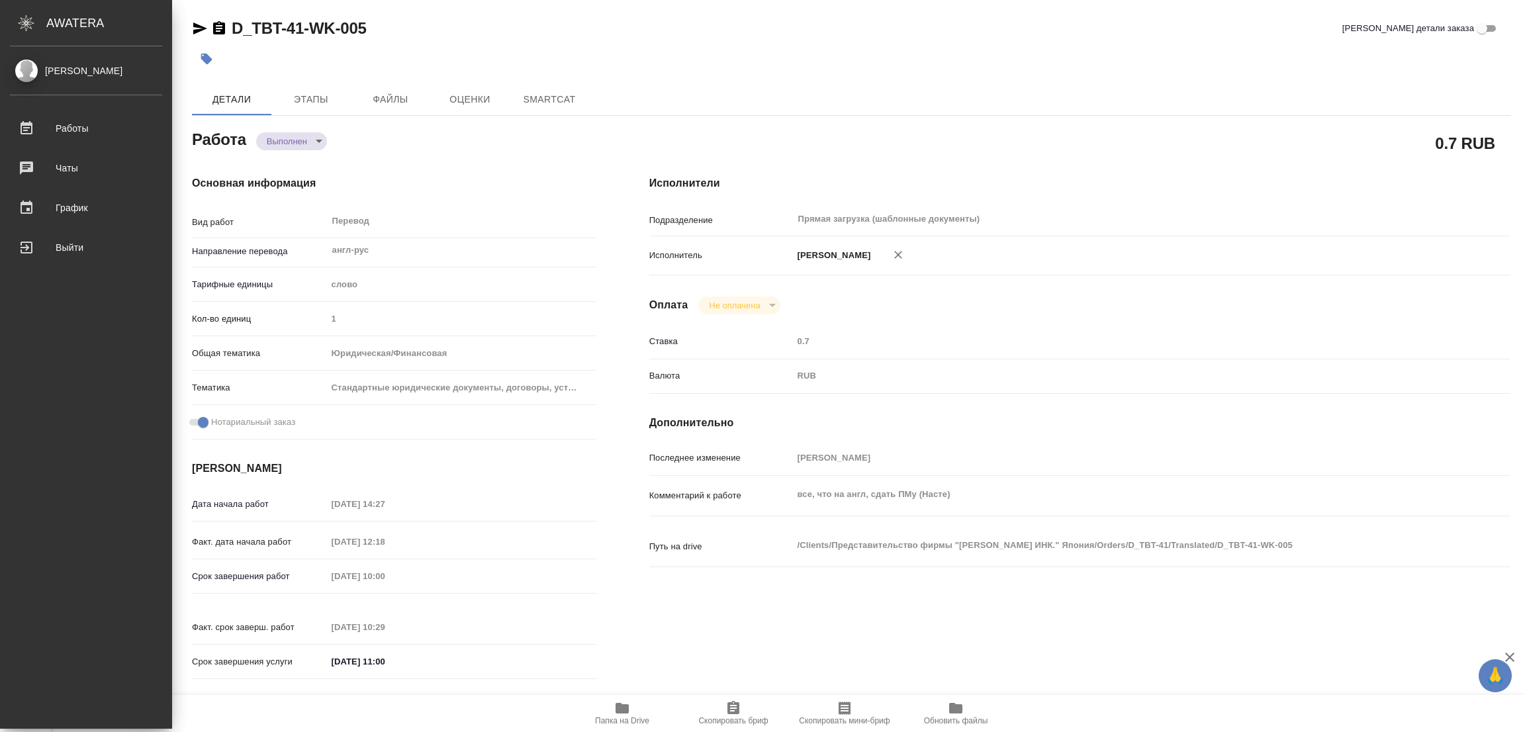
type textarea "x"
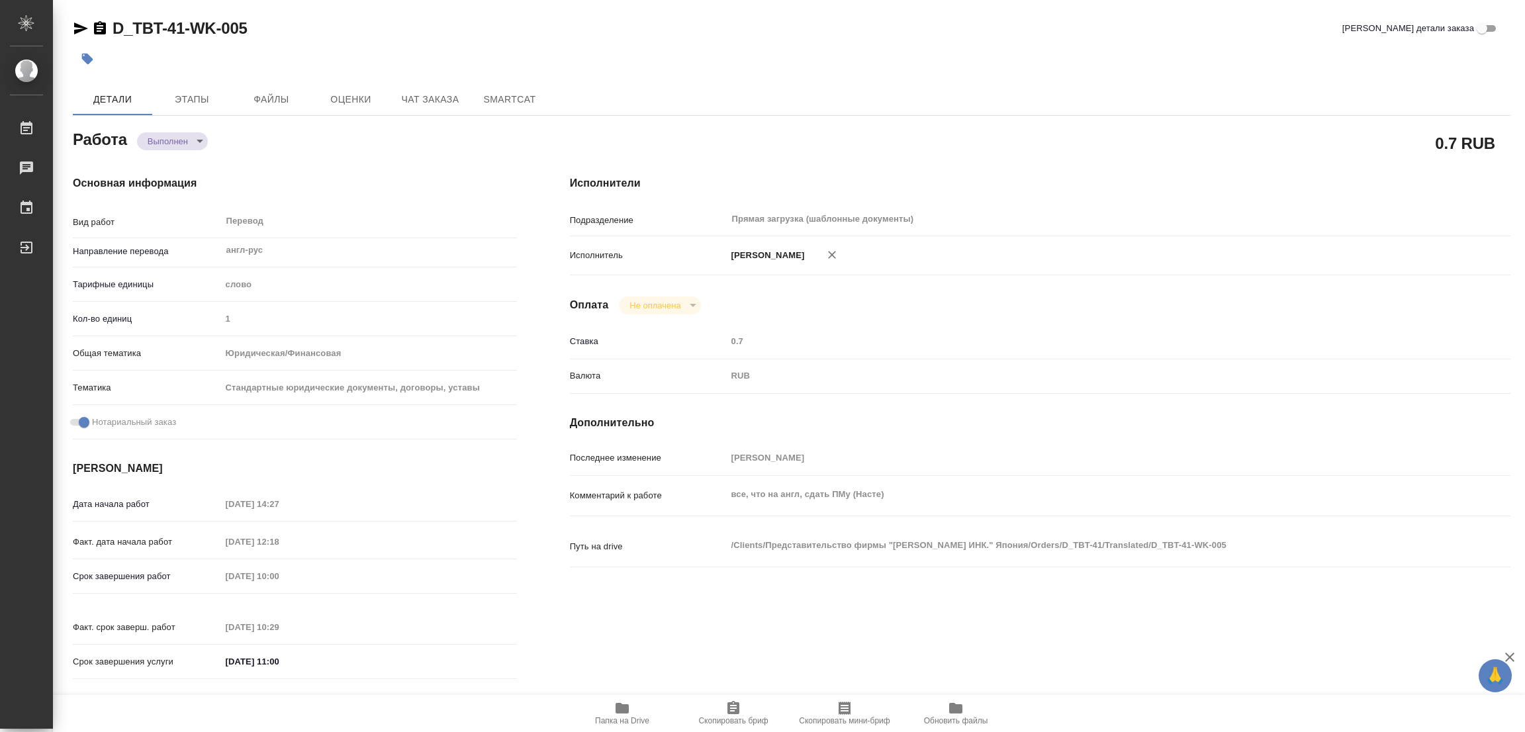
type textarea "x"
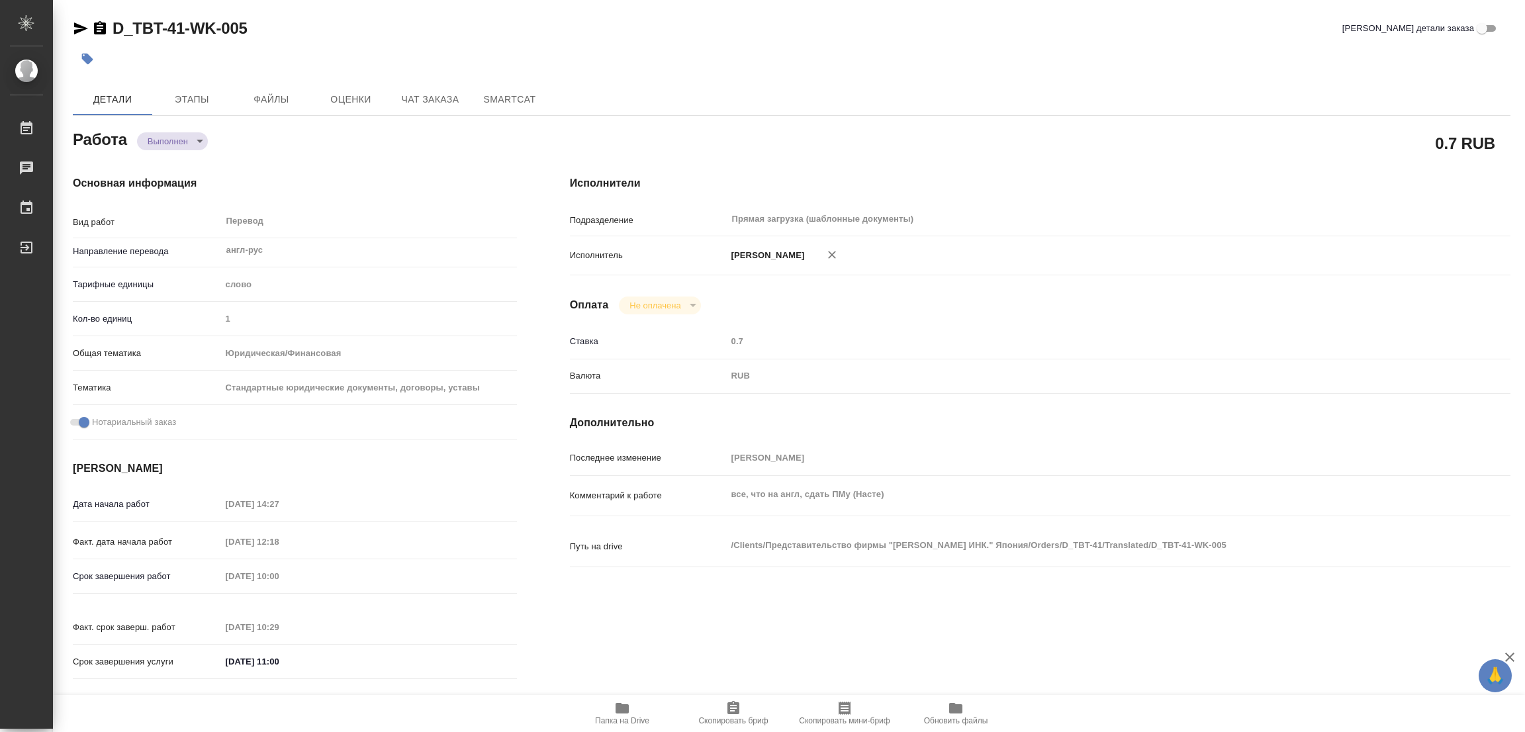
type textarea "x"
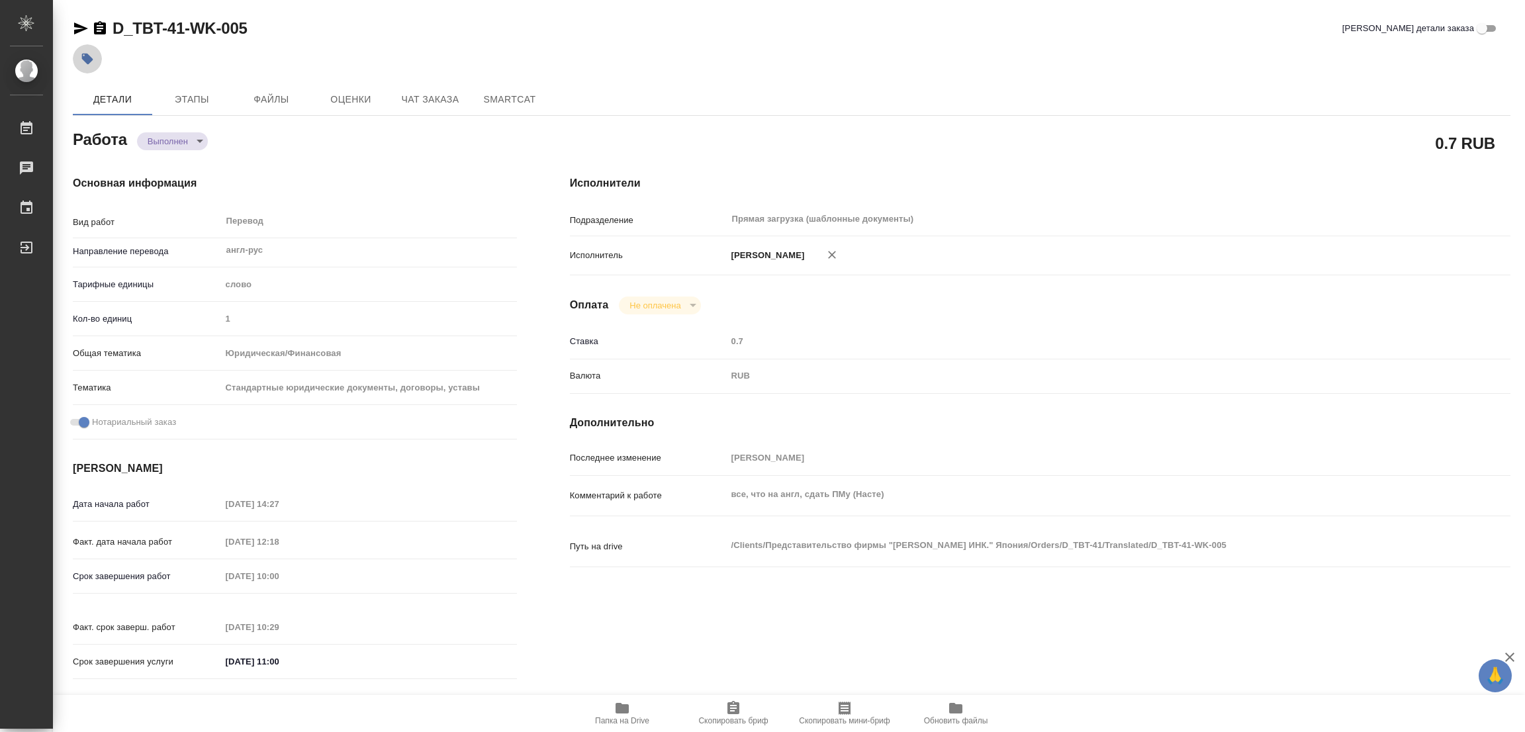
click at [91, 56] on icon "button" at bounding box center [87, 58] width 13 height 13
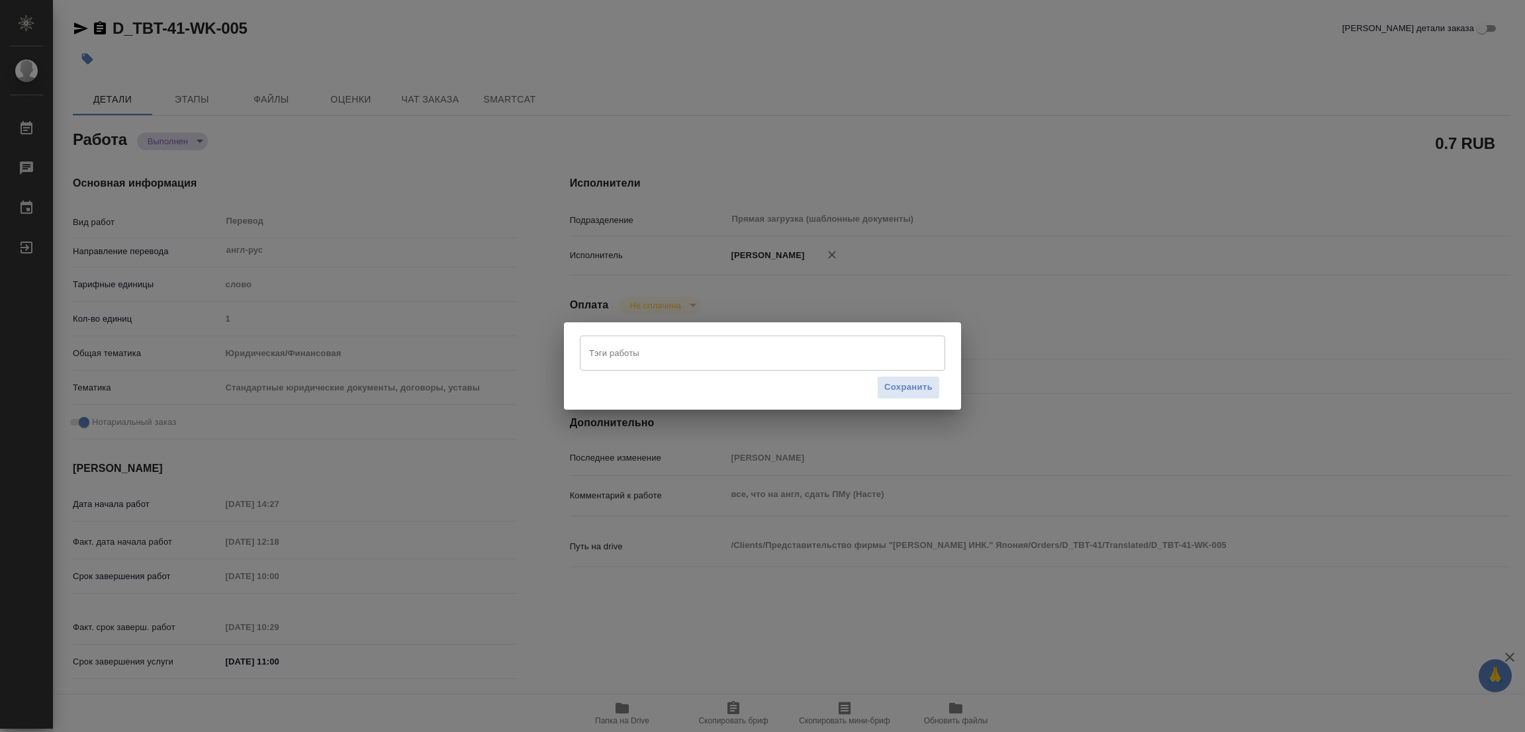
click at [284, 160] on div "Тэги работы Тэги работы Сохранить" at bounding box center [762, 366] width 1525 height 732
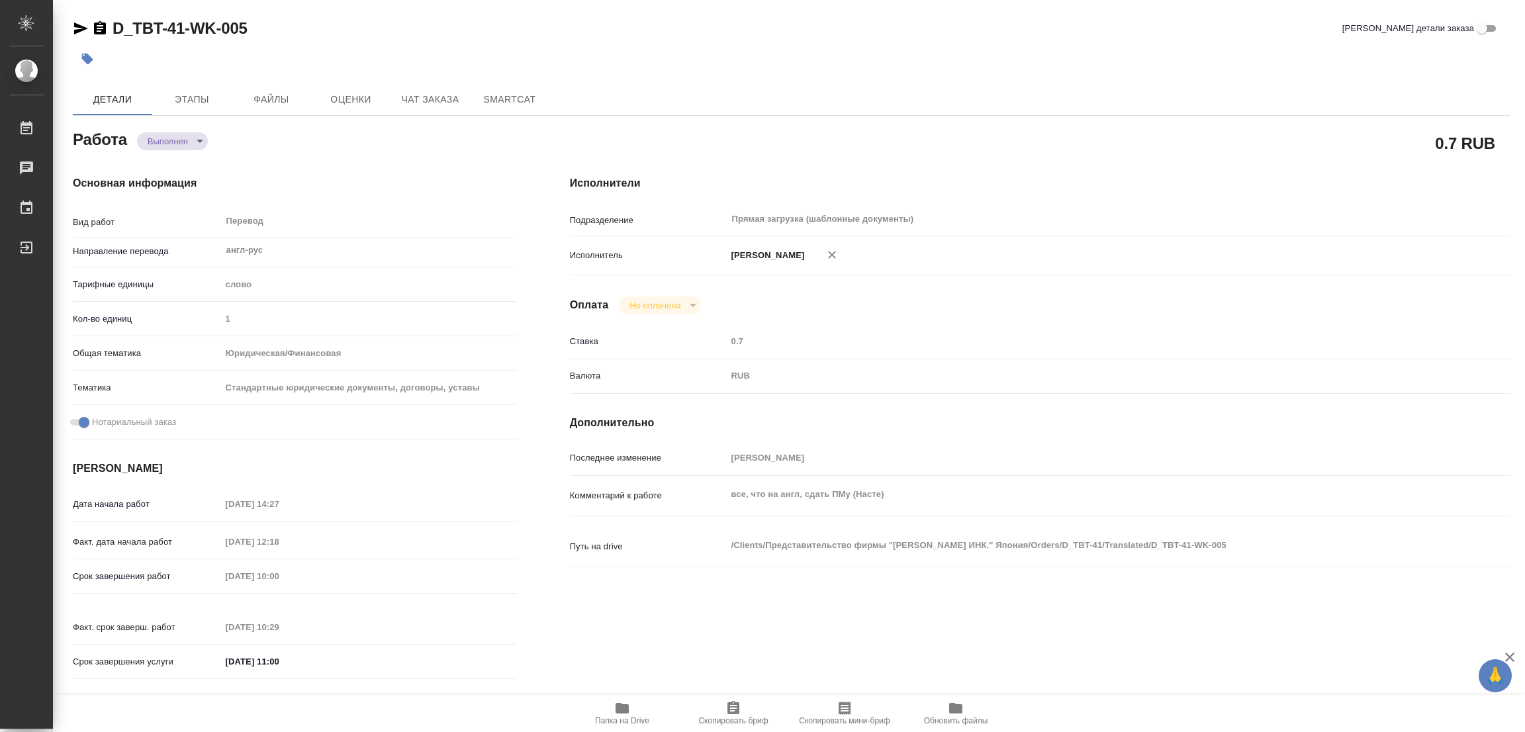
type textarea "x"
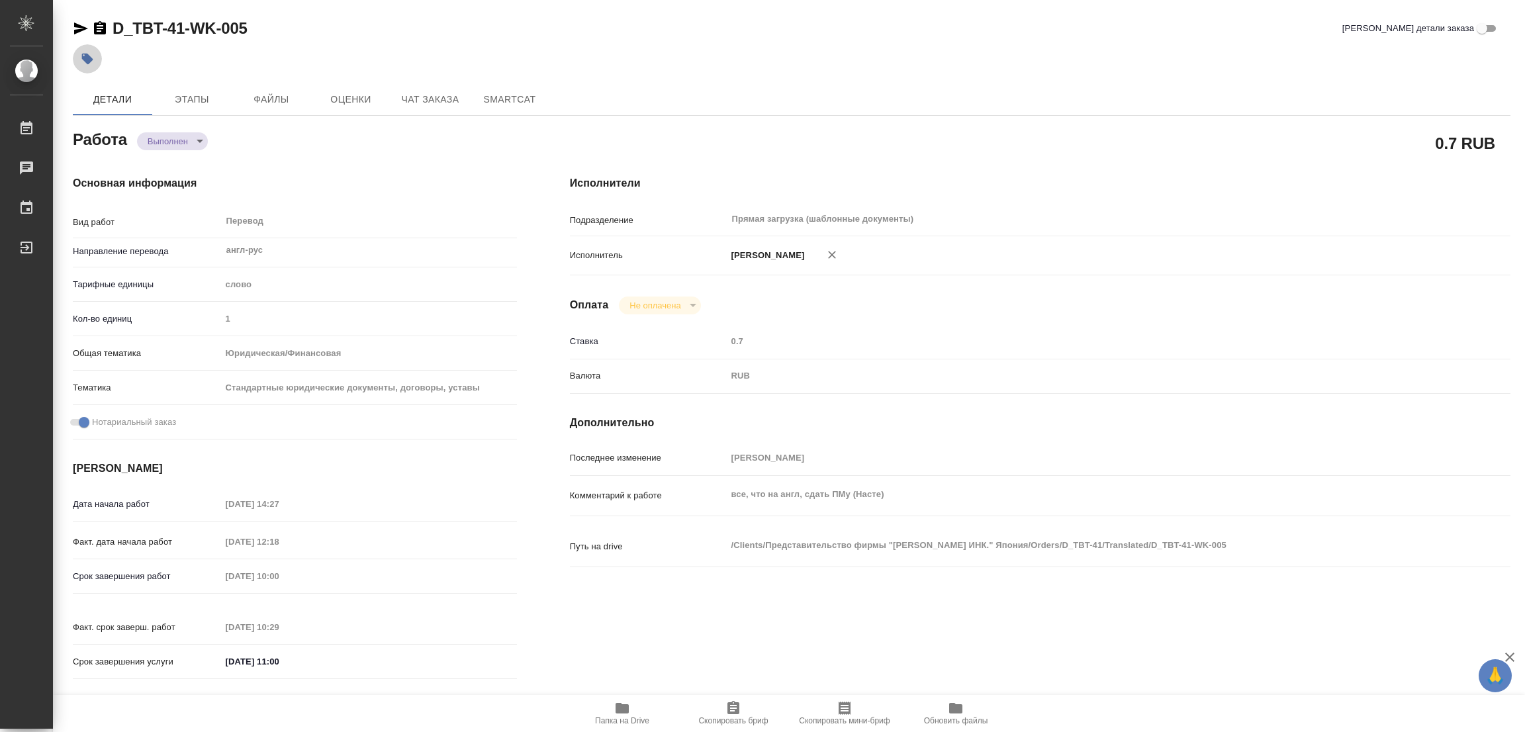
click at [90, 60] on icon "button" at bounding box center [87, 59] width 11 height 11
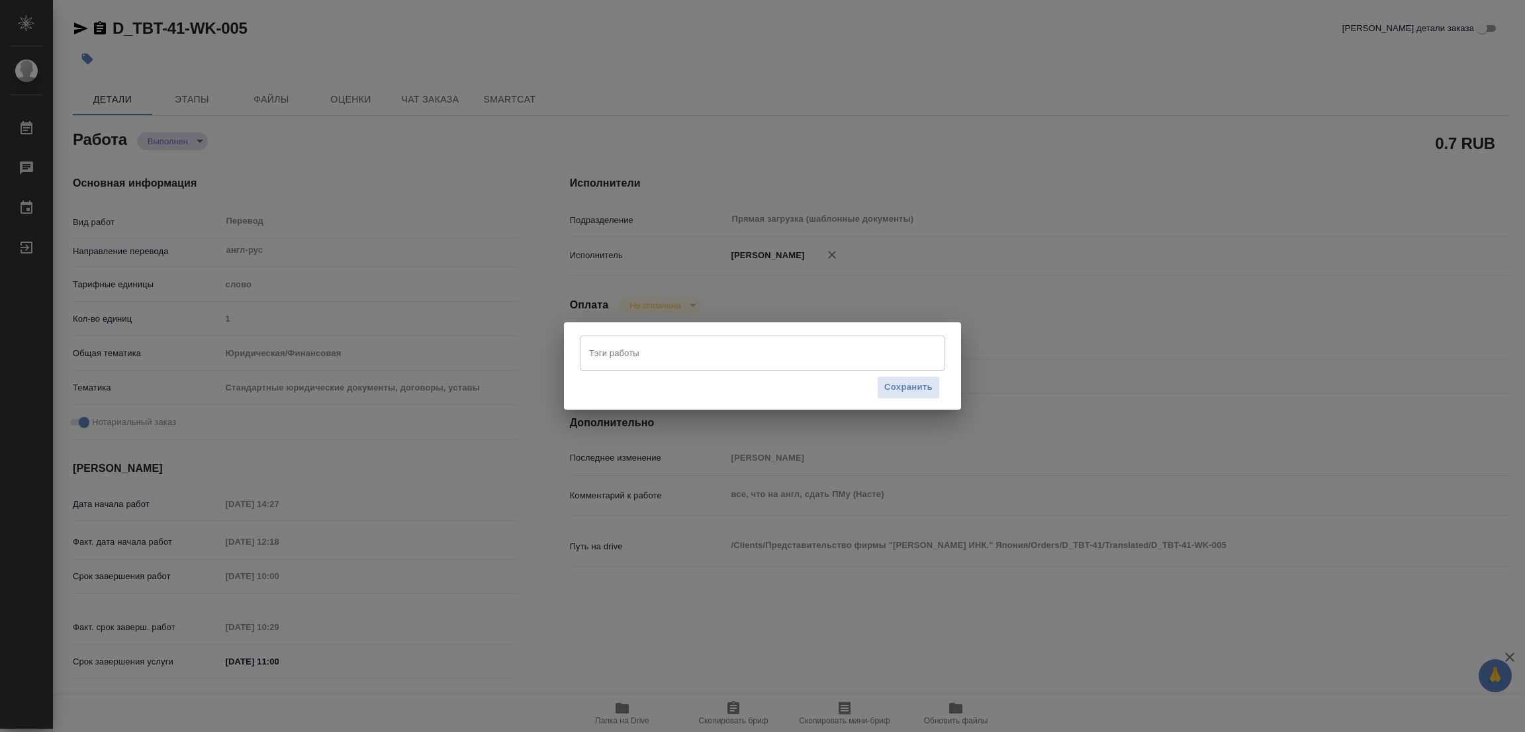
click at [696, 355] on input "Тэги работы" at bounding box center [750, 353] width 328 height 23
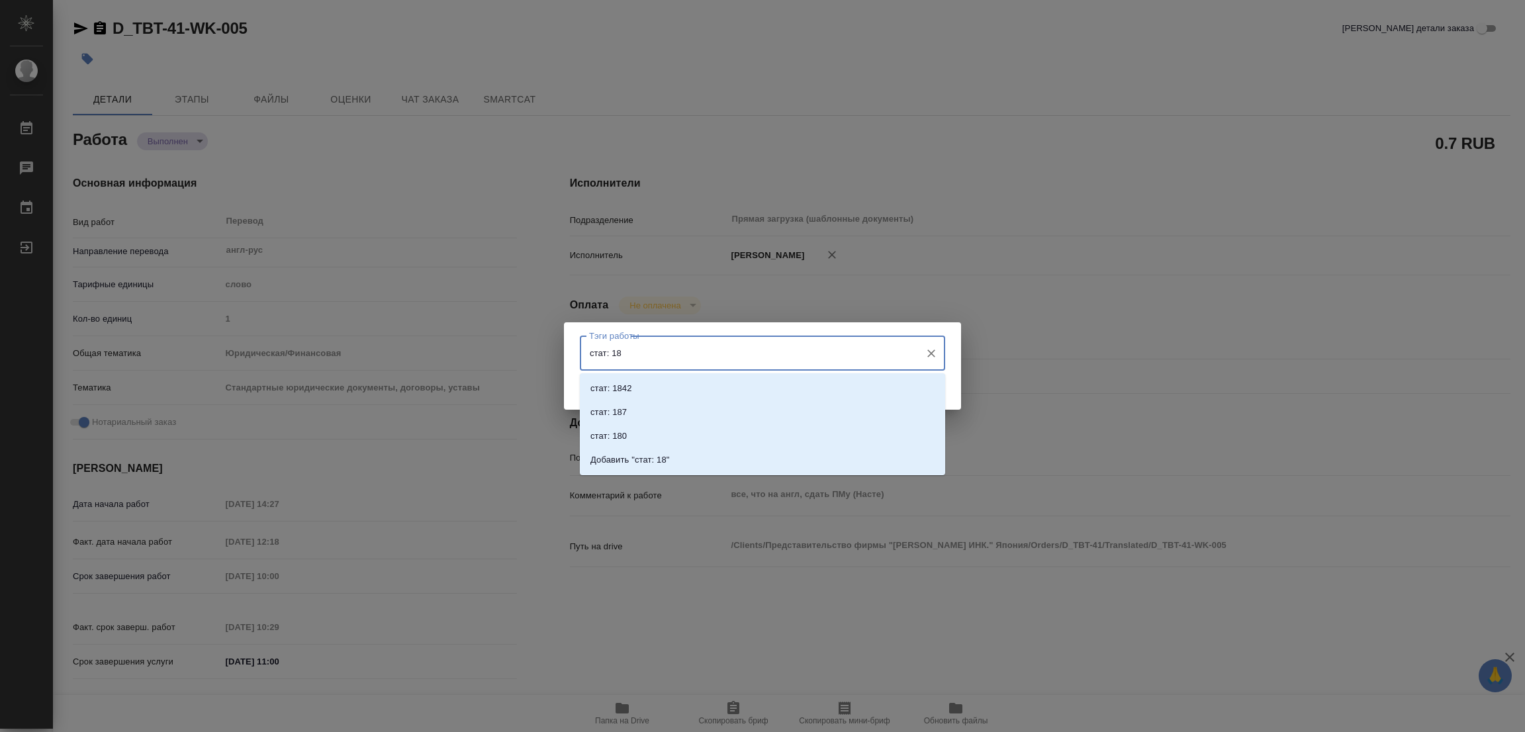
type input "стат: 184"
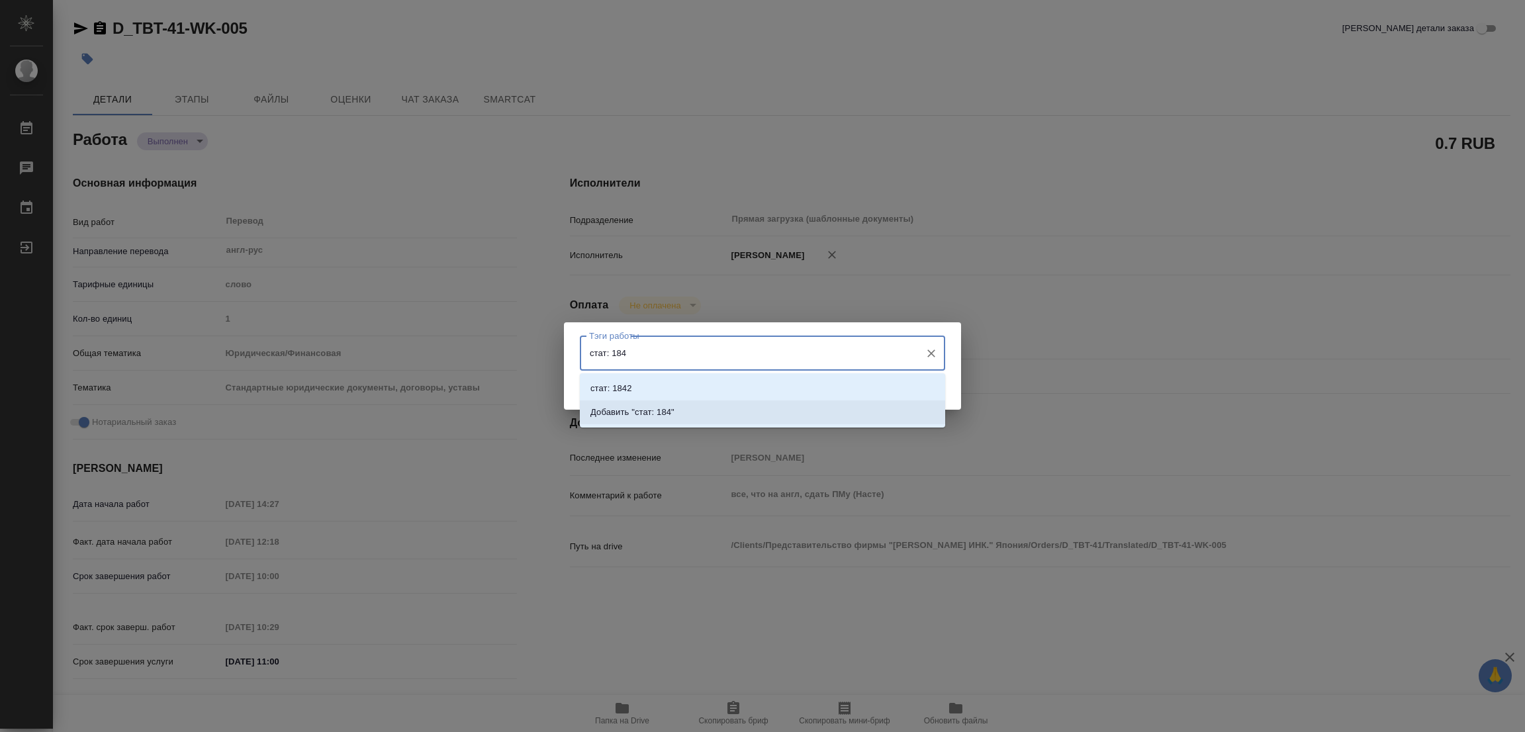
click at [649, 414] on p "Добавить "стат: 184"" at bounding box center [632, 412] width 84 height 13
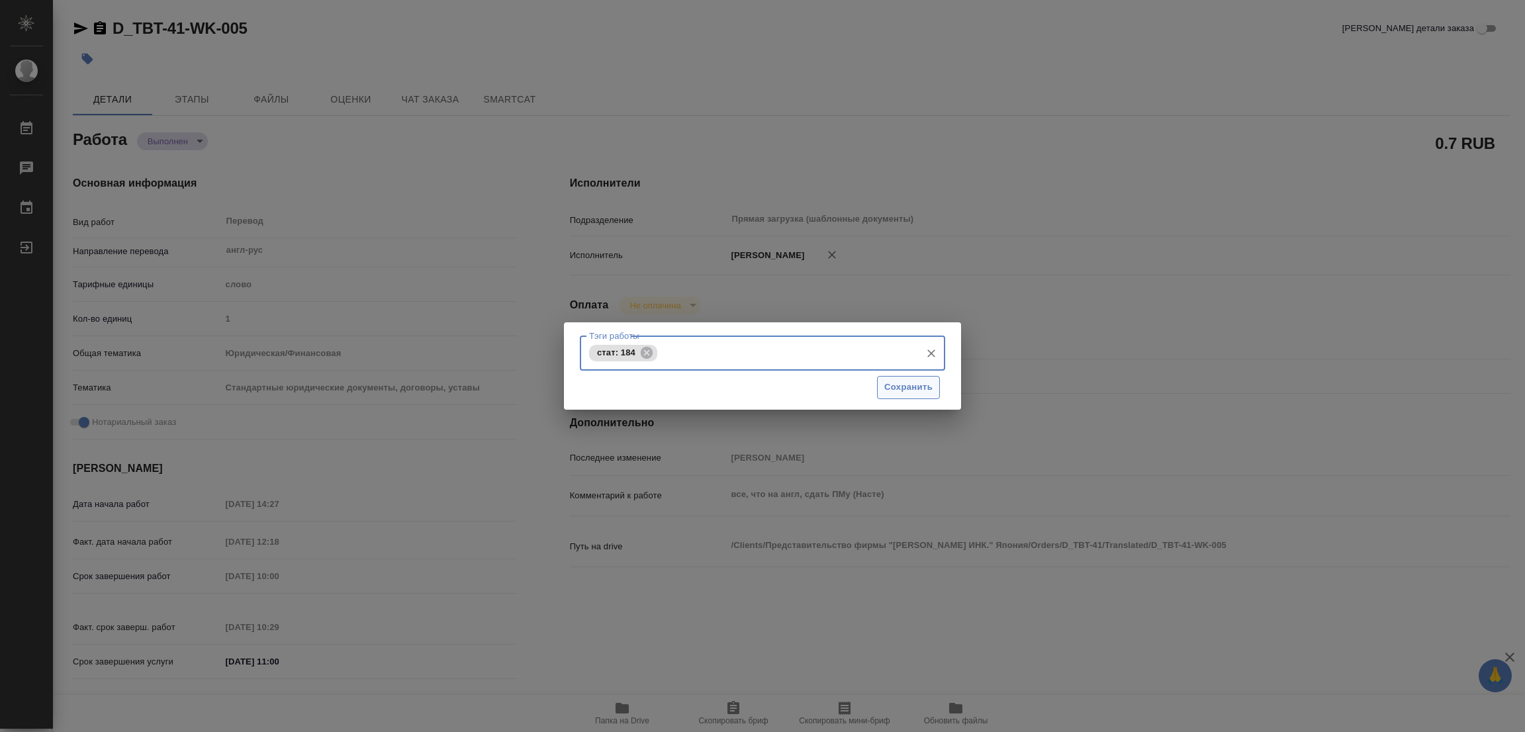
click at [890, 382] on span "Сохранить" at bounding box center [908, 387] width 48 height 15
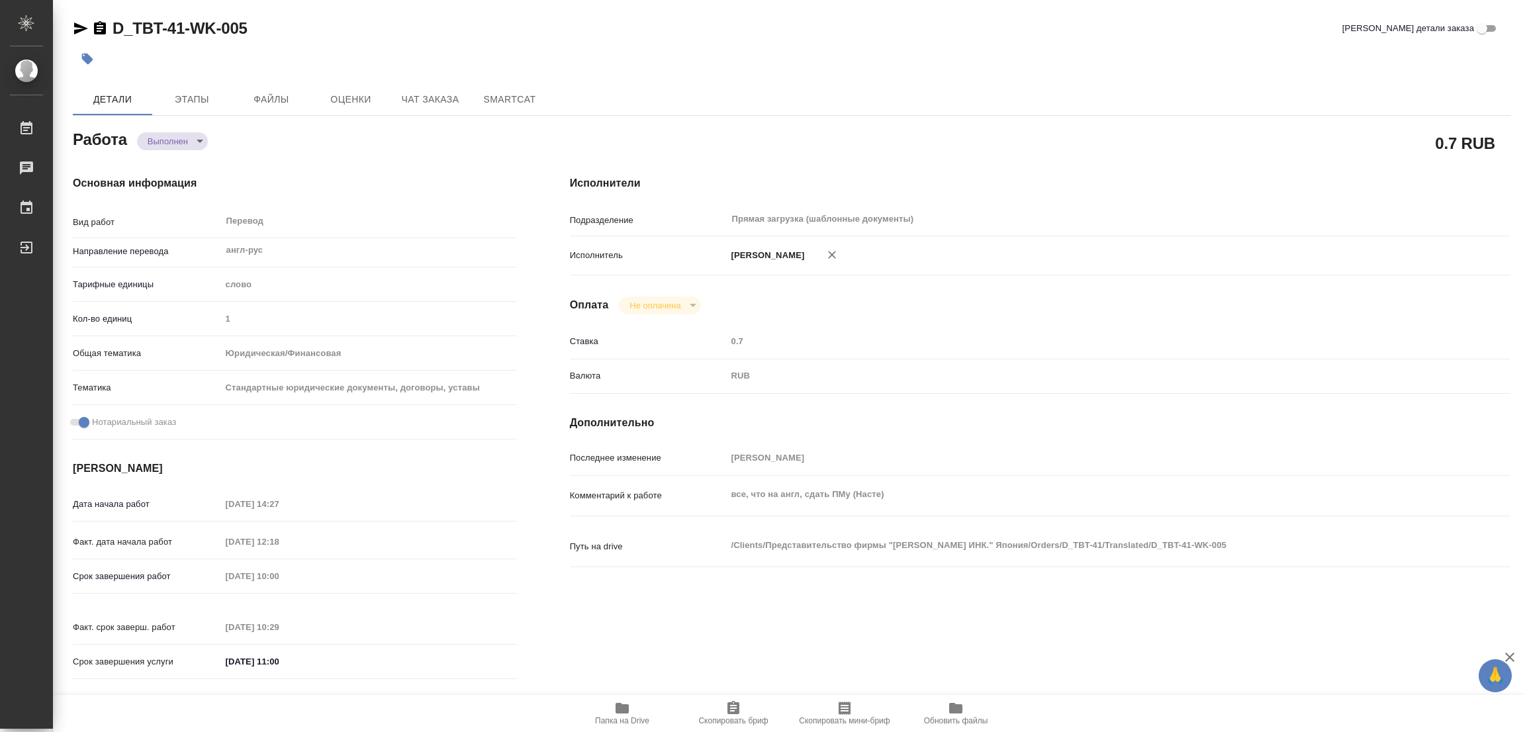
type input "completed"
type textarea "Перевод"
type textarea "x"
type input "англ-рус"
type input "5a8b1489cc6b4906c91bfd90"
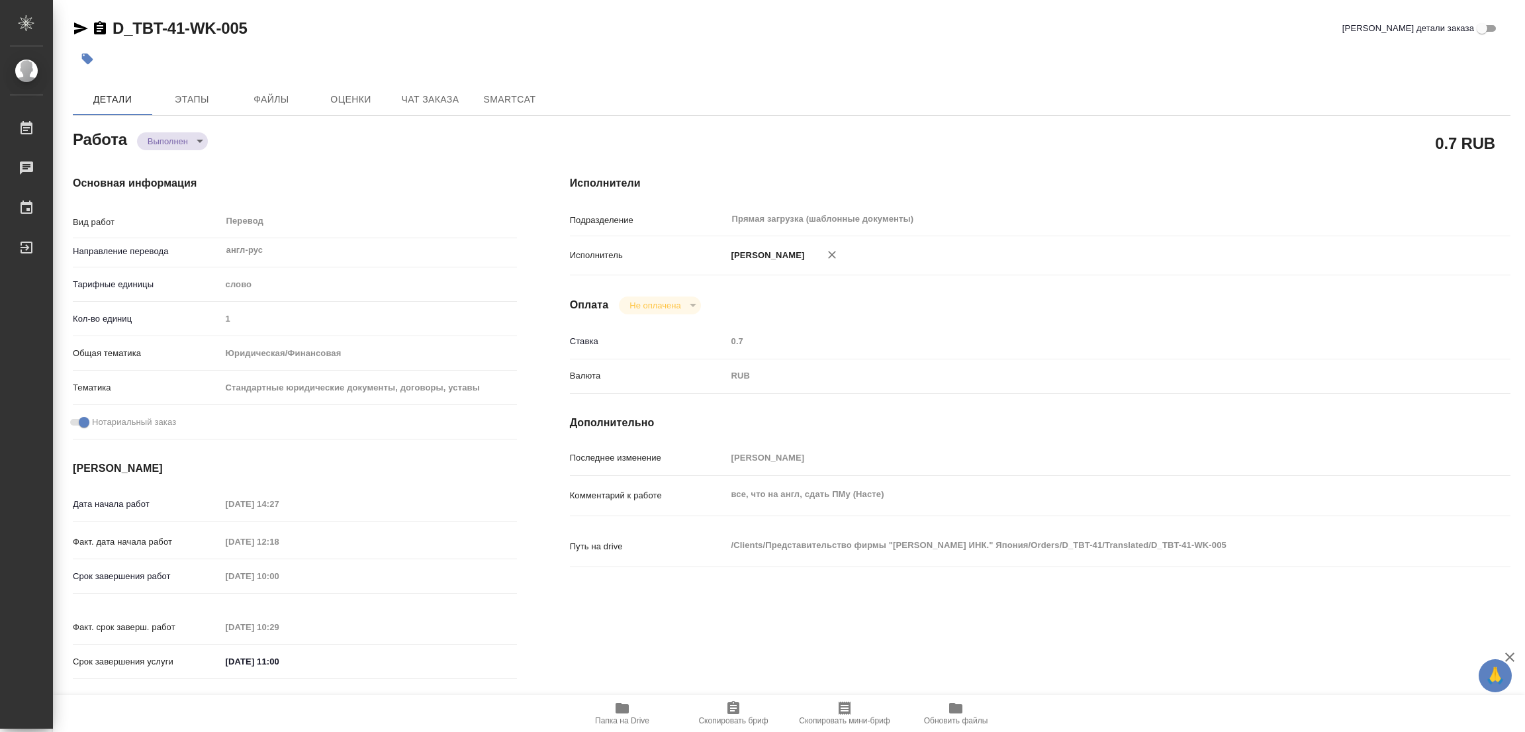
type input "1"
type input "yr-fn"
type input "5f647205b73bc97568ca66bf"
checkbox input "true"
type input "14.08.2025 14:27"
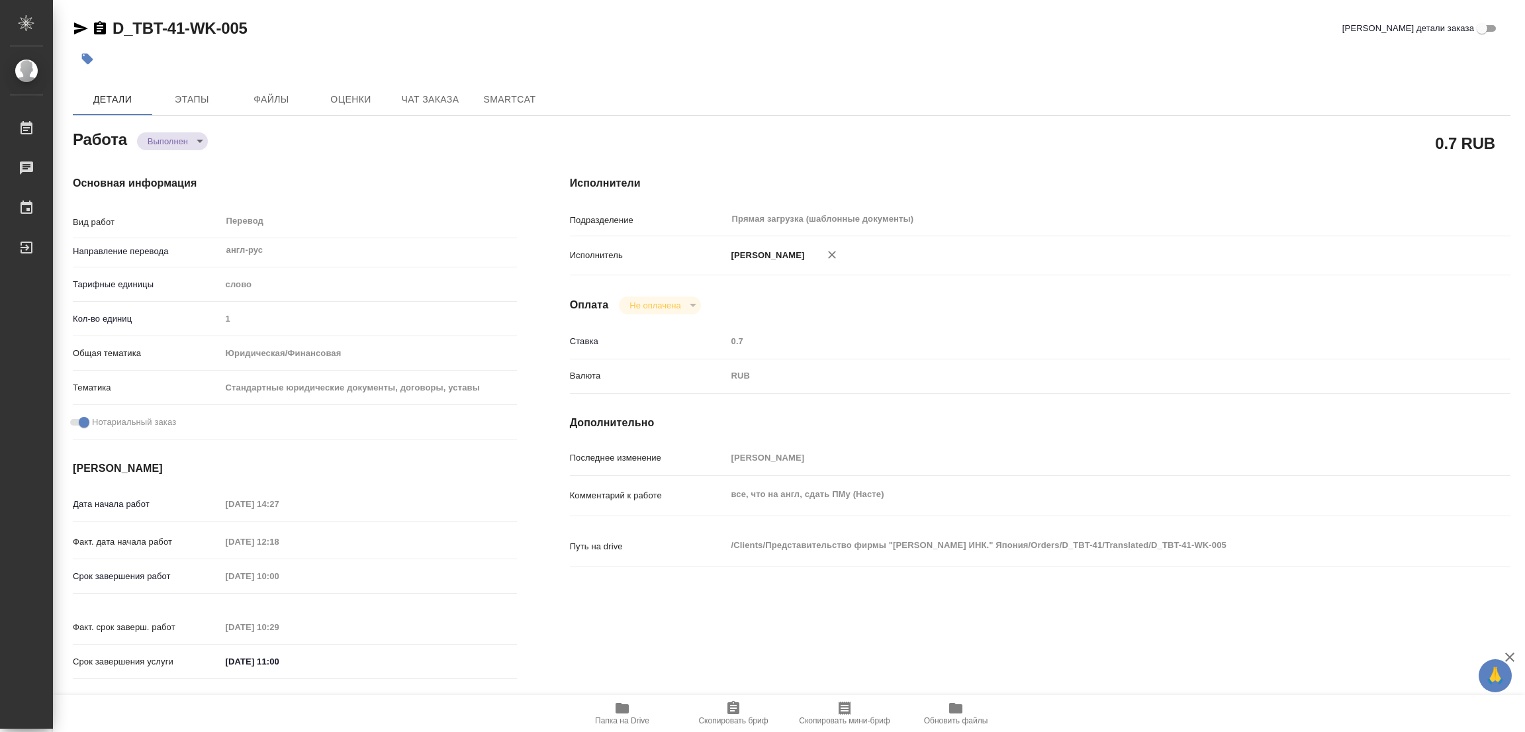
type input "15.08.2025 12:18"
type input "19.08.2025 10:00"
type input "19.08.2025 10:29"
type input "19.08.2025 11:00"
type input "Прямая загрузка (шаблонные документы)"
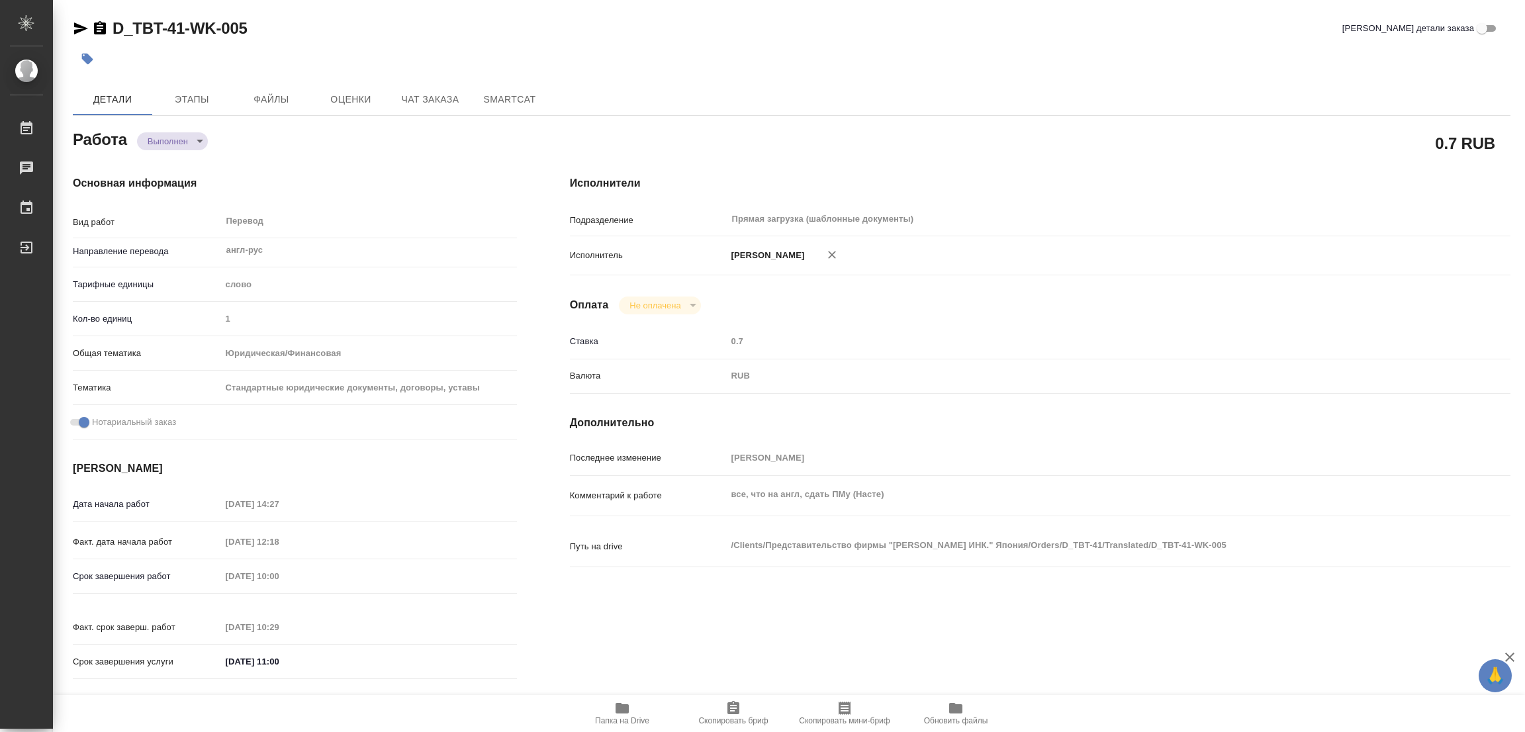
type input "notPayed"
type input "0.7"
type input "RUB"
type input "Тарабановская Анастасия"
type textarea "все, что на англ, сдать ПМу (Насте)"
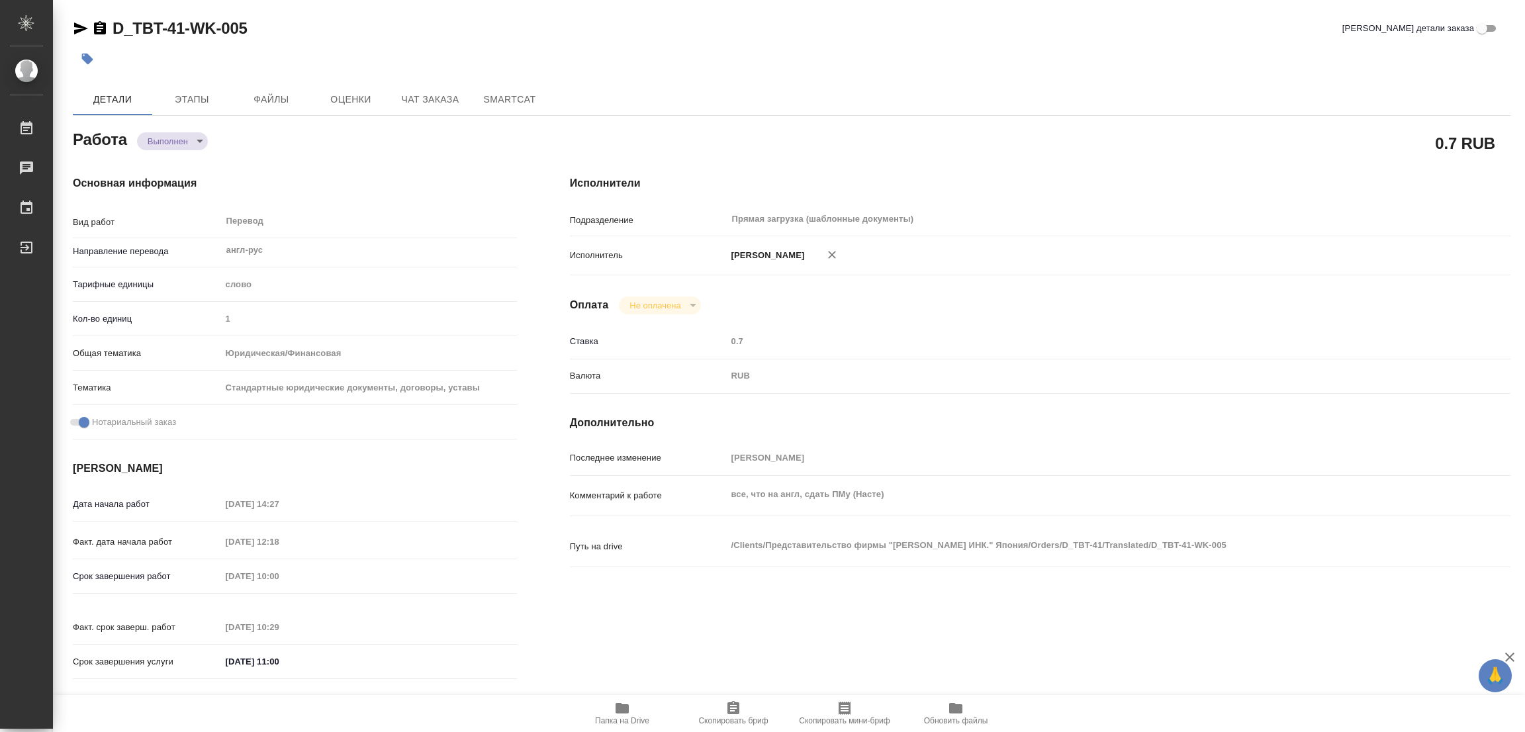
type textarea "x"
type textarea "/Clients/Представительство фирмы "Тойо Транс ИНК." Япония/Orders/D_TBT-41/Trans…"
type textarea "x"
type input "D_TBT-41"
type input "Перевод Стандарт"
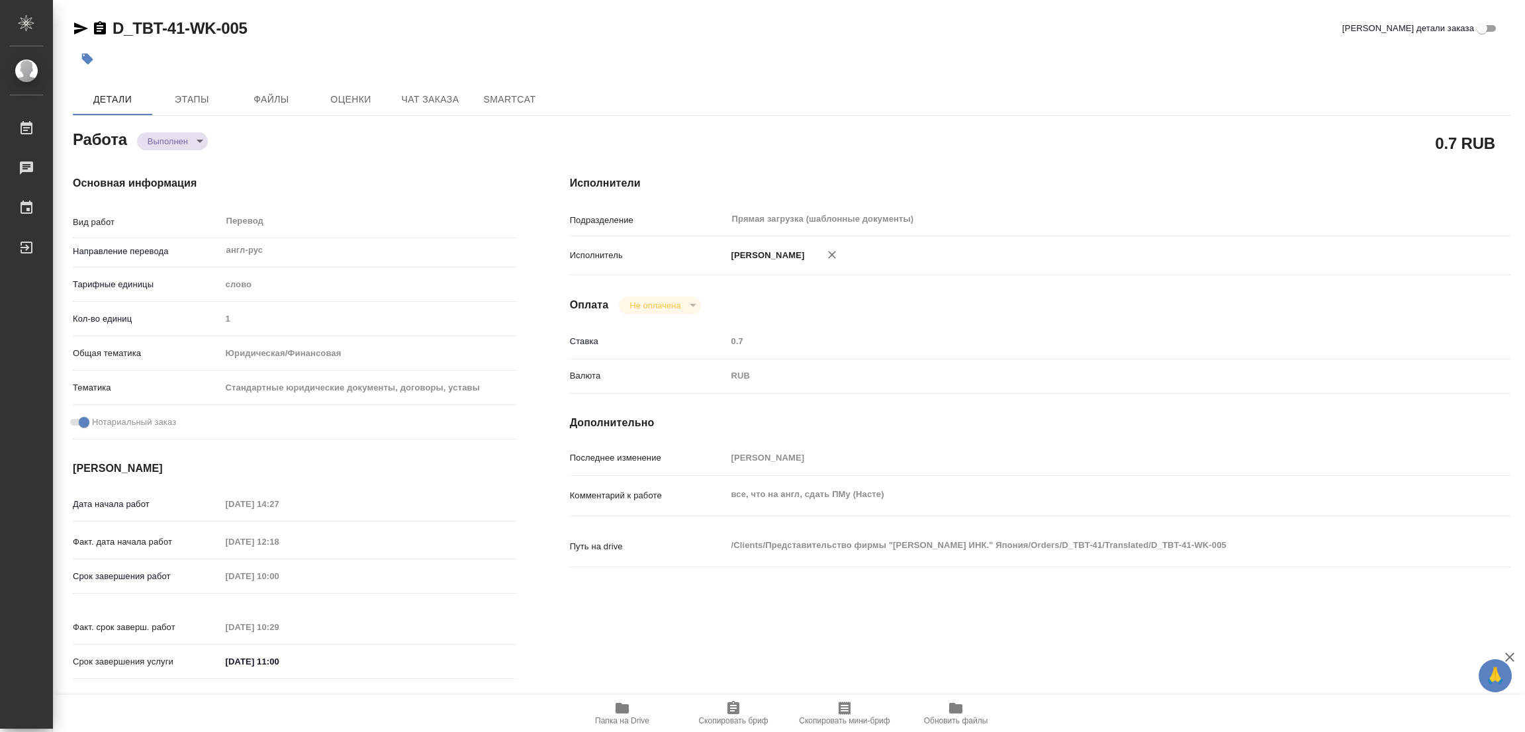
type input "Постредактура машинного перевода, Редактура, Корректура, Перевод, Приёмка по ка…"
type input "Булахова Елена"
type input "/Clients/Представительство фирмы "Тойо Транс ИНК." Япония/Orders/D_TBT-41"
type textarea "x"
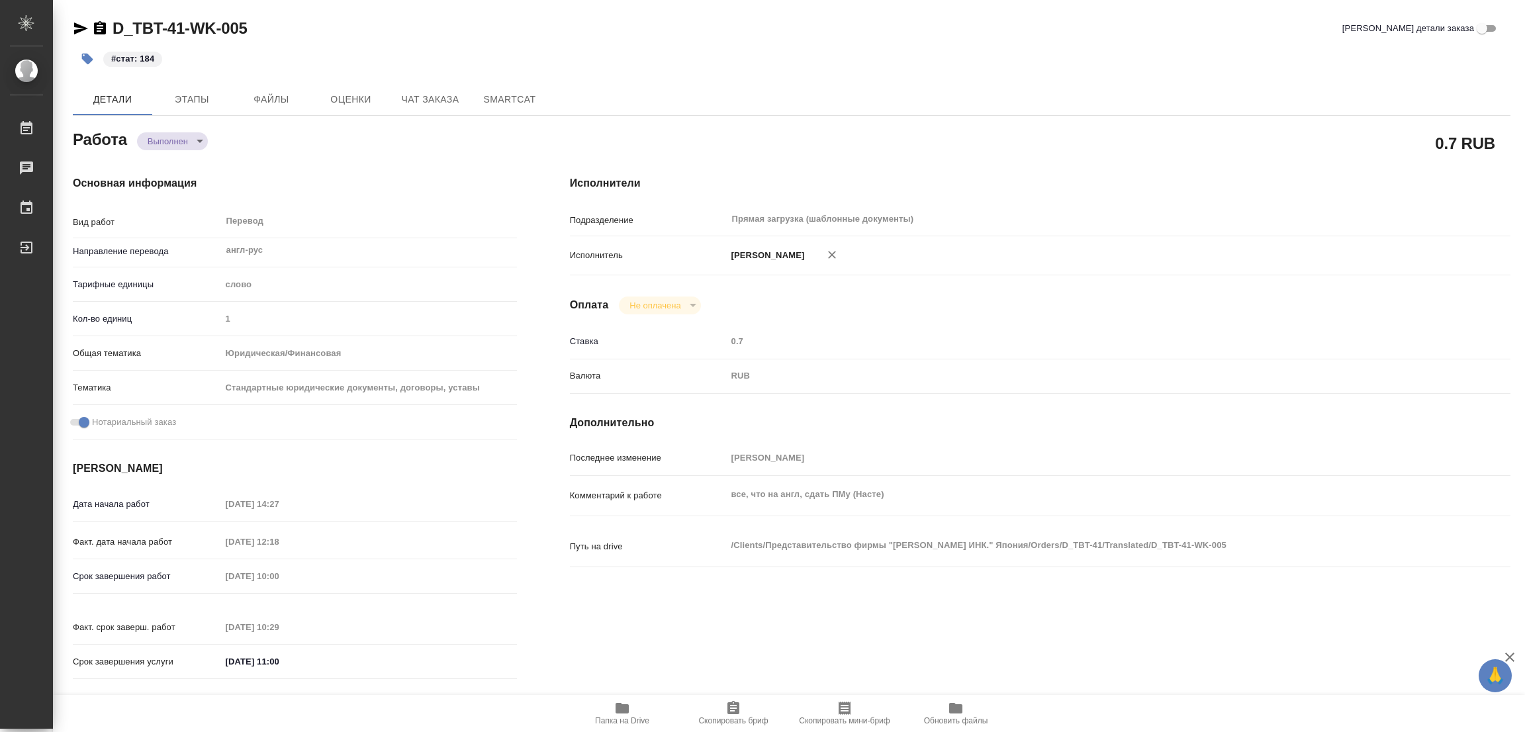
type textarea "x"
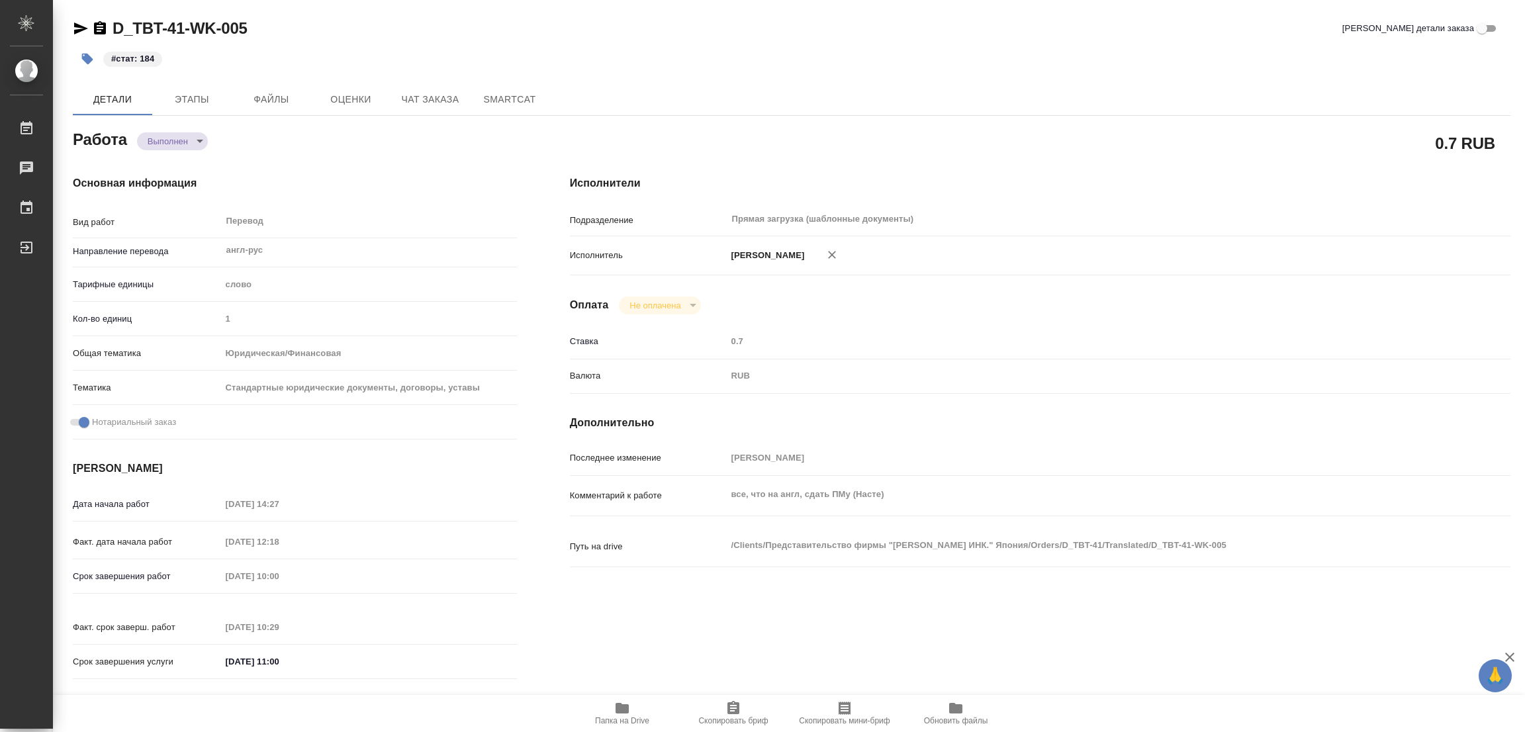
type textarea "x"
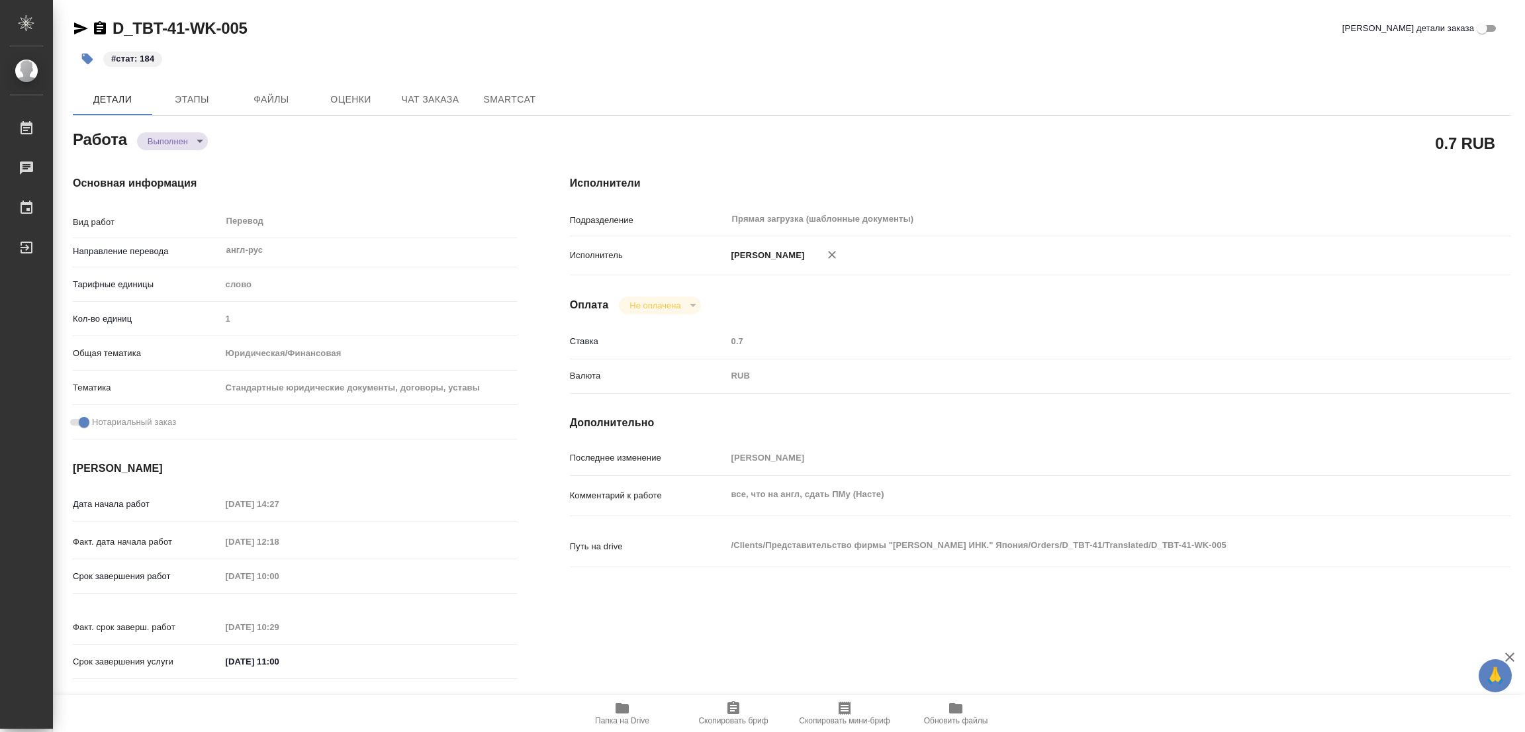
type textarea "x"
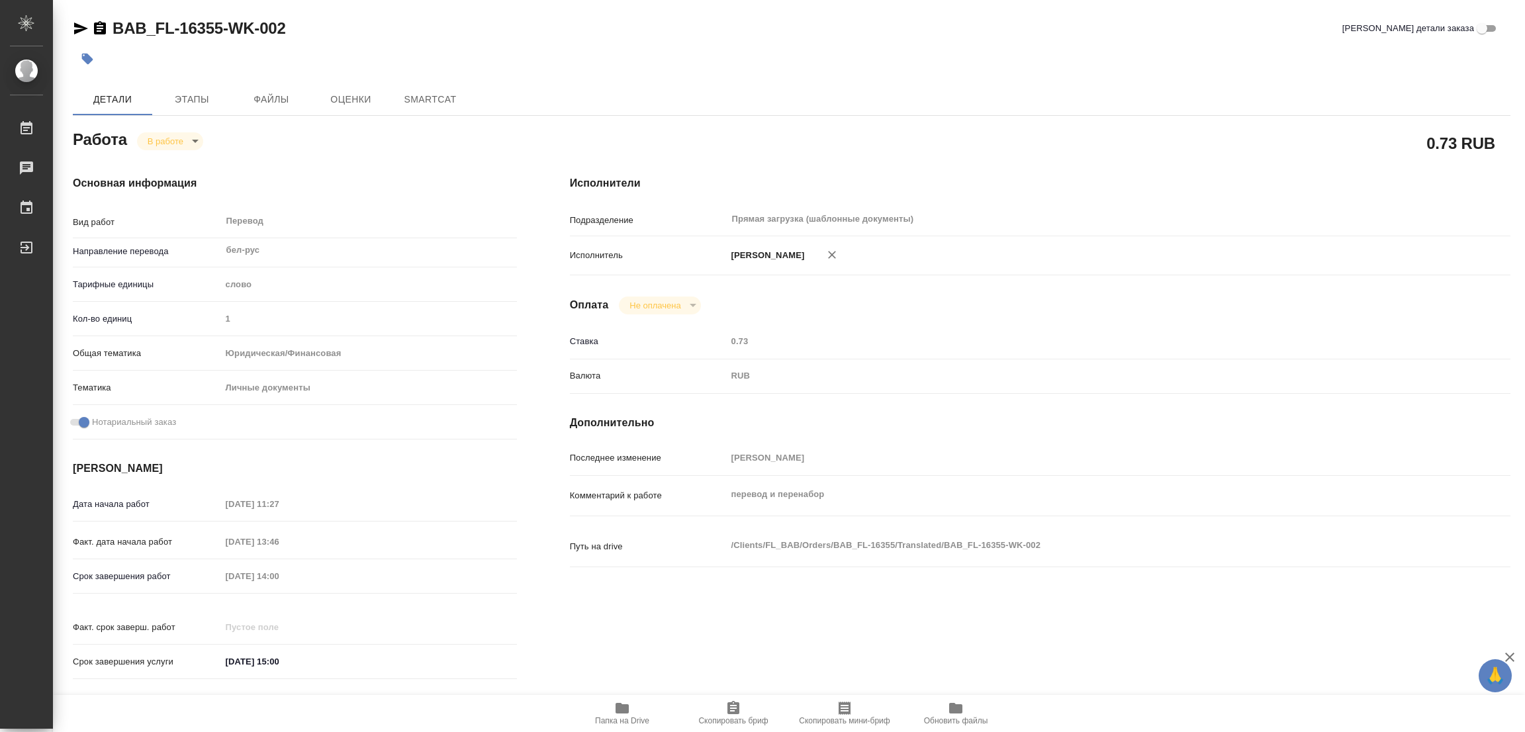
type textarea "x"
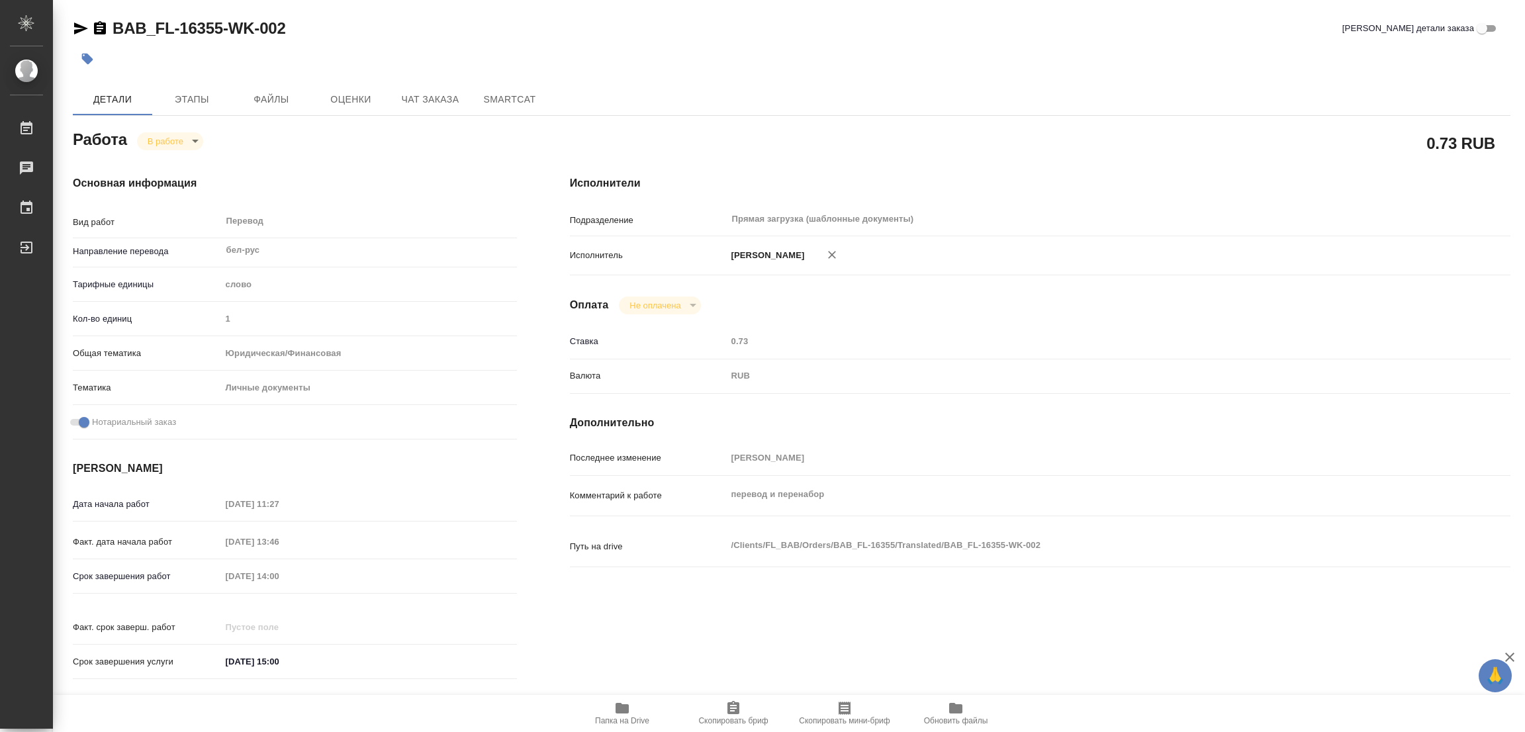
type textarea "x"
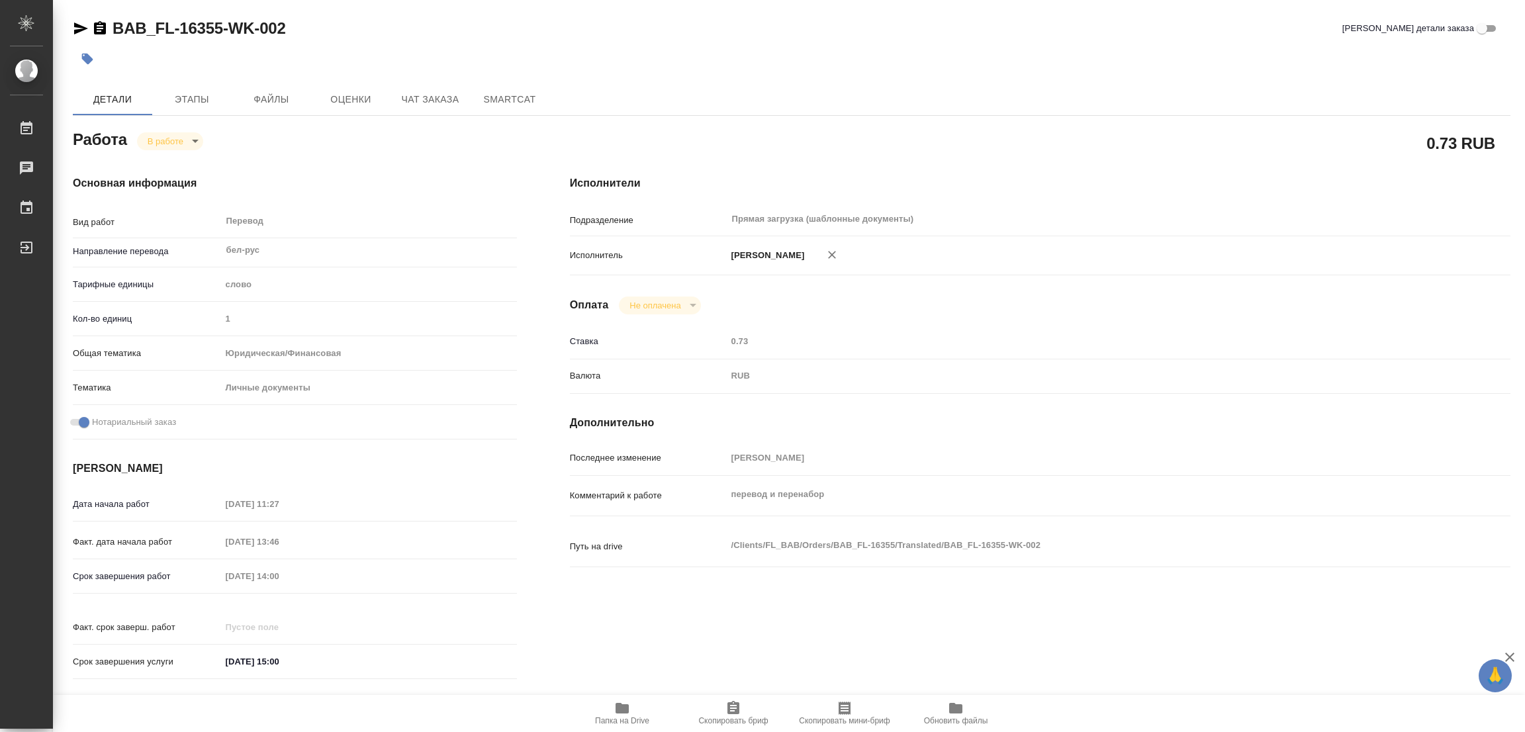
type textarea "x"
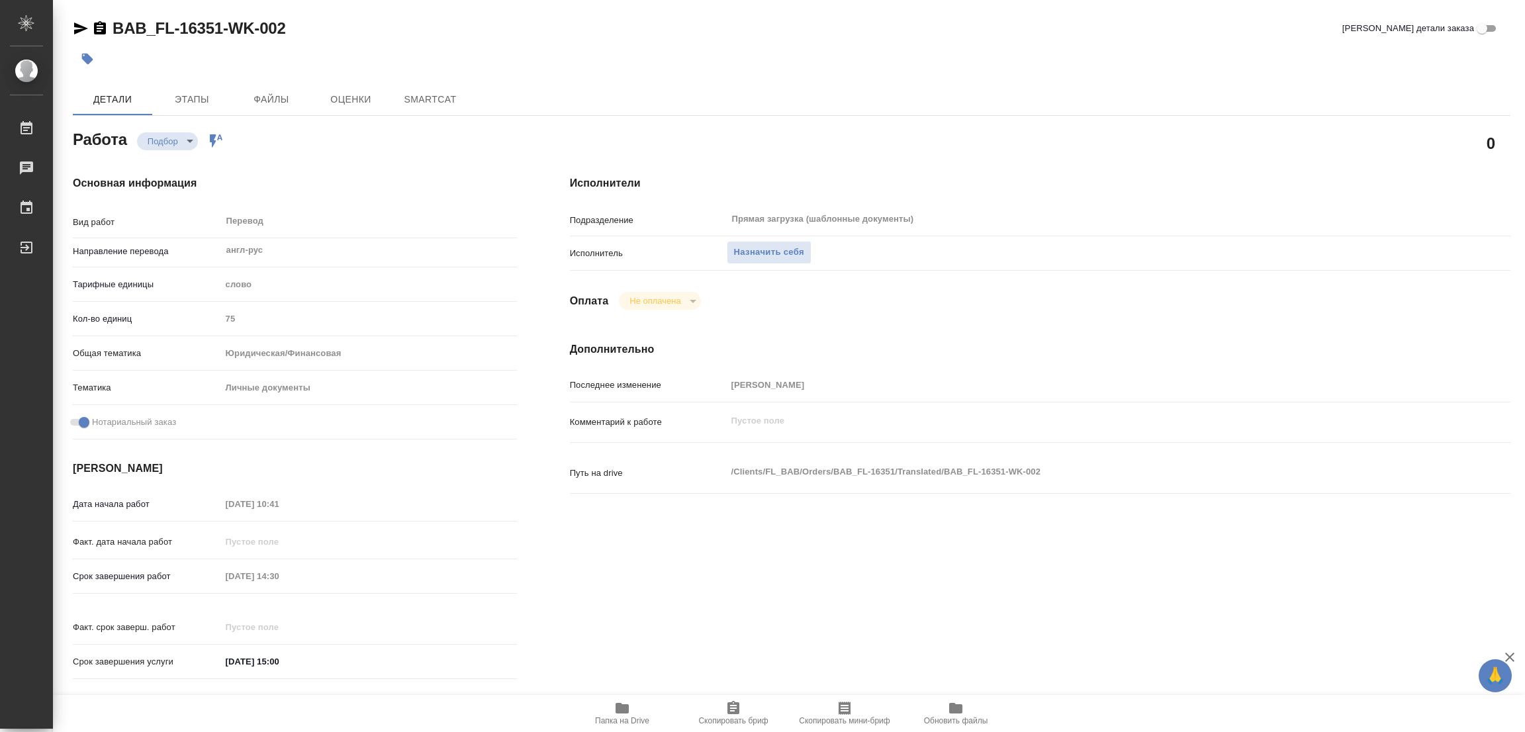
type textarea "x"
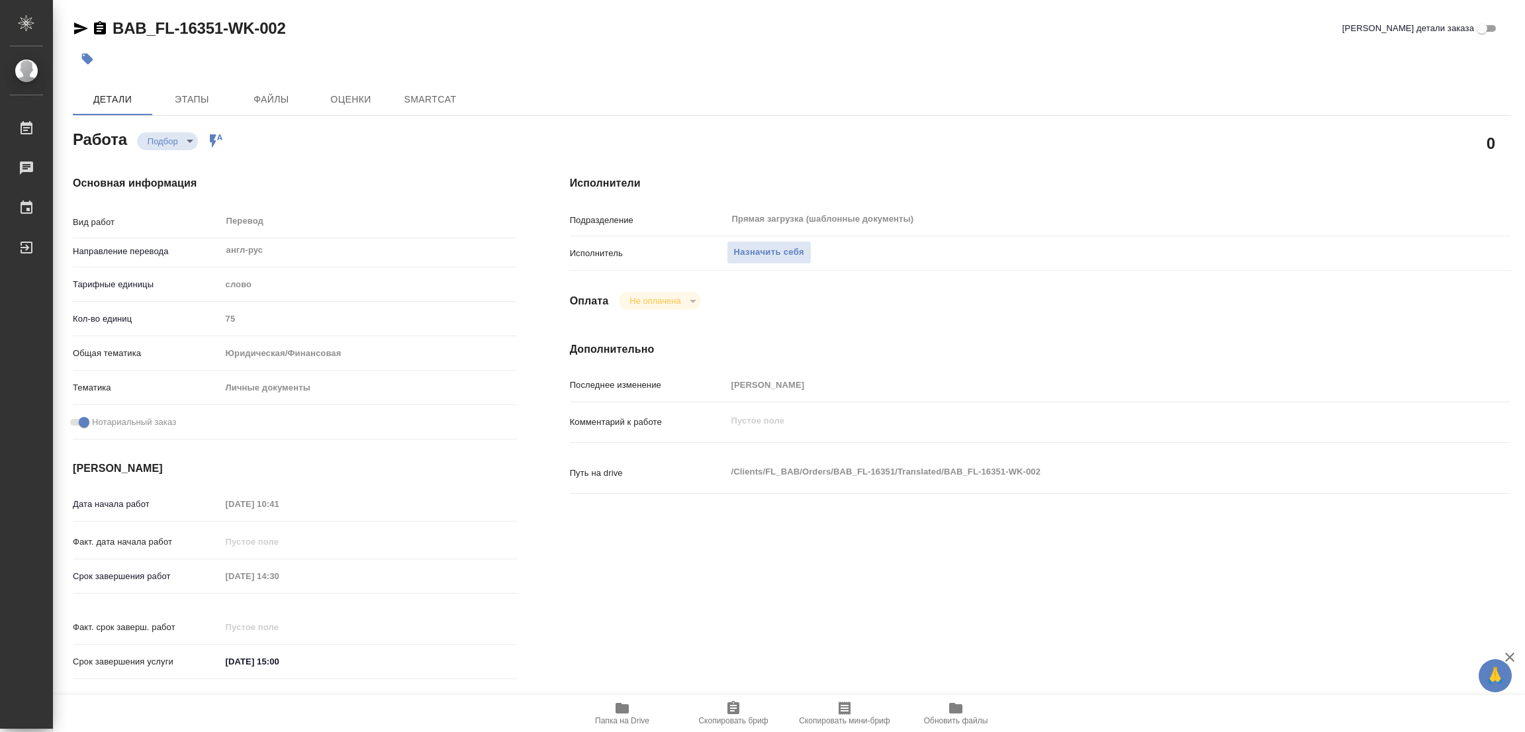
type textarea "x"
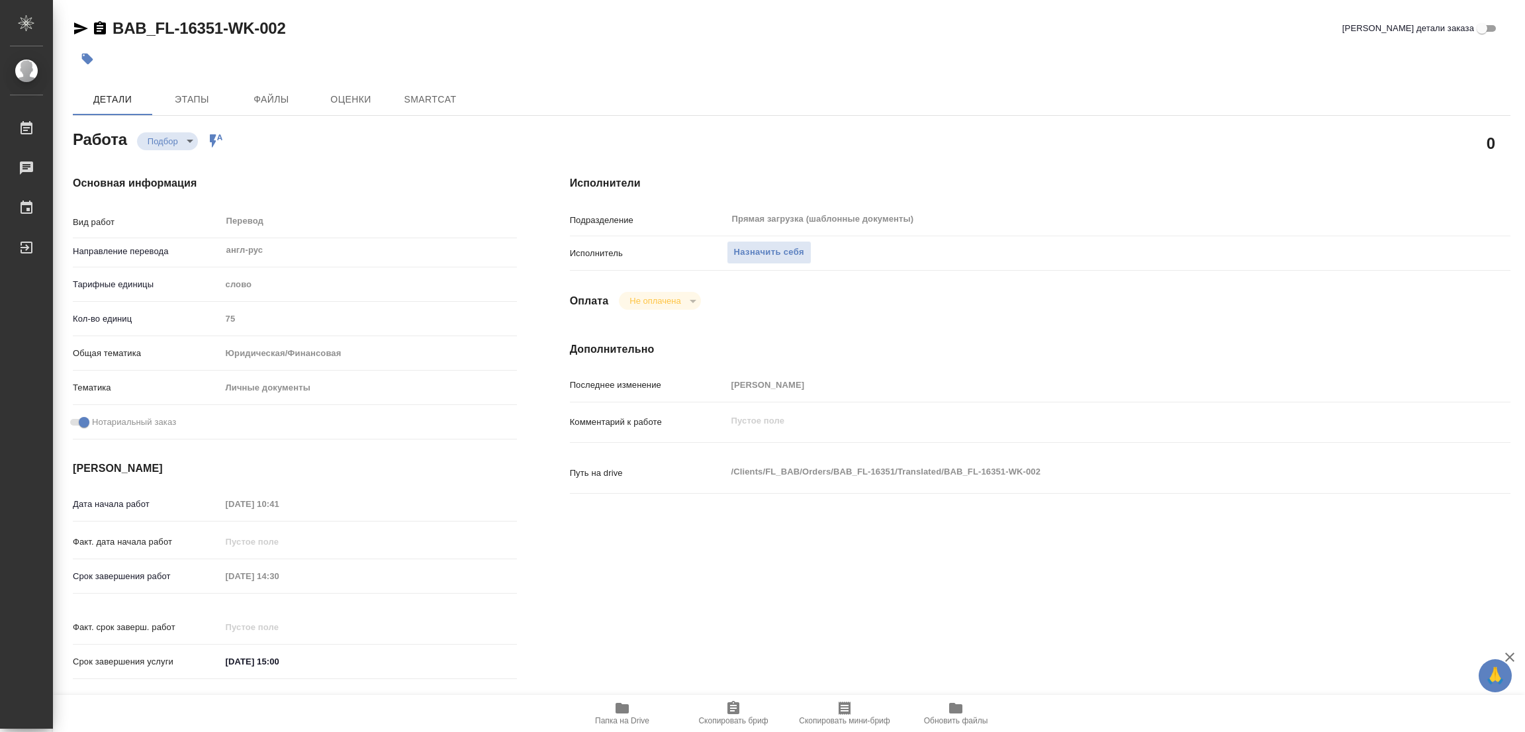
type textarea "x"
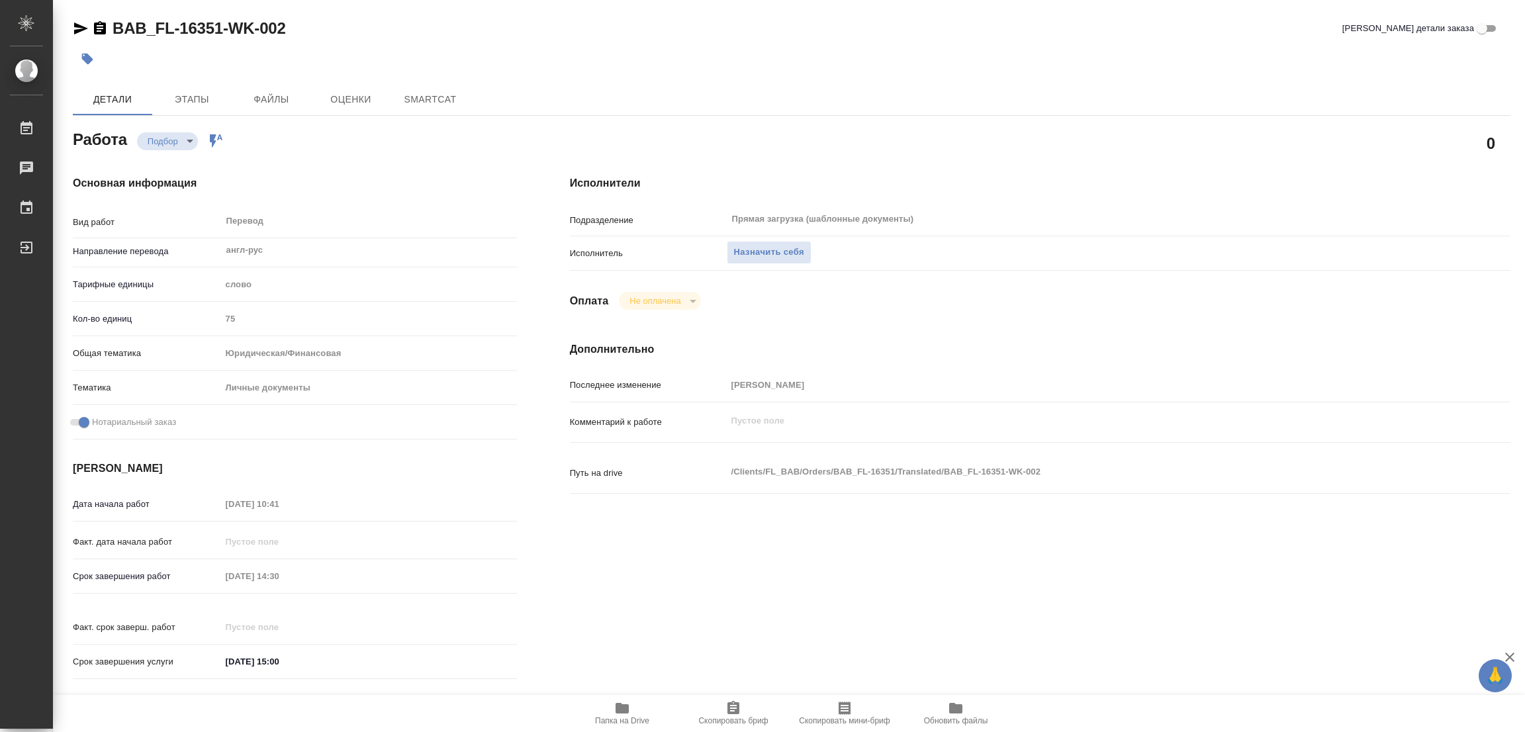
type textarea "x"
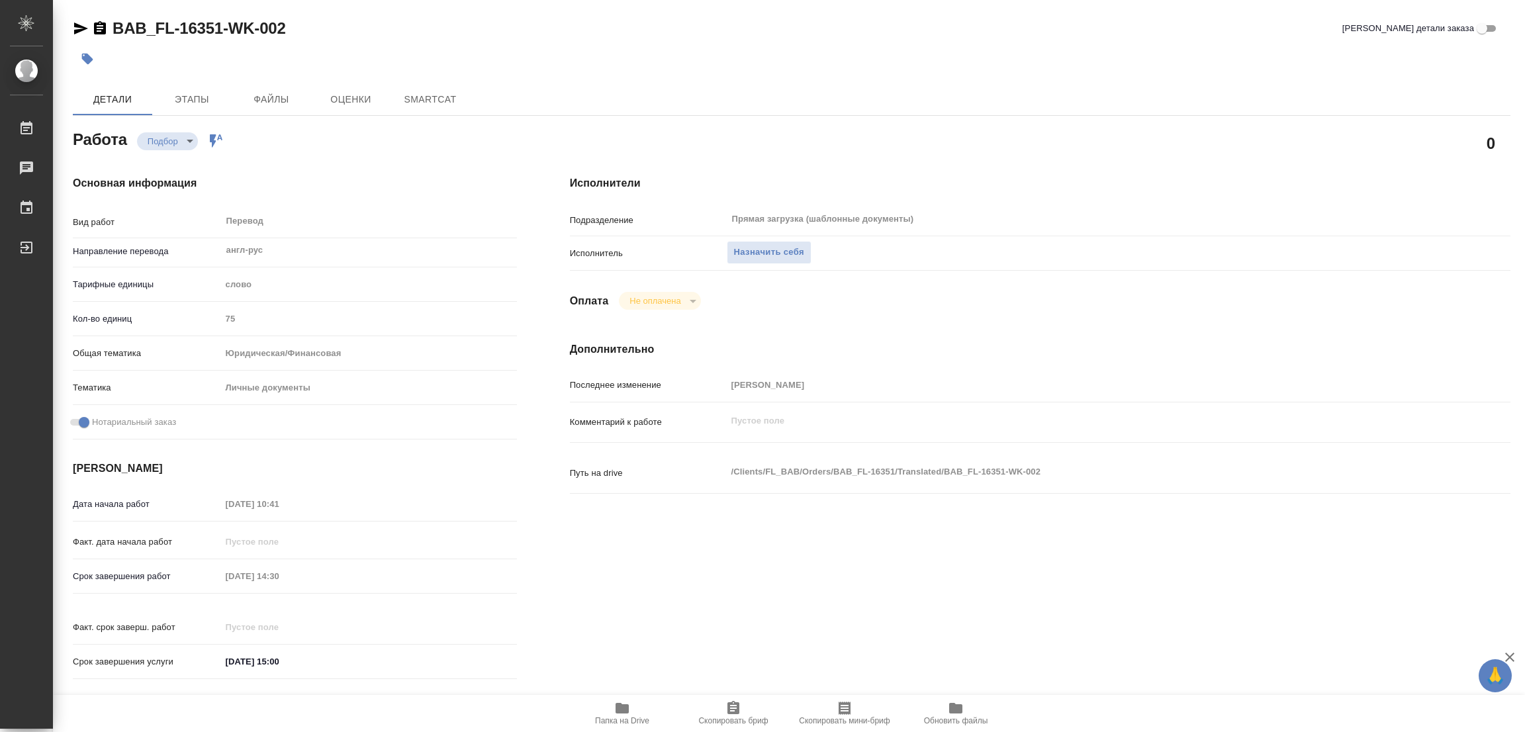
type textarea "x"
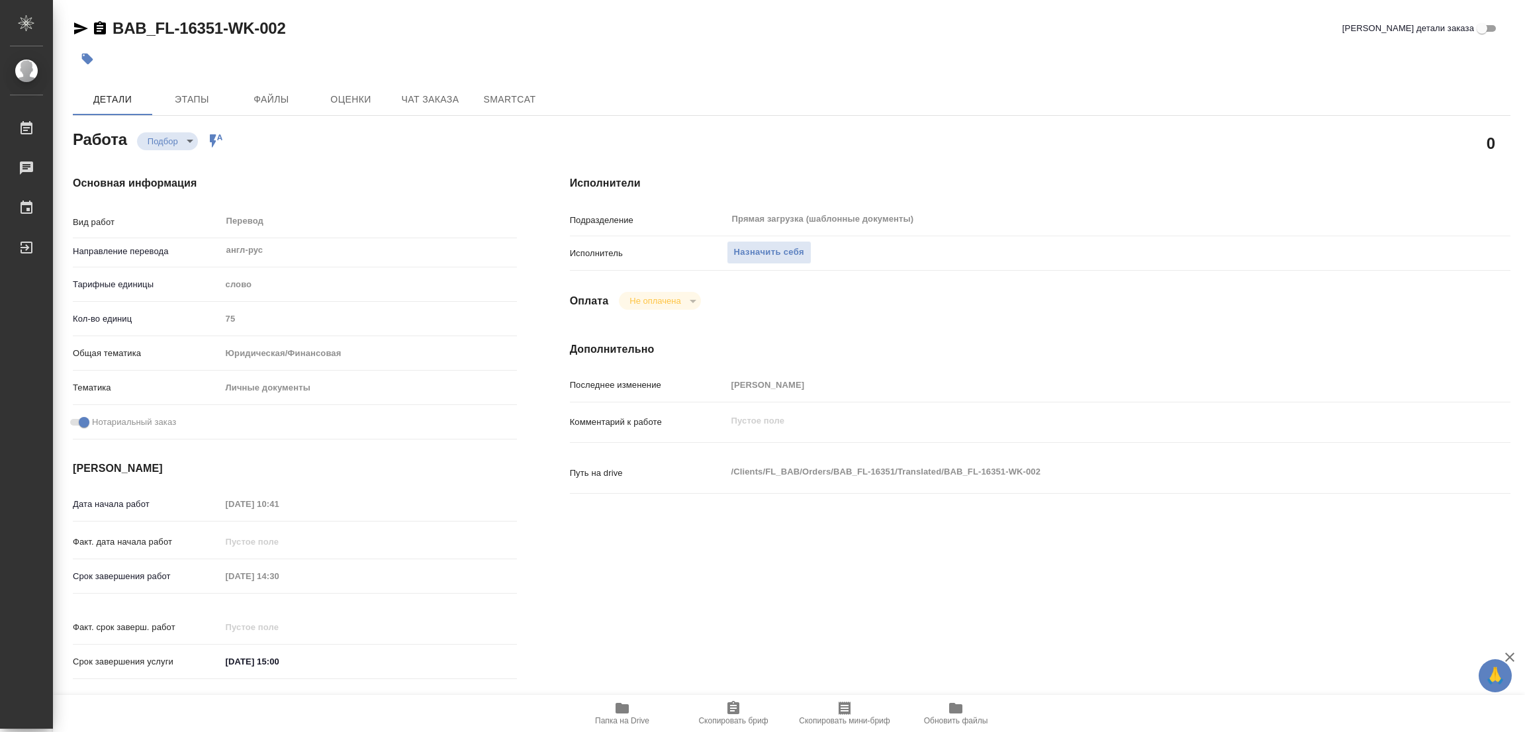
type textarea "x"
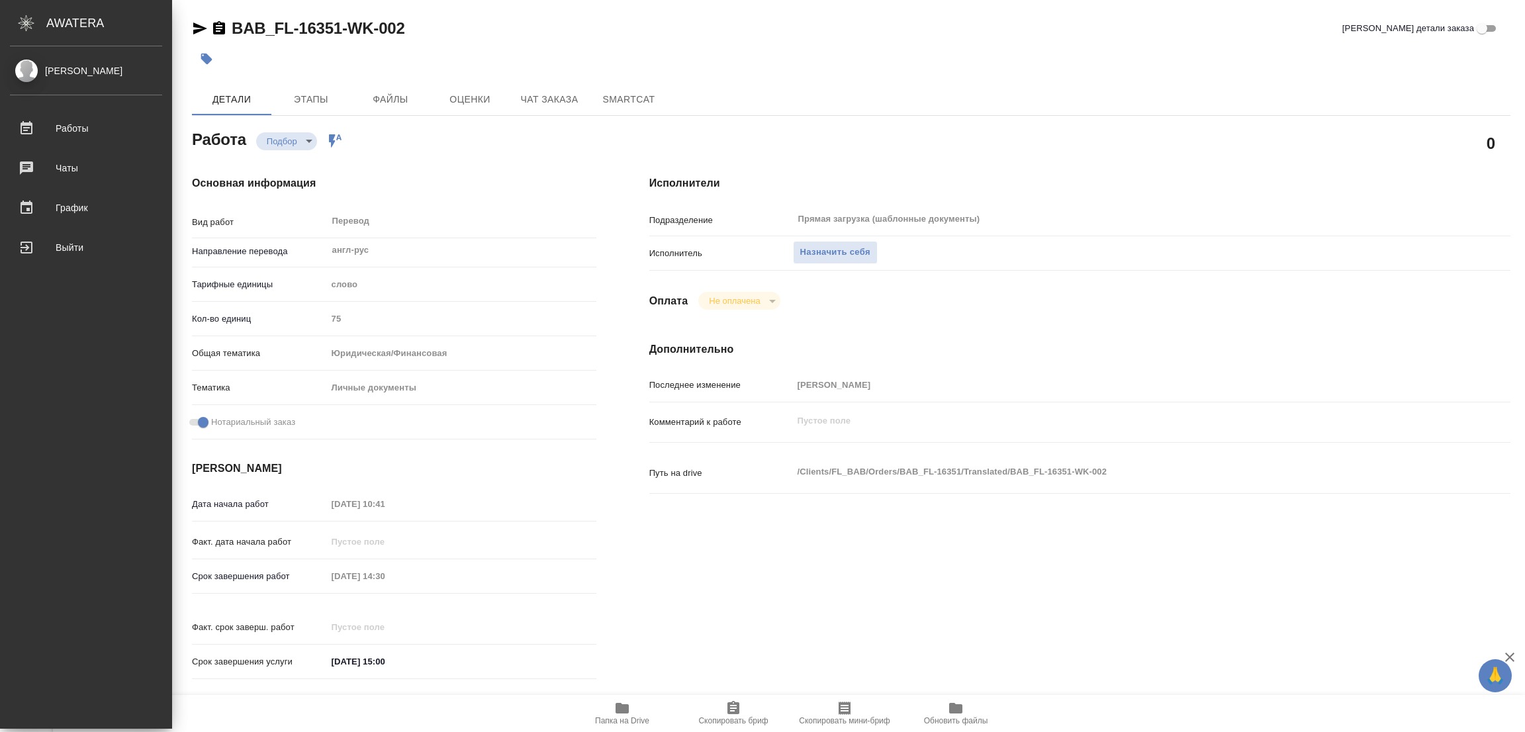
type textarea "x"
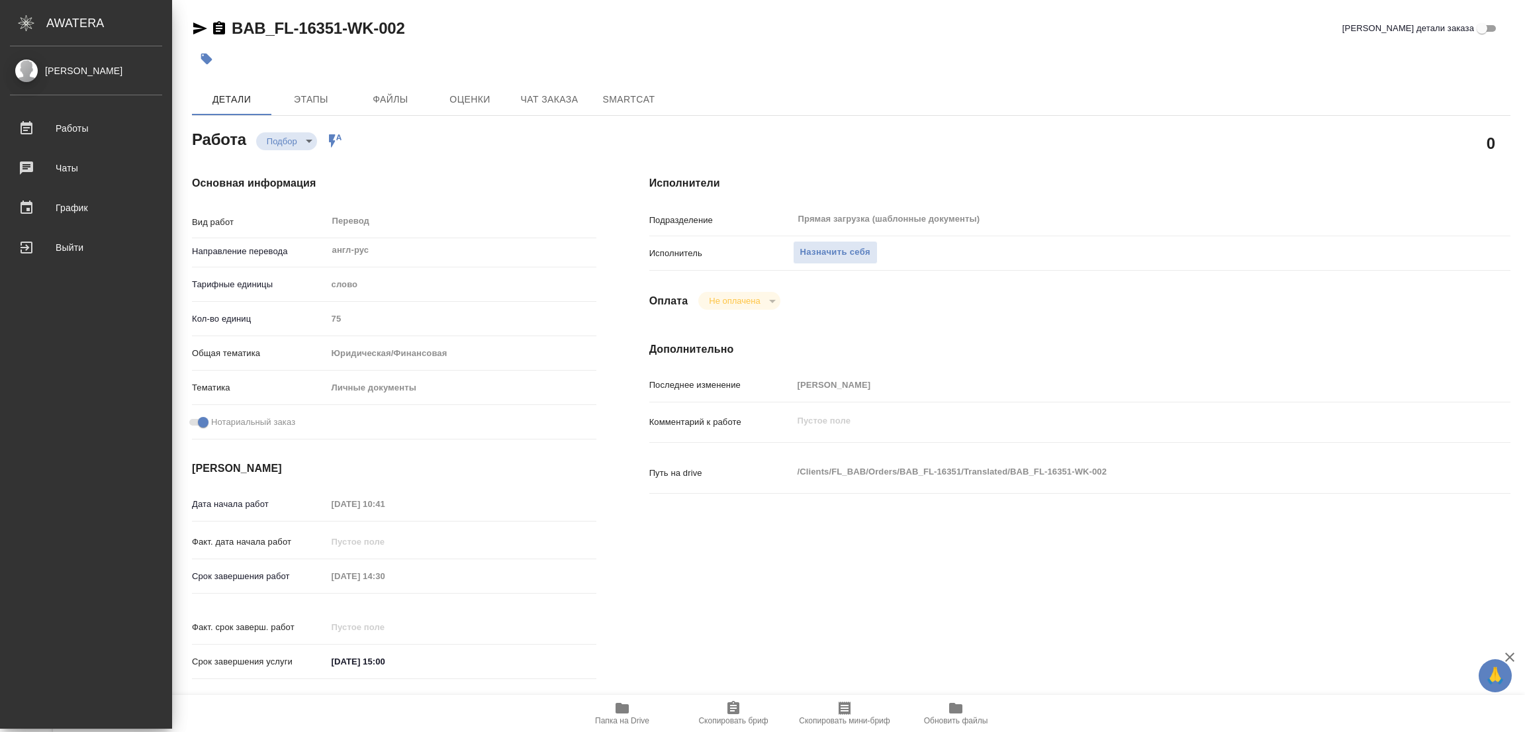
type textarea "x"
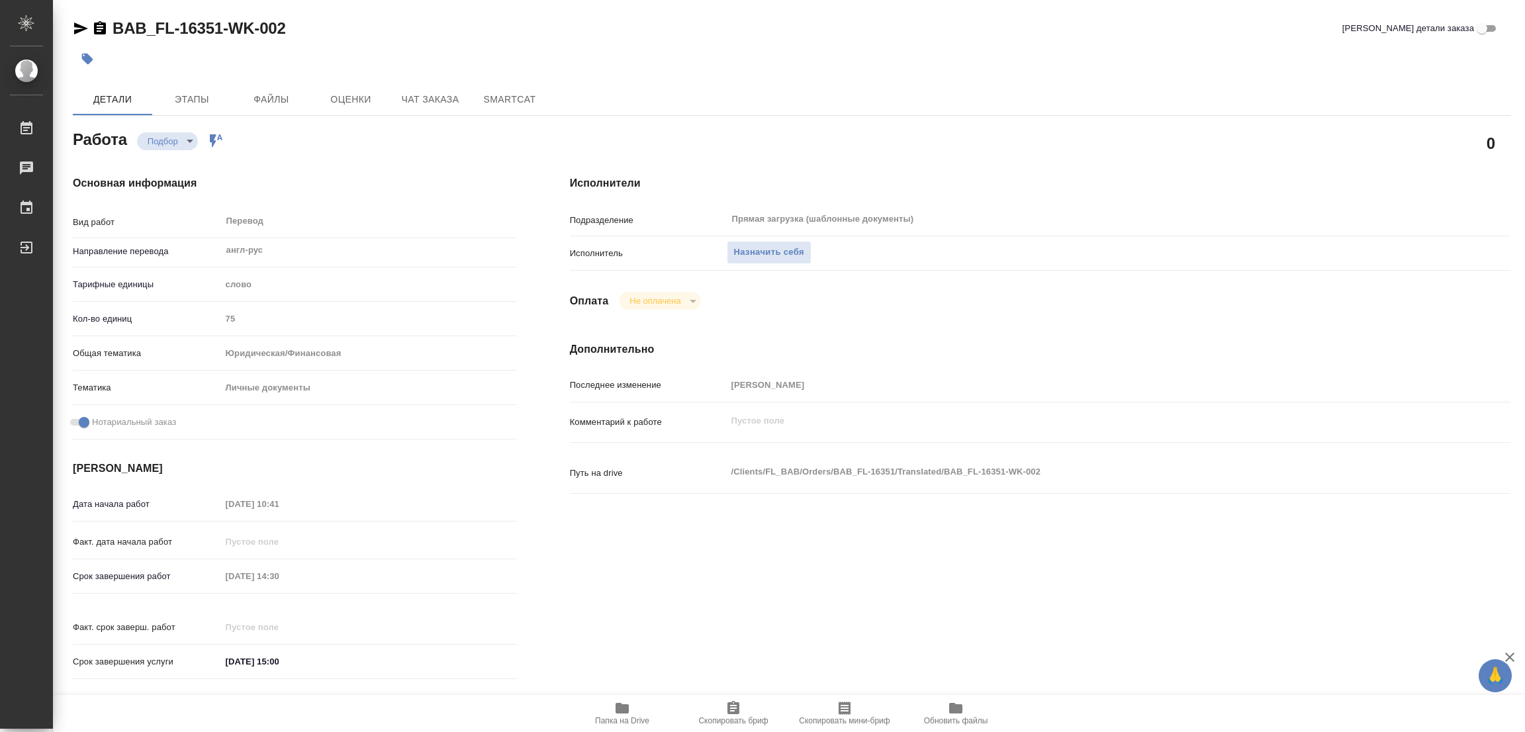
type textarea "x"
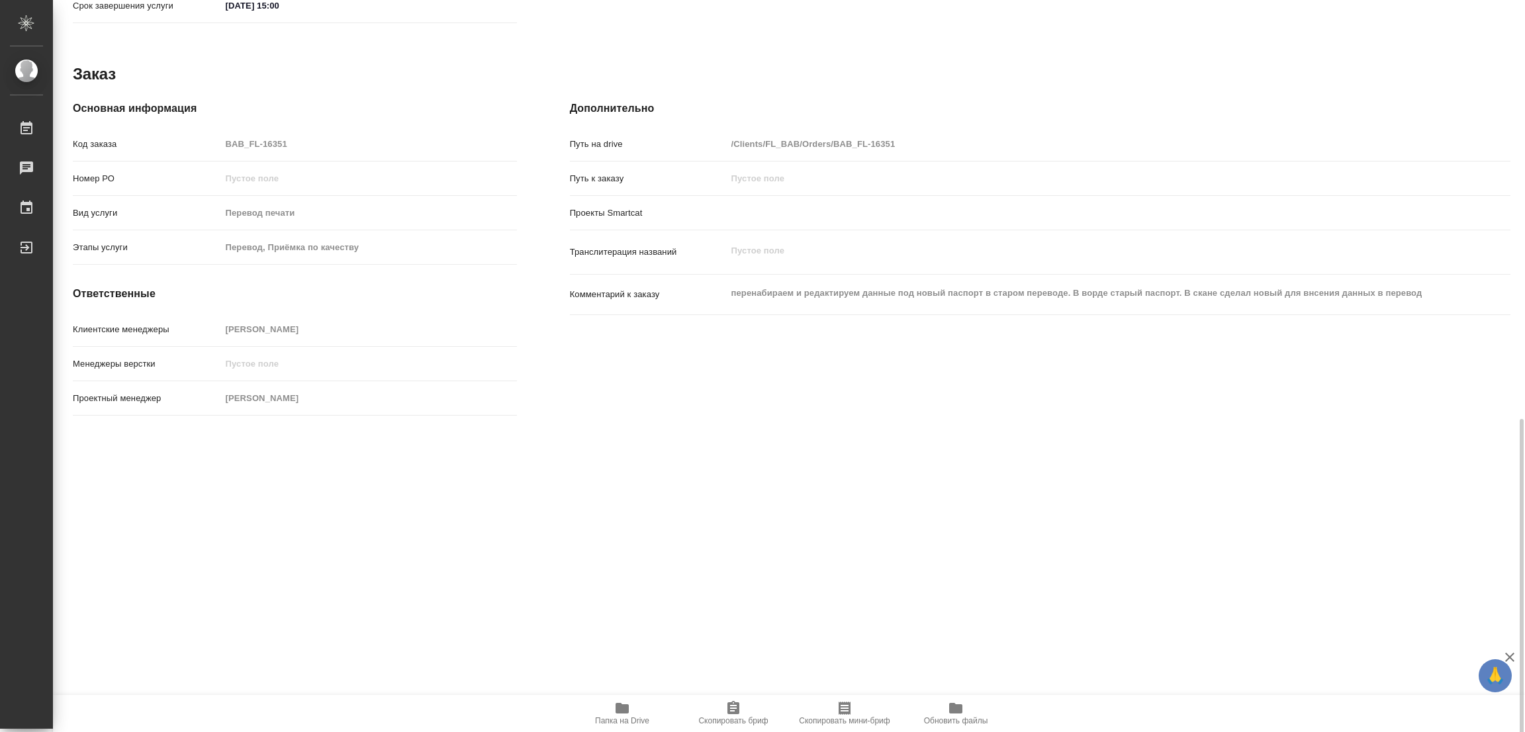
scroll to position [713, 0]
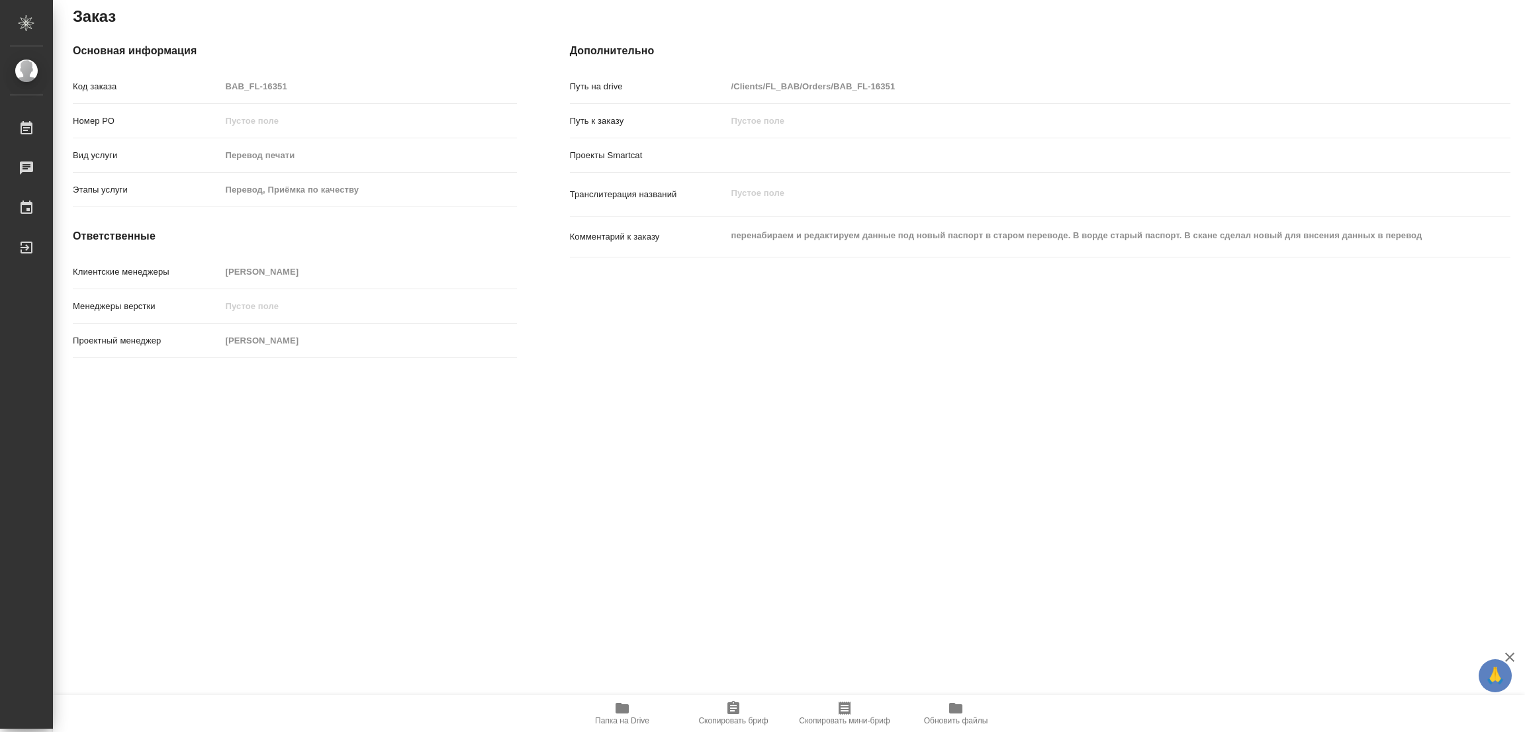
click at [976, 426] on div "BAB_FL-16351-WK-002 Кратко детали заказа Детали Этапы Файлы Оценки Чат заказа S…" at bounding box center [789, 366] width 1472 height 732
